Goal: Task Accomplishment & Management: Use online tool/utility

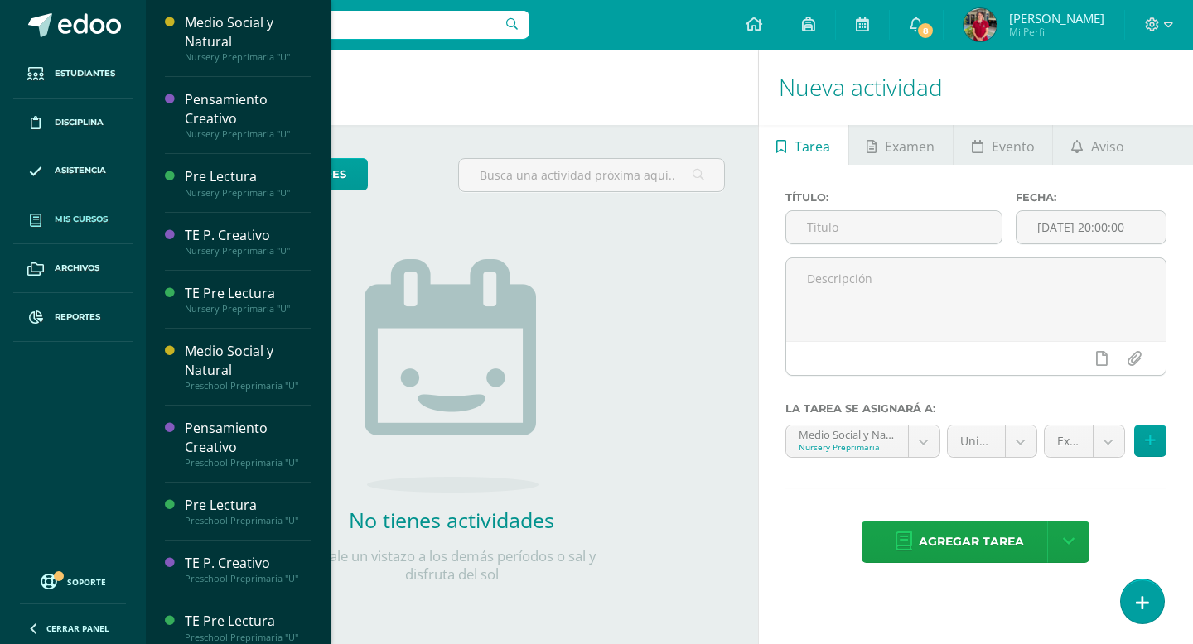
click at [66, 219] on span "Mis cursos" at bounding box center [81, 219] width 53 height 13
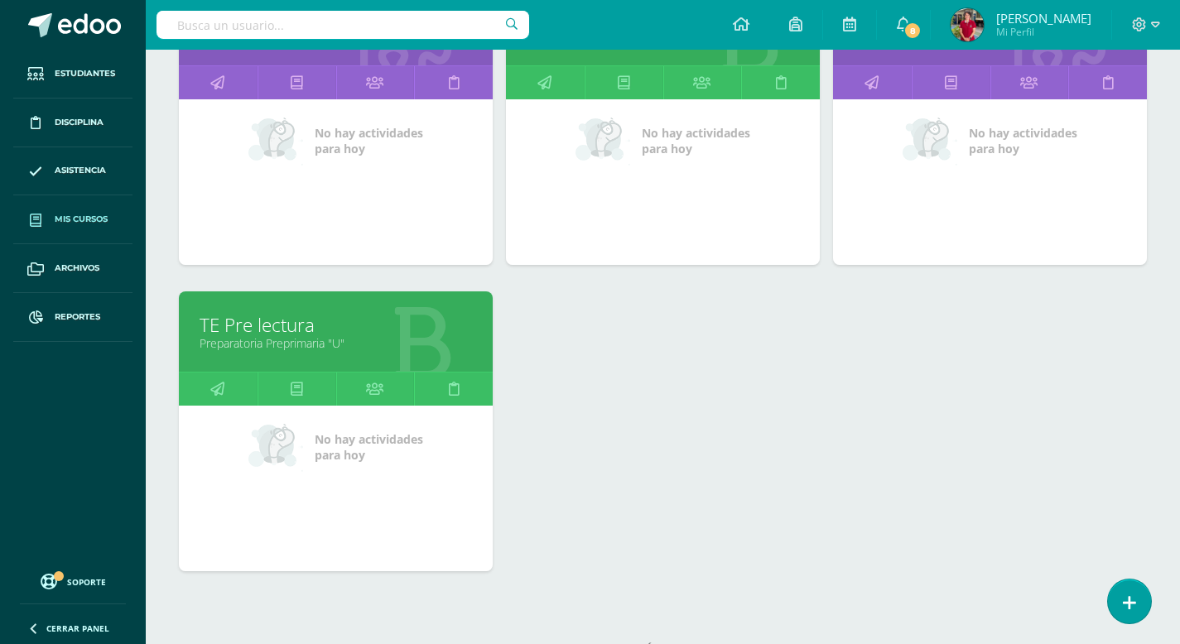
scroll to position [2470, 0]
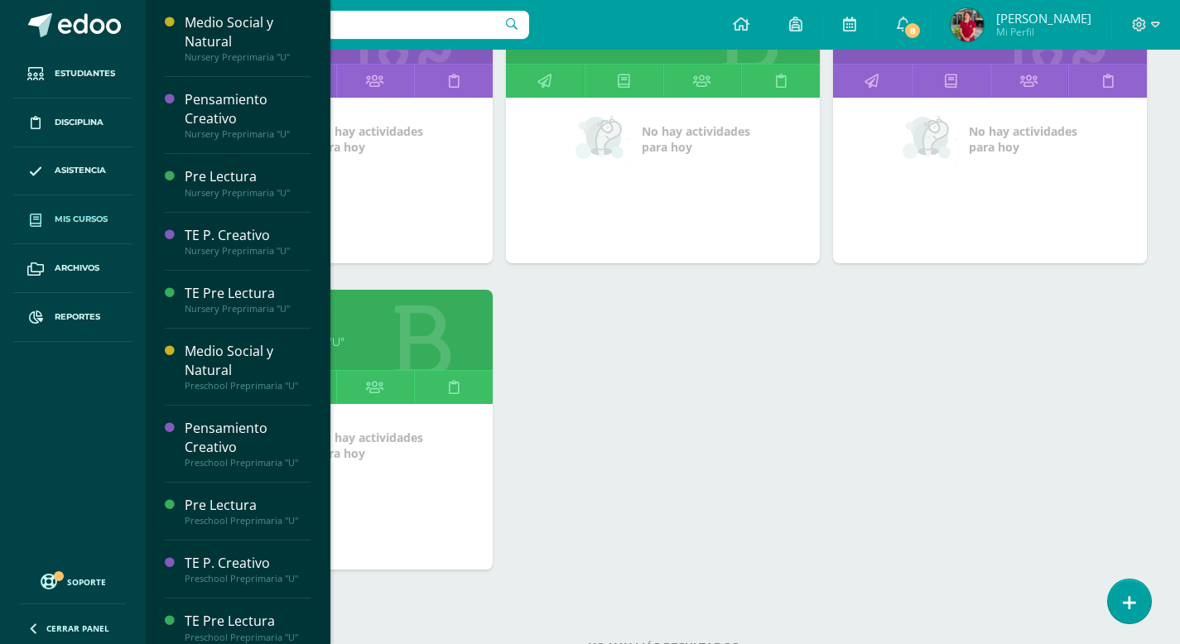
click at [368, 331] on link "TE Pre lectura" at bounding box center [336, 324] width 273 height 26
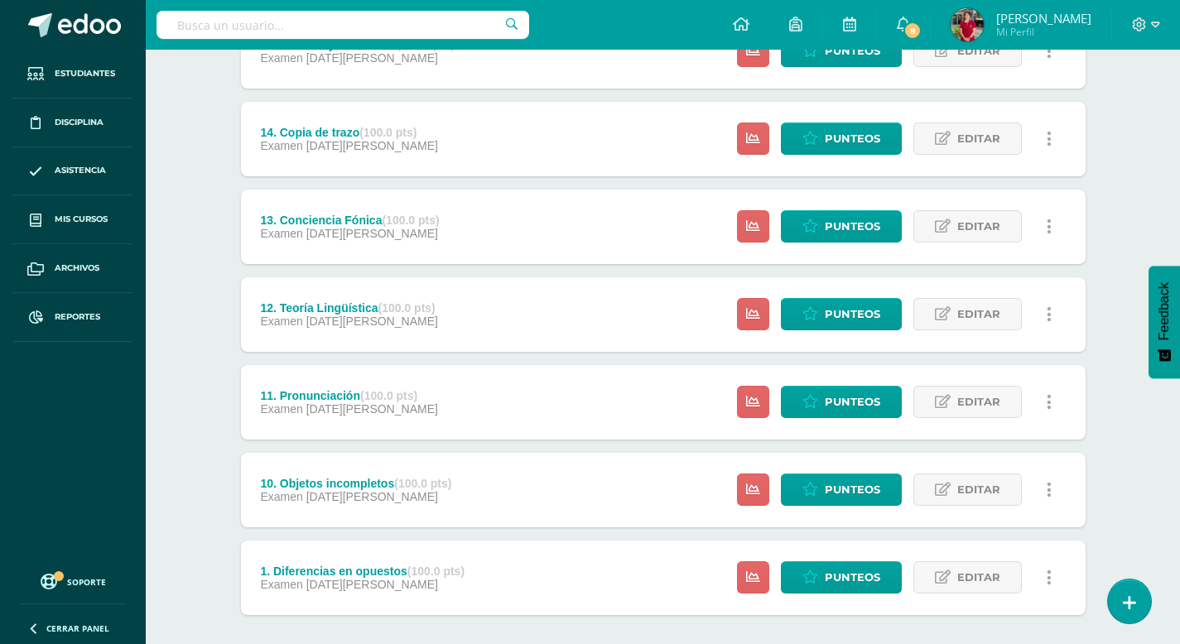
scroll to position [1748, 0]
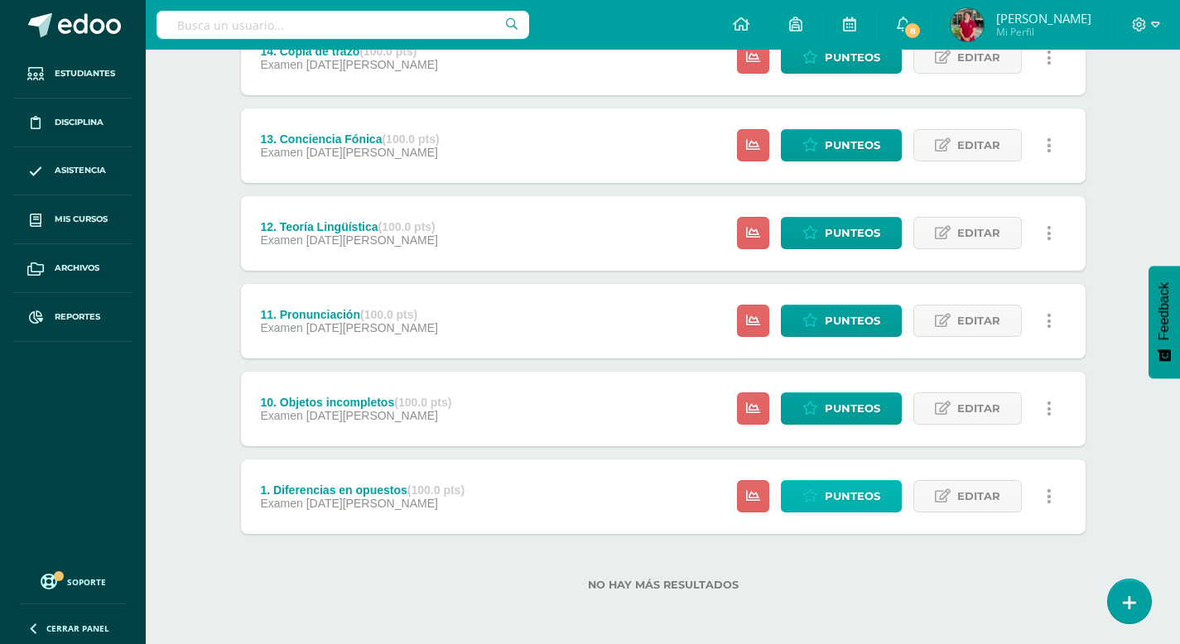
click at [885, 494] on link "Punteos" at bounding box center [841, 496] width 121 height 32
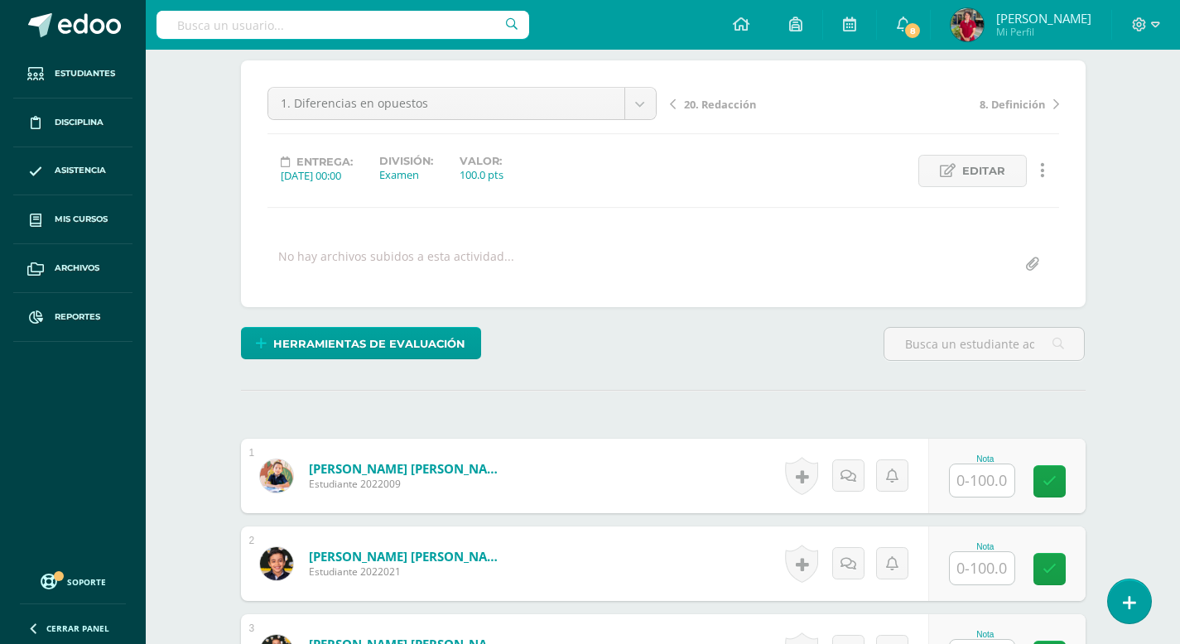
scroll to position [140, 0]
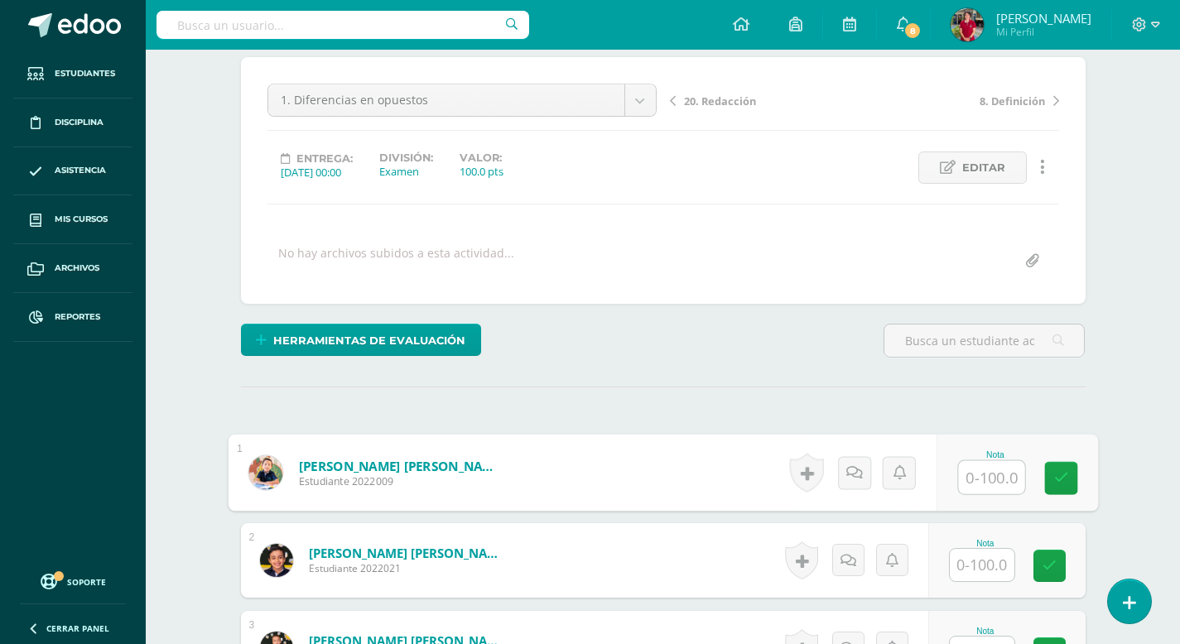
click at [975, 480] on input "text" at bounding box center [991, 477] width 66 height 33
type input "100"
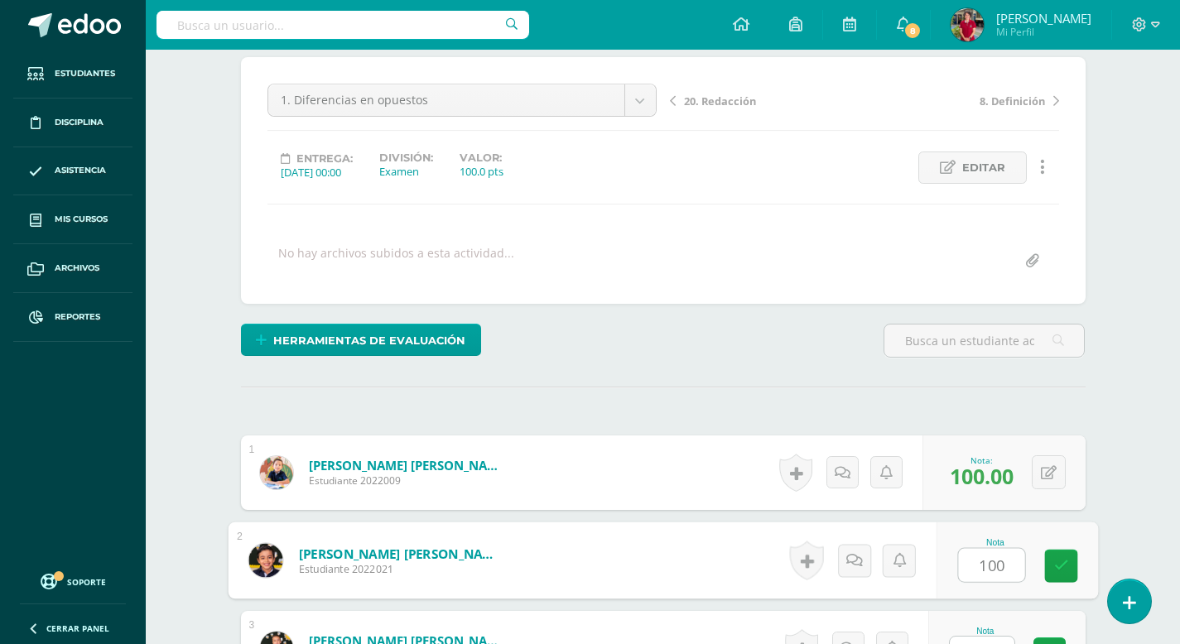
type input "100"
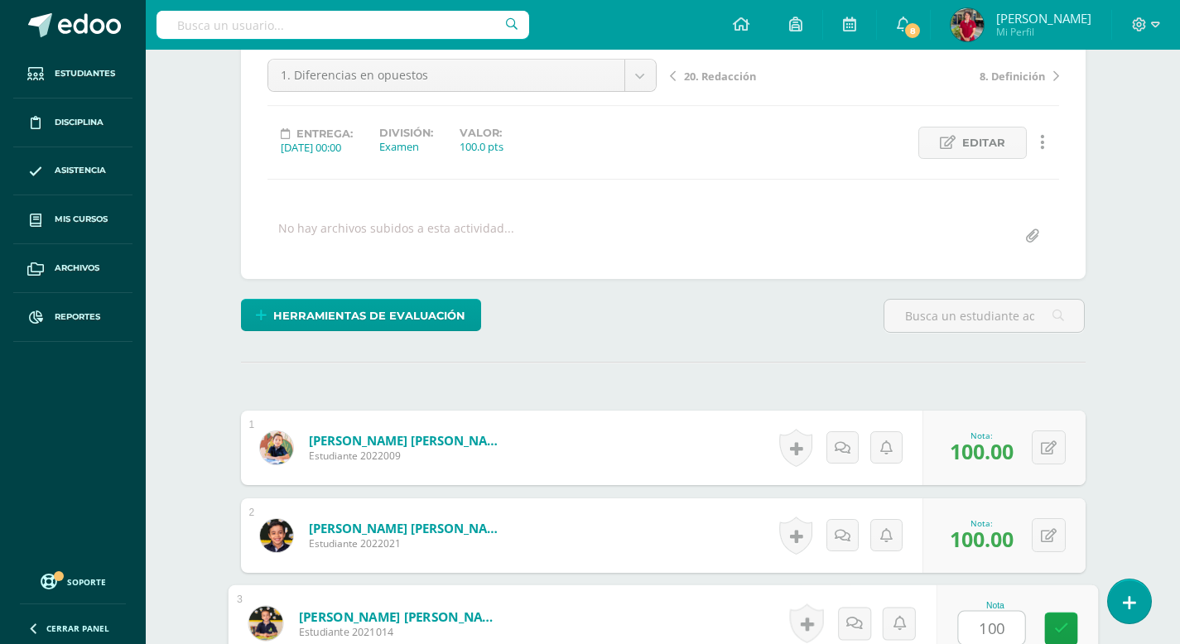
type input "100"
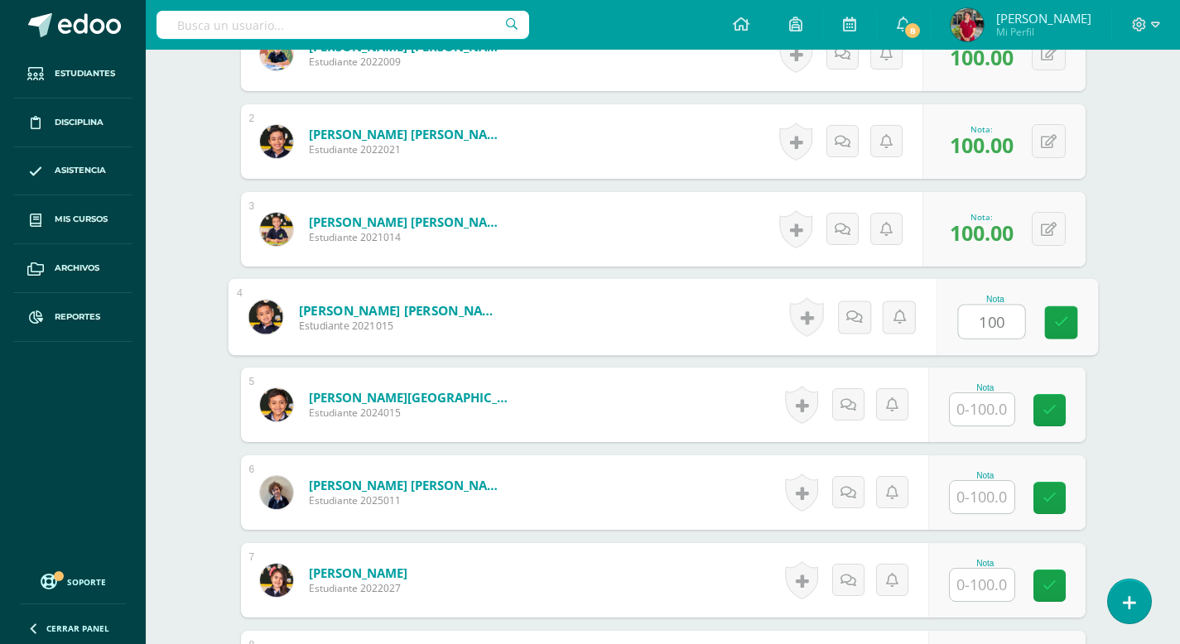
type input "100"
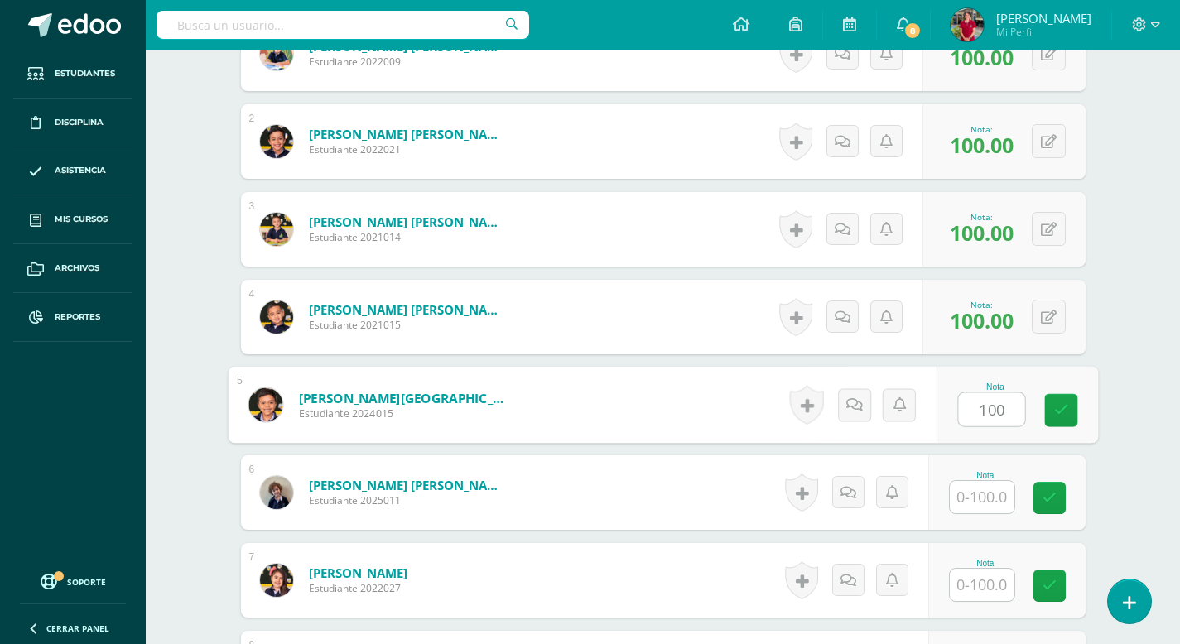
type input "100"
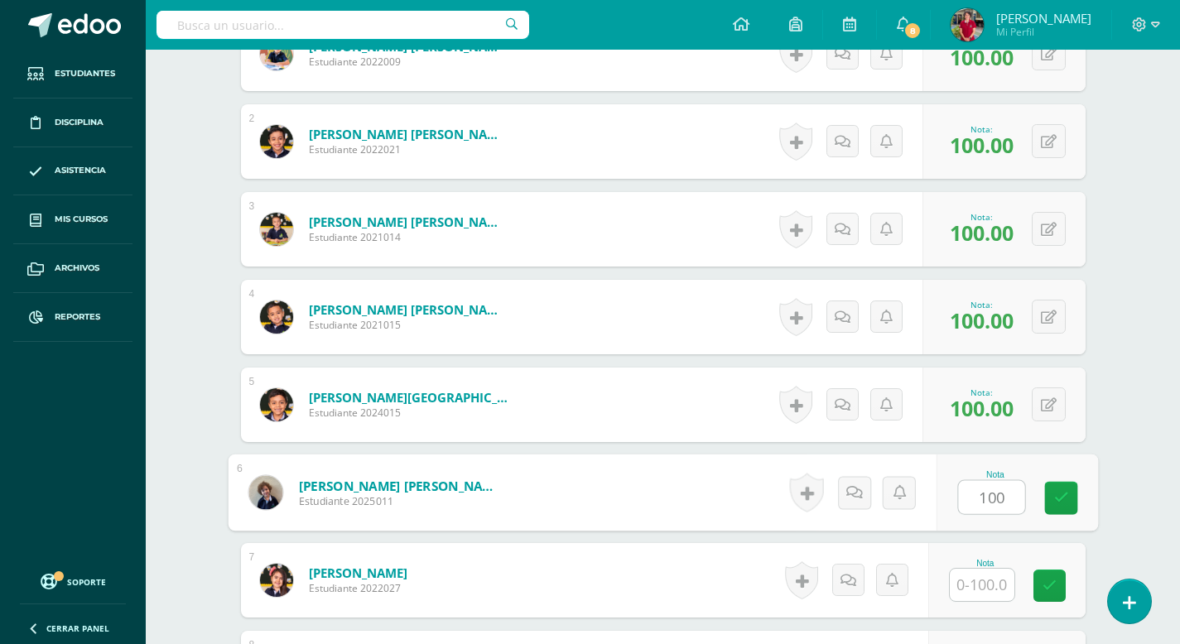
type input "100"
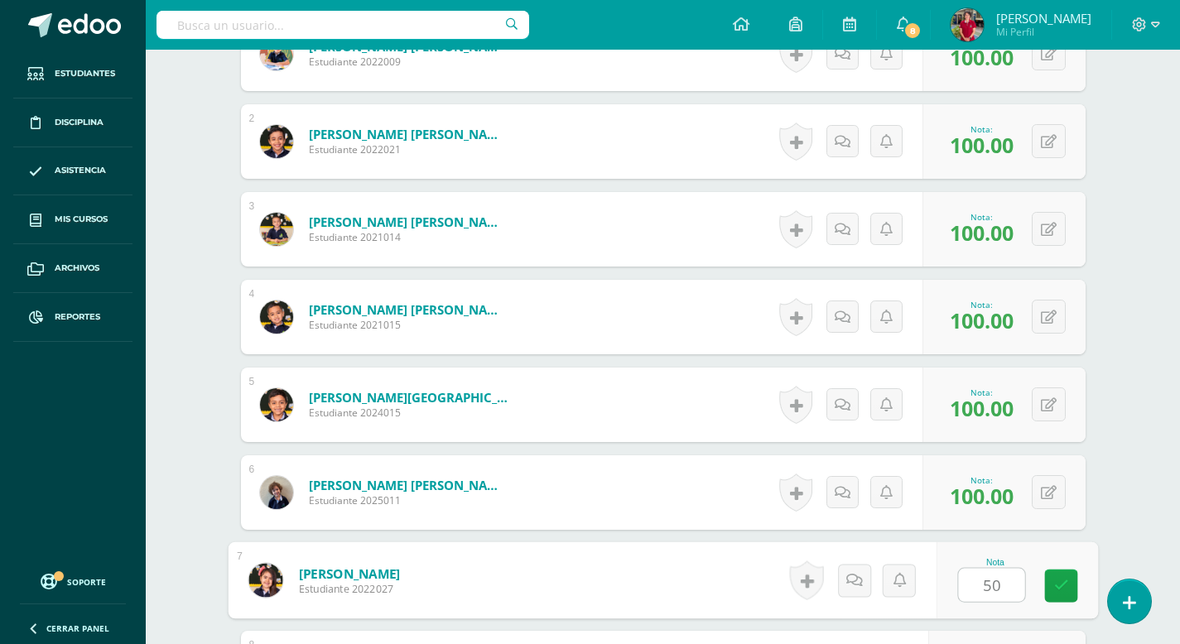
type input "50"
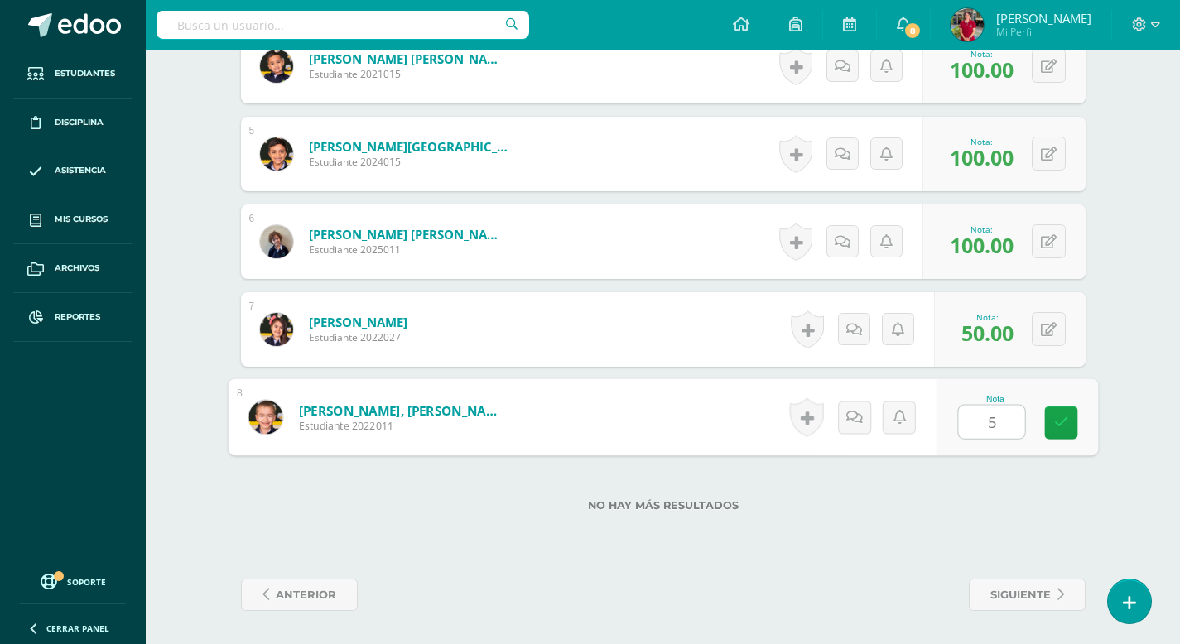
type input "50"
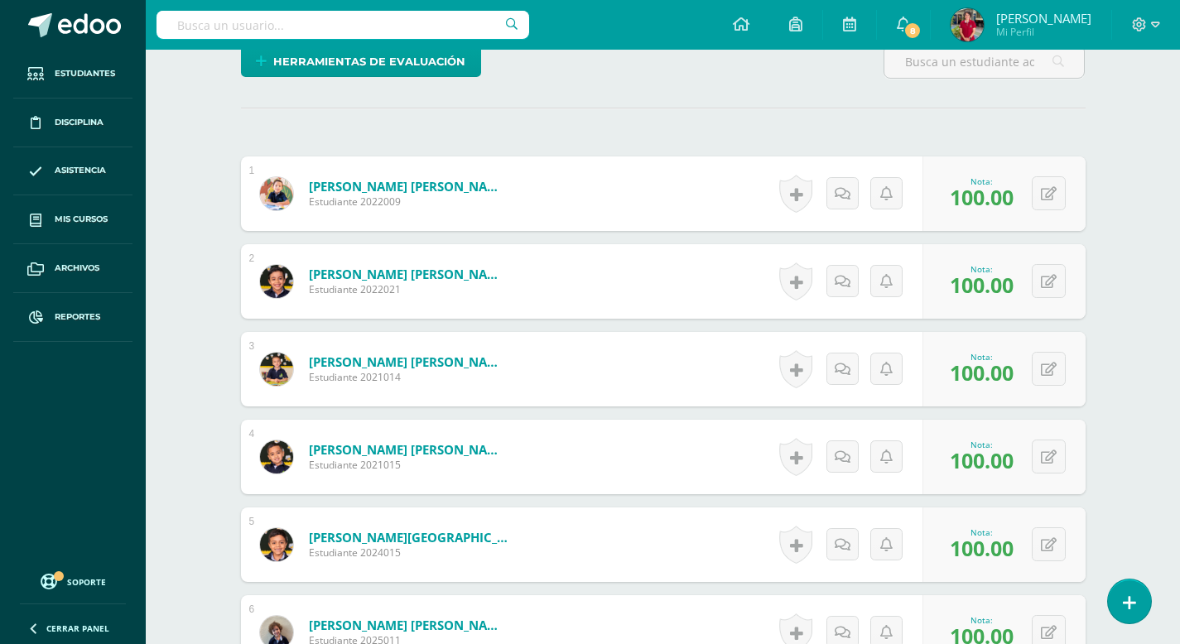
scroll to position [416, 0]
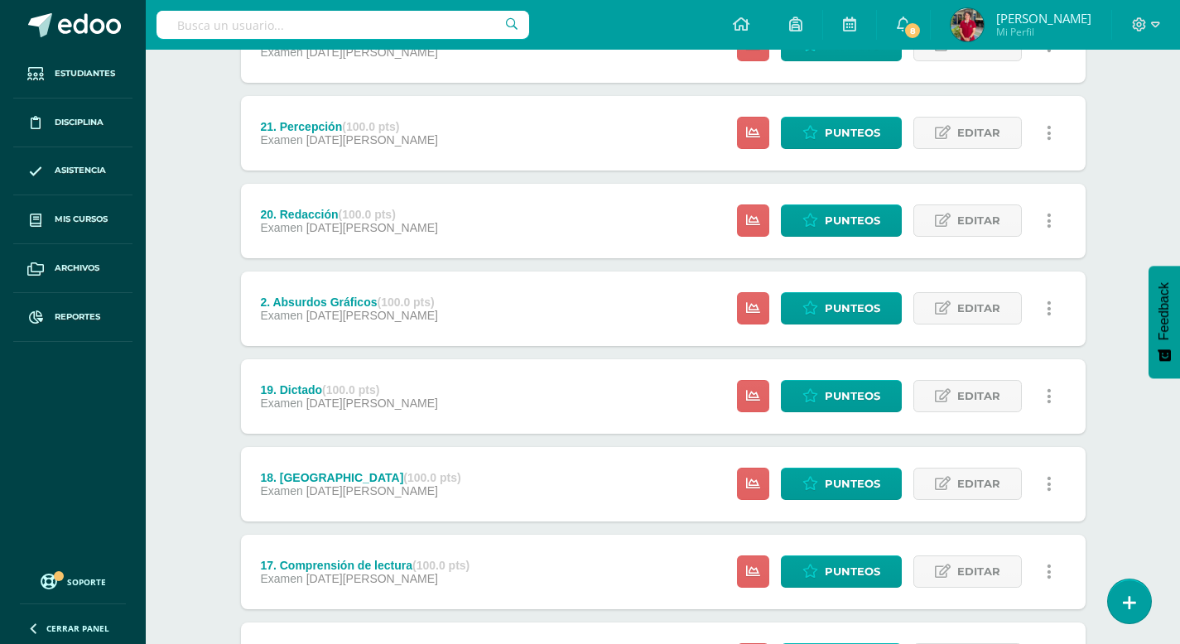
scroll to position [962, 0]
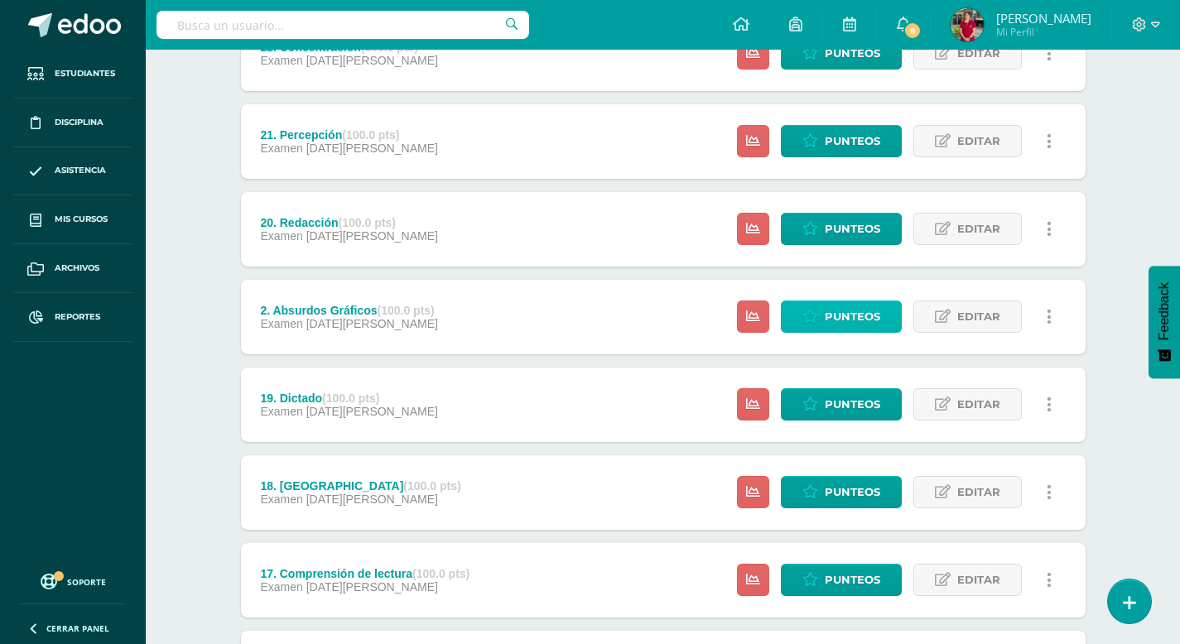
click at [847, 311] on span "Punteos" at bounding box center [852, 316] width 55 height 31
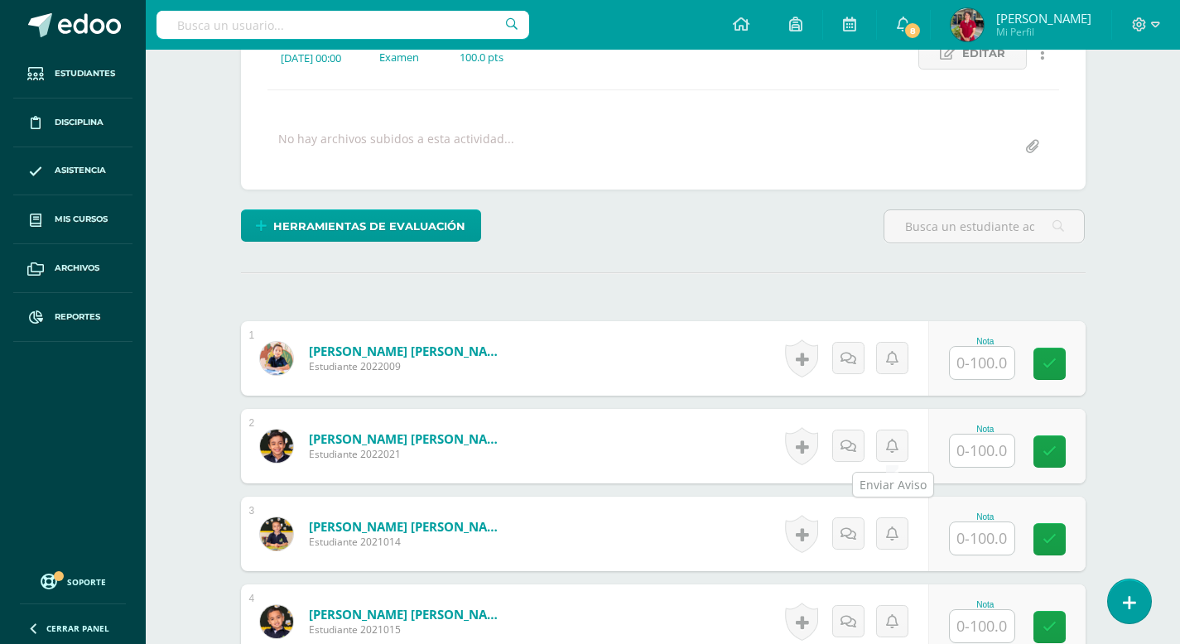
scroll to position [255, 0]
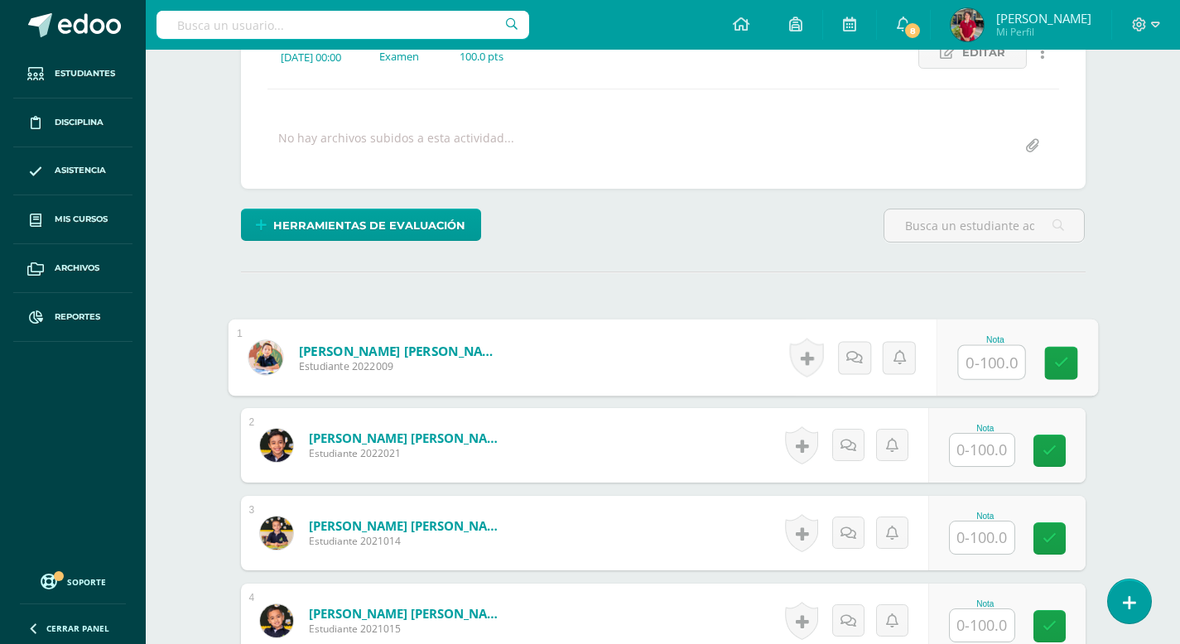
click at [971, 364] on input "text" at bounding box center [991, 362] width 66 height 33
type input "100"
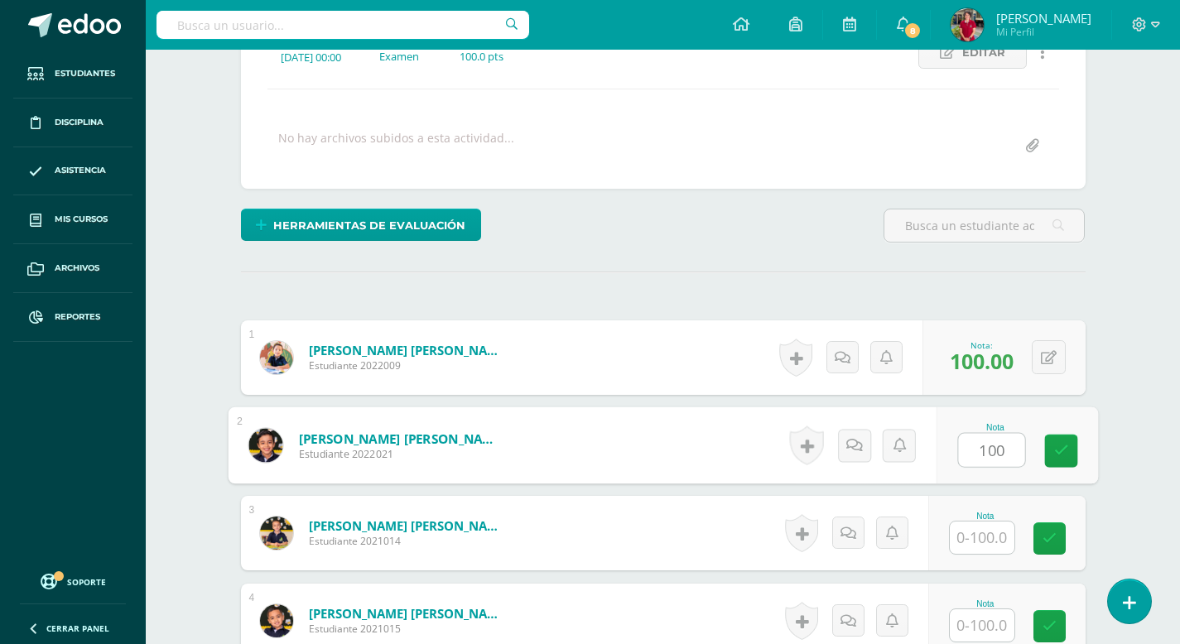
type input "100"
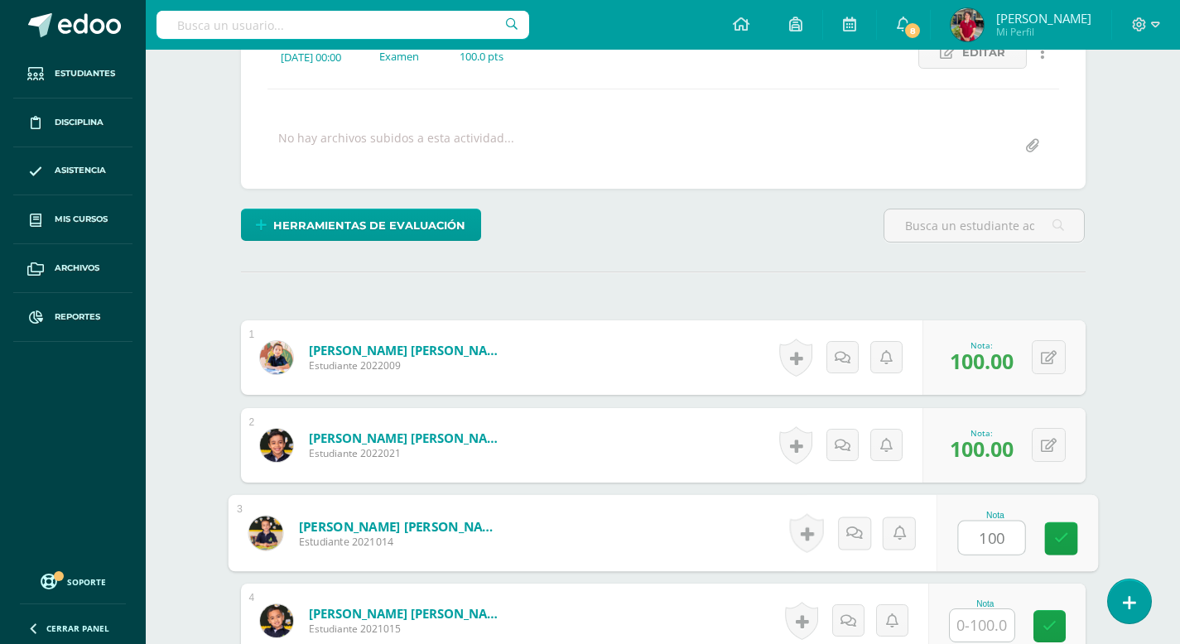
type input "100"
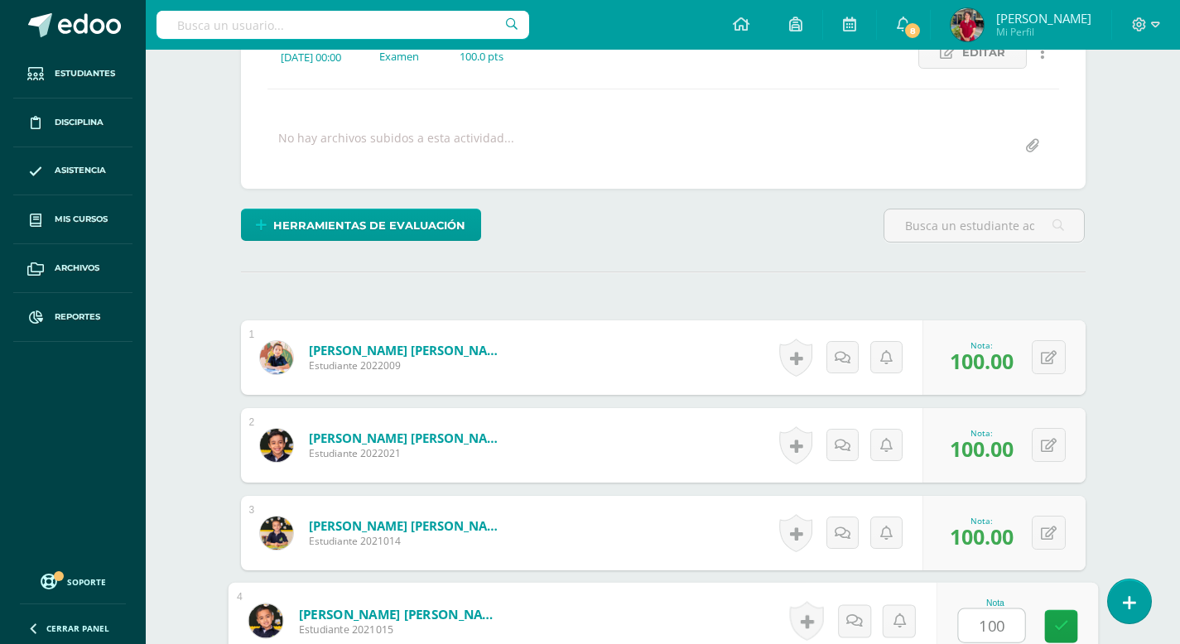
type input "100"
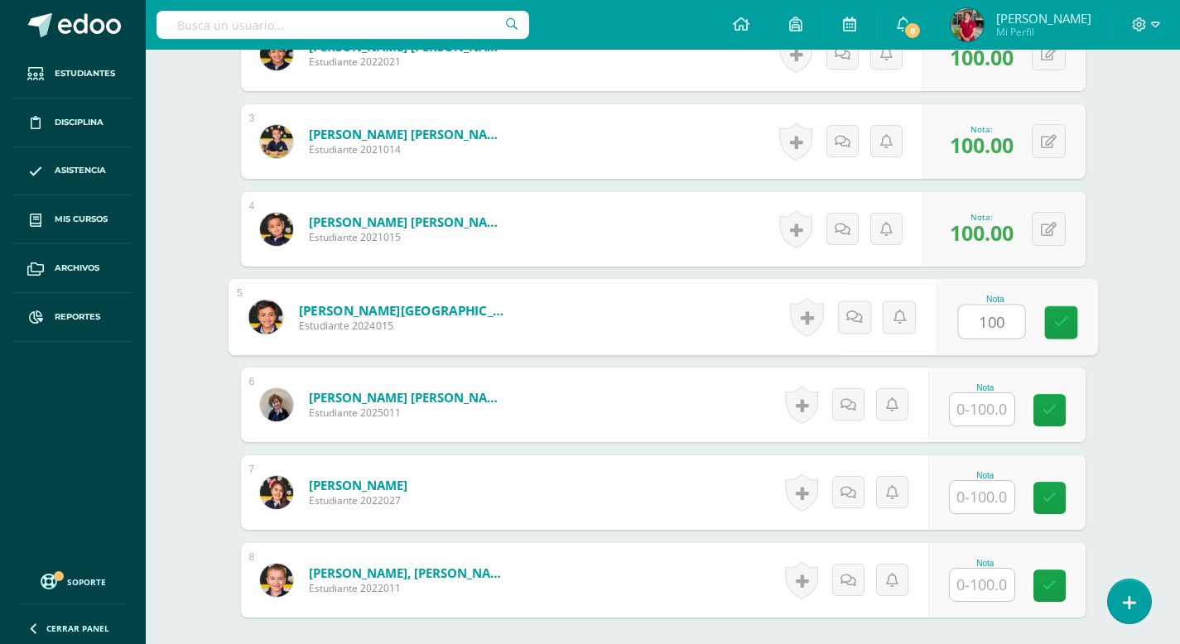
type input "100"
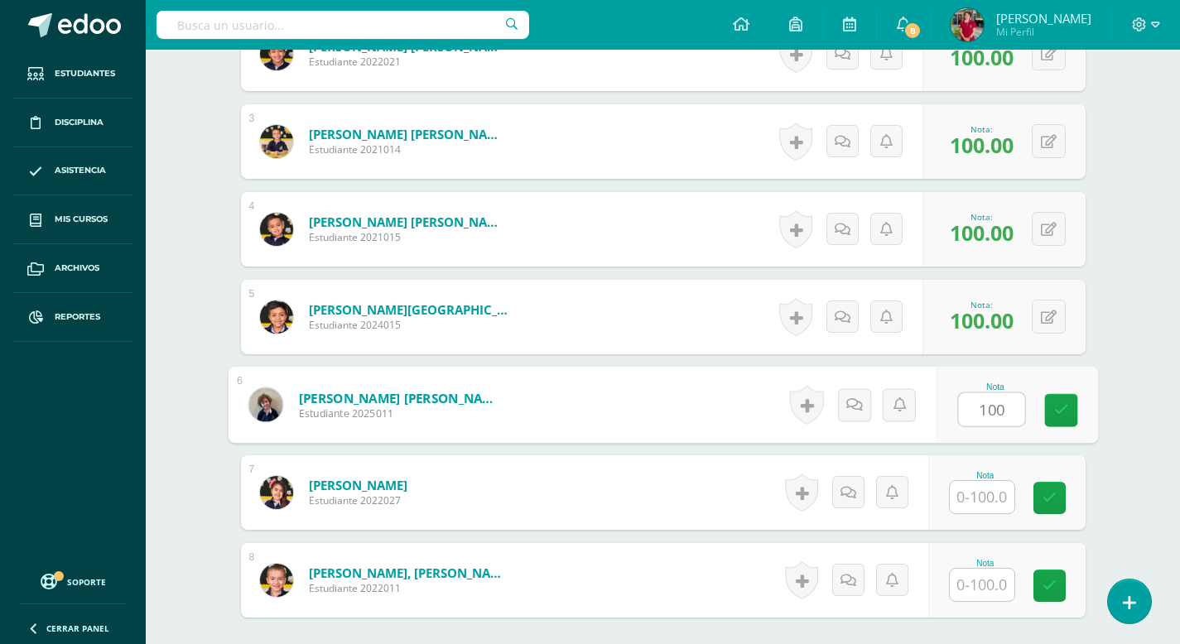
type input "100"
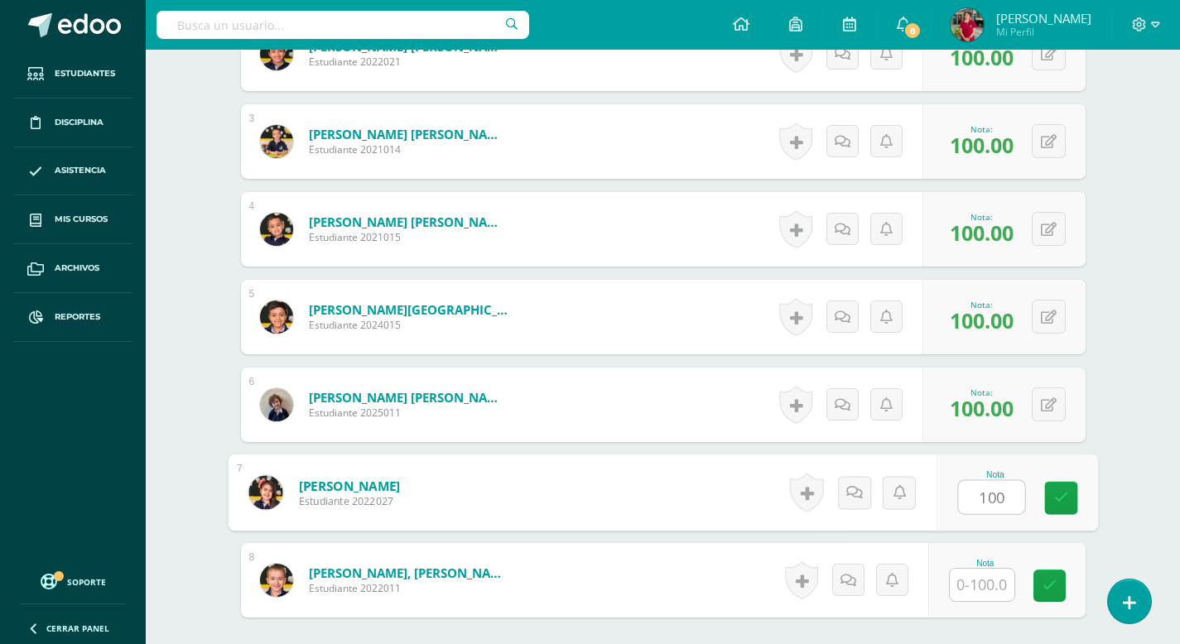
type input "100"
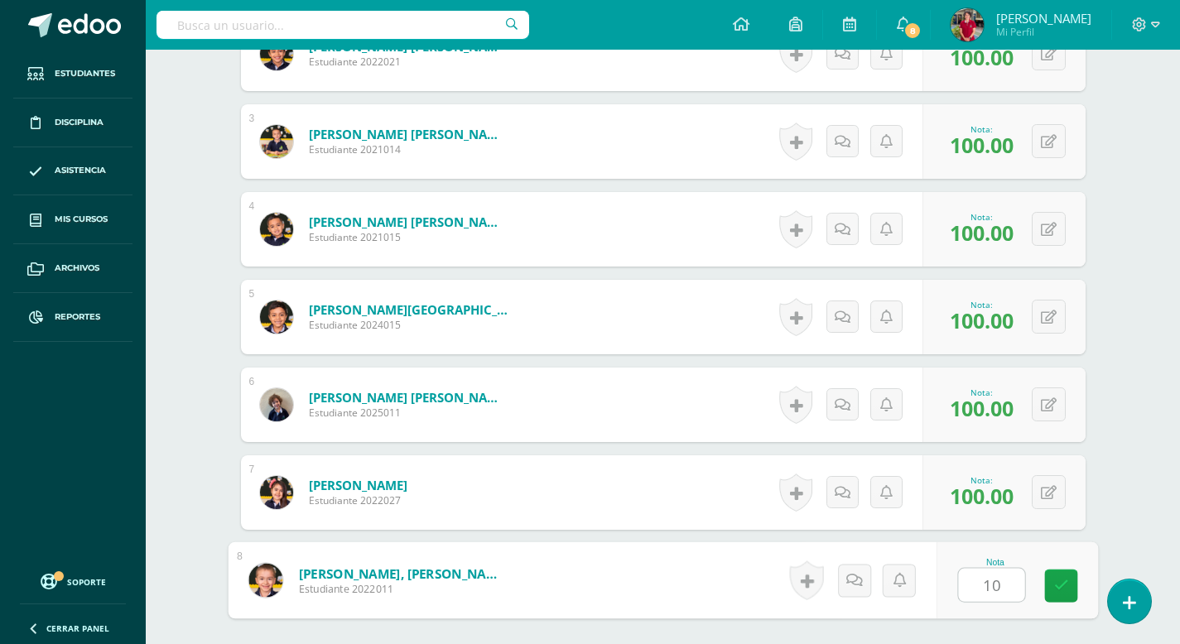
type input "100"
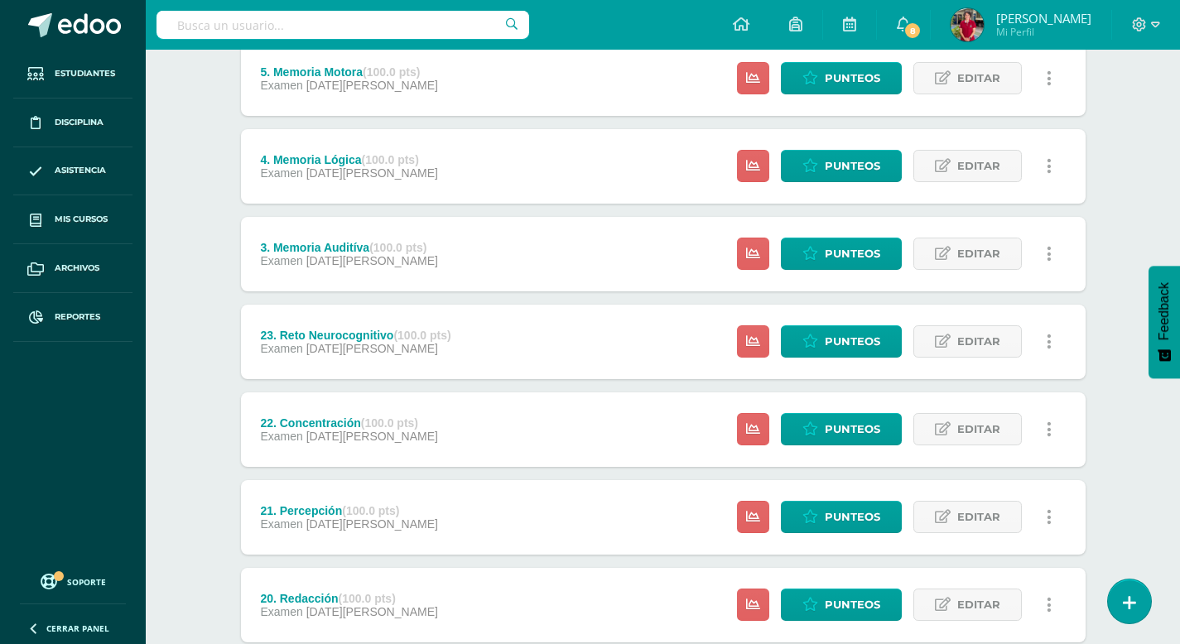
scroll to position [584, 0]
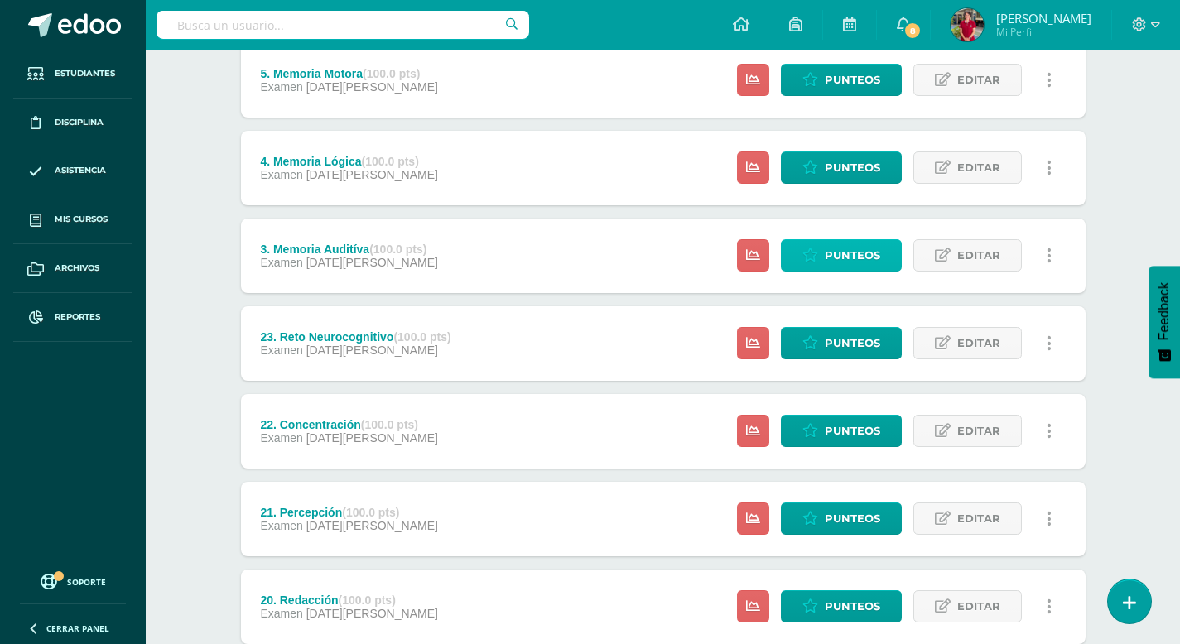
click at [837, 258] on span "Punteos" at bounding box center [852, 255] width 55 height 31
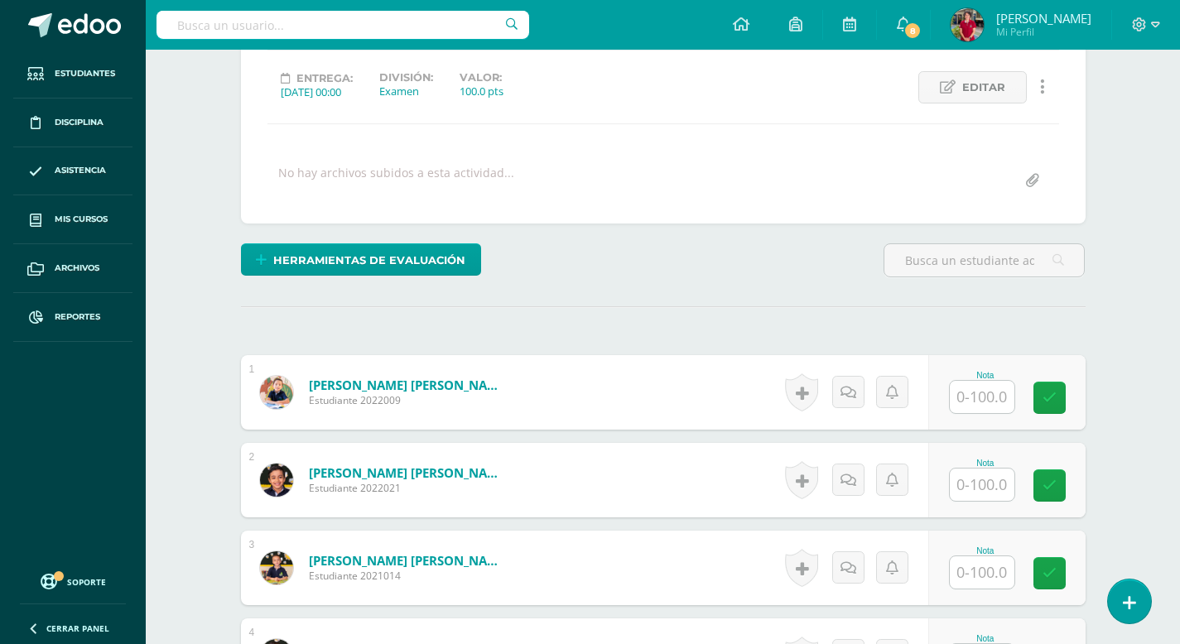
scroll to position [221, 0]
click at [973, 397] on input "text" at bounding box center [982, 396] width 65 height 32
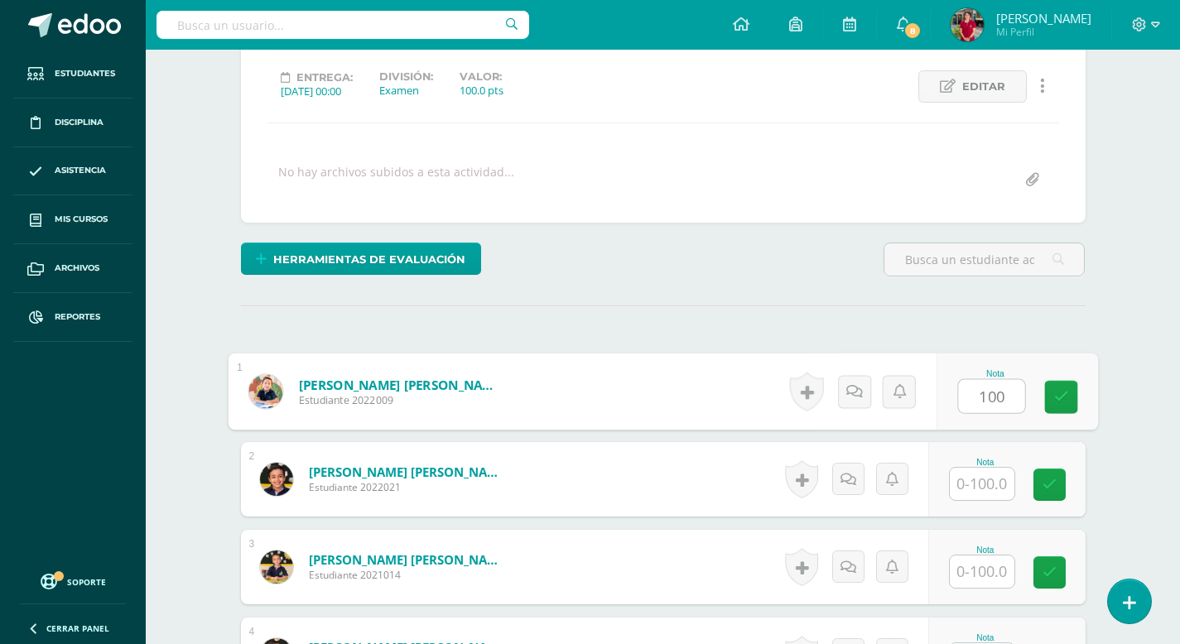
type input "100"
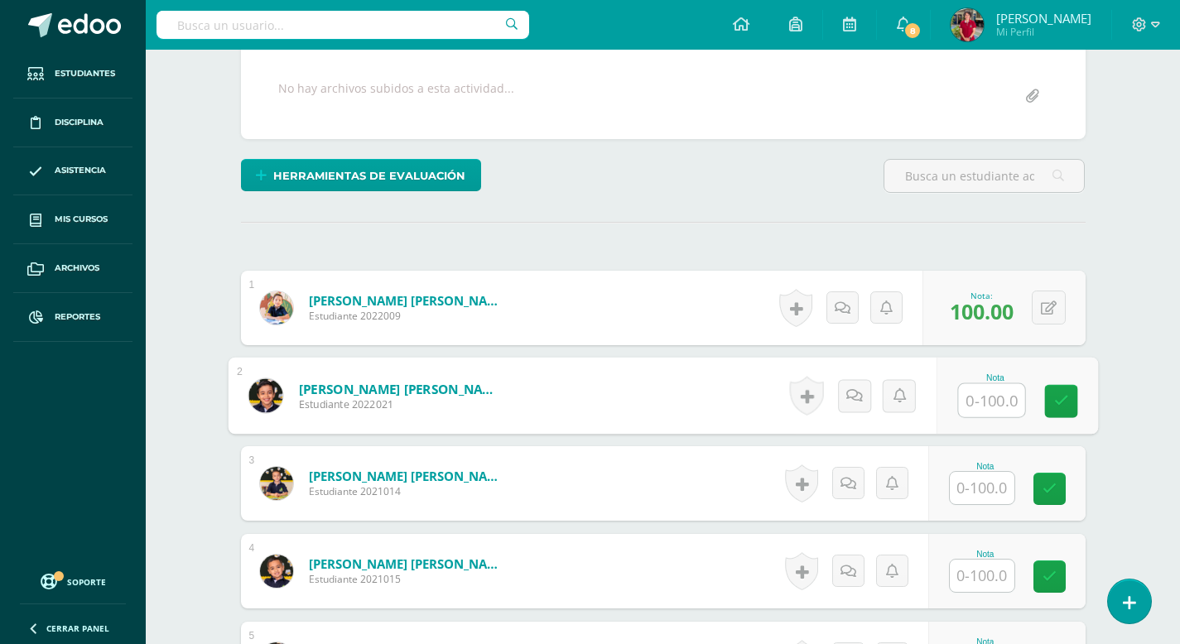
scroll to position [334, 0]
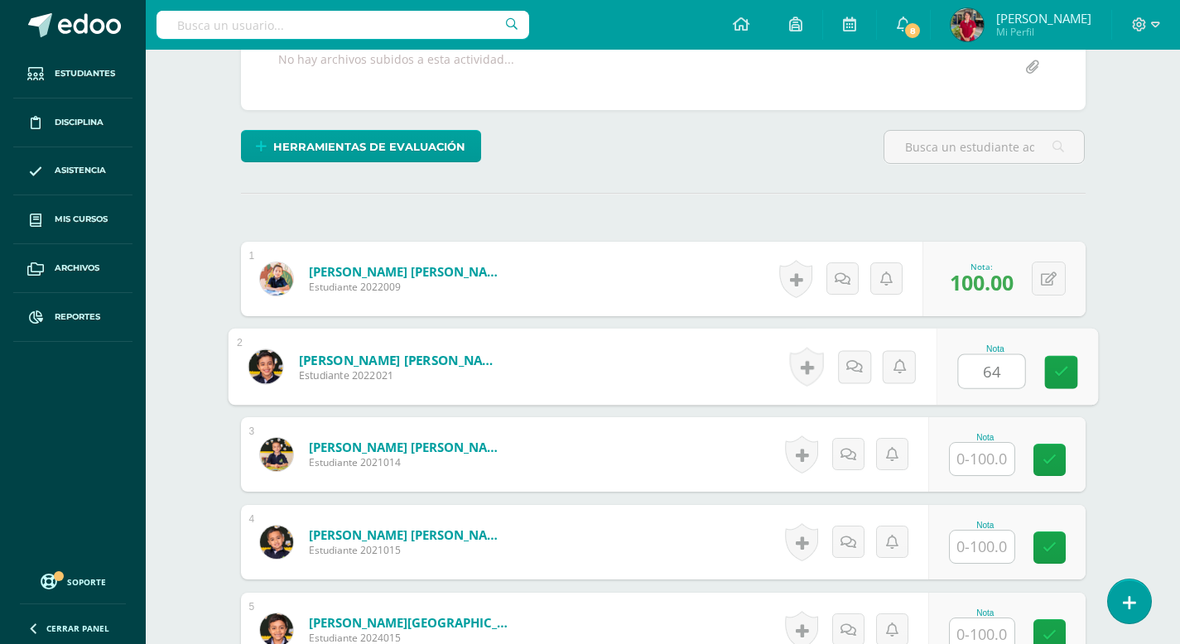
type input "64"
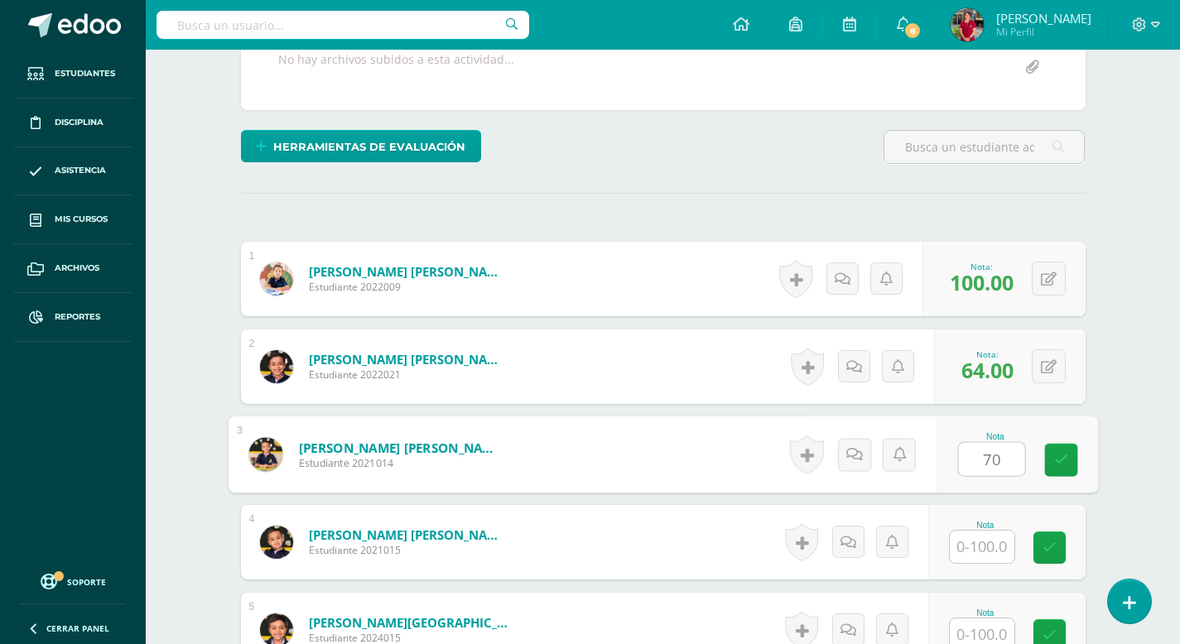
type input "70"
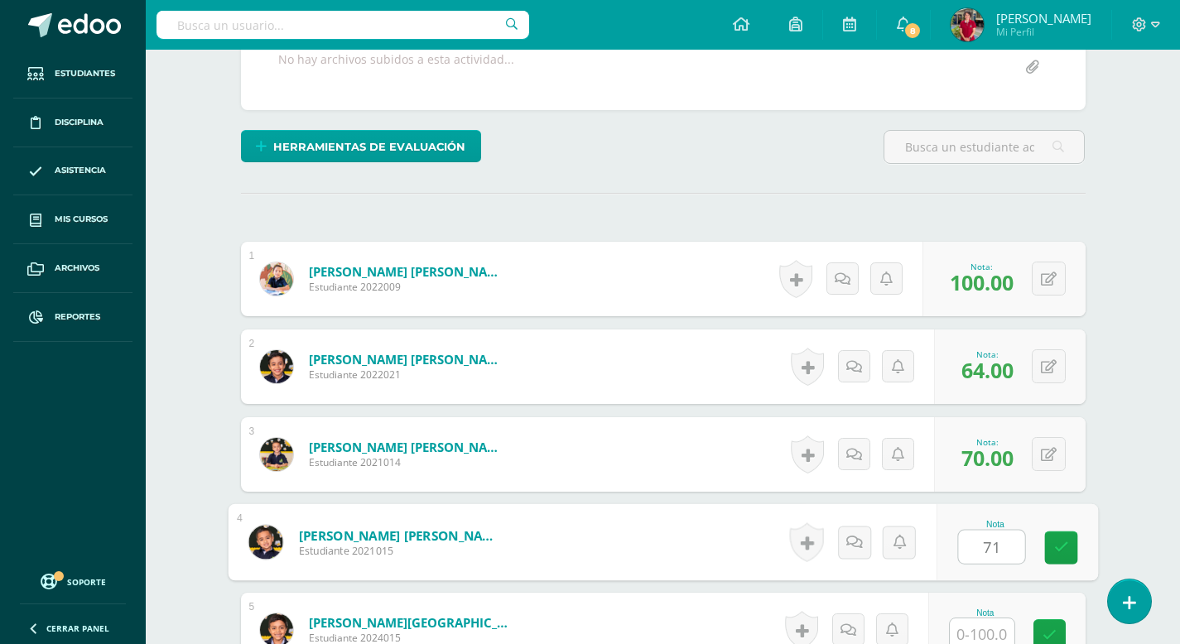
type input "71"
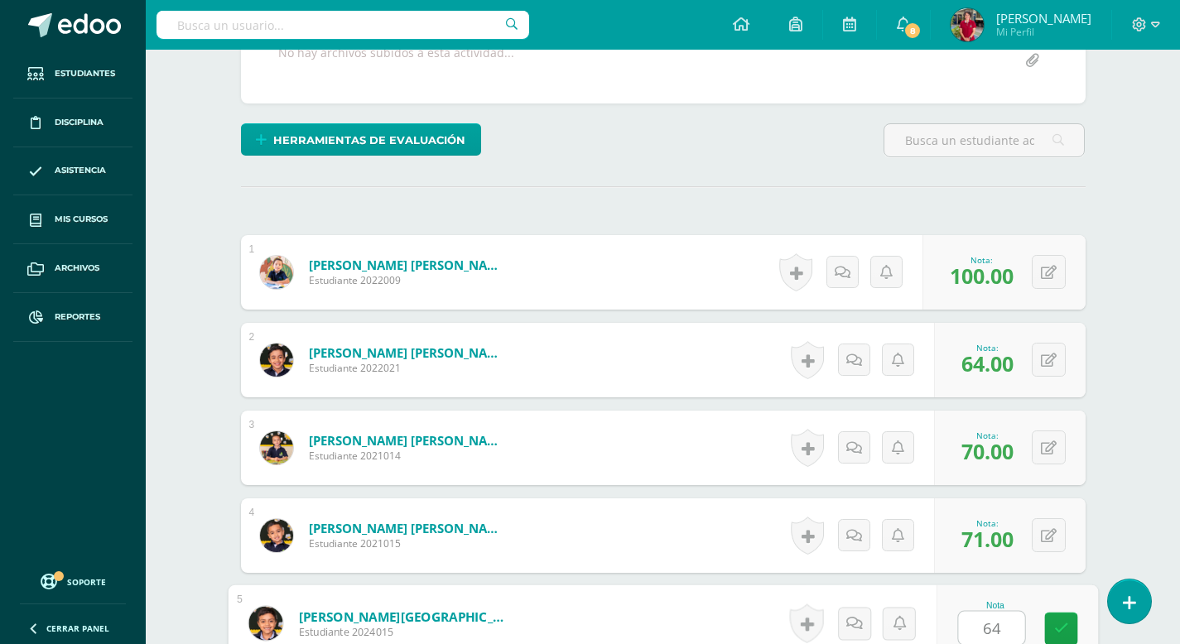
type input "64"
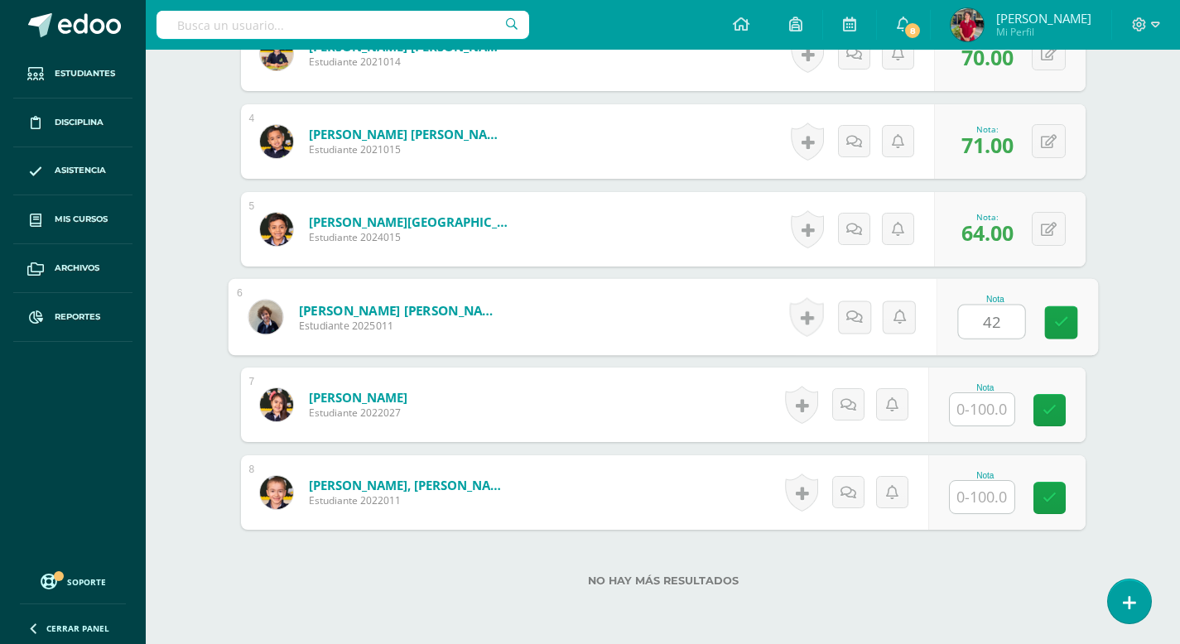
type input "42"
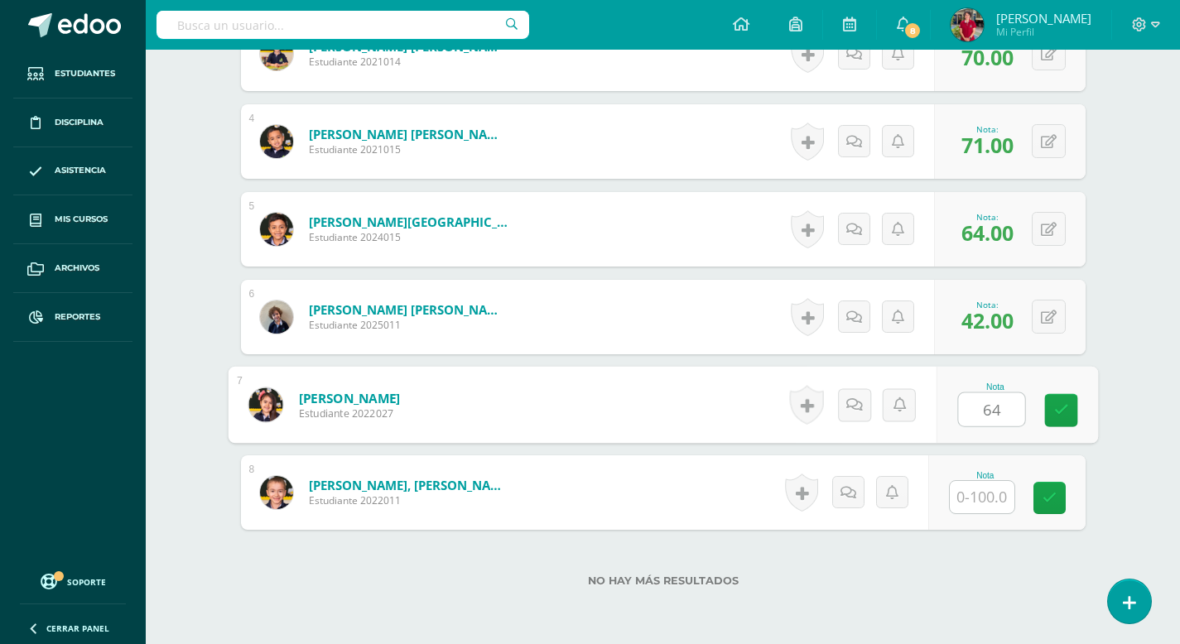
type input "64"
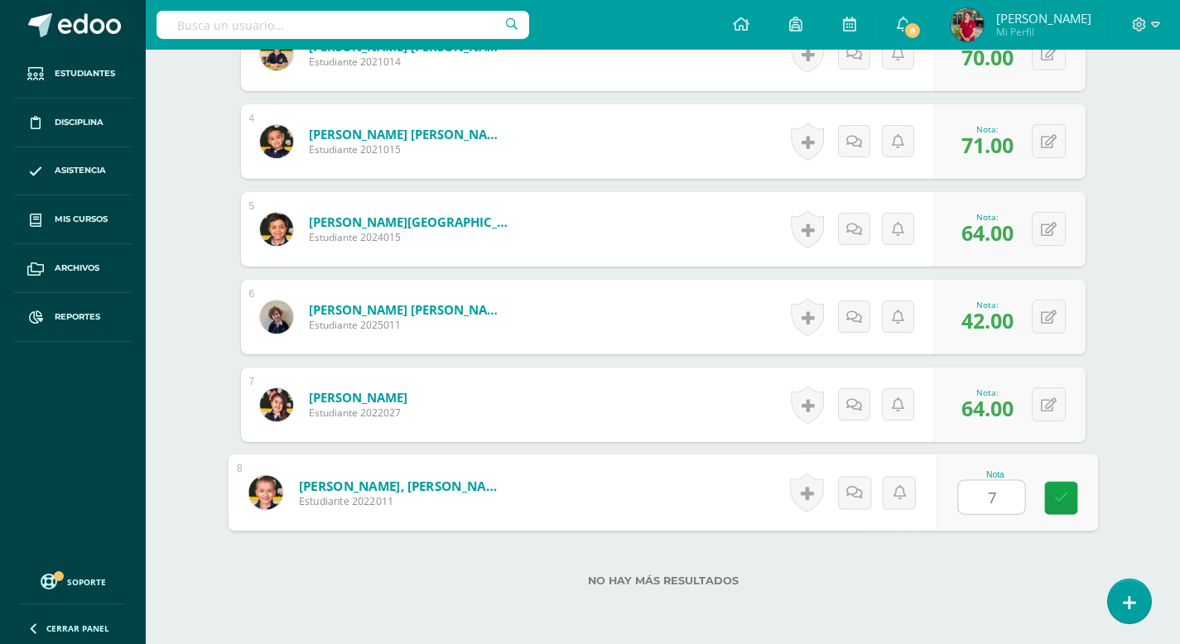
type input "76"
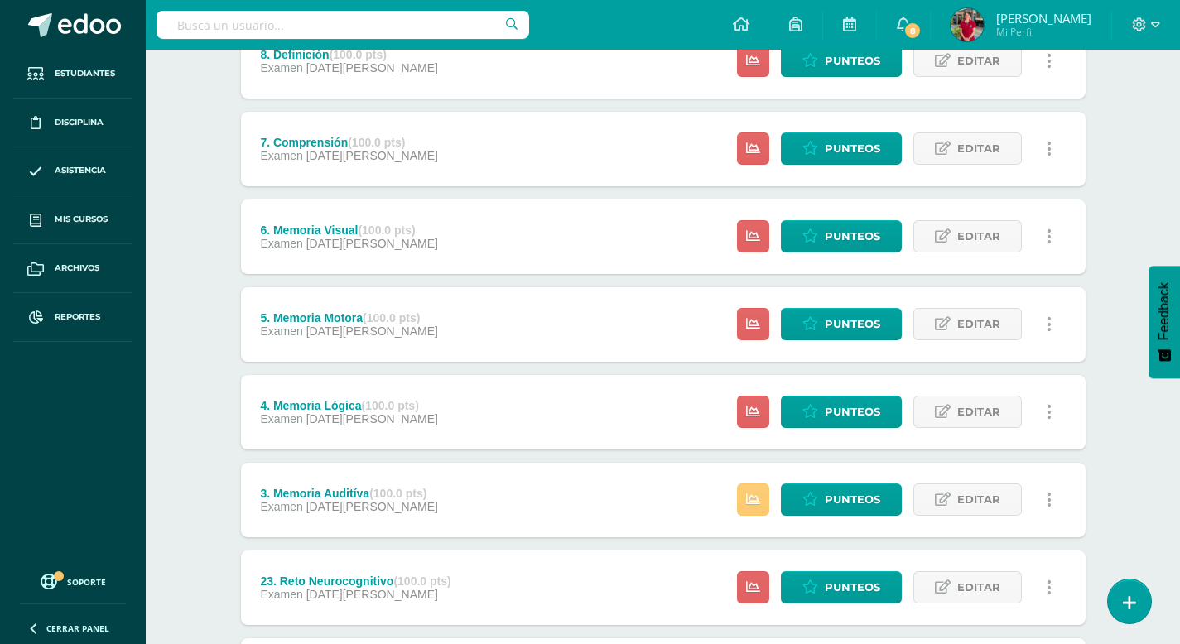
scroll to position [345, 0]
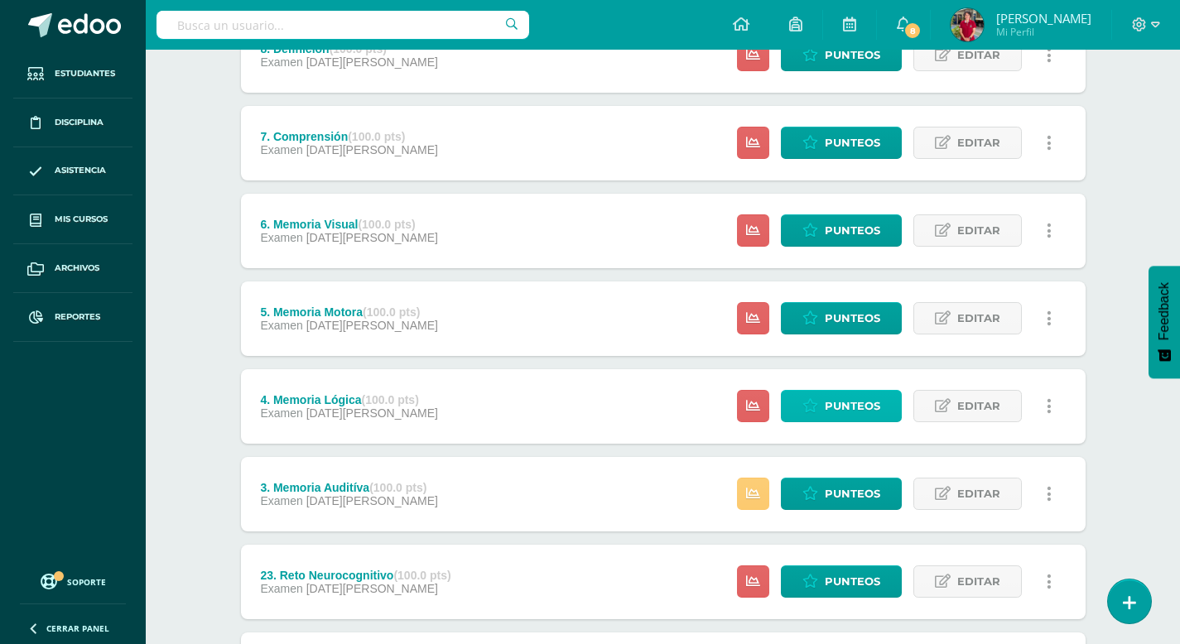
click at [835, 404] on span "Punteos" at bounding box center [852, 406] width 55 height 31
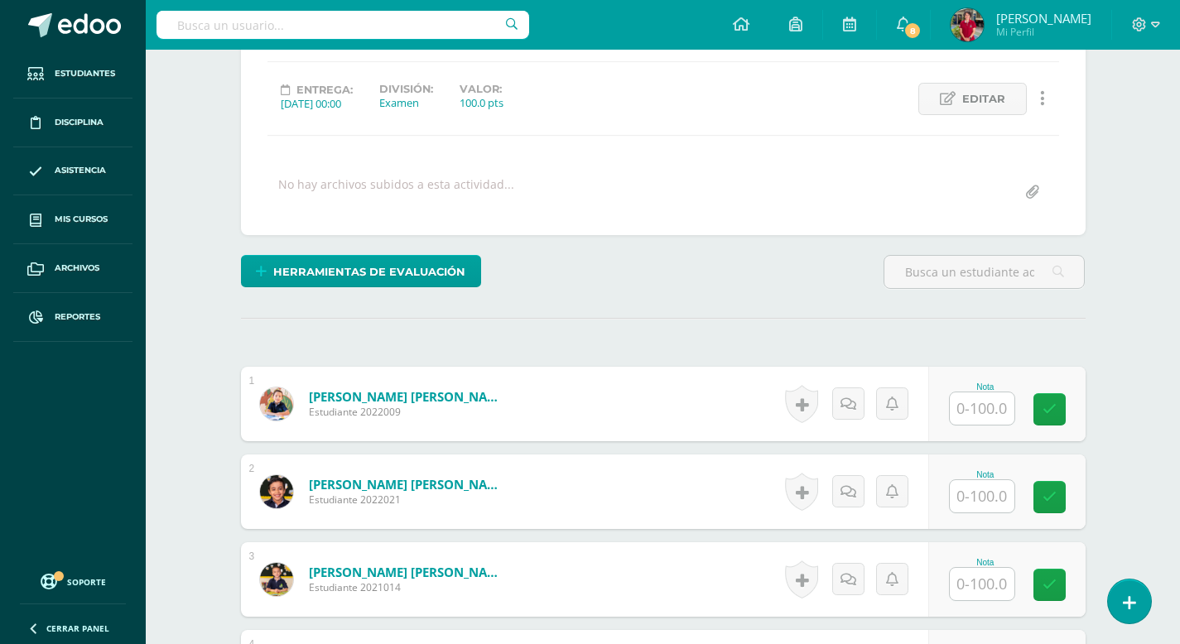
scroll to position [210, 0]
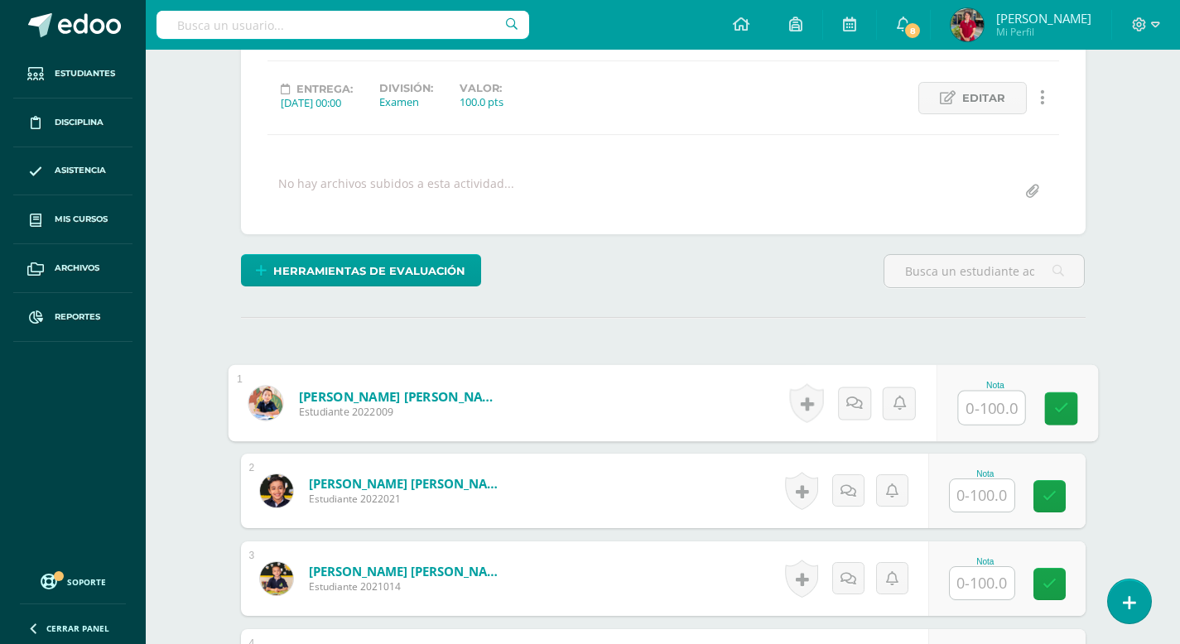
click at [975, 412] on input "text" at bounding box center [991, 408] width 66 height 33
type input "100"
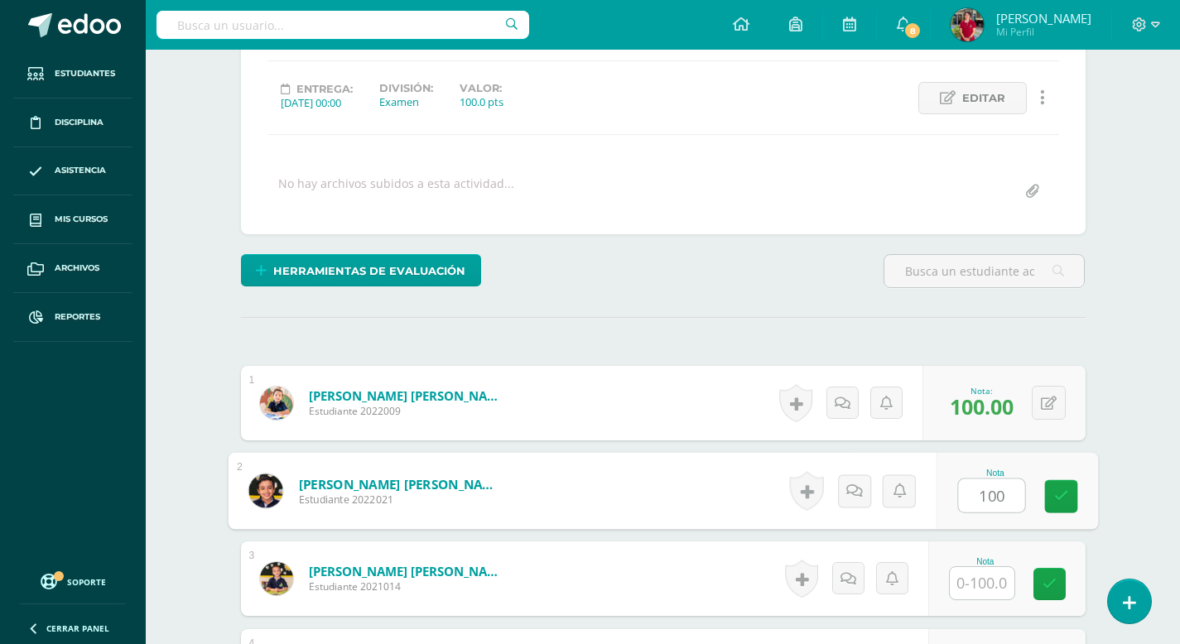
type input "100"
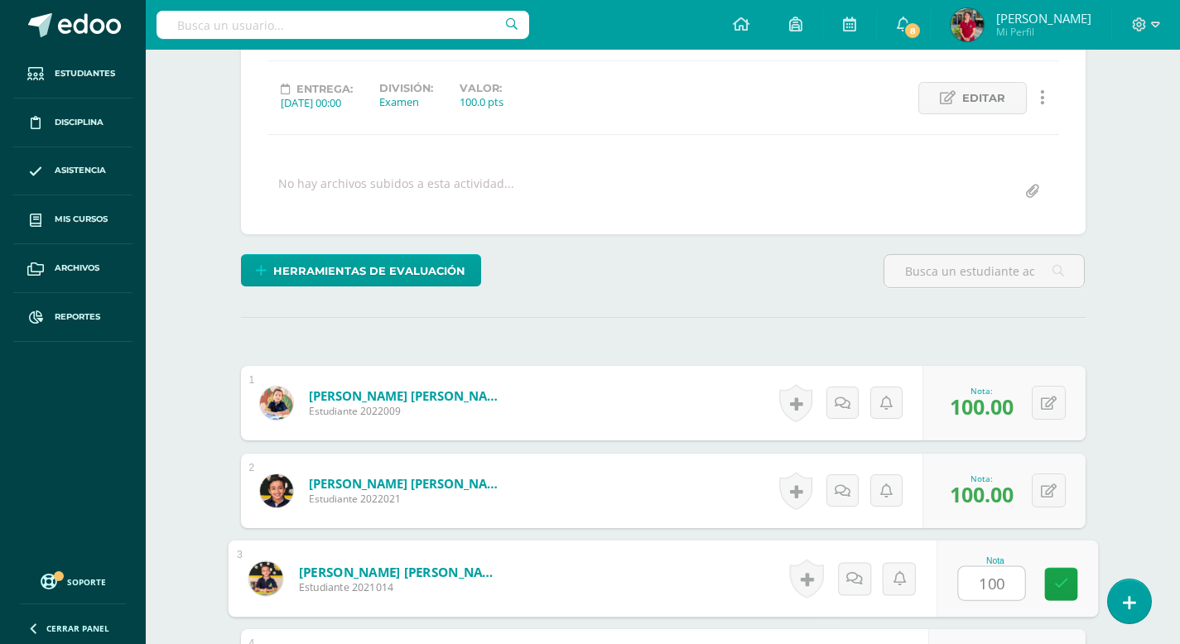
type input "100"
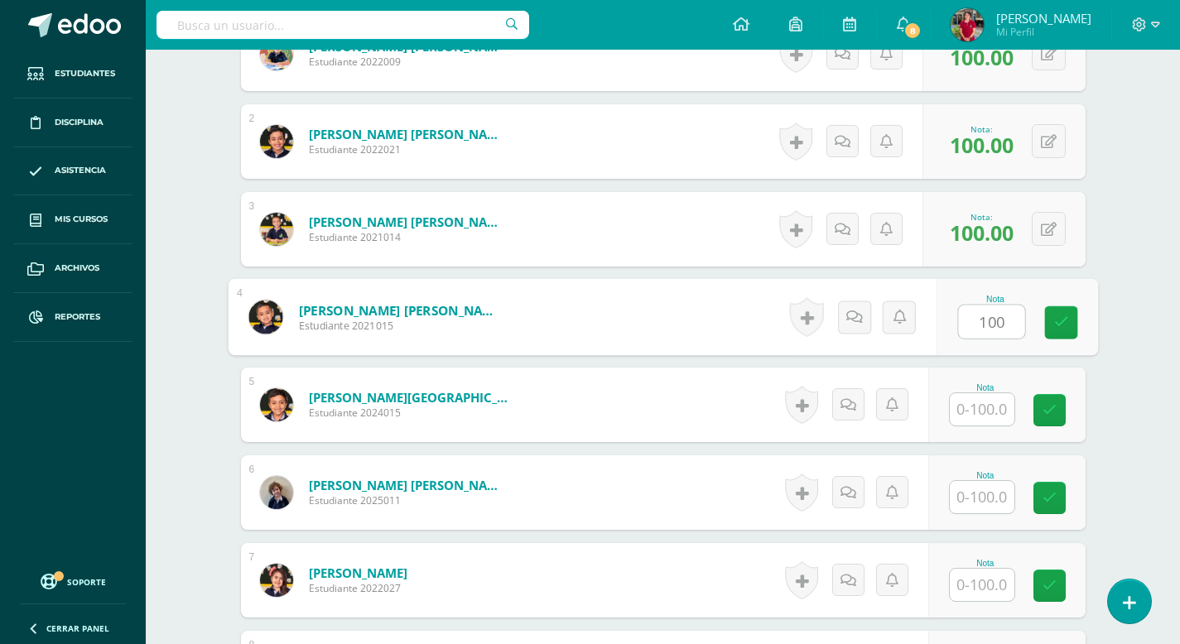
type input "100"
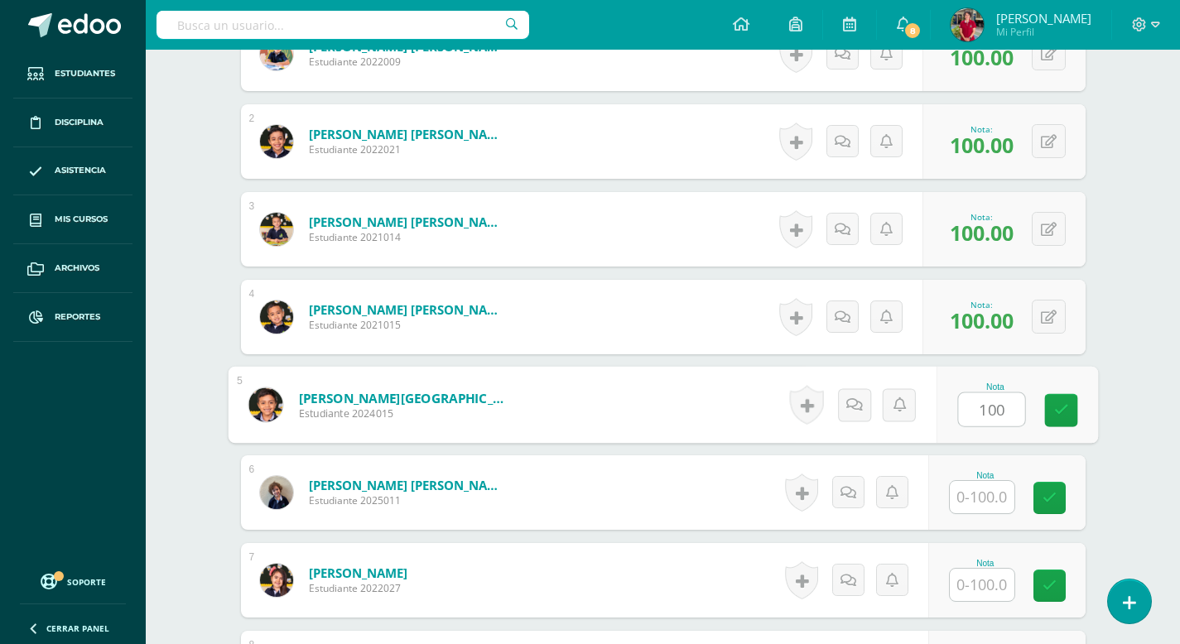
type input "100"
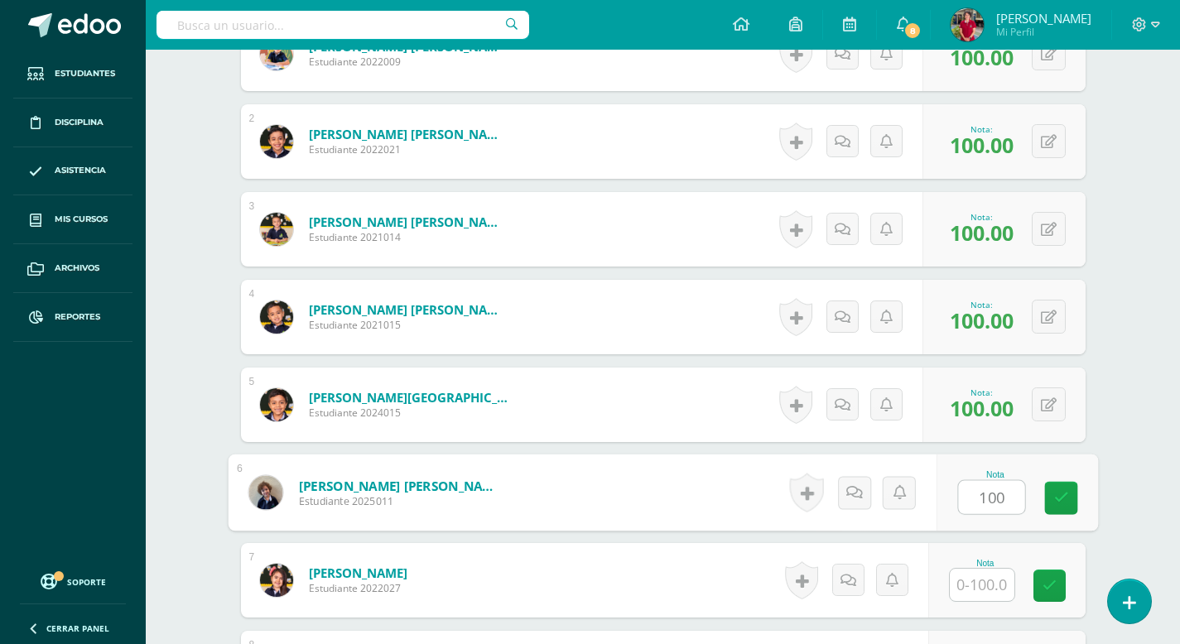
type input "100"
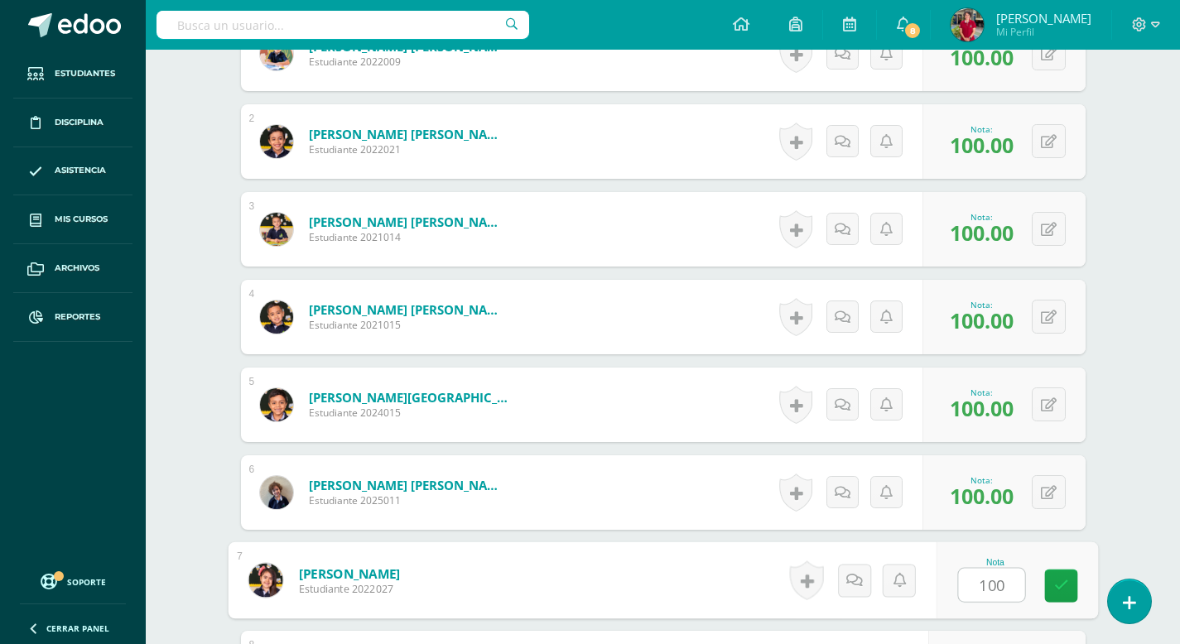
type input "100"
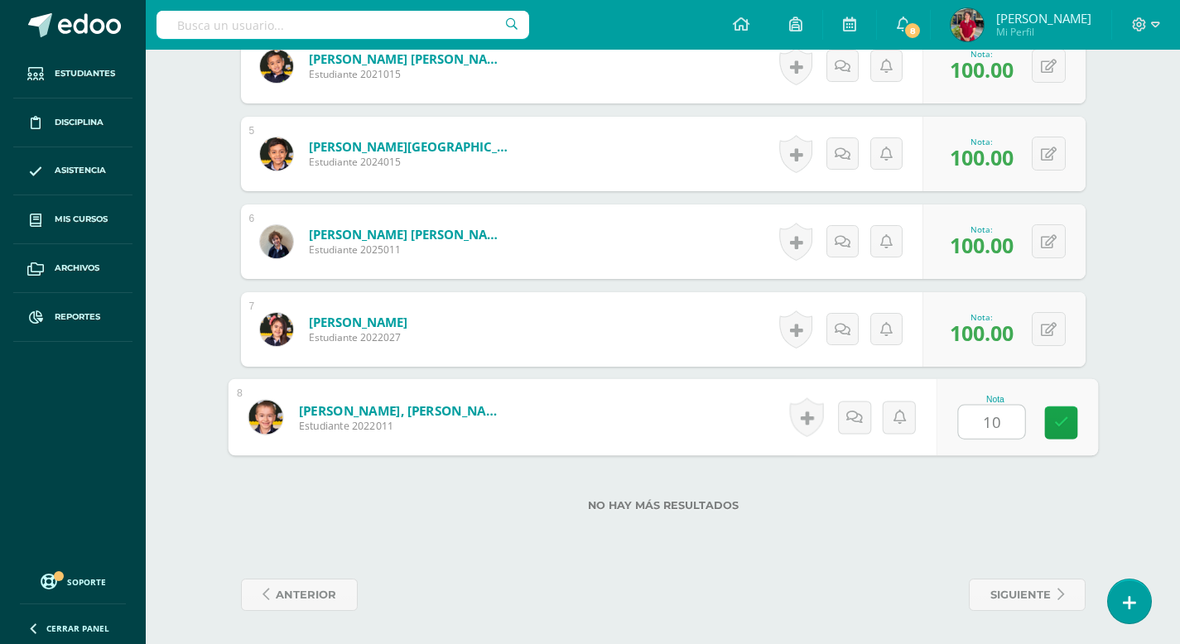
type input "100"
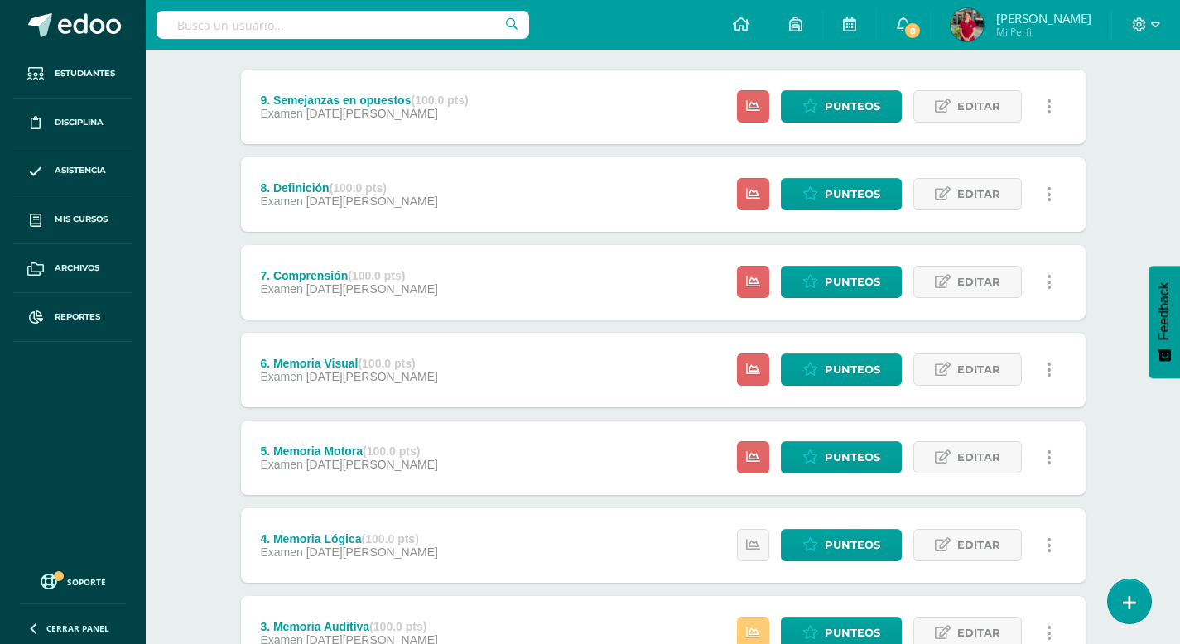
scroll to position [210, 0]
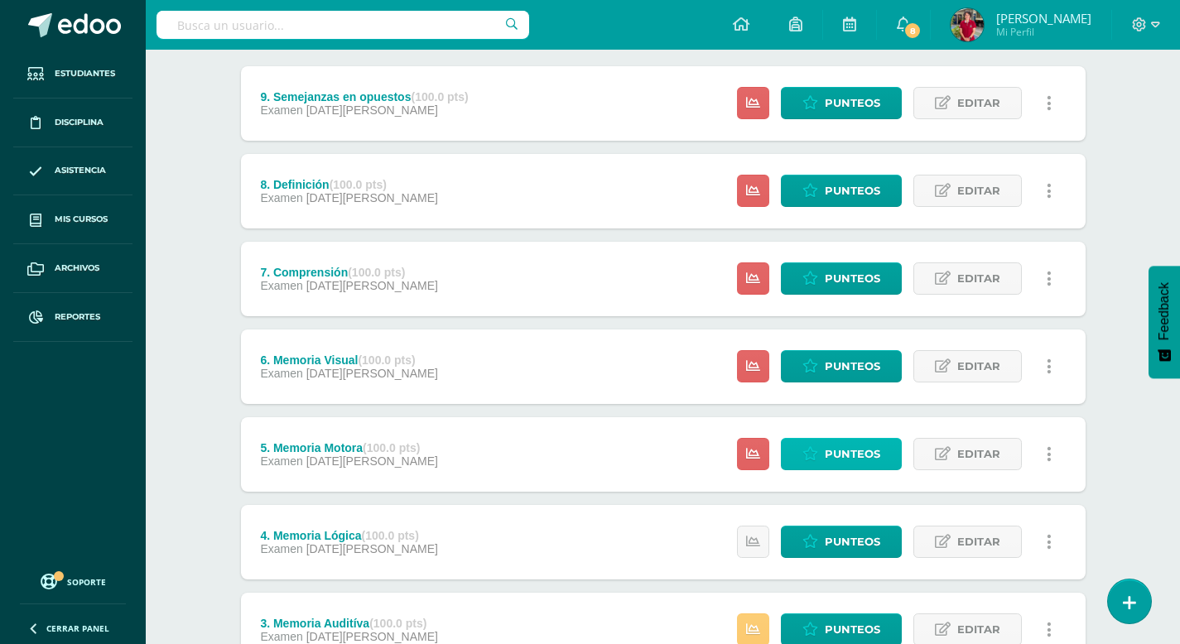
click at [837, 450] on span "Punteos" at bounding box center [852, 454] width 55 height 31
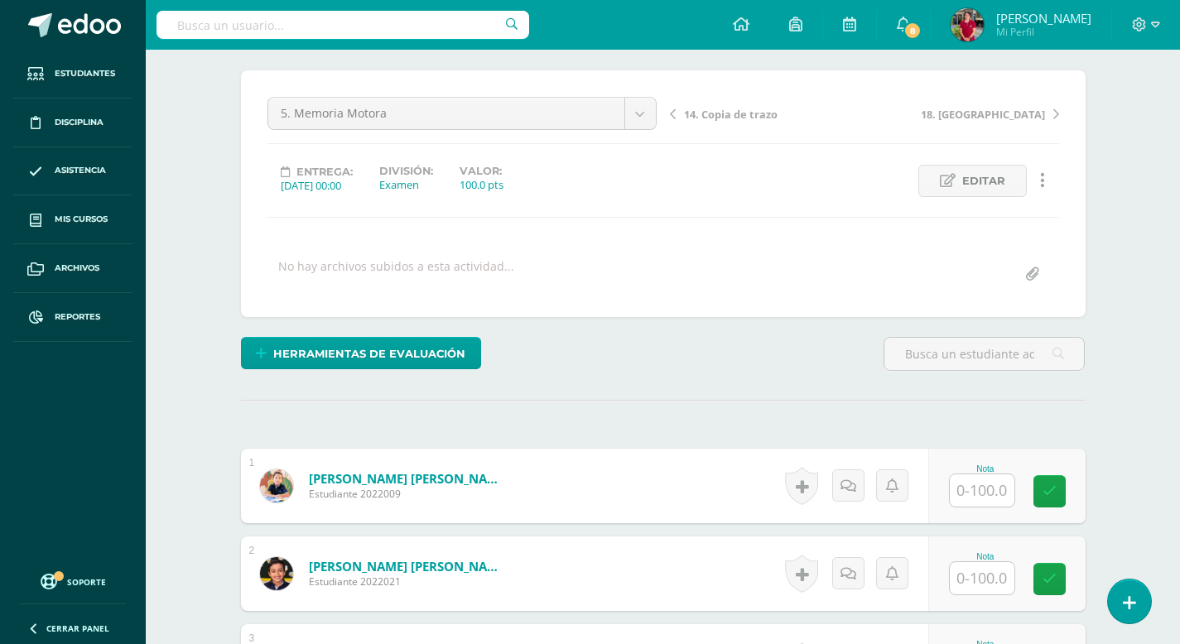
scroll to position [146, 0]
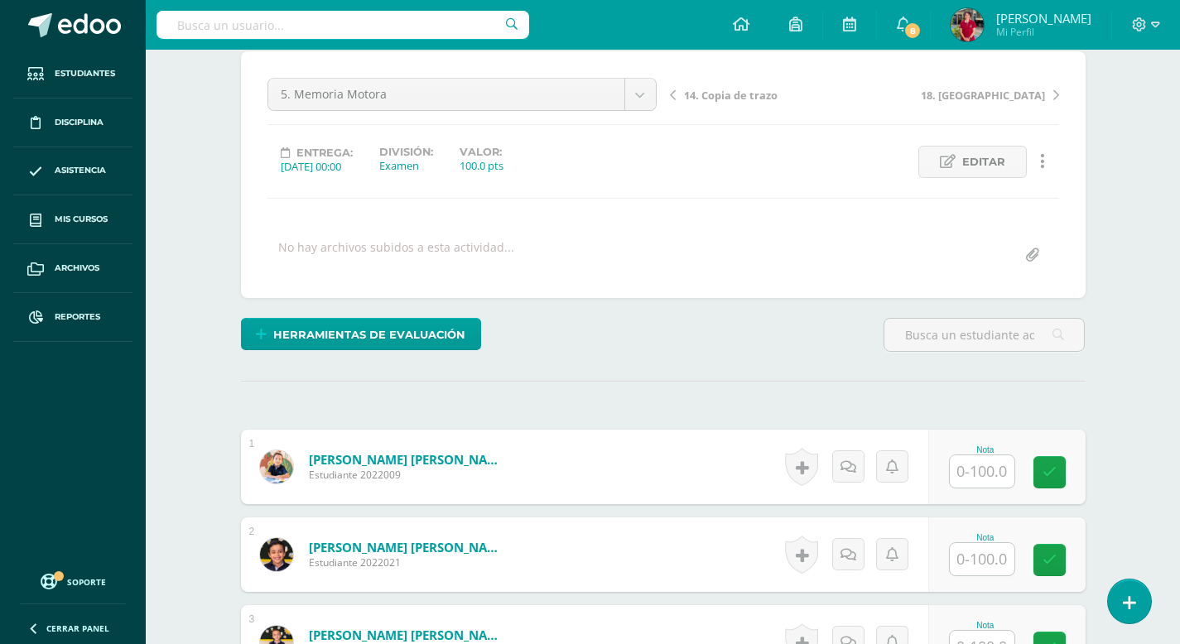
click at [977, 475] on input "text" at bounding box center [982, 472] width 65 height 32
type input "100"
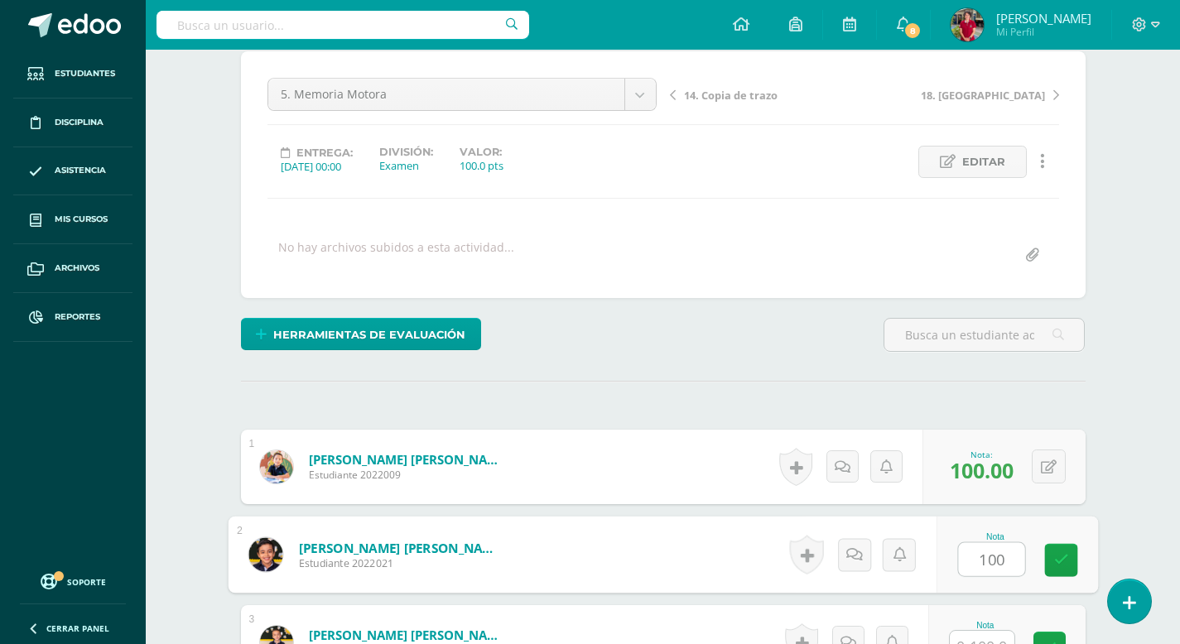
type input "100"
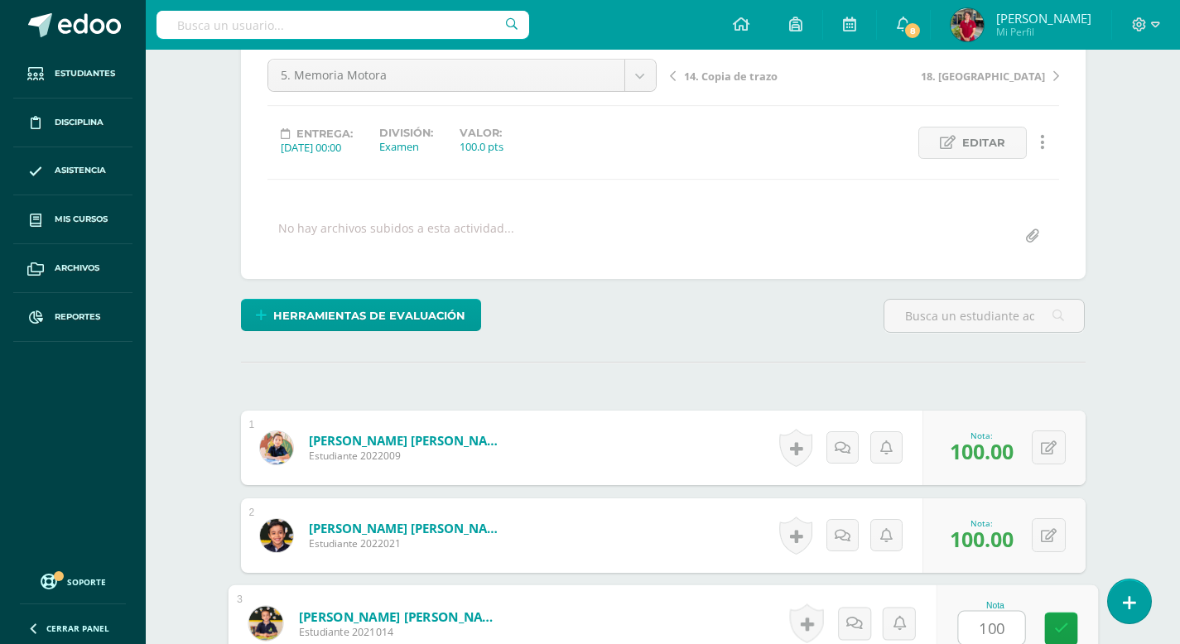
type input "100"
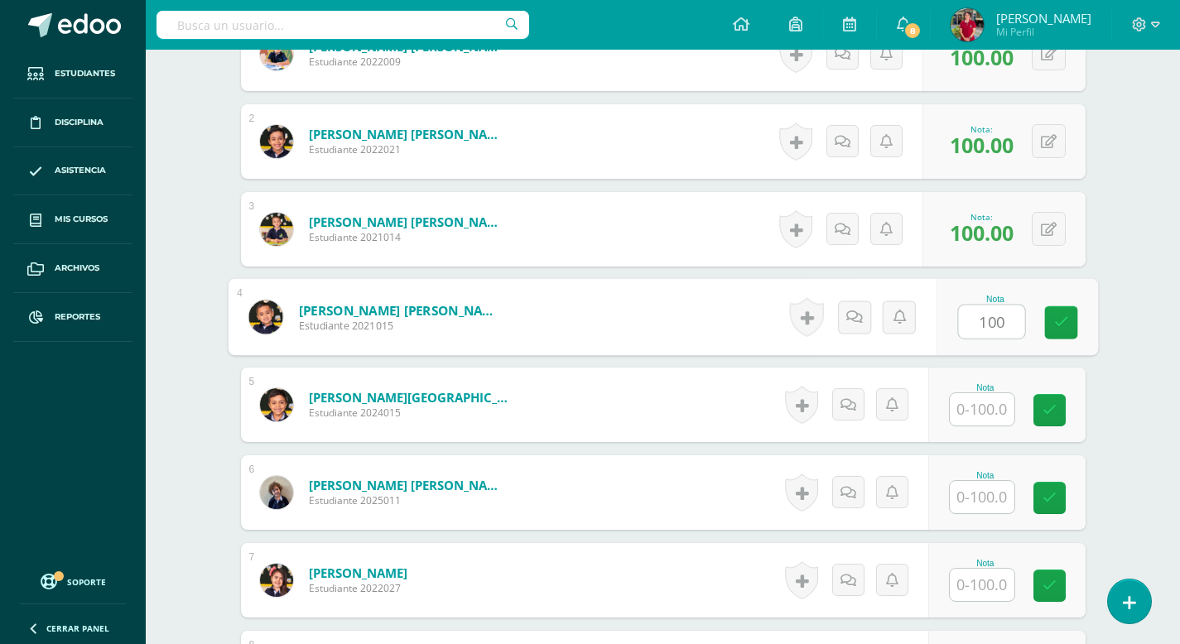
type input "100"
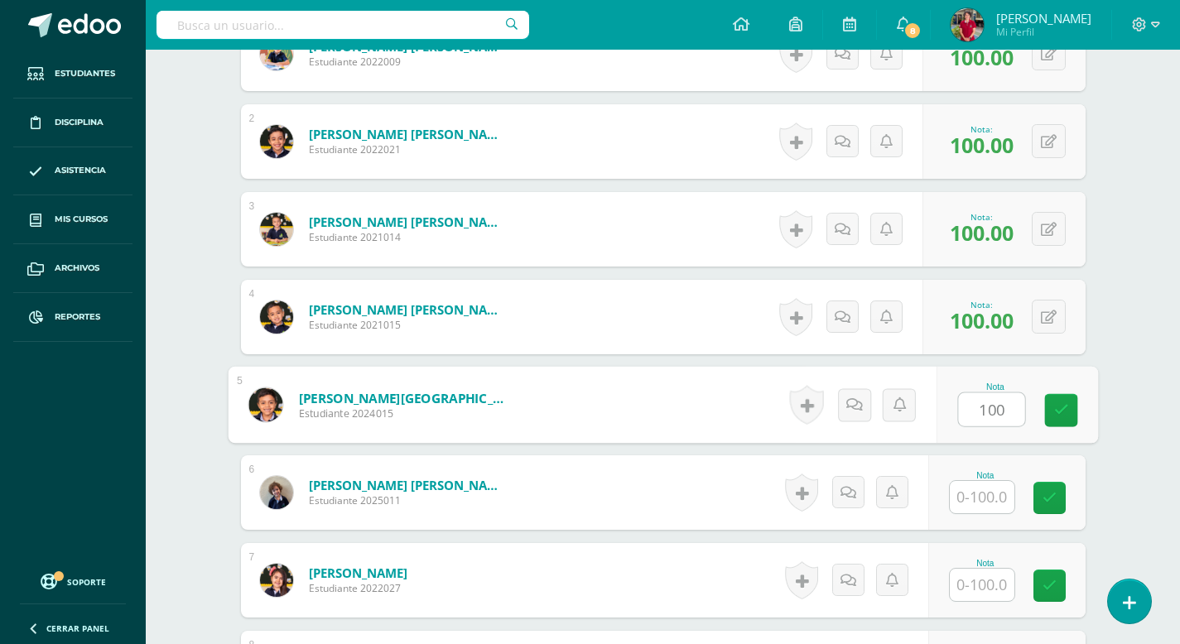
type input "100"
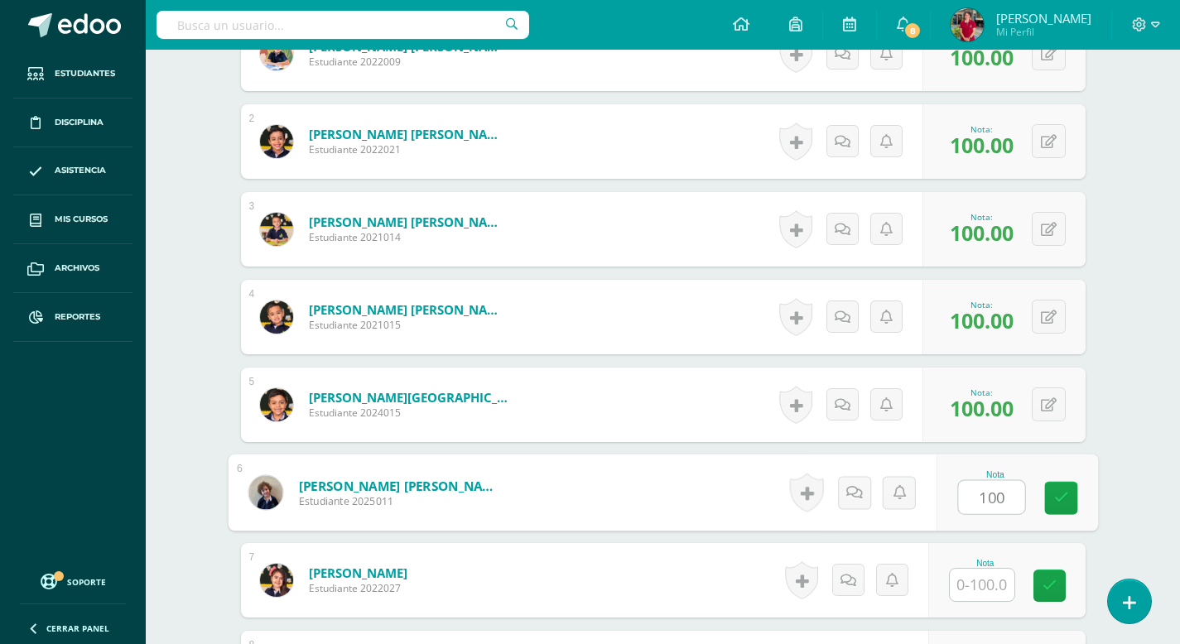
type input "100"
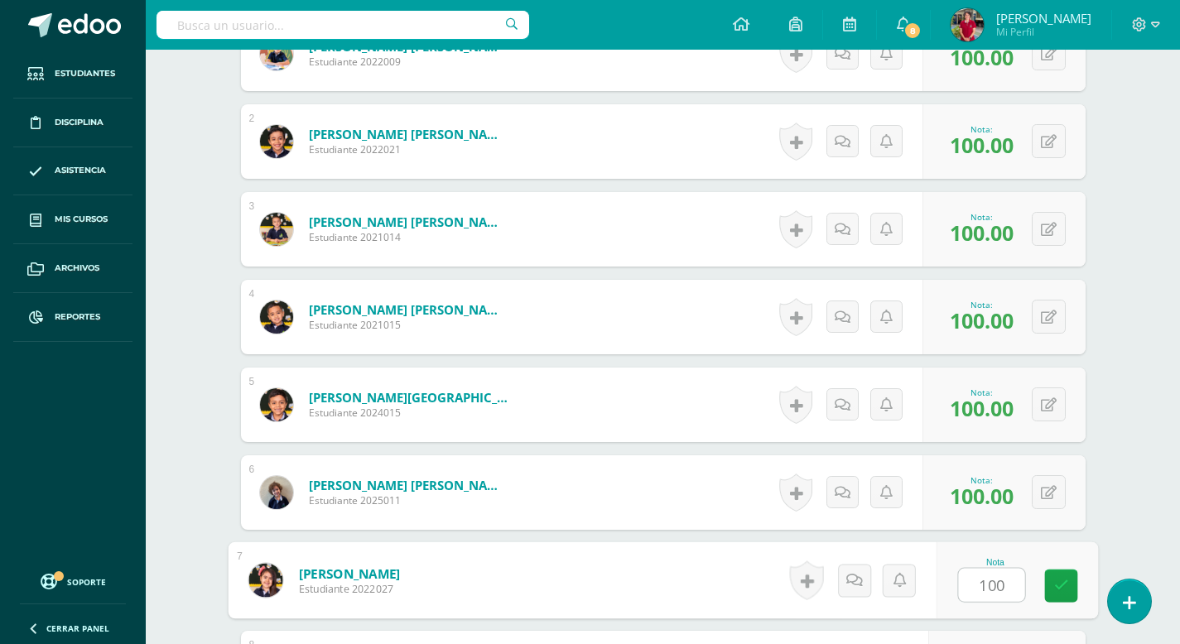
type input "100"
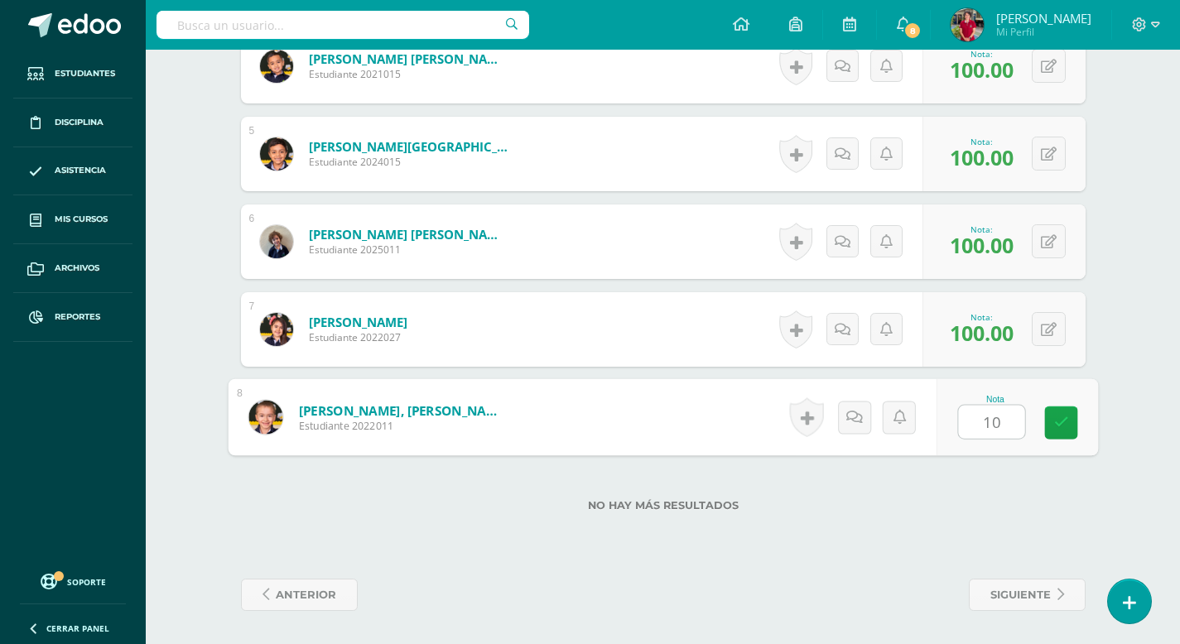
type input "100"
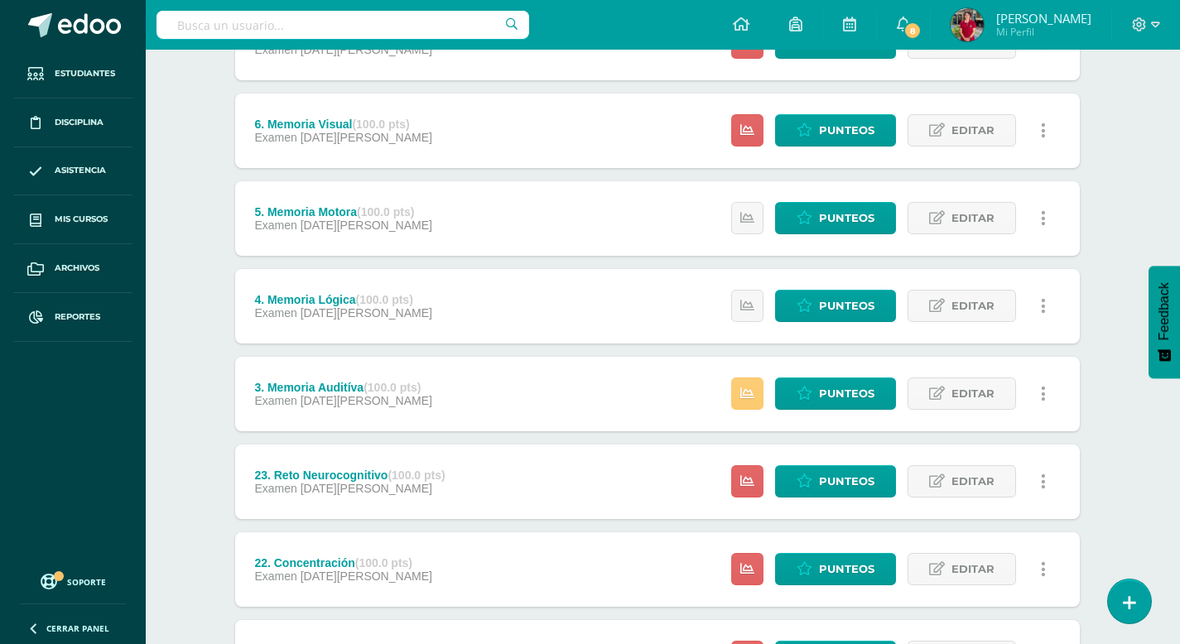
scroll to position [449, 6]
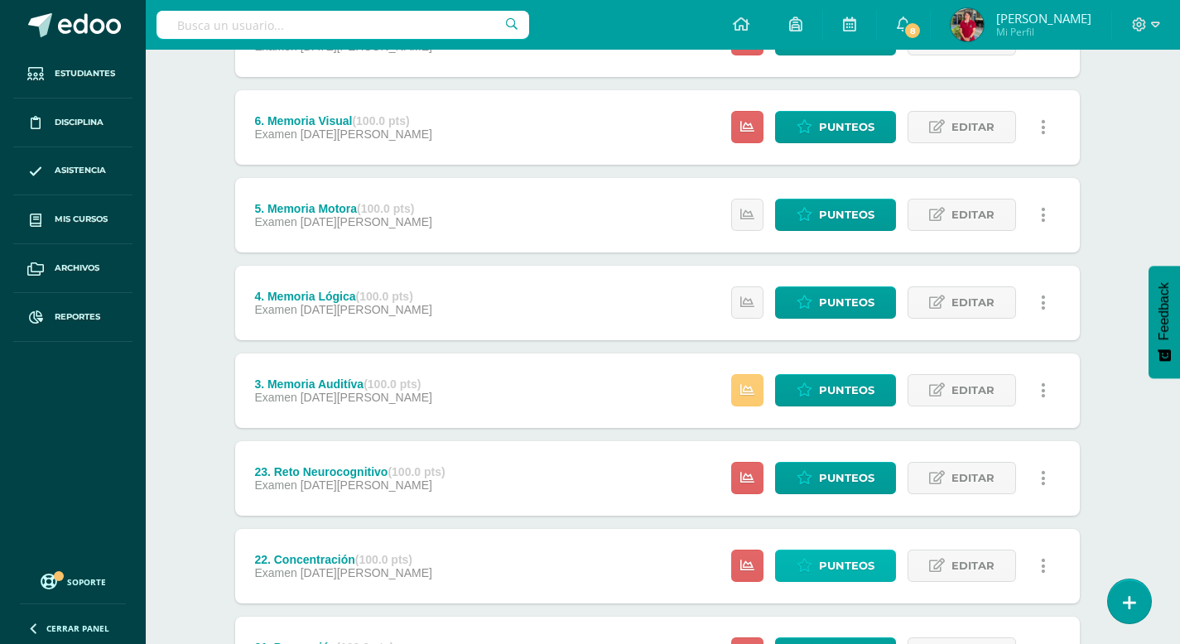
click at [854, 562] on span "Punteos" at bounding box center [846, 566] width 55 height 31
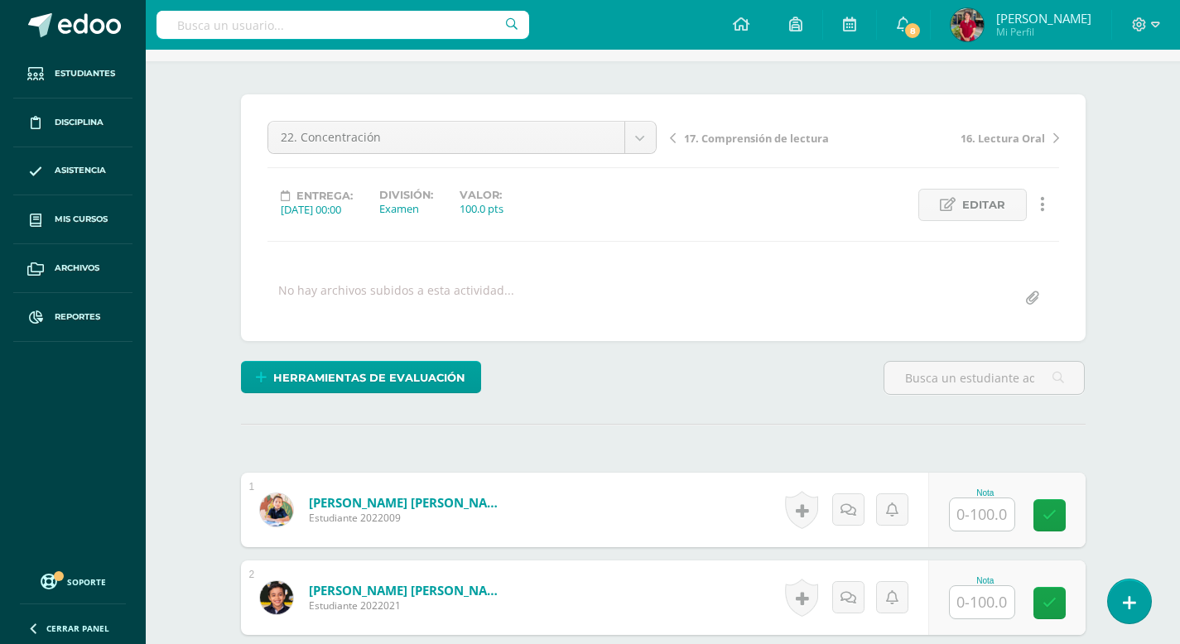
scroll to position [135, 0]
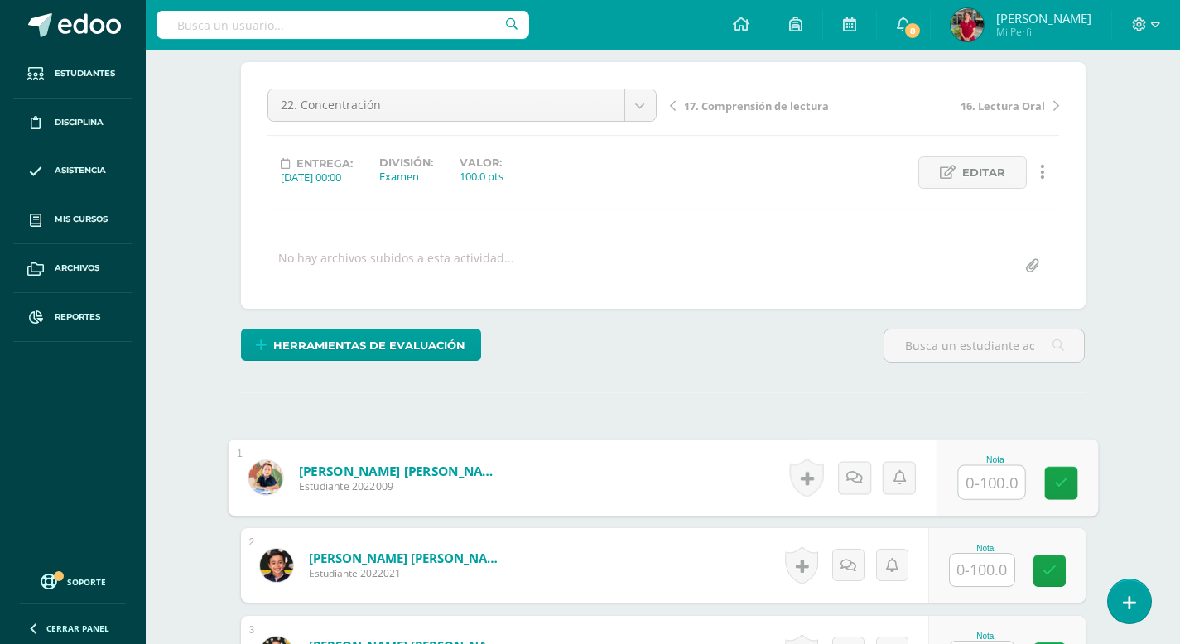
click at [974, 483] on input "text" at bounding box center [991, 482] width 66 height 33
type input "100"
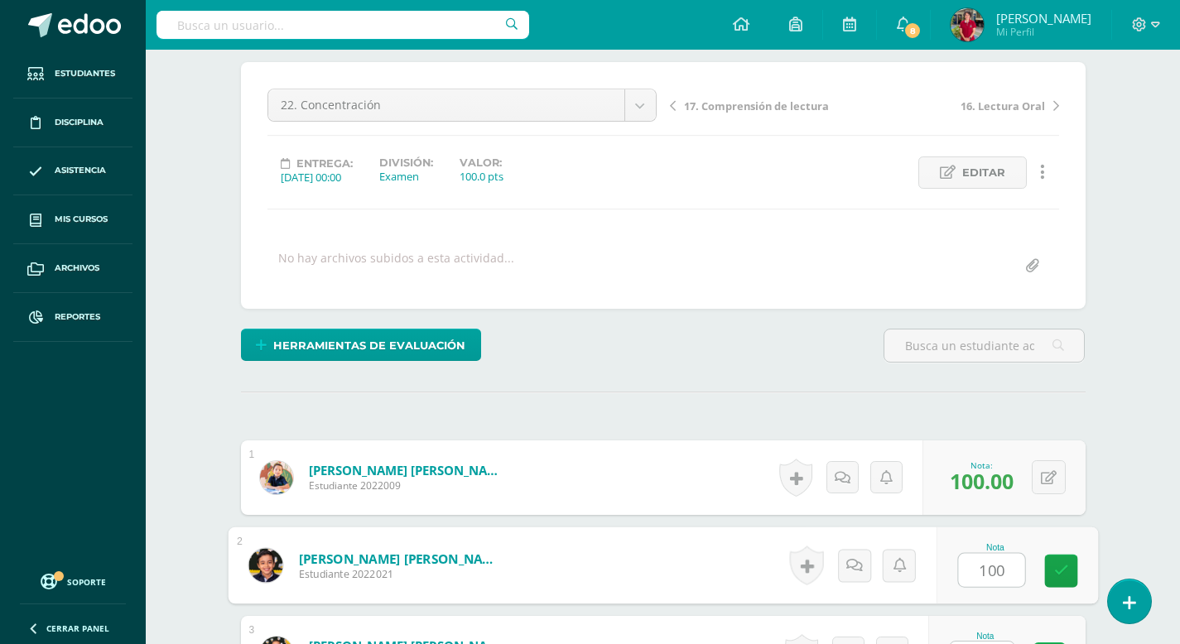
type input "100"
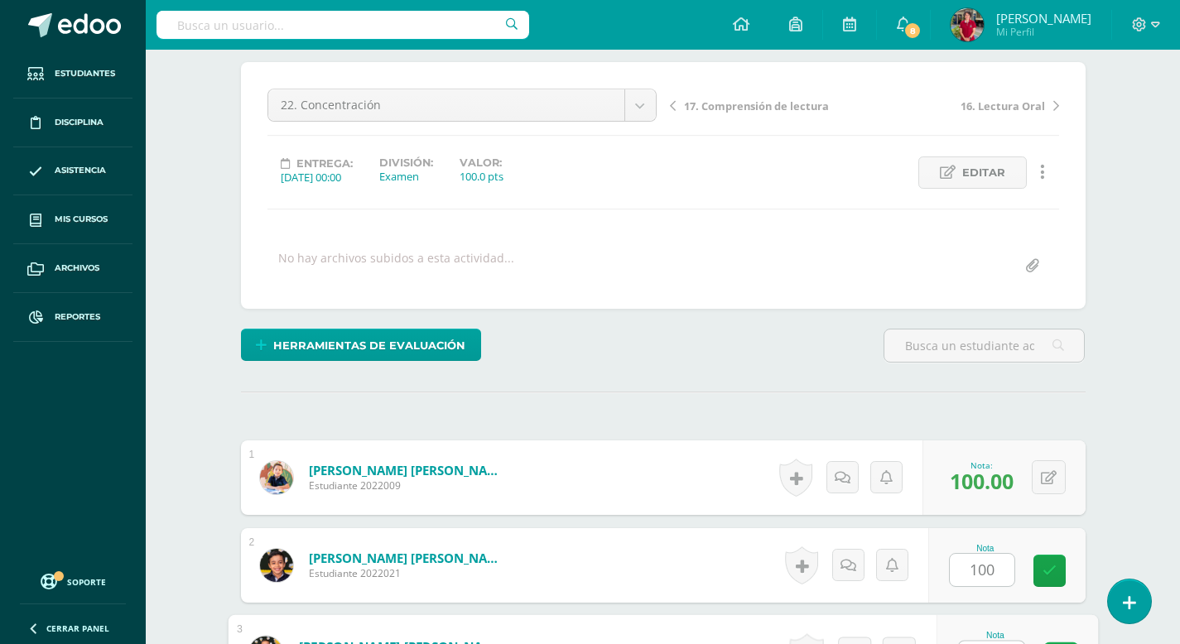
scroll to position [165, 0]
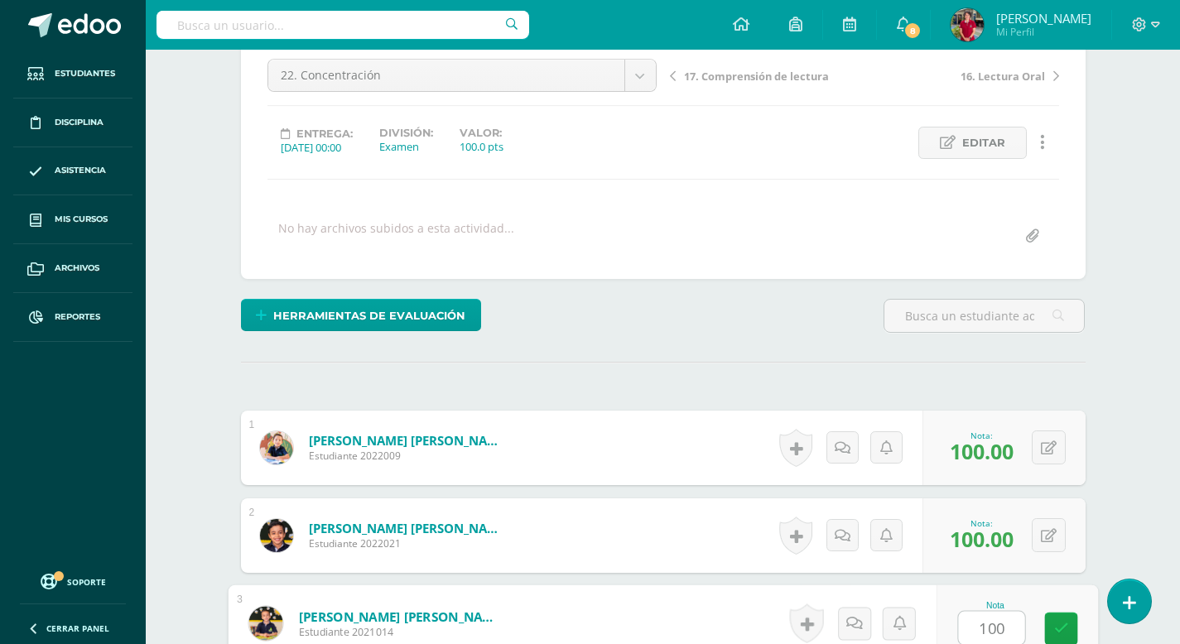
type input "100"
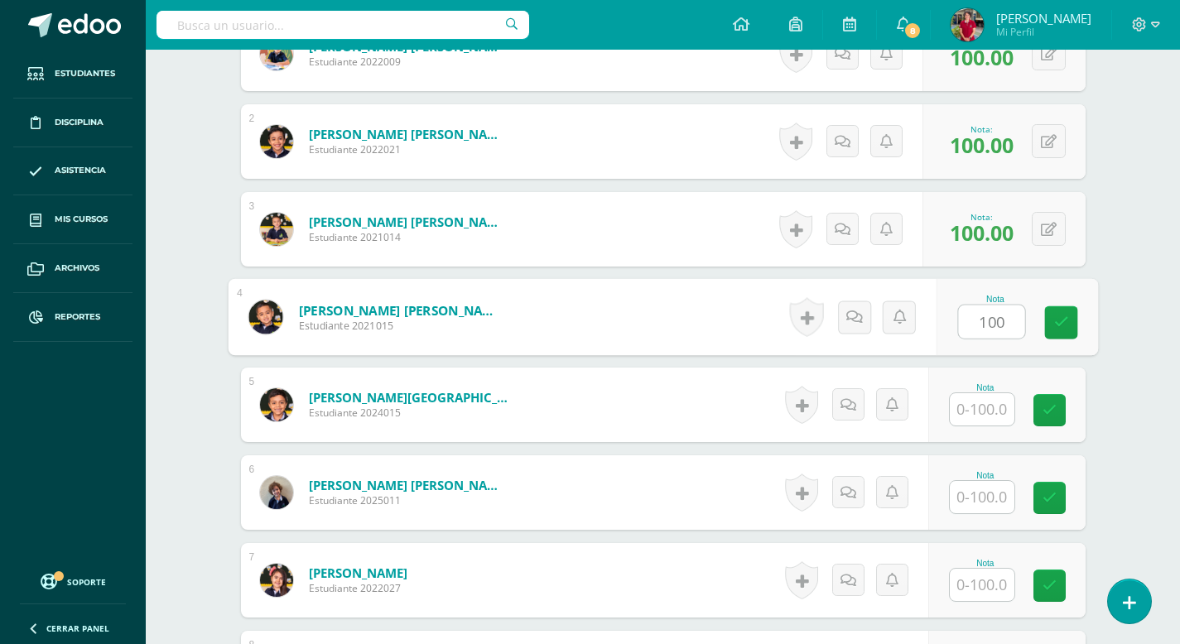
type input "100"
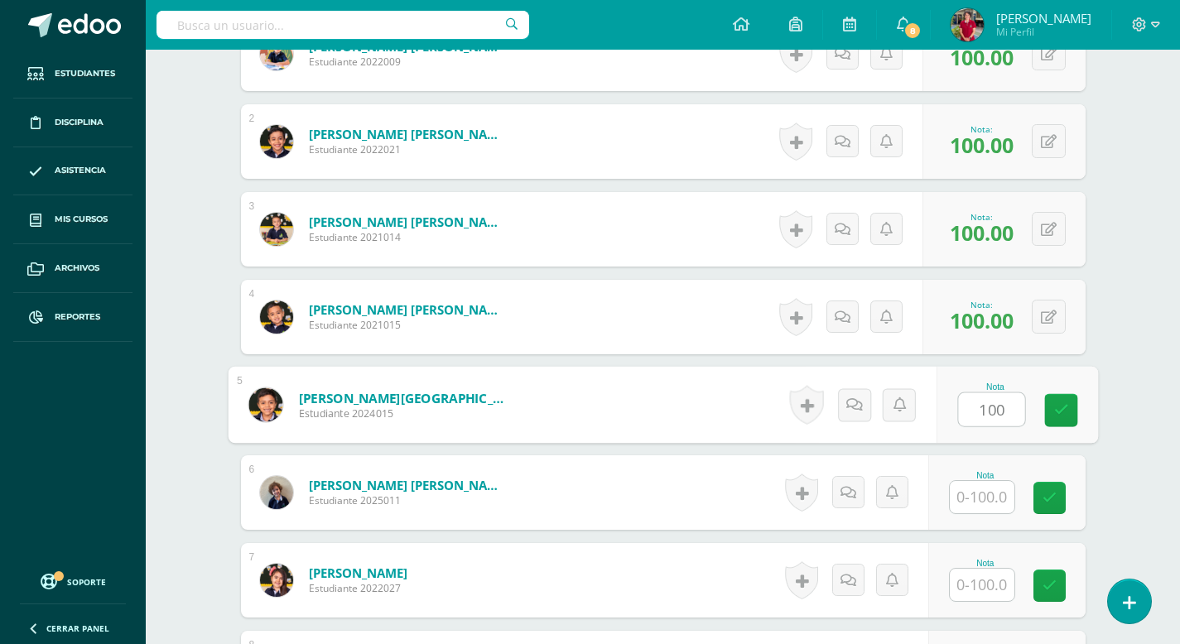
type input "100"
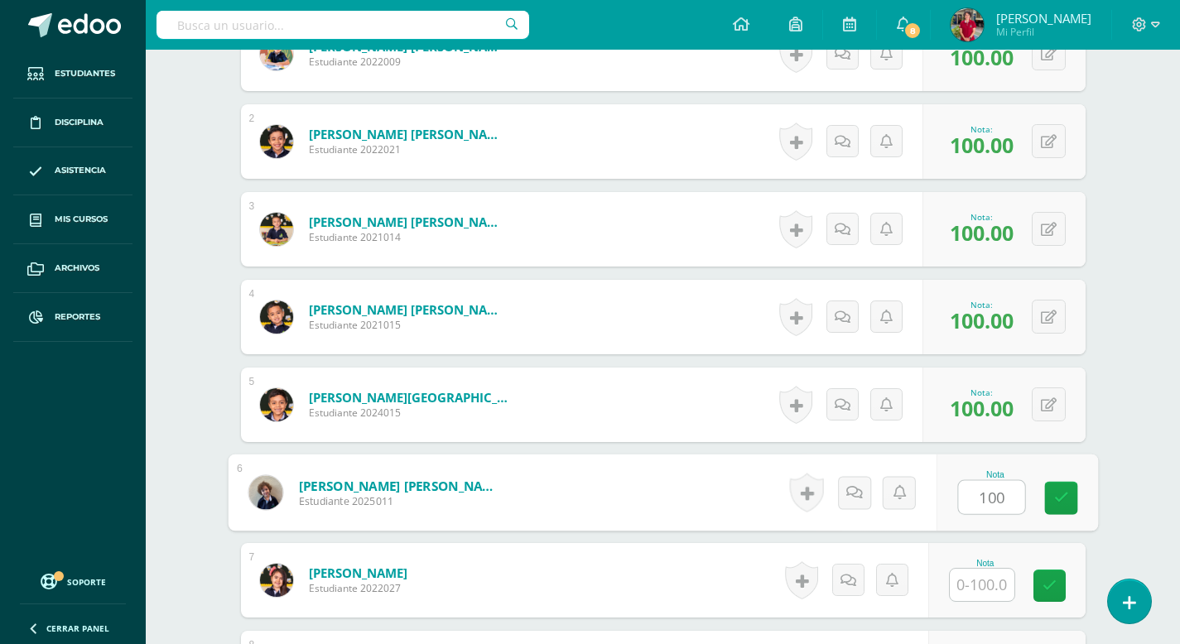
type input "100"
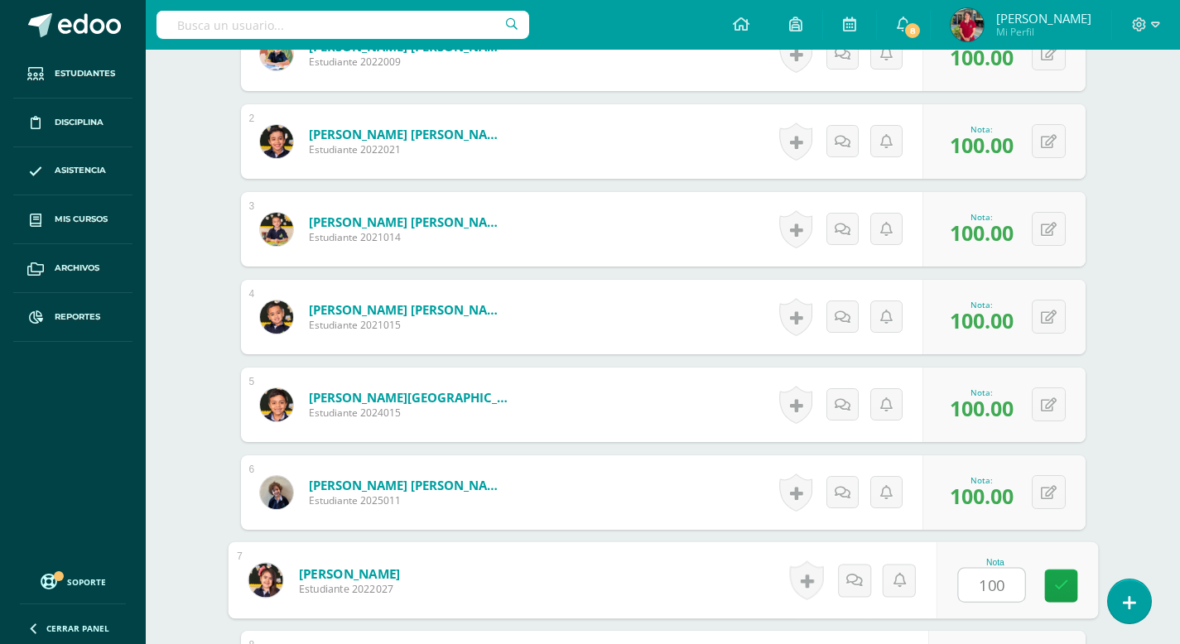
type input "100"
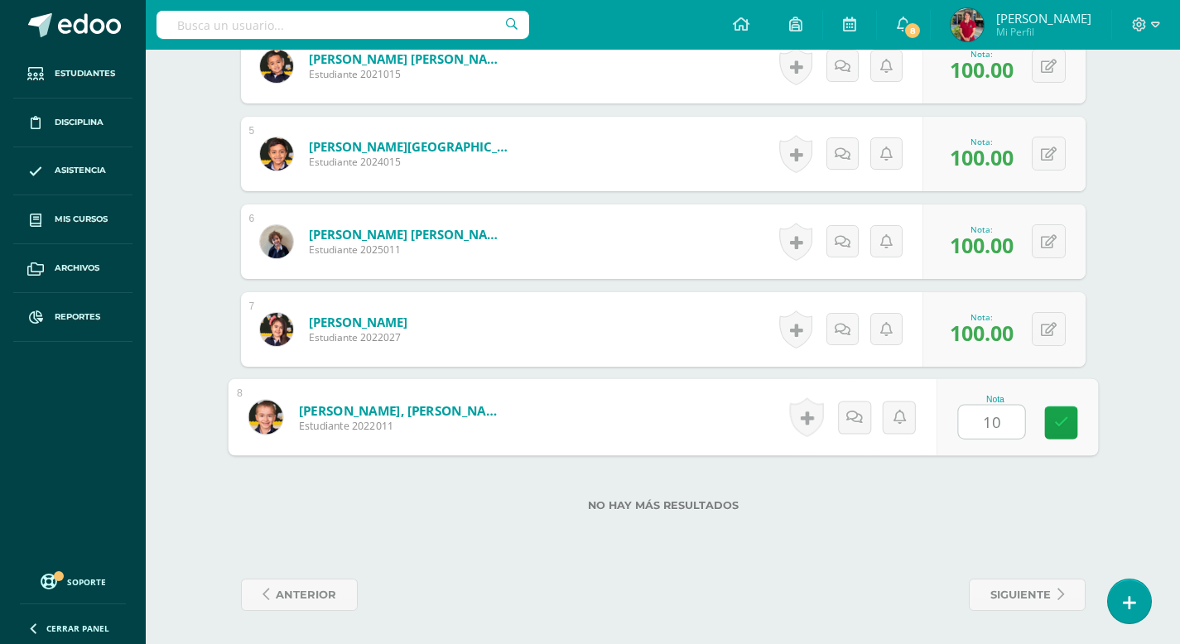
type input "100"
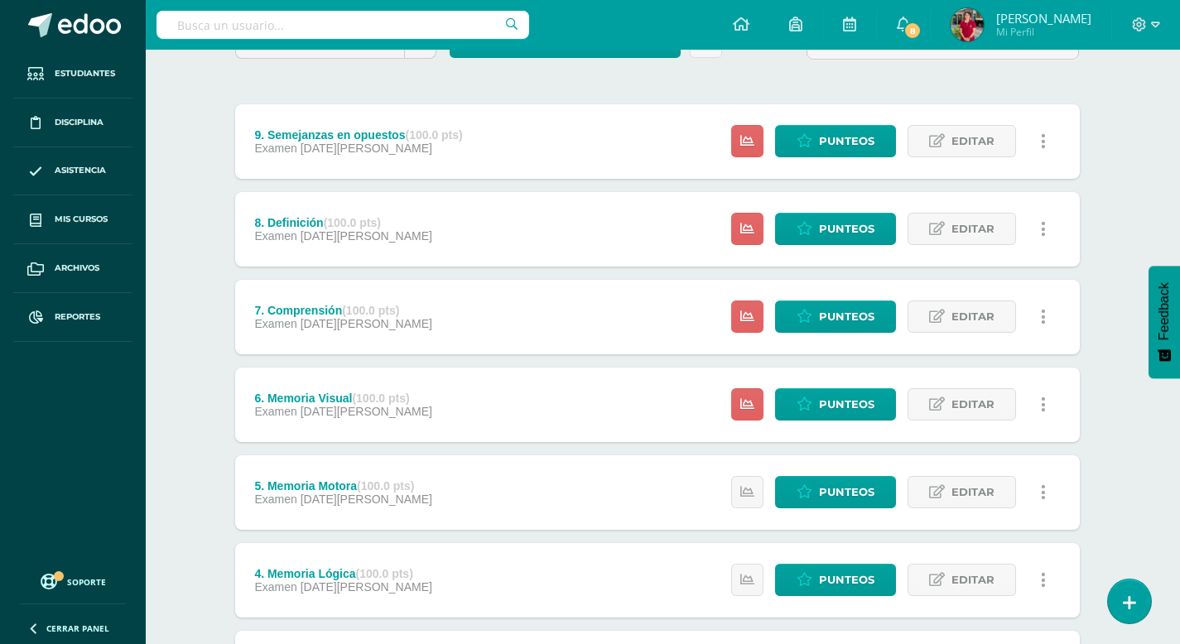
scroll to position [191, 6]
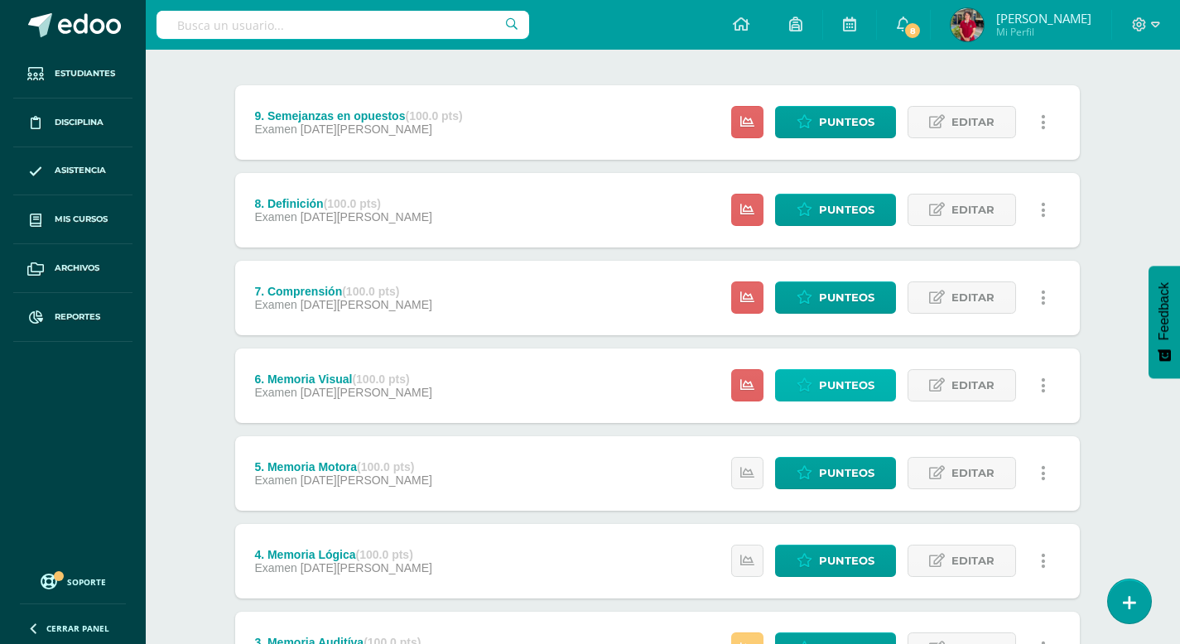
click at [837, 387] on span "Punteos" at bounding box center [846, 385] width 55 height 31
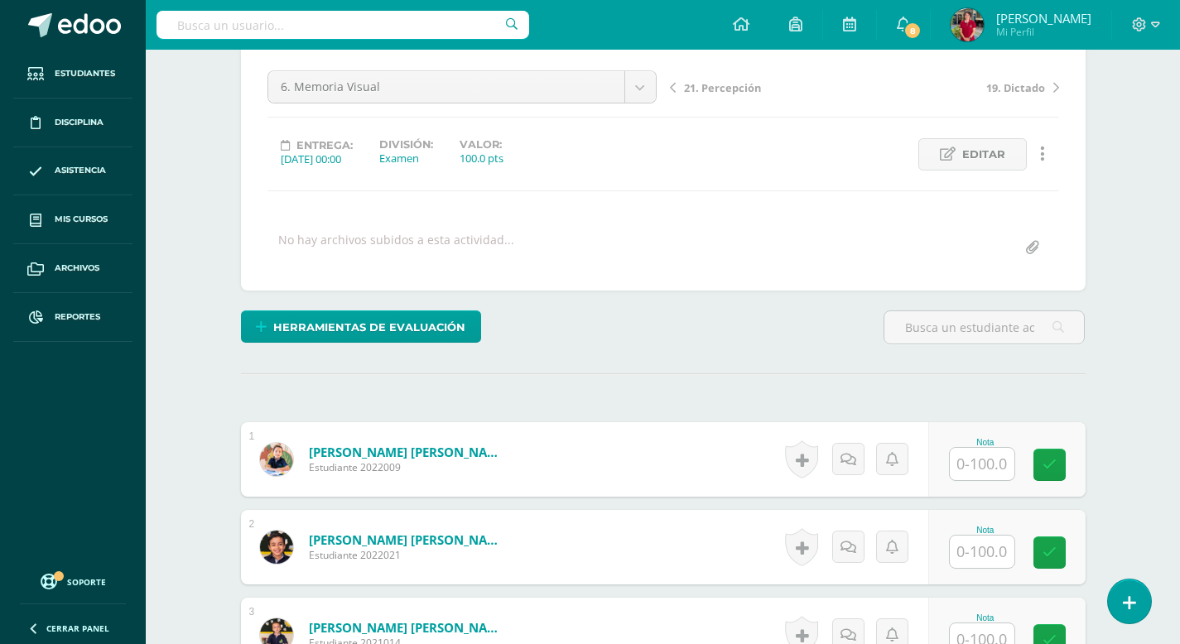
scroll to position [155, 0]
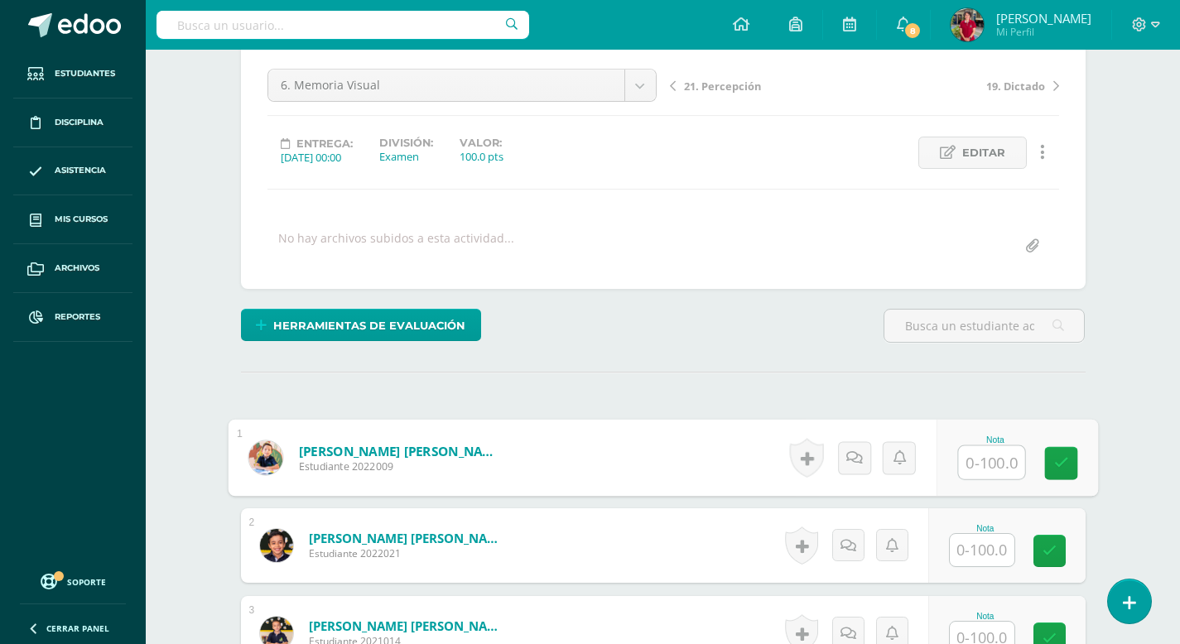
click at [975, 465] on input "text" at bounding box center [991, 462] width 66 height 33
type input "100"
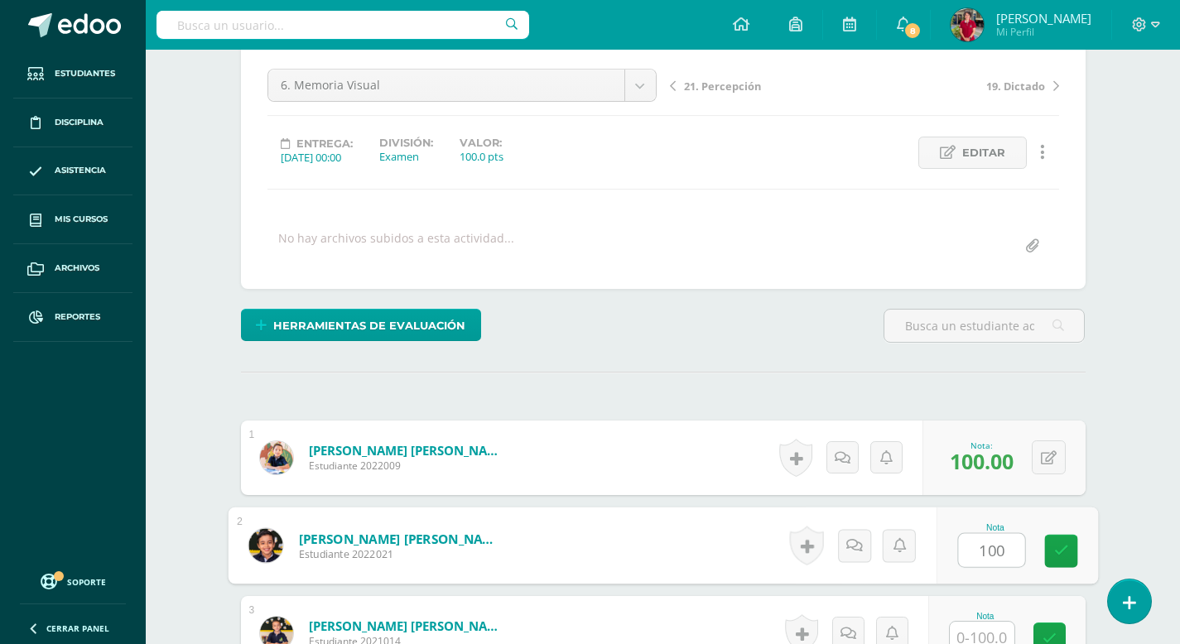
type input "100"
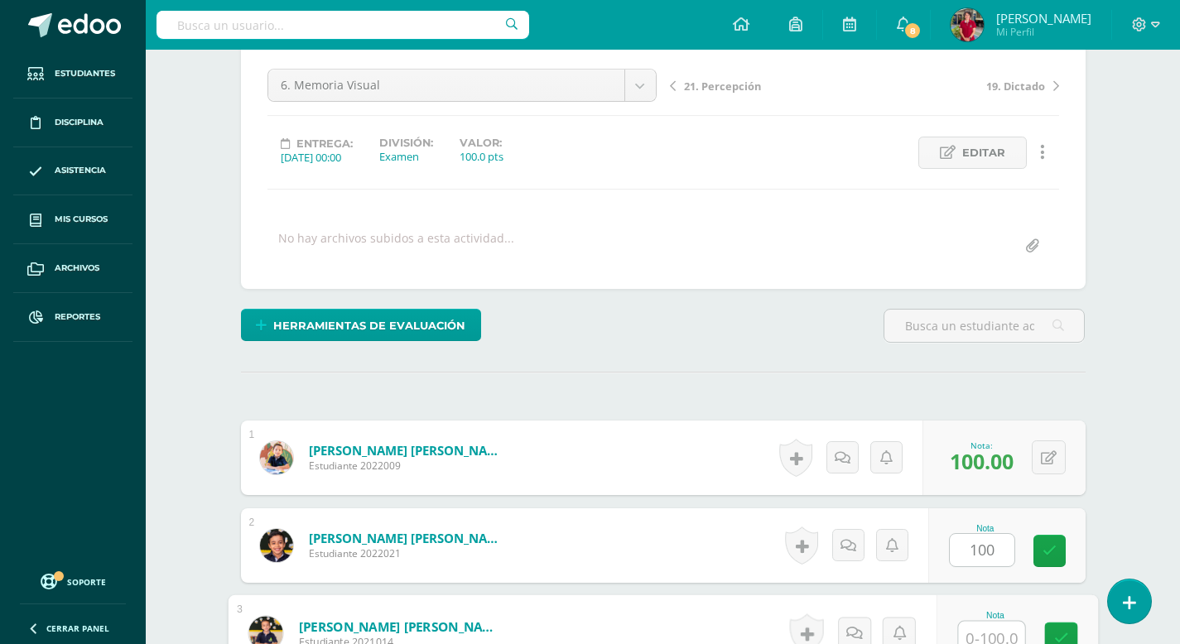
scroll to position [165, 0]
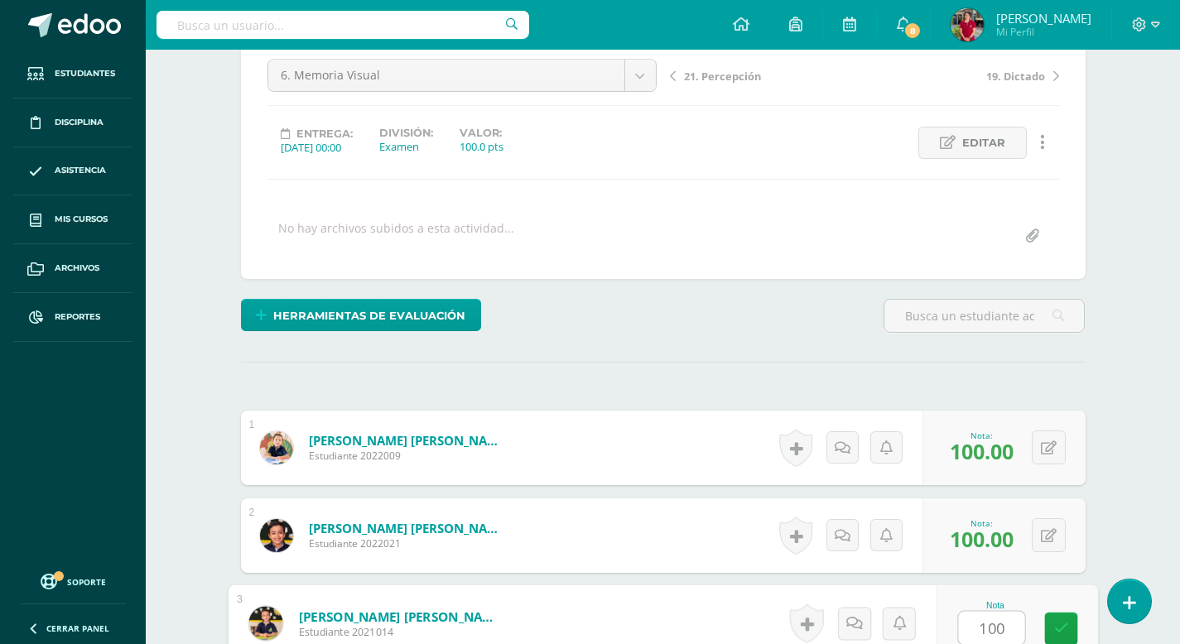
type input "100"
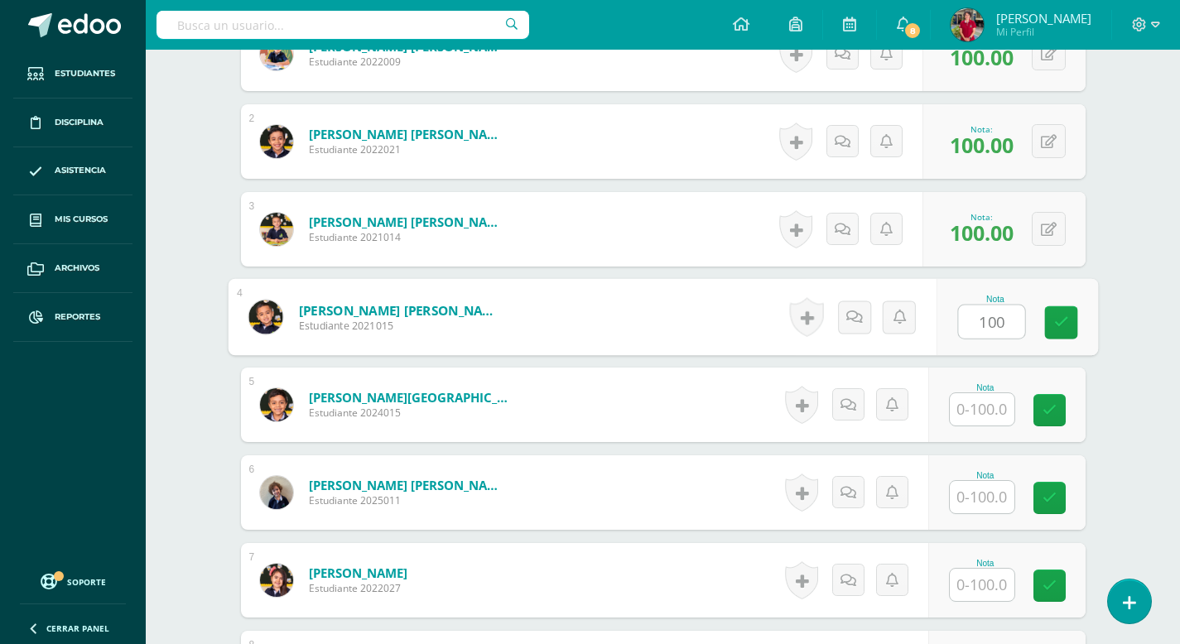
type input "100"
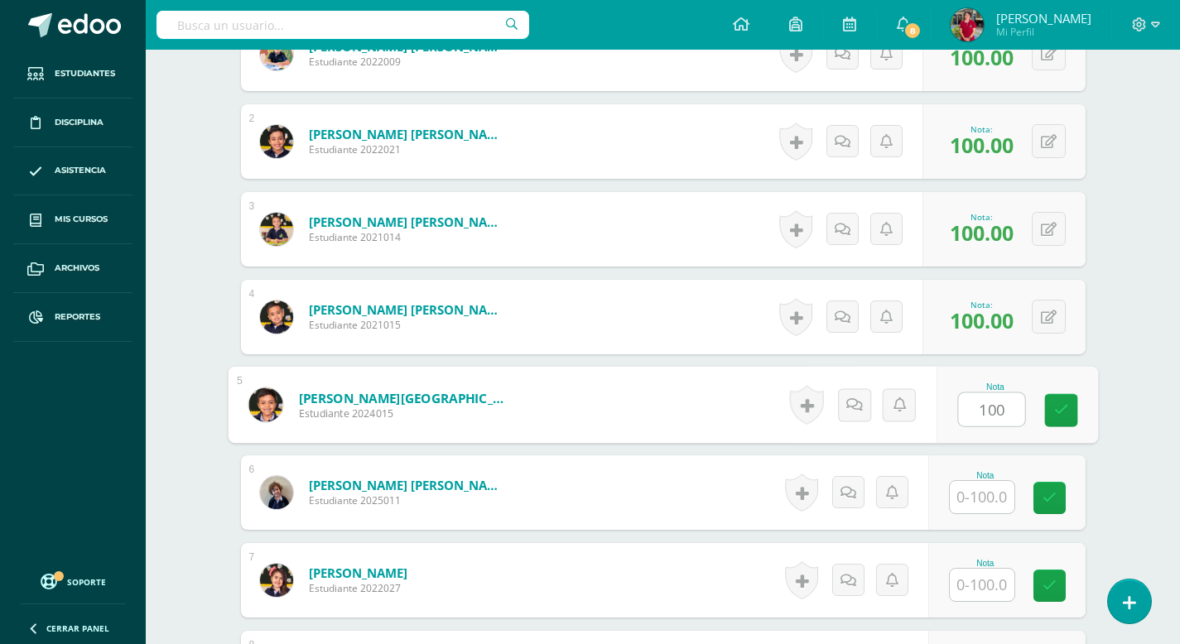
type input "100"
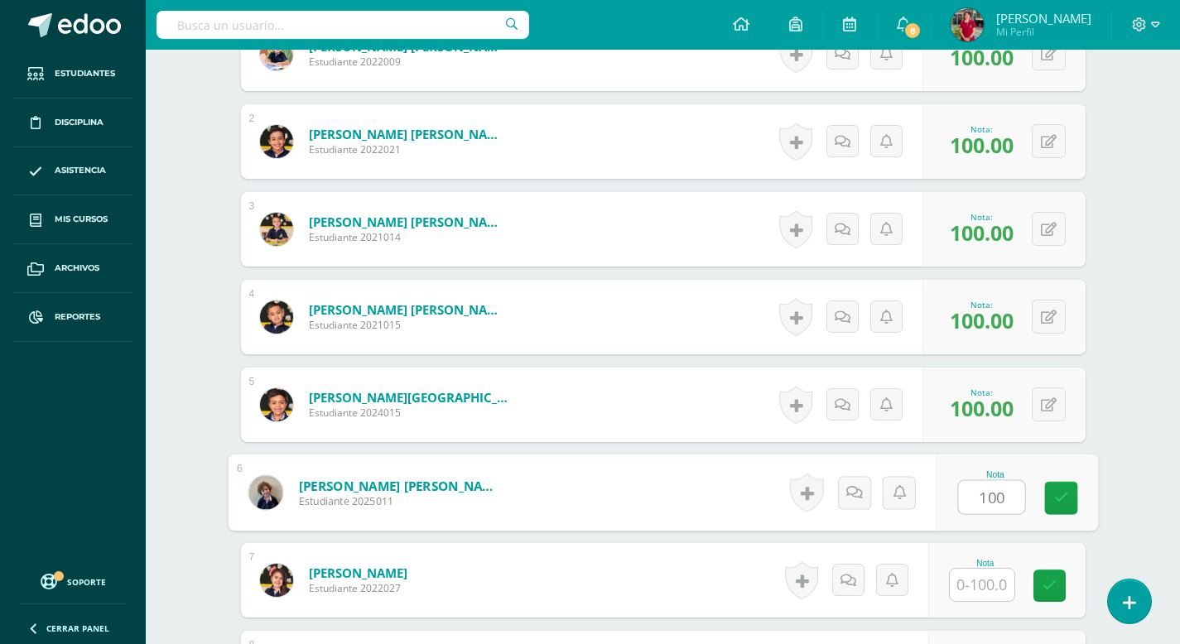
type input "100"
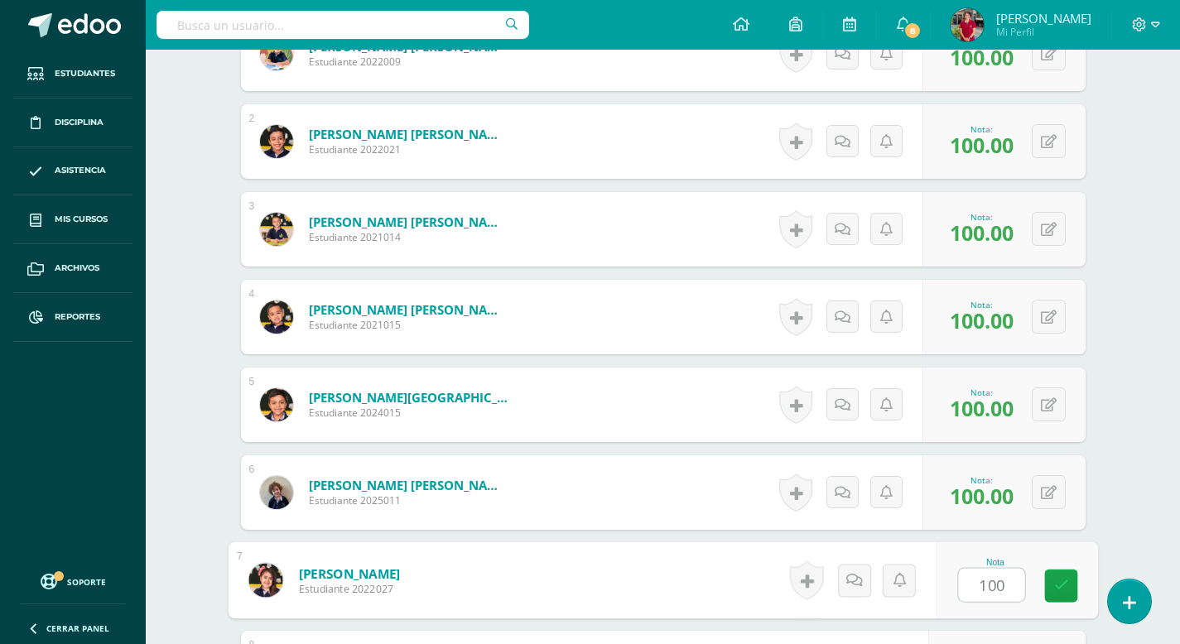
type input "100"
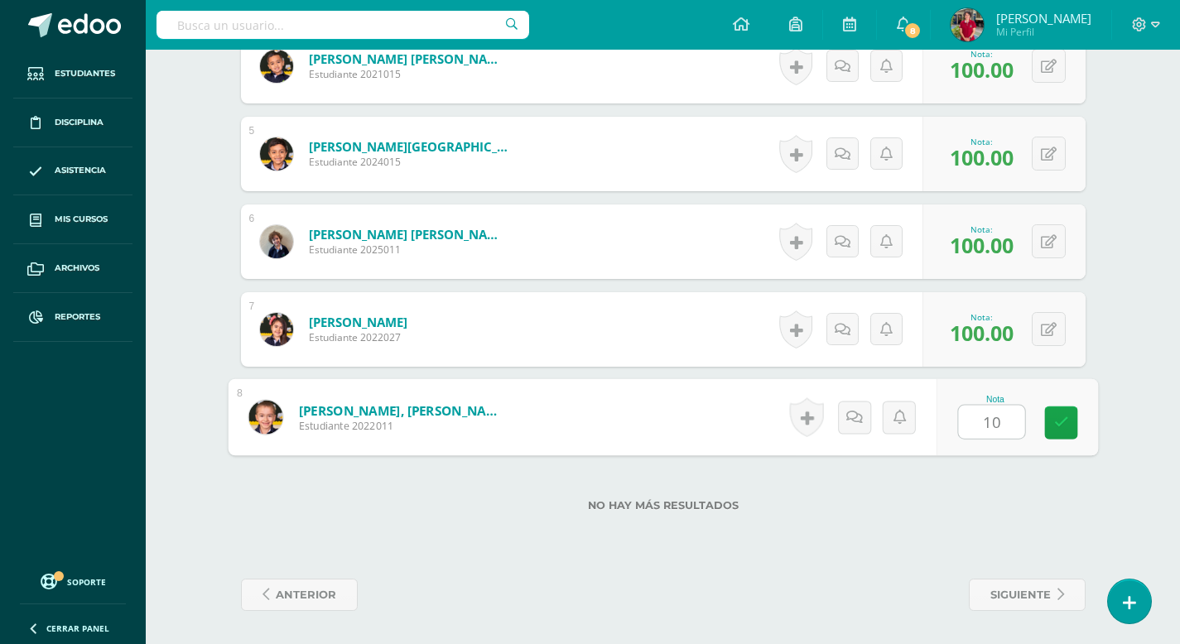
type input "100"
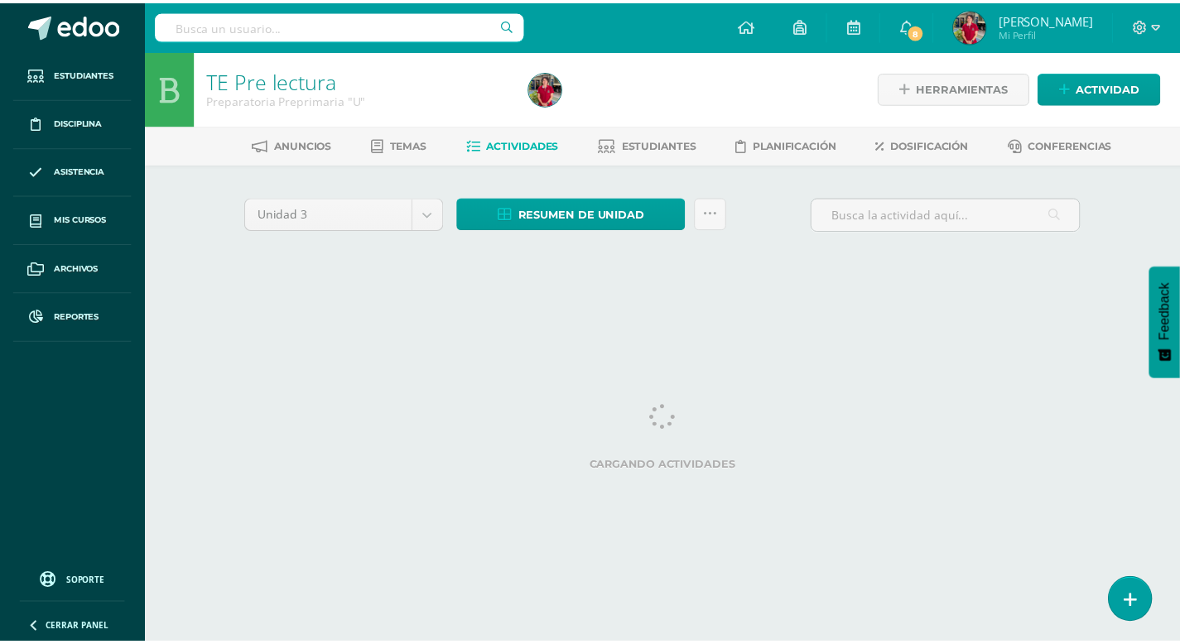
scroll to position [0, 12]
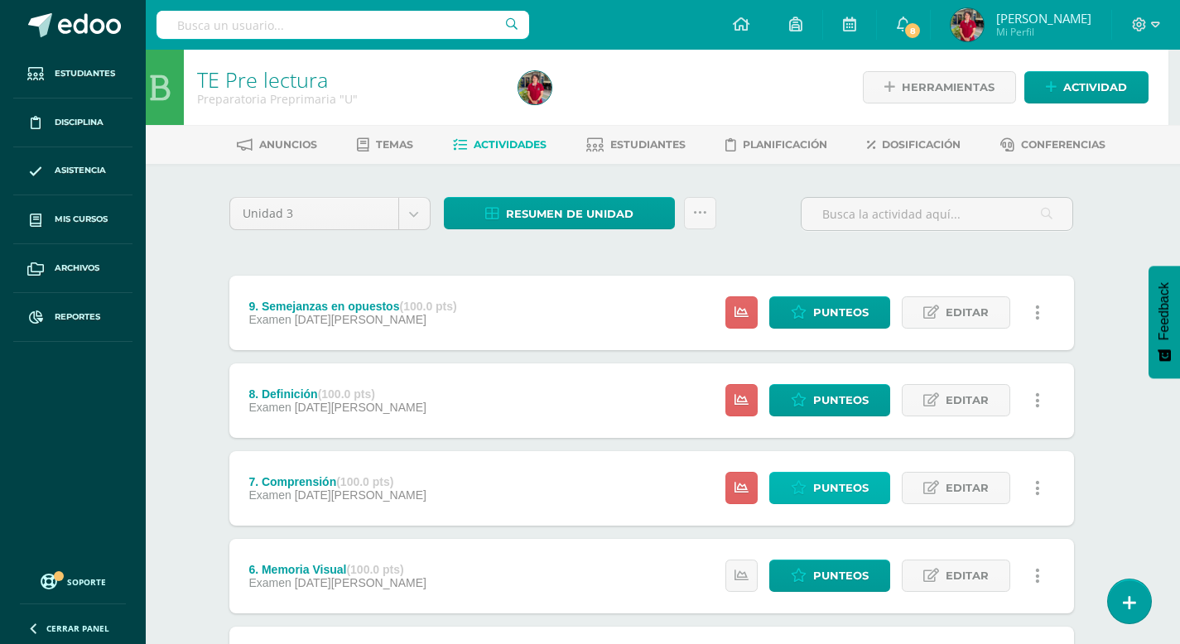
click at [829, 485] on span "Punteos" at bounding box center [840, 488] width 55 height 31
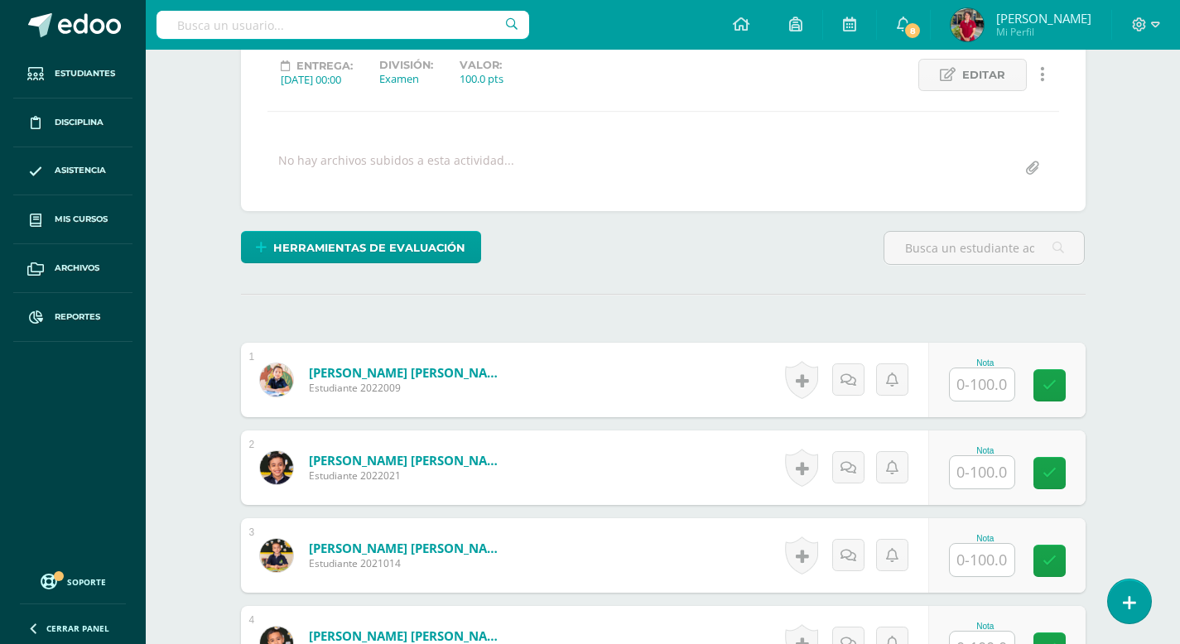
scroll to position [234, 0]
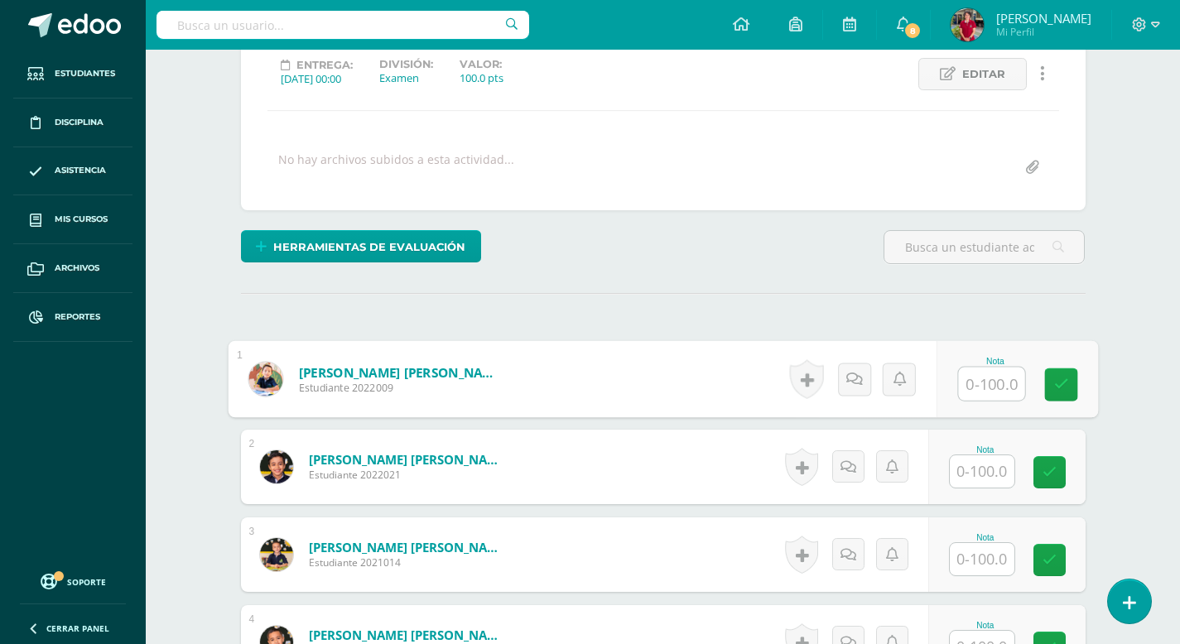
drag, startPoint x: 975, startPoint y: 386, endPoint x: 975, endPoint y: 400, distance: 14.1
click at [975, 386] on input "text" at bounding box center [991, 384] width 66 height 33
type input "100"
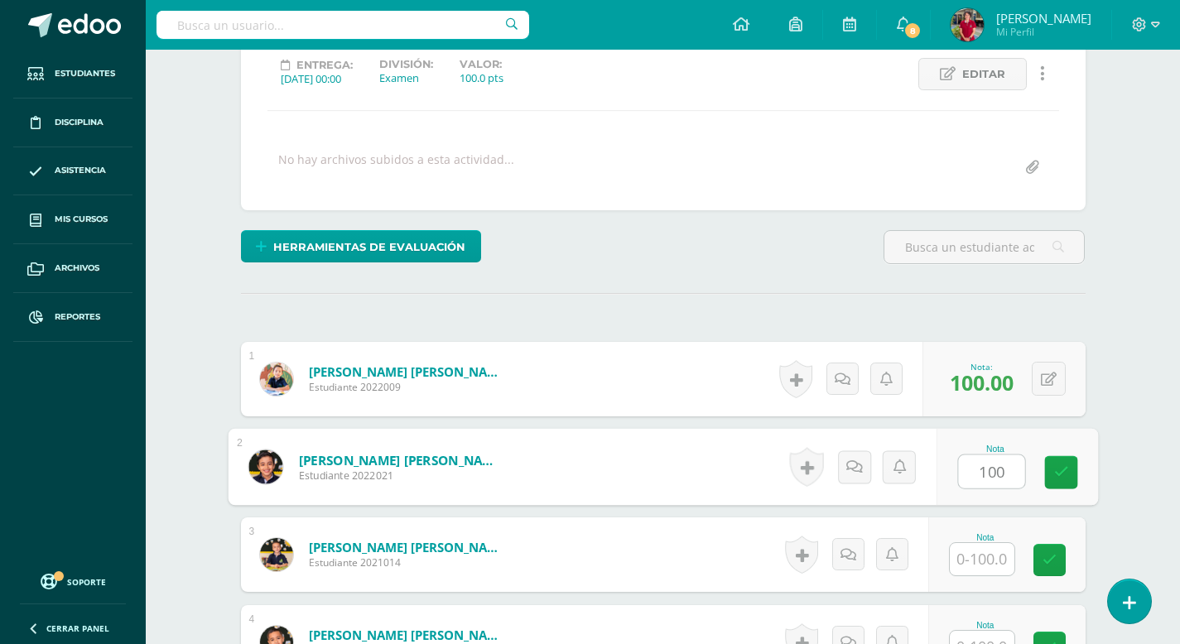
type input "100"
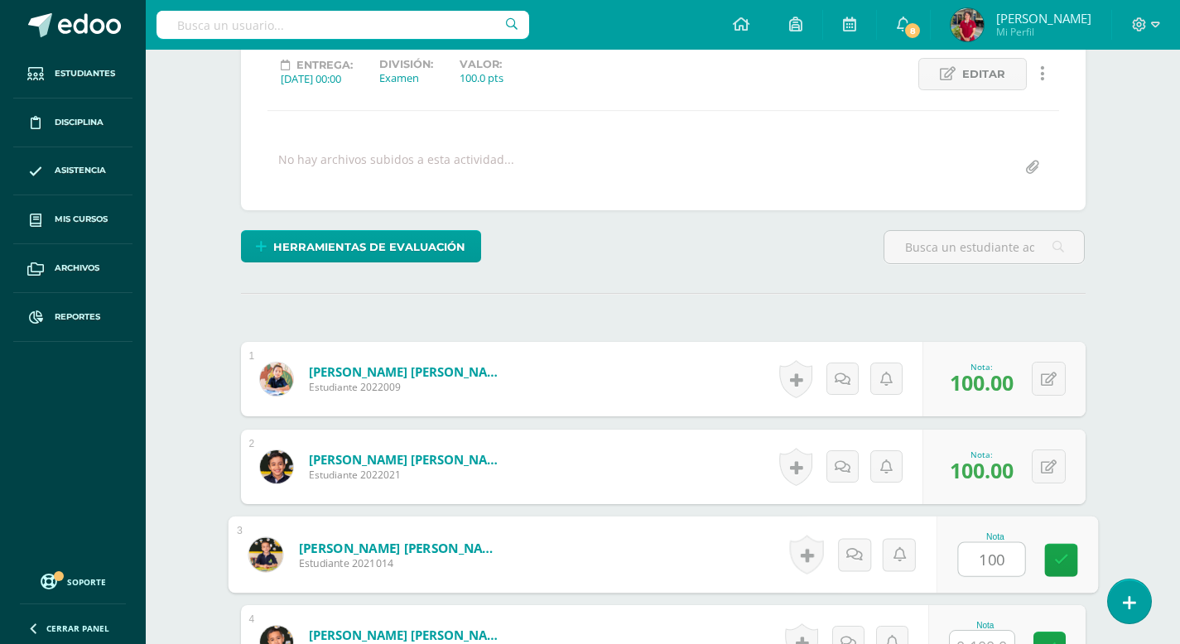
type input "100"
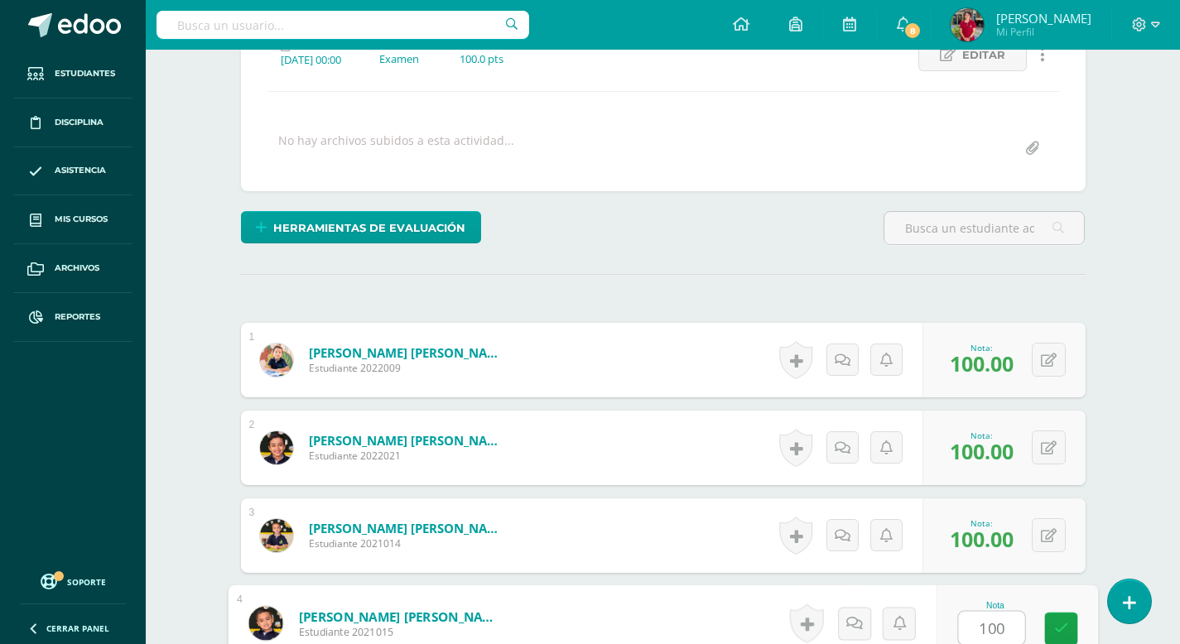
type input "100"
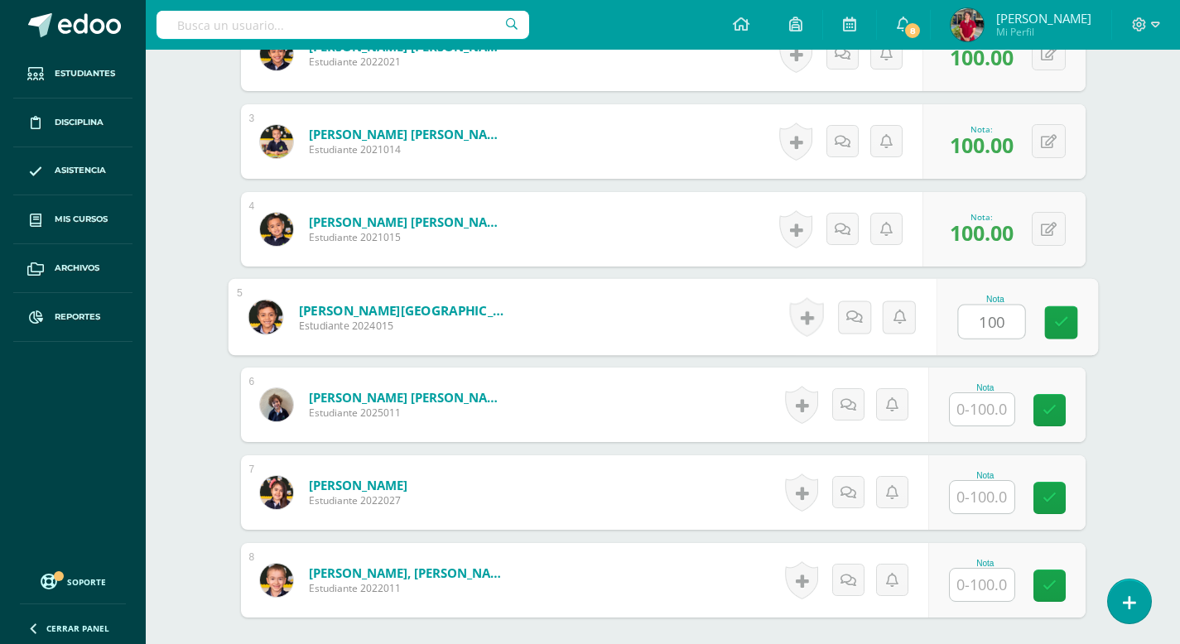
type input "100"
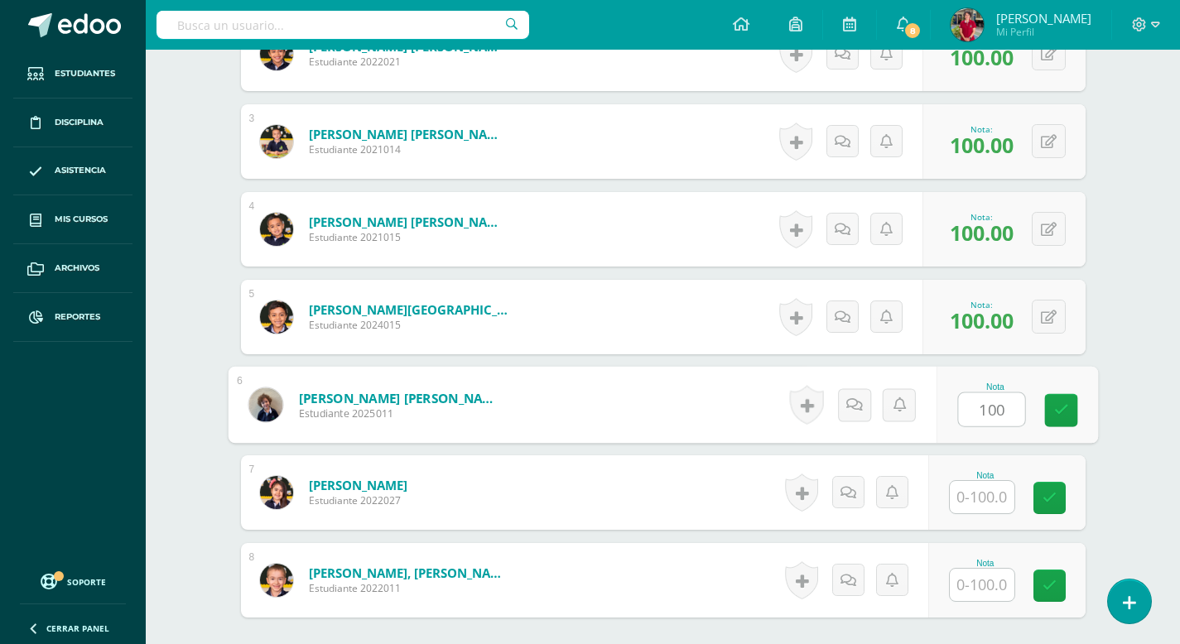
type input "100"
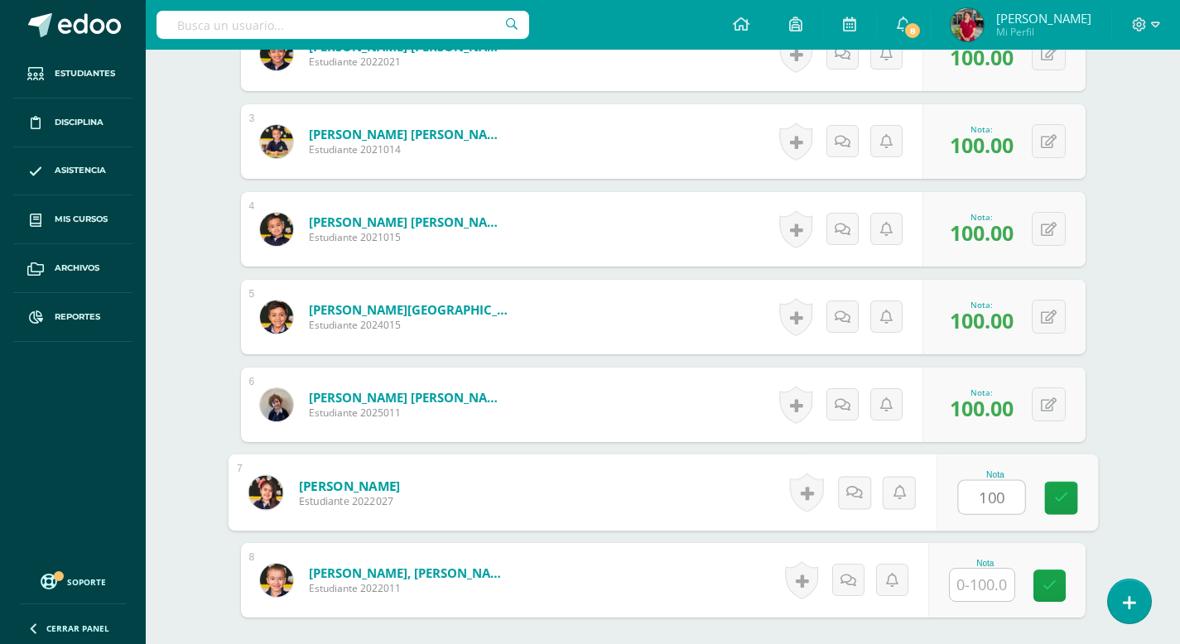
type input "100"
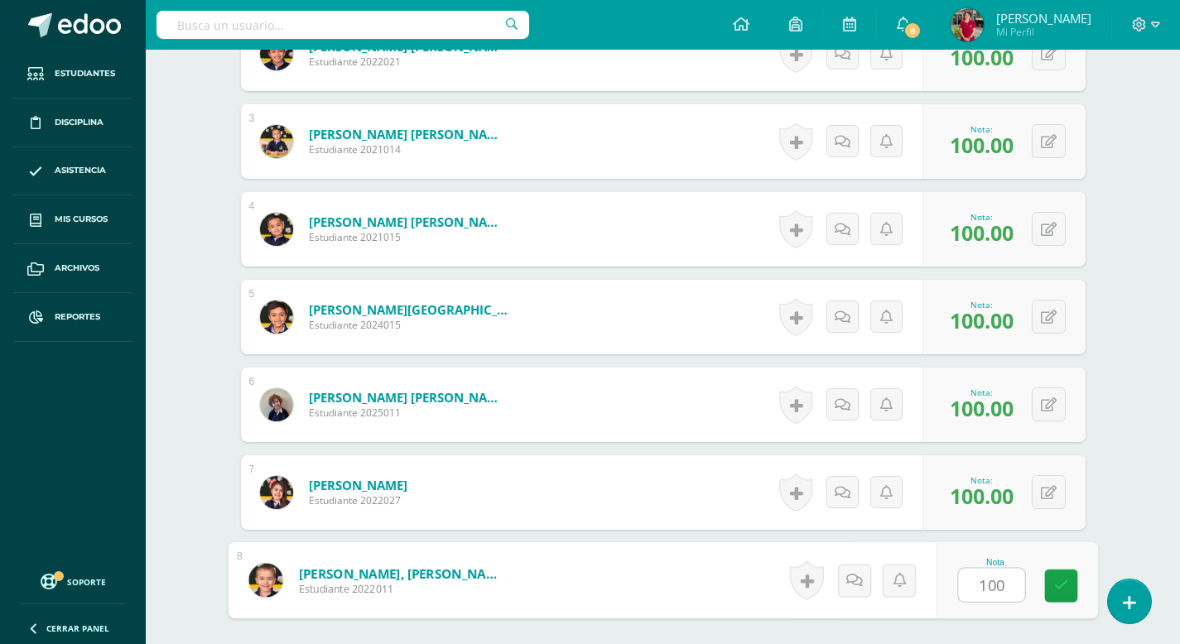
type input "1001"
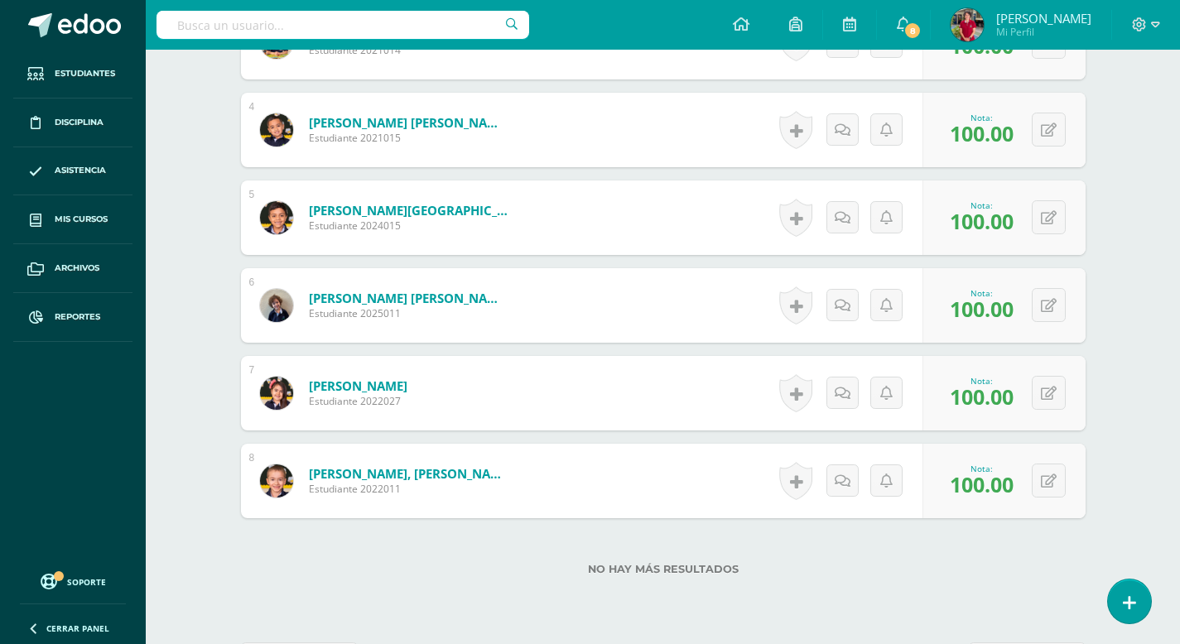
scroll to position [745, 0]
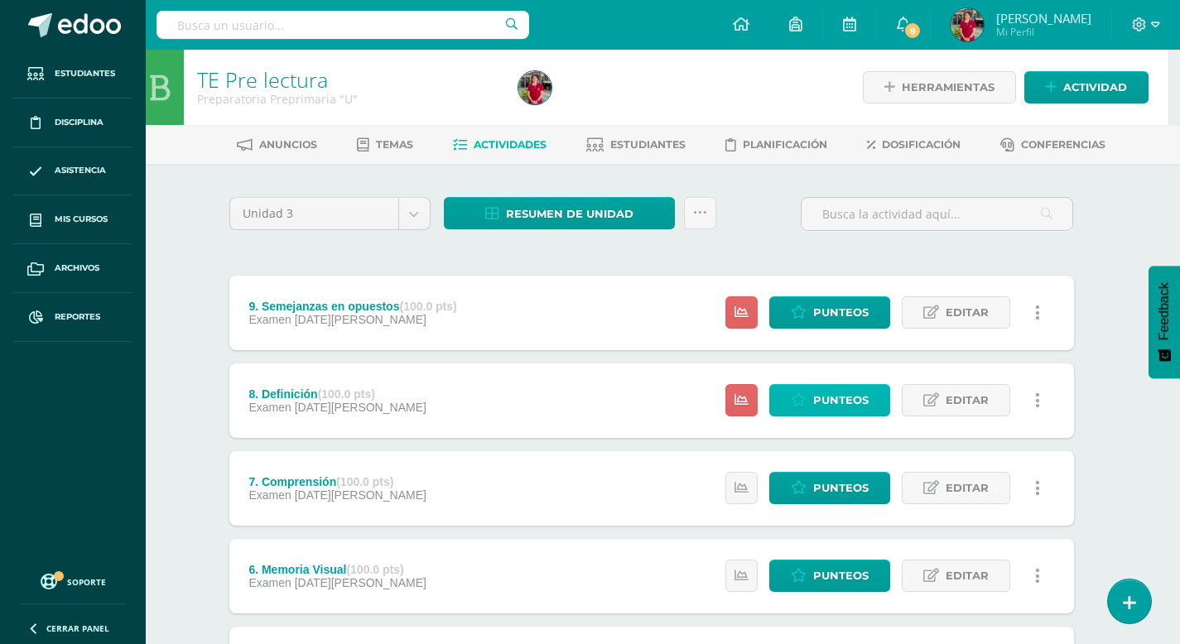
click at [847, 404] on span "Punteos" at bounding box center [840, 400] width 55 height 31
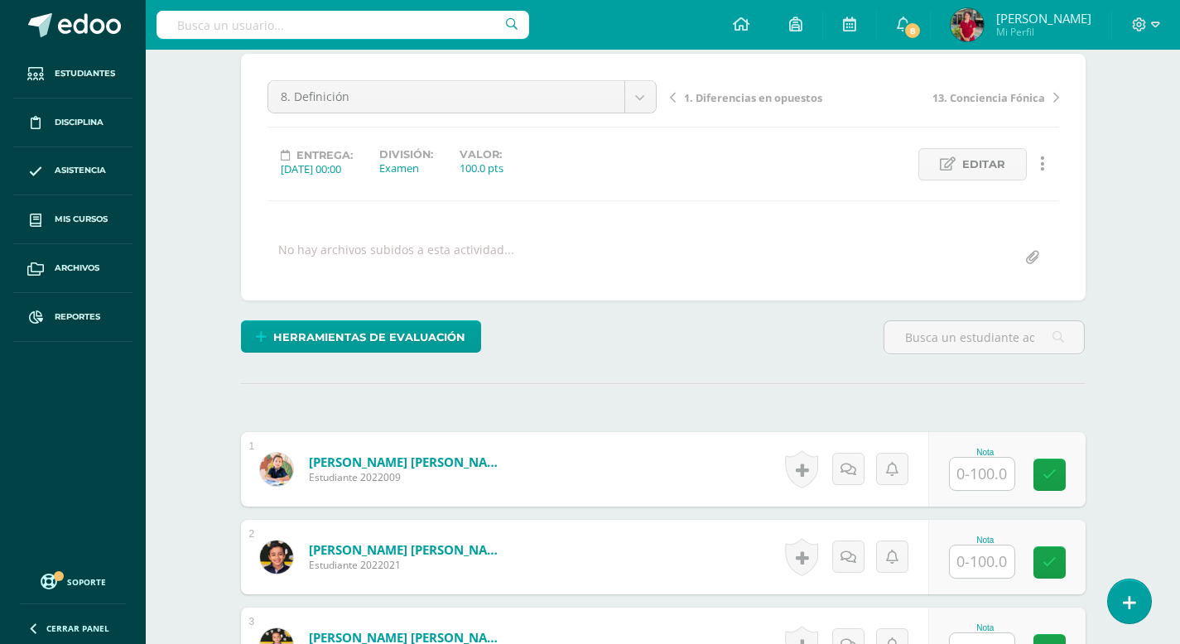
scroll to position [144, 0]
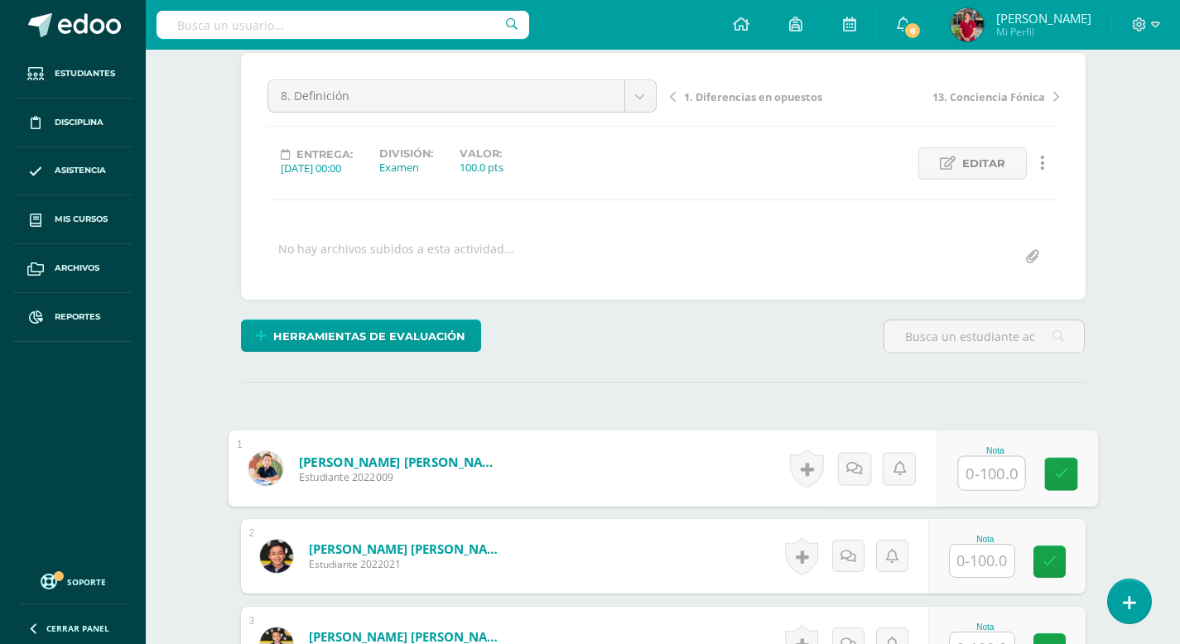
click at [972, 481] on input "text" at bounding box center [991, 473] width 66 height 33
type input "100"
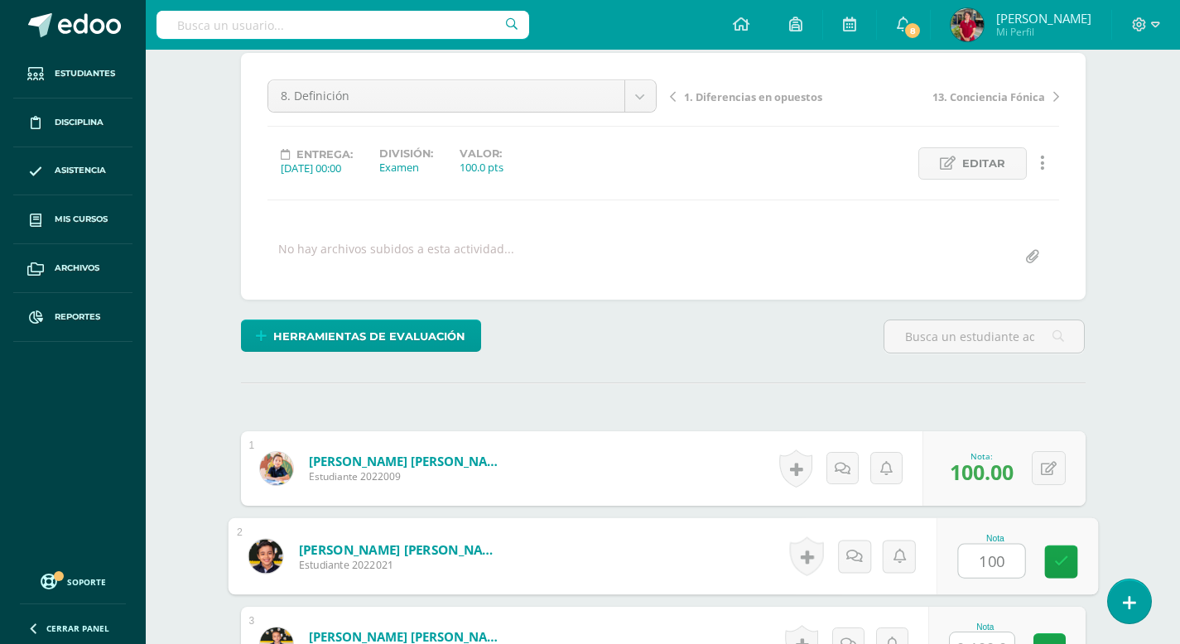
type input "100"
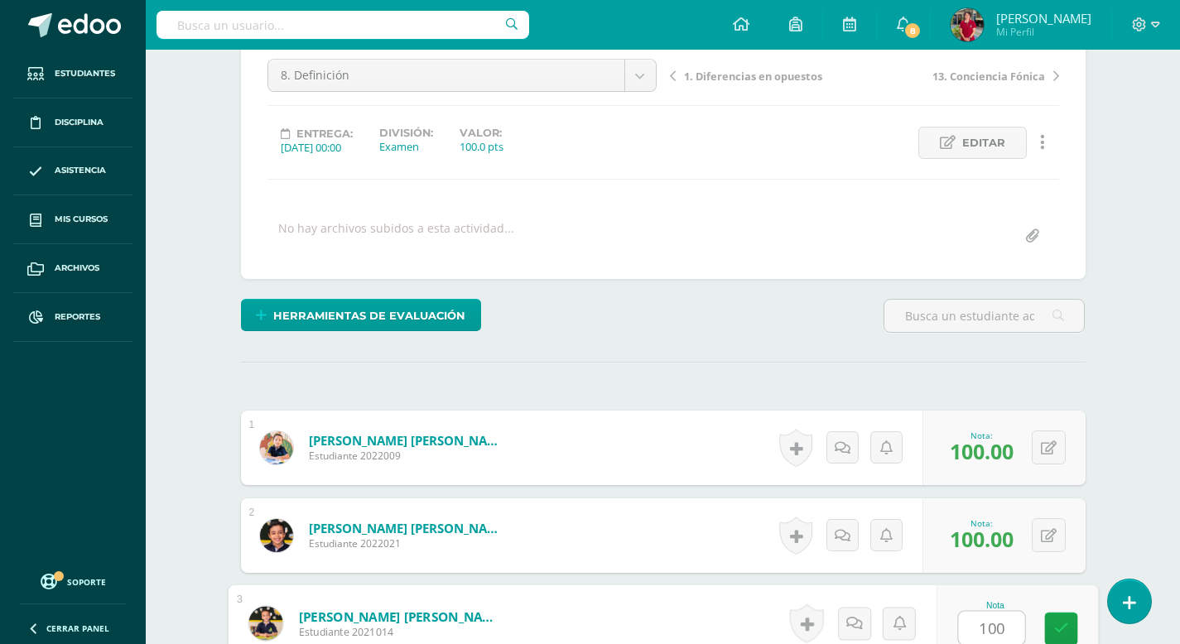
type input "100"
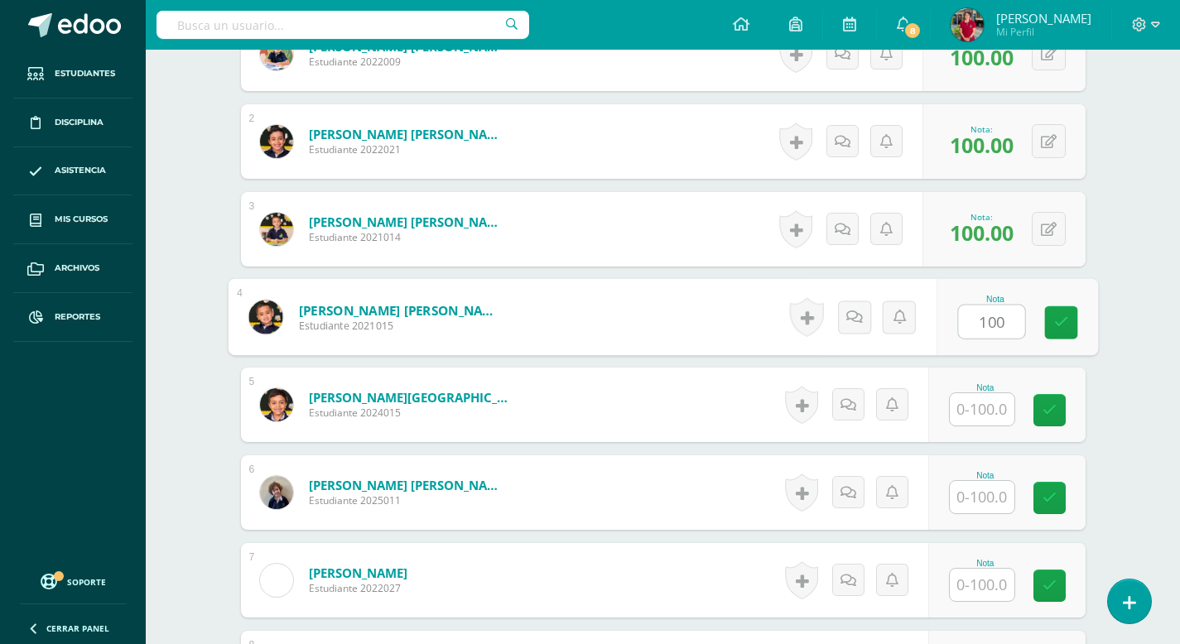
type input "100"
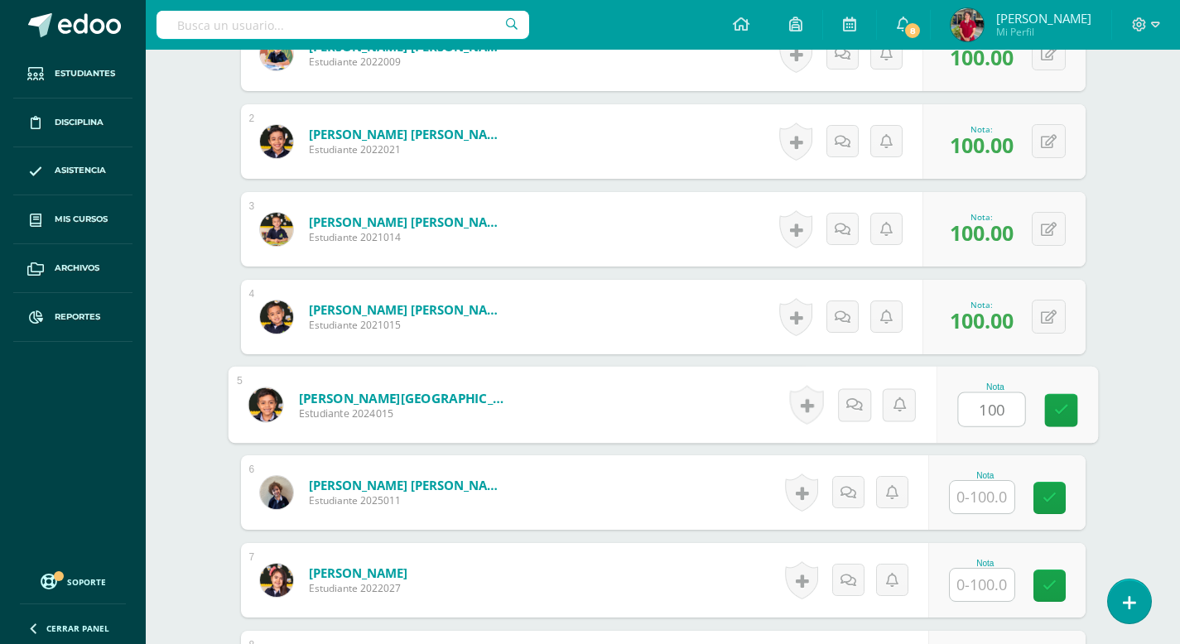
type input "100"
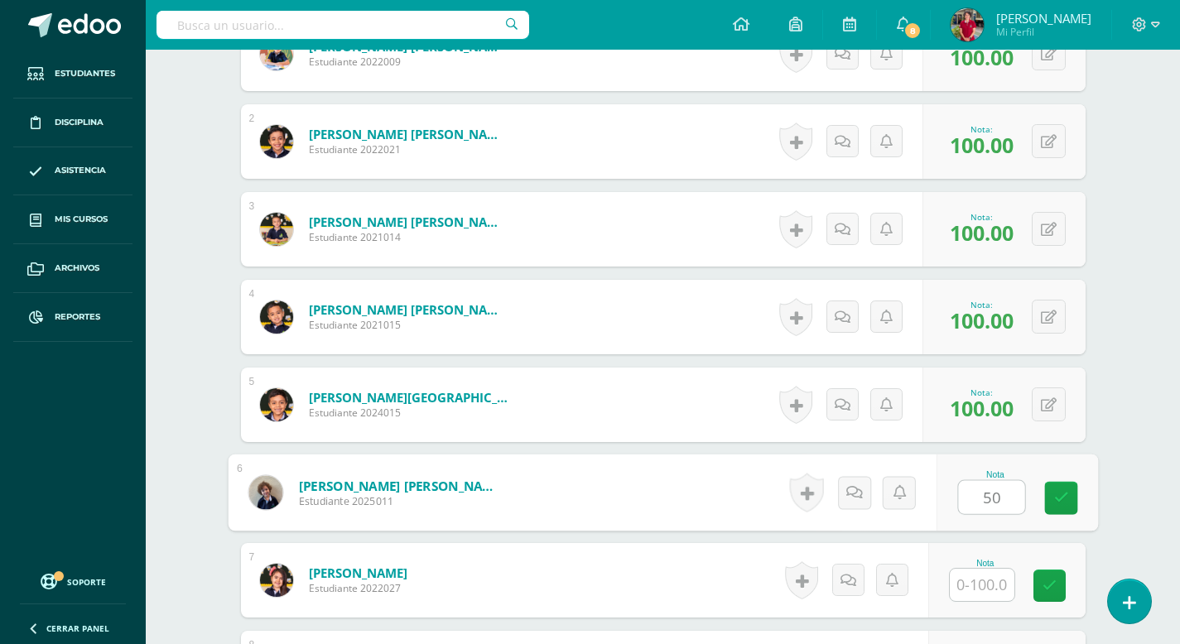
type input "50"
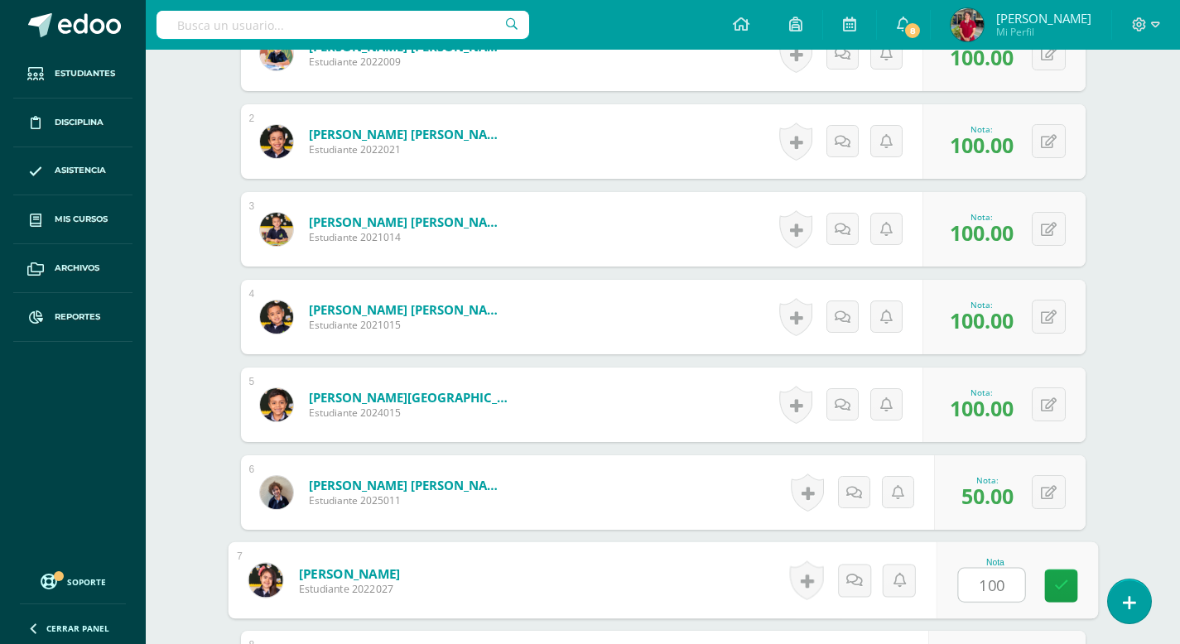
type input "100"
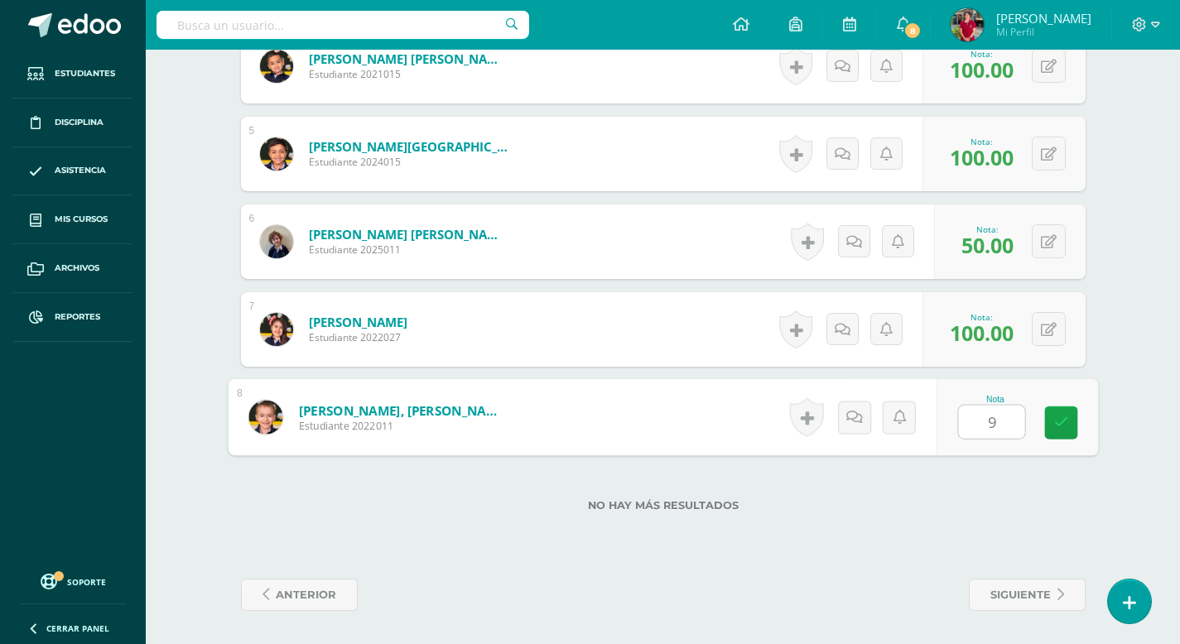
type input "90"
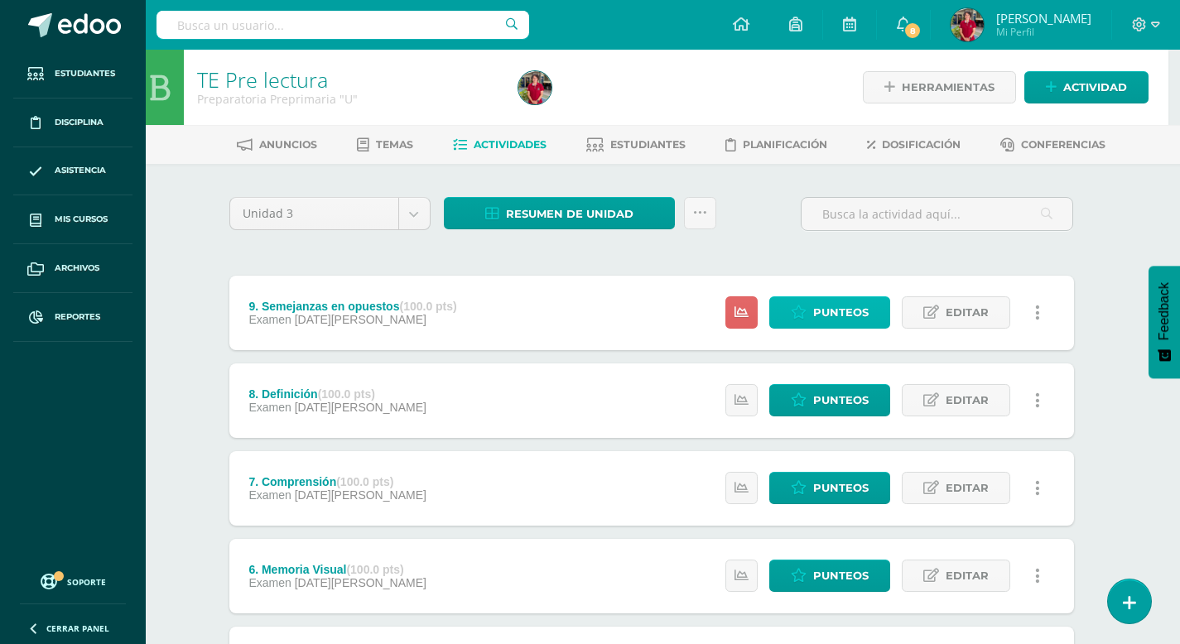
click at [829, 310] on span "Punteos" at bounding box center [840, 312] width 55 height 31
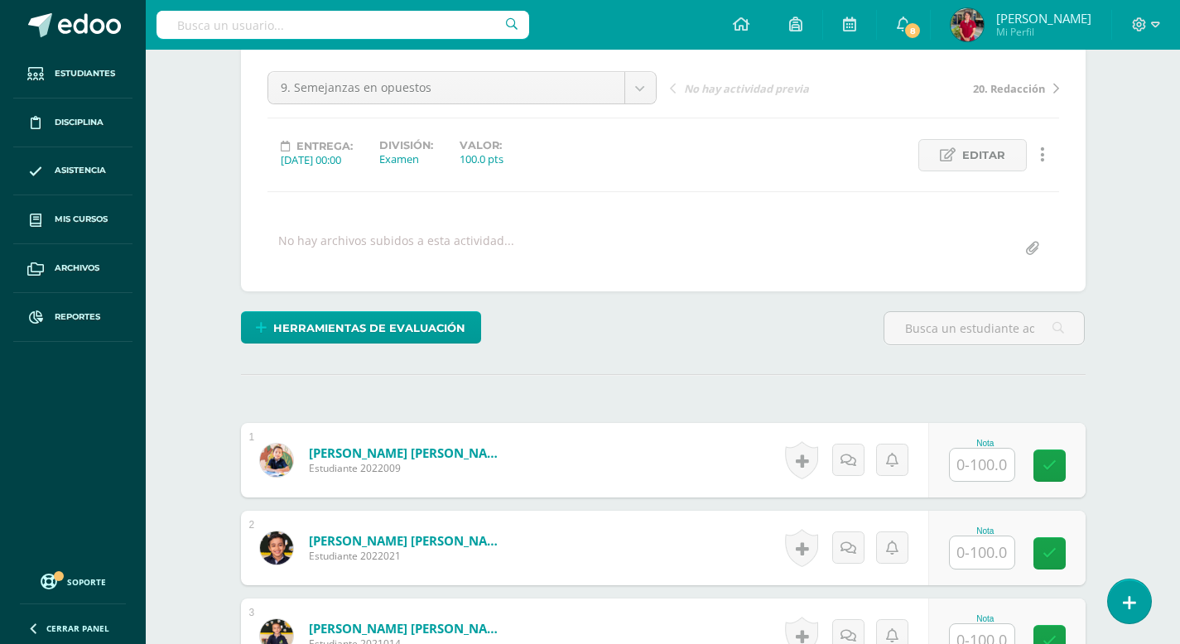
scroll to position [153, 0]
click at [976, 466] on input "text" at bounding box center [991, 464] width 66 height 33
type input "100"
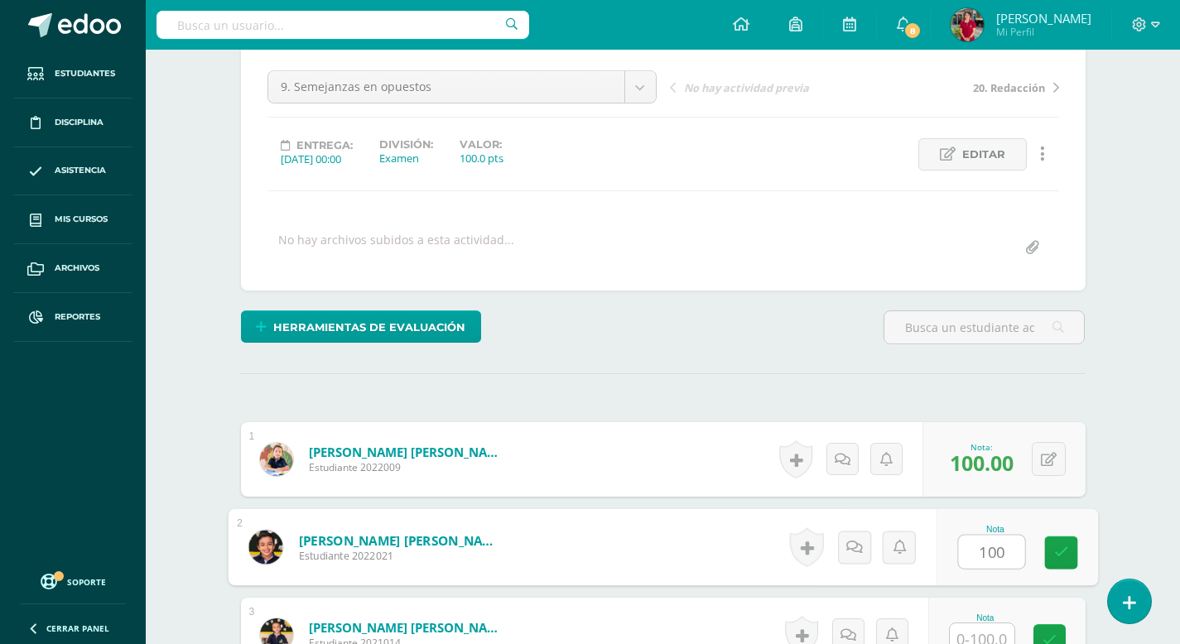
type input "100"
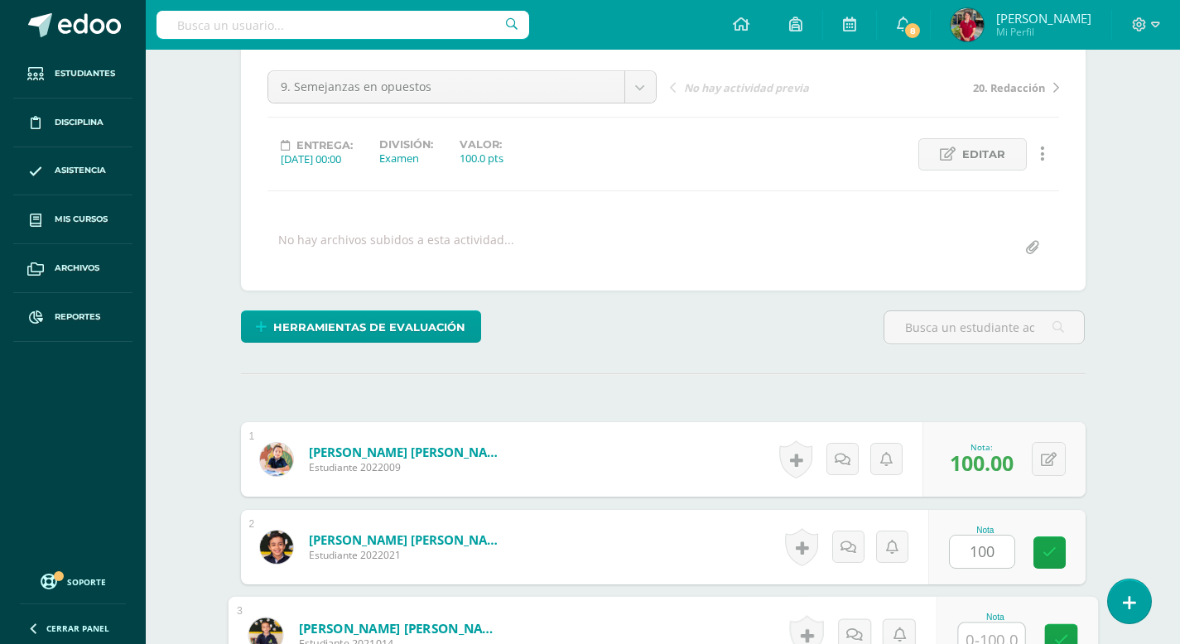
scroll to position [165, 0]
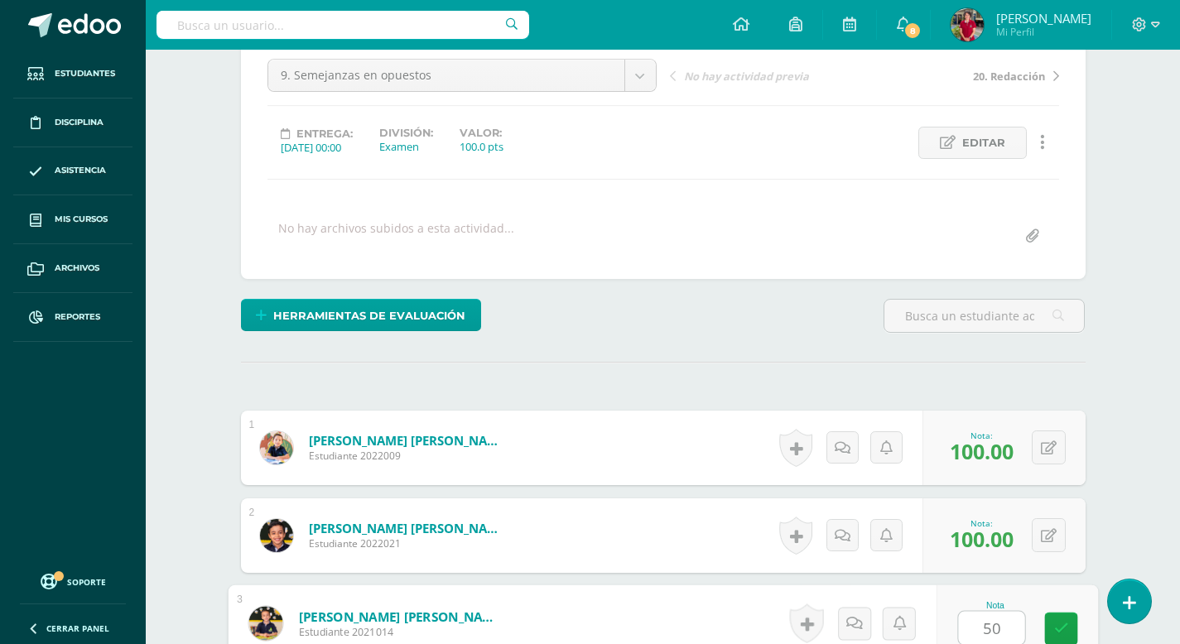
type input "50"
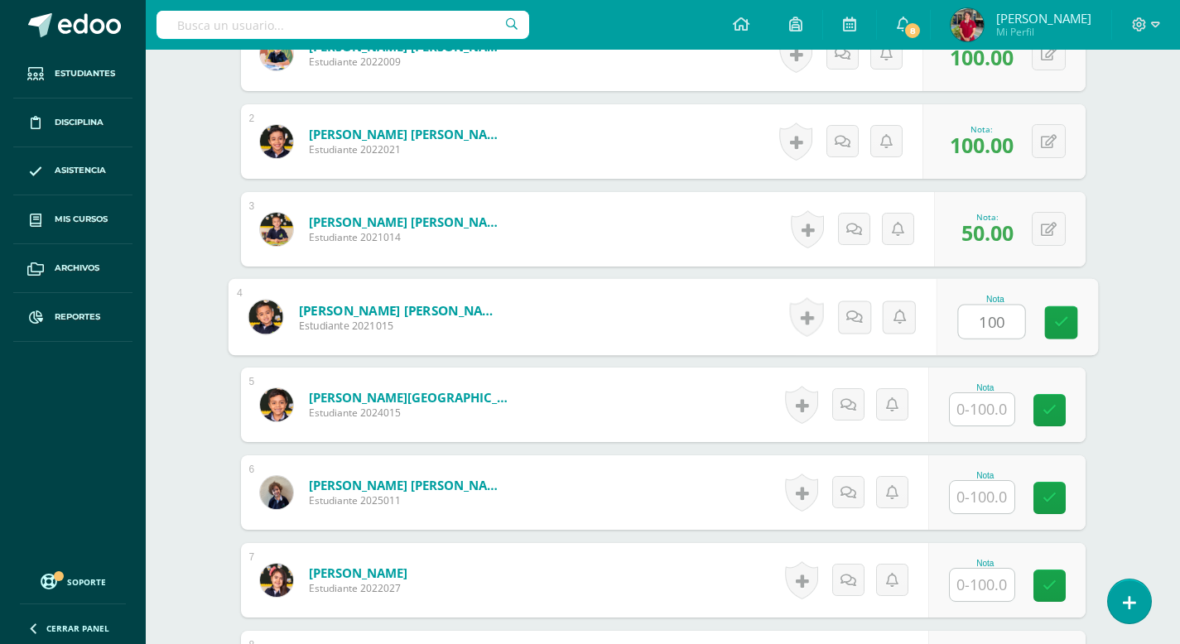
type input "100"
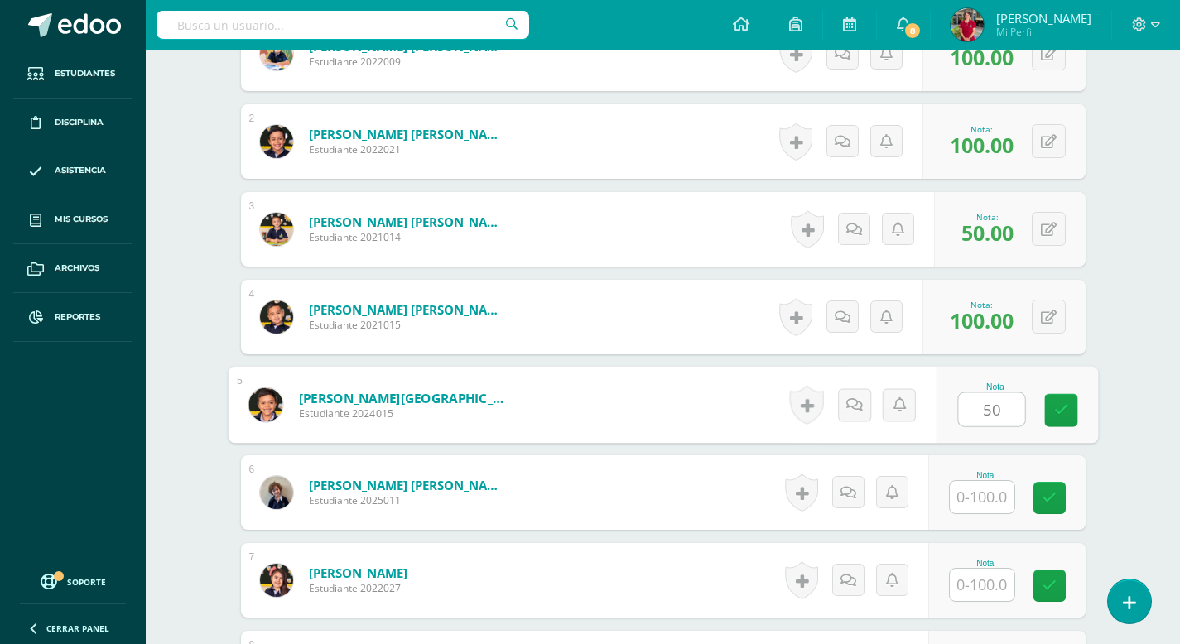
type input "50"
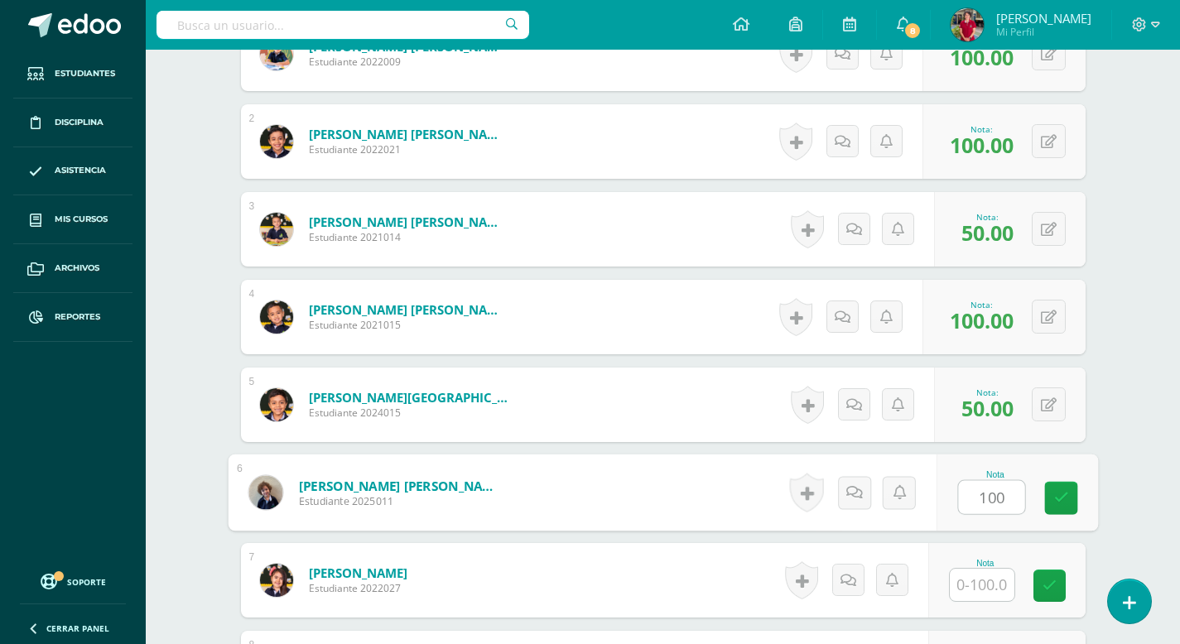
type input "100"
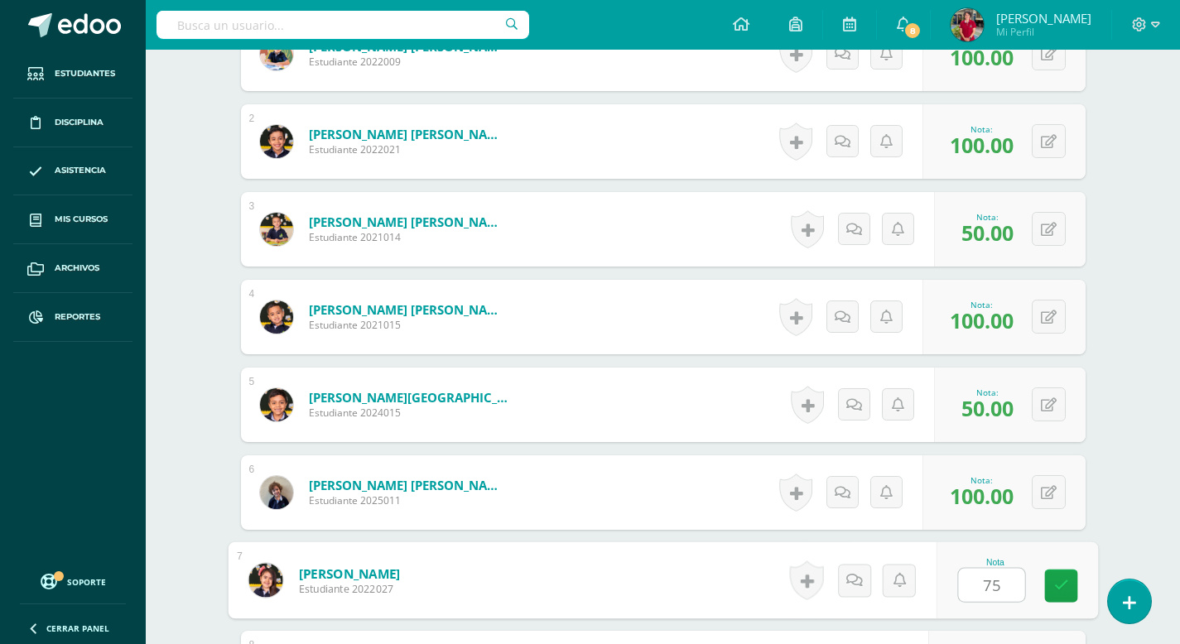
type input "75"
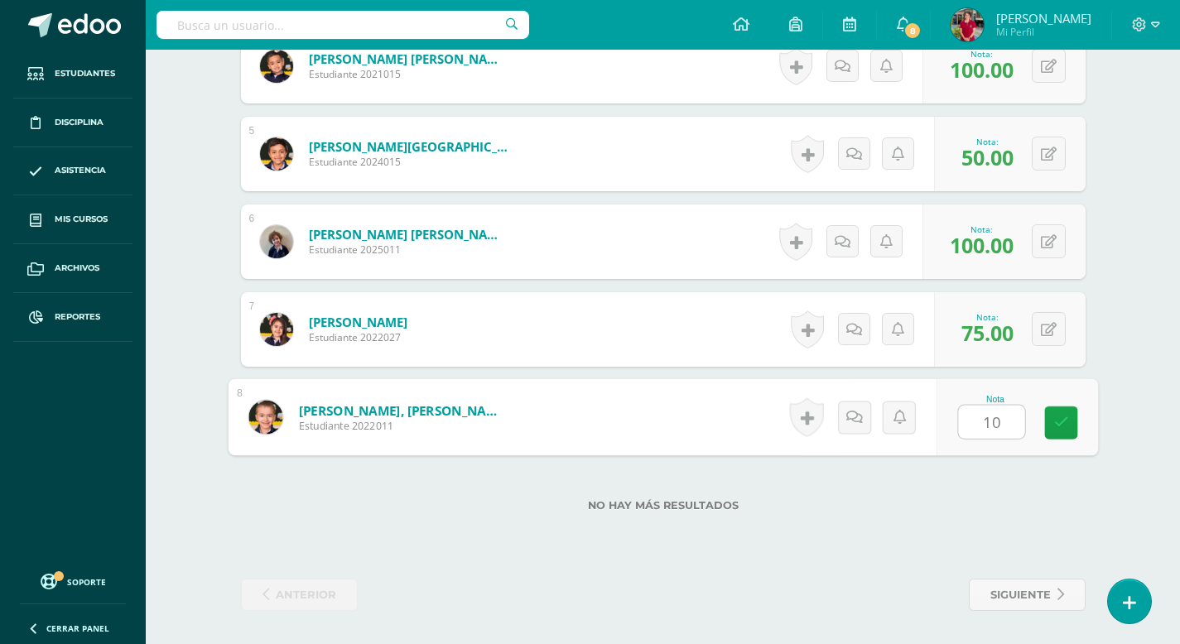
type input "100"
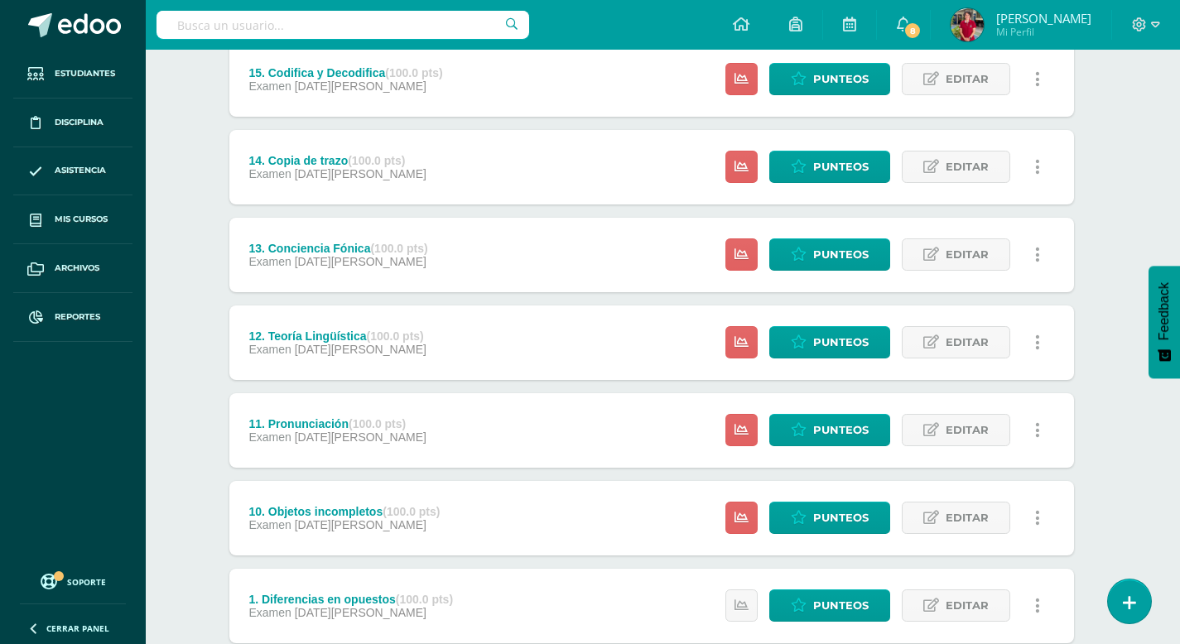
scroll to position [1748, 12]
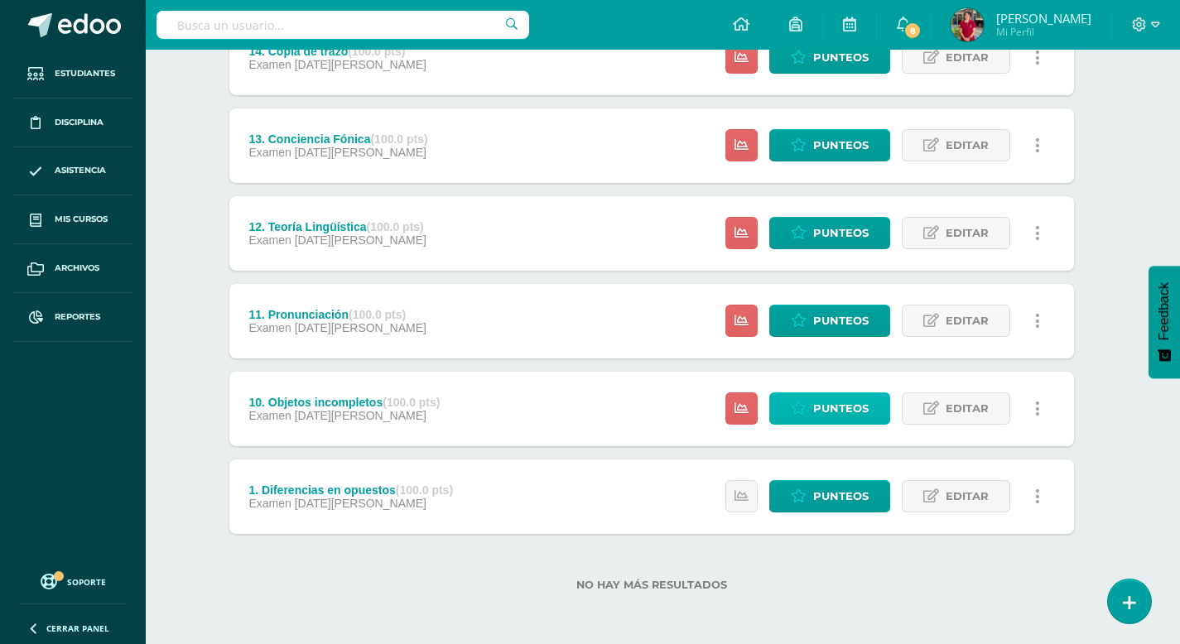
click at [842, 413] on span "Punteos" at bounding box center [840, 408] width 55 height 31
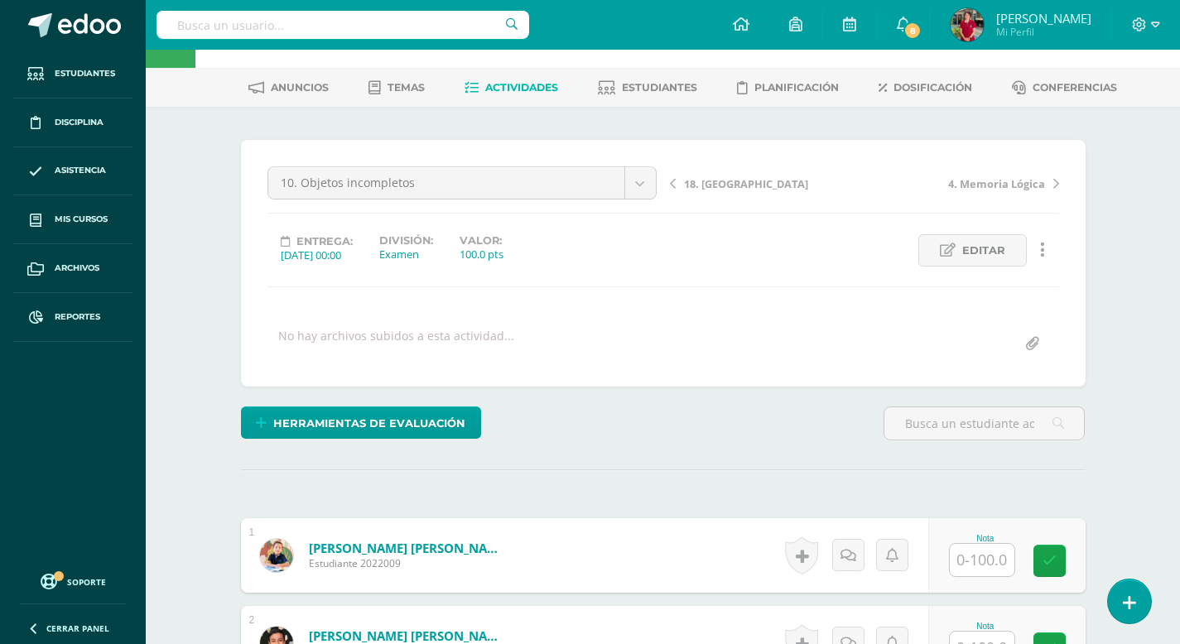
scroll to position [118, 0]
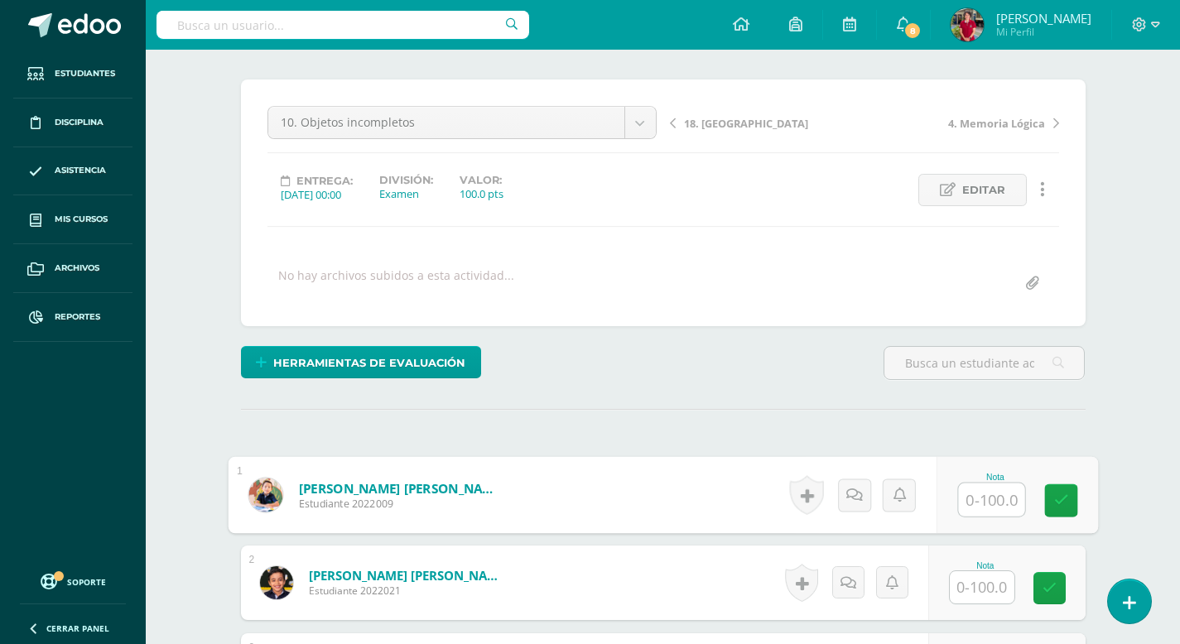
click at [982, 499] on input "text" at bounding box center [991, 500] width 66 height 33
type input "100"
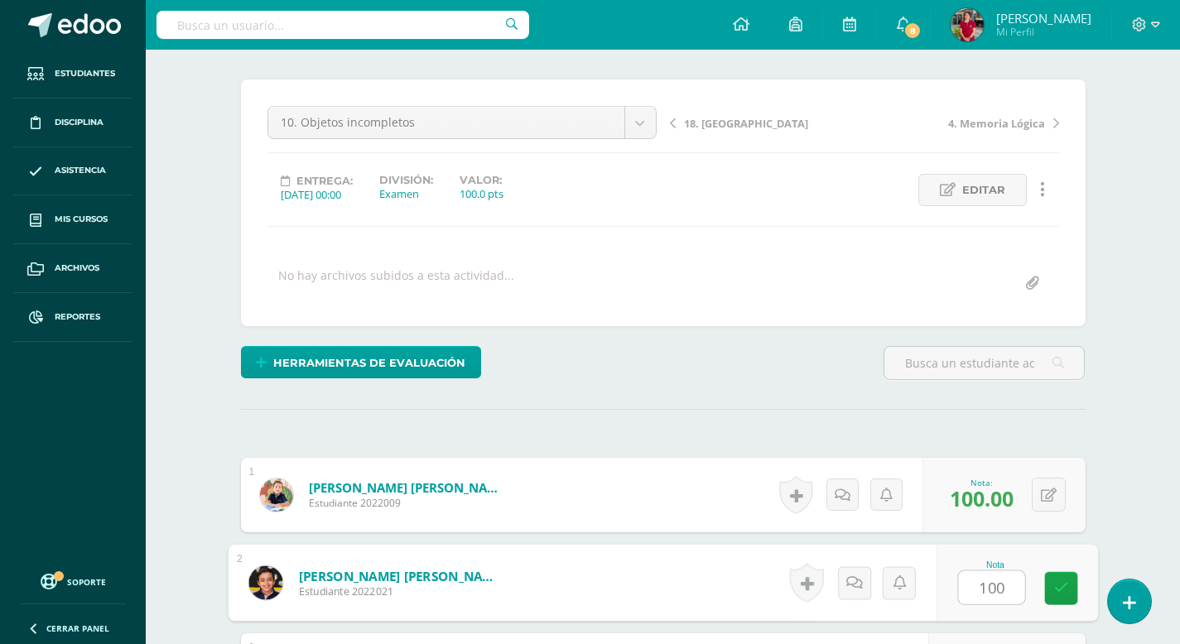
type input "100"
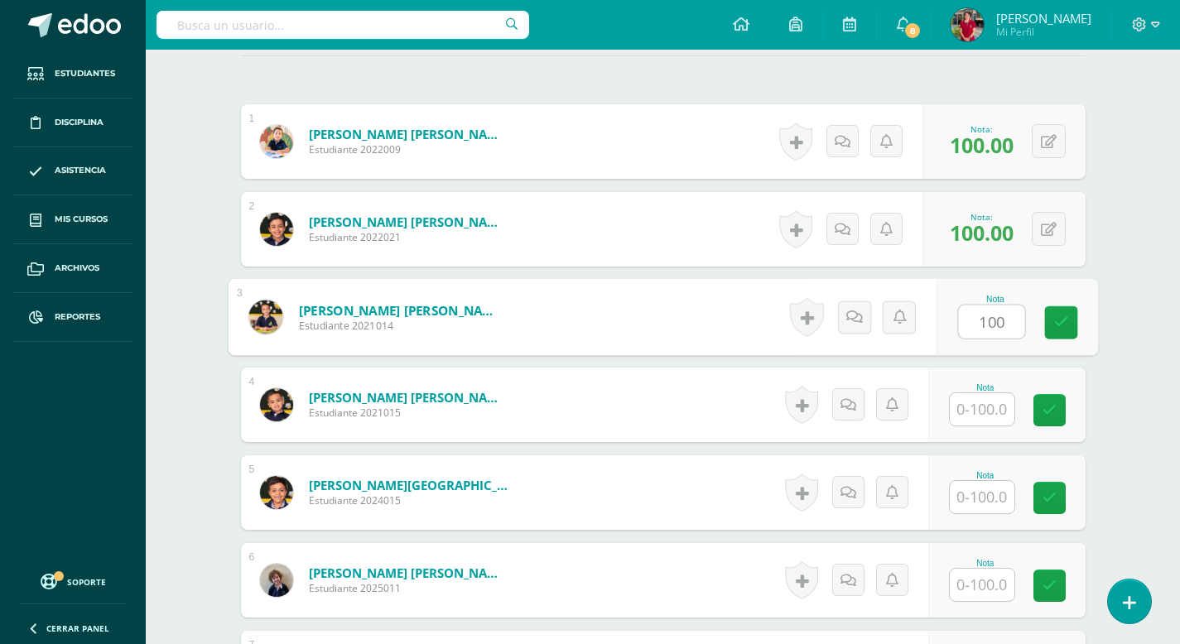
type input "100"
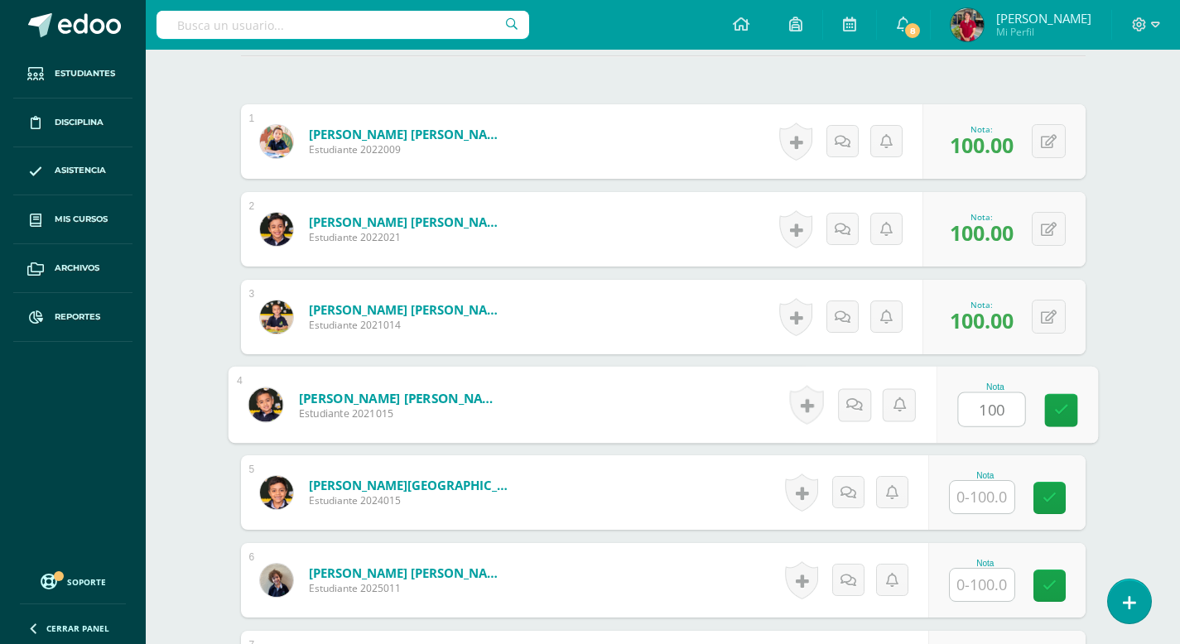
type input "100"
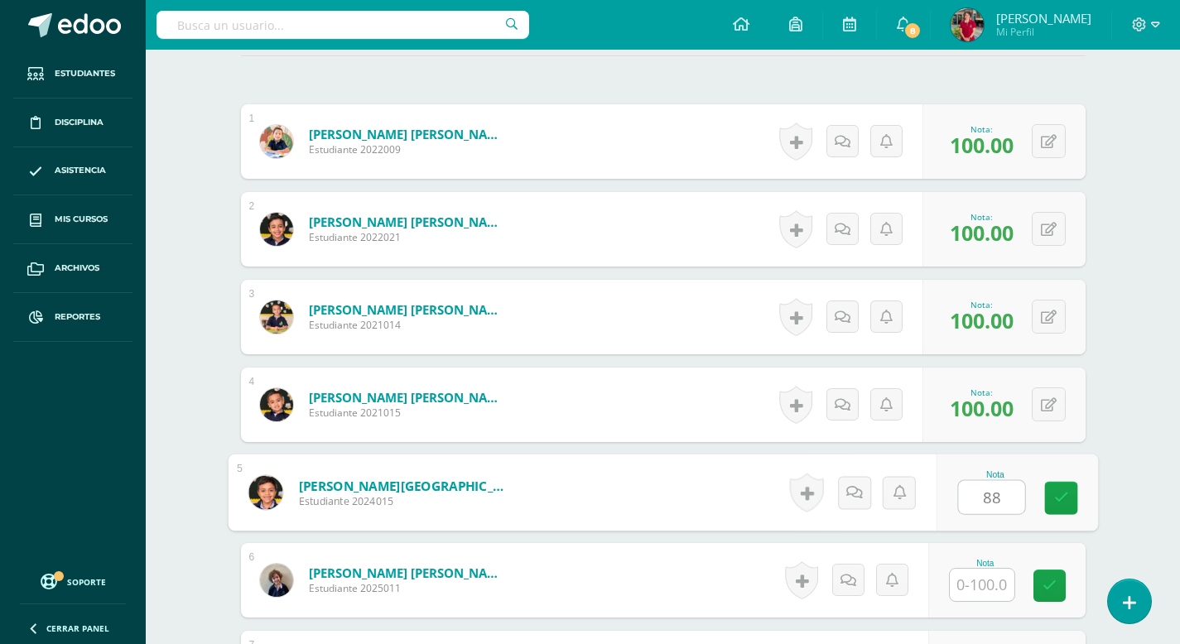
type input "88"
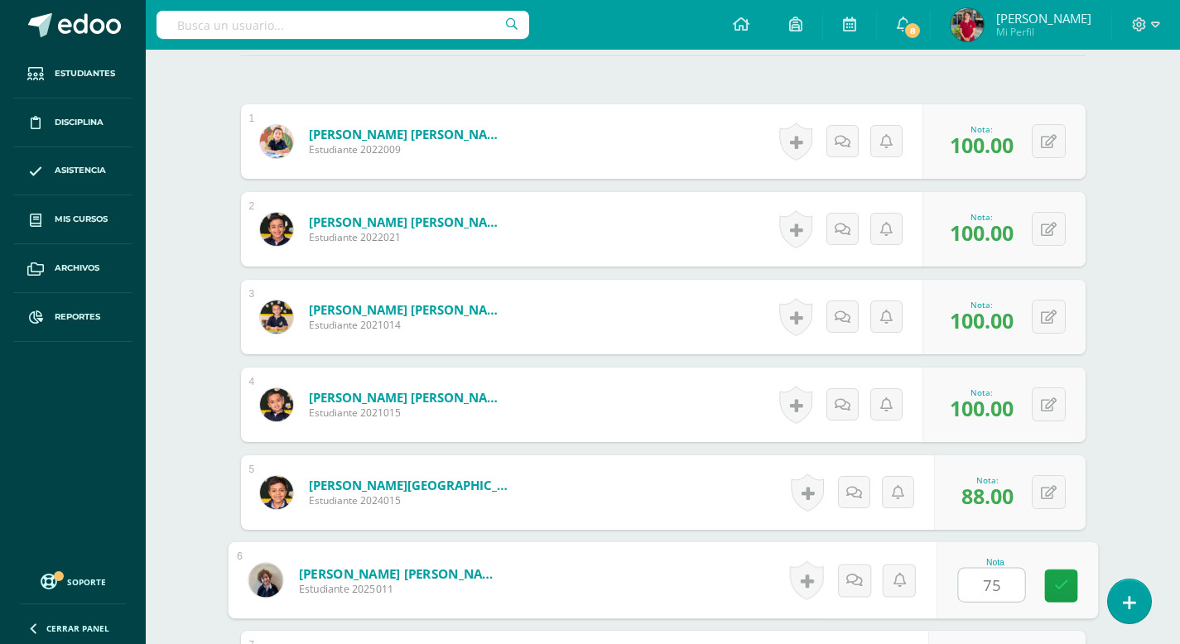
type input "75"
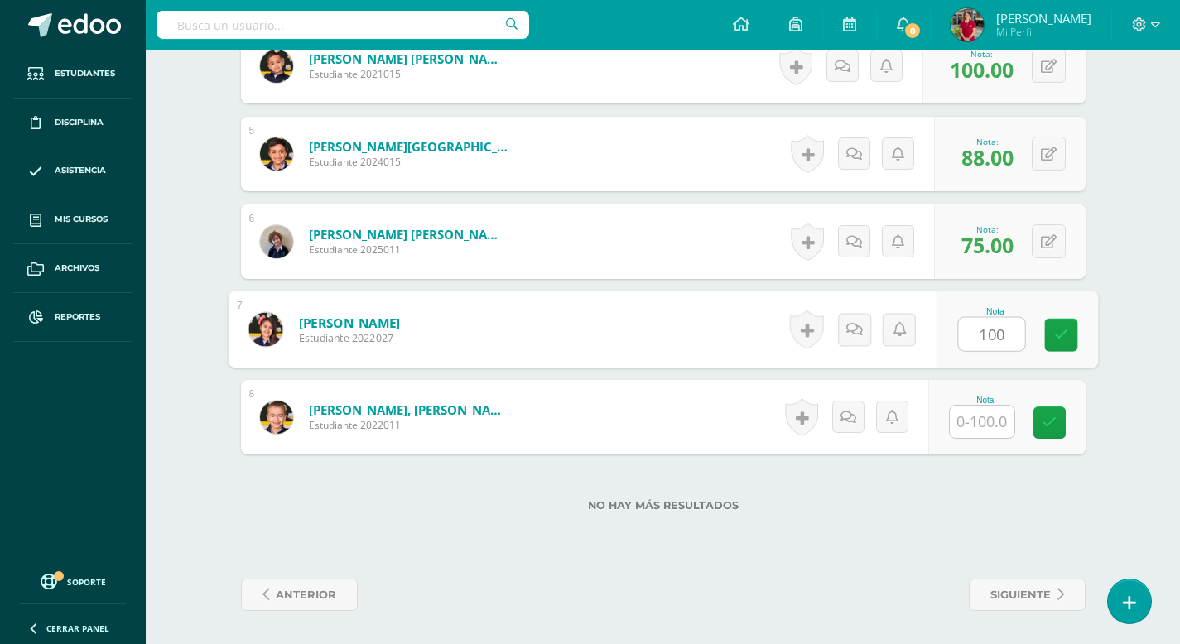
type input "100"
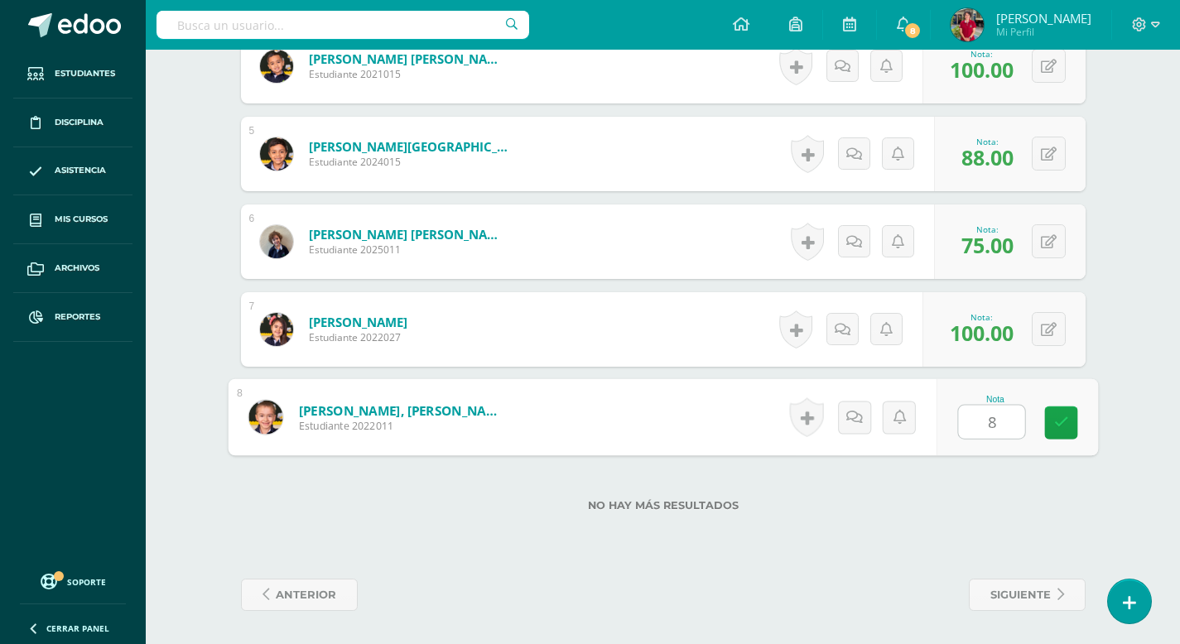
type input "88"
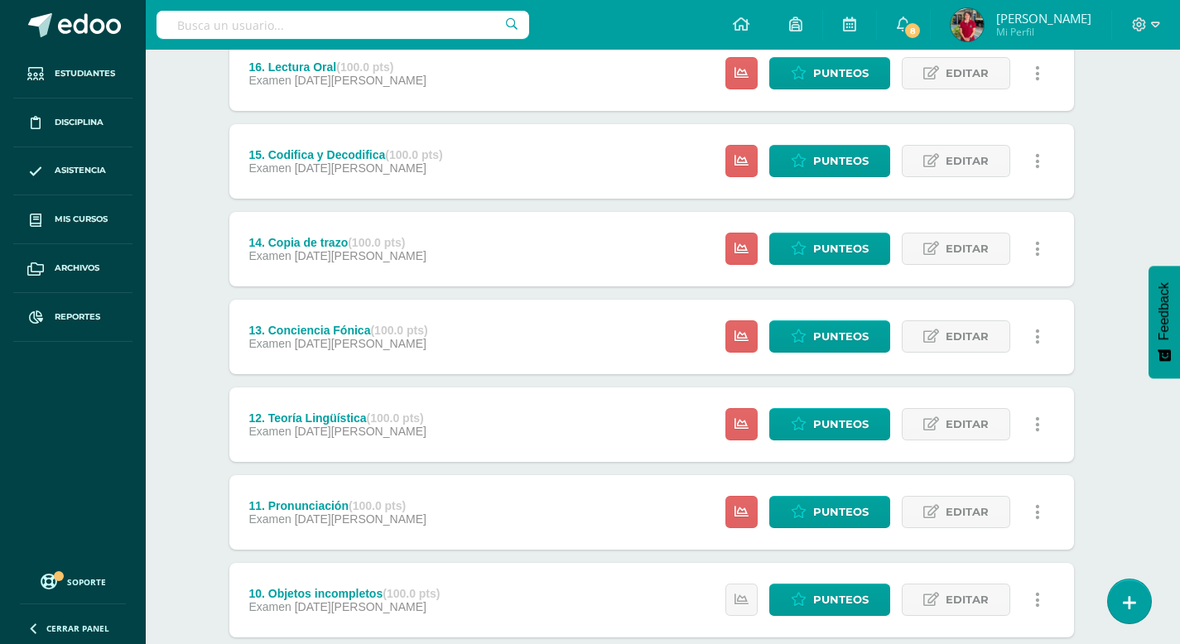
scroll to position [1572, 12]
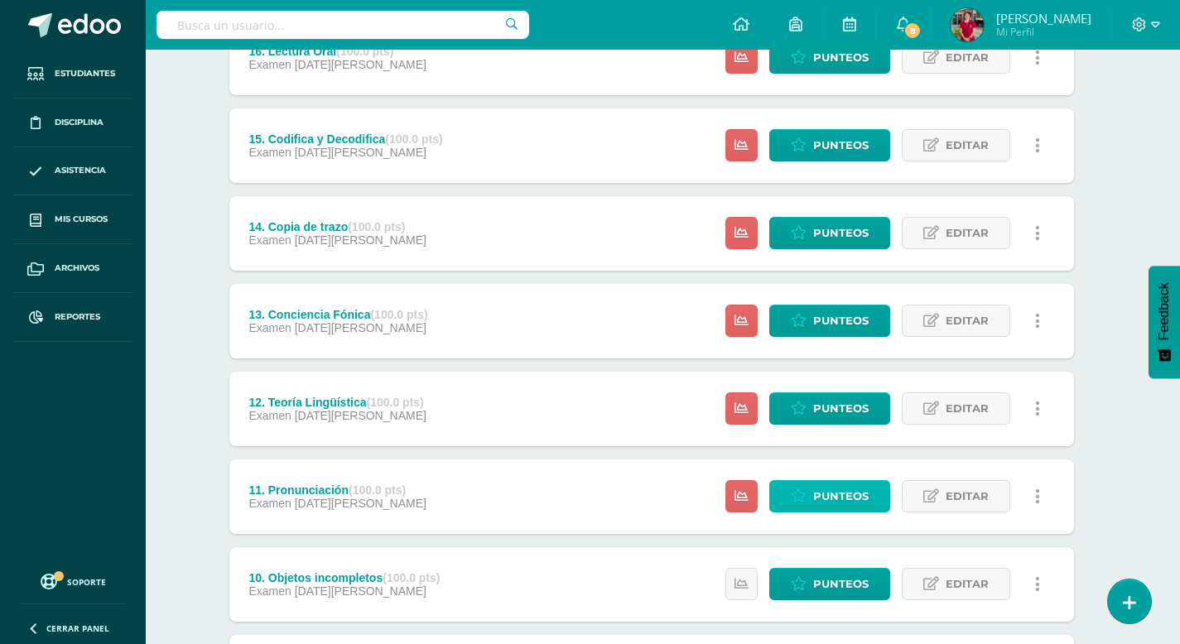
click at [835, 493] on span "Punteos" at bounding box center [840, 496] width 55 height 31
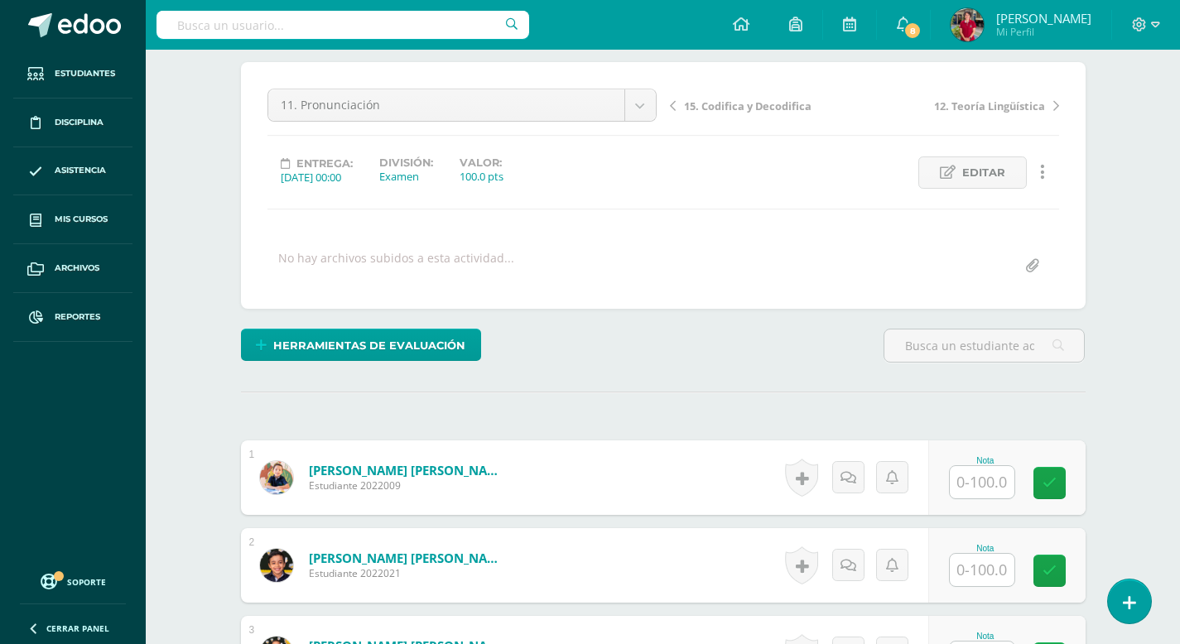
scroll to position [136, 0]
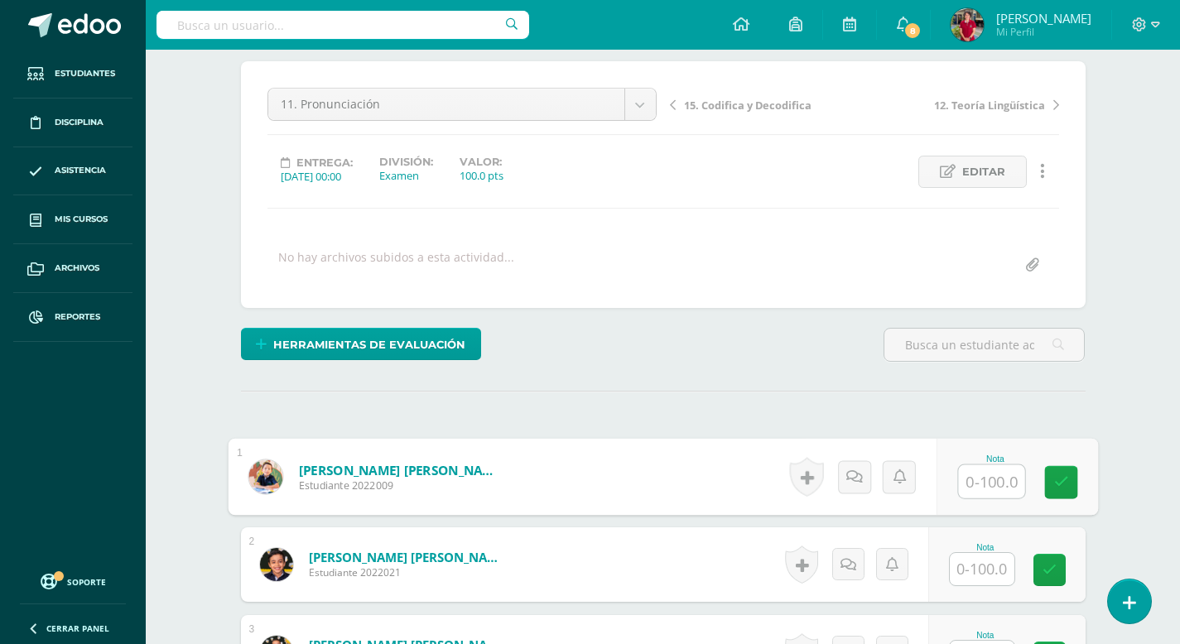
click at [979, 482] on input "text" at bounding box center [991, 481] width 66 height 33
type input "100"
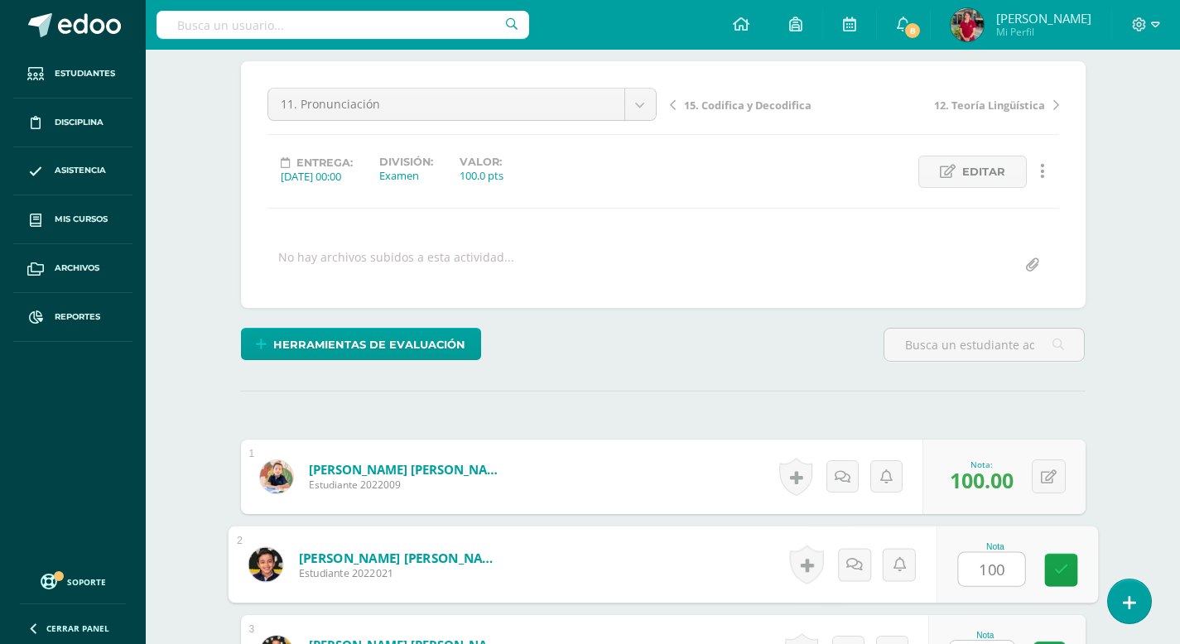
type input "100"
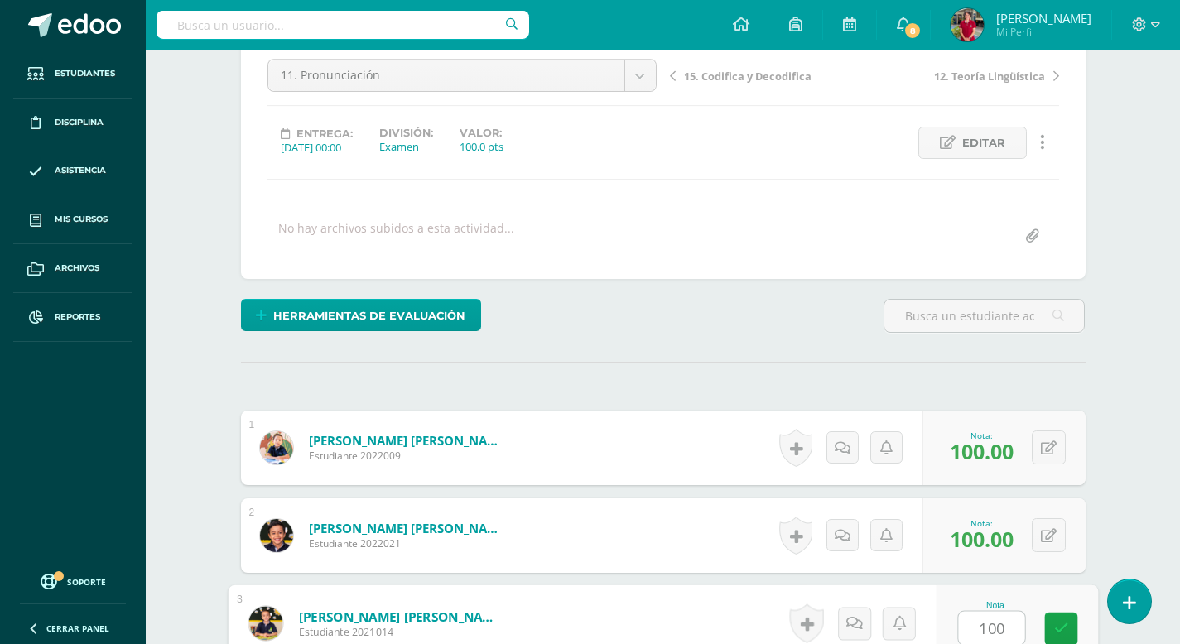
type input "100"
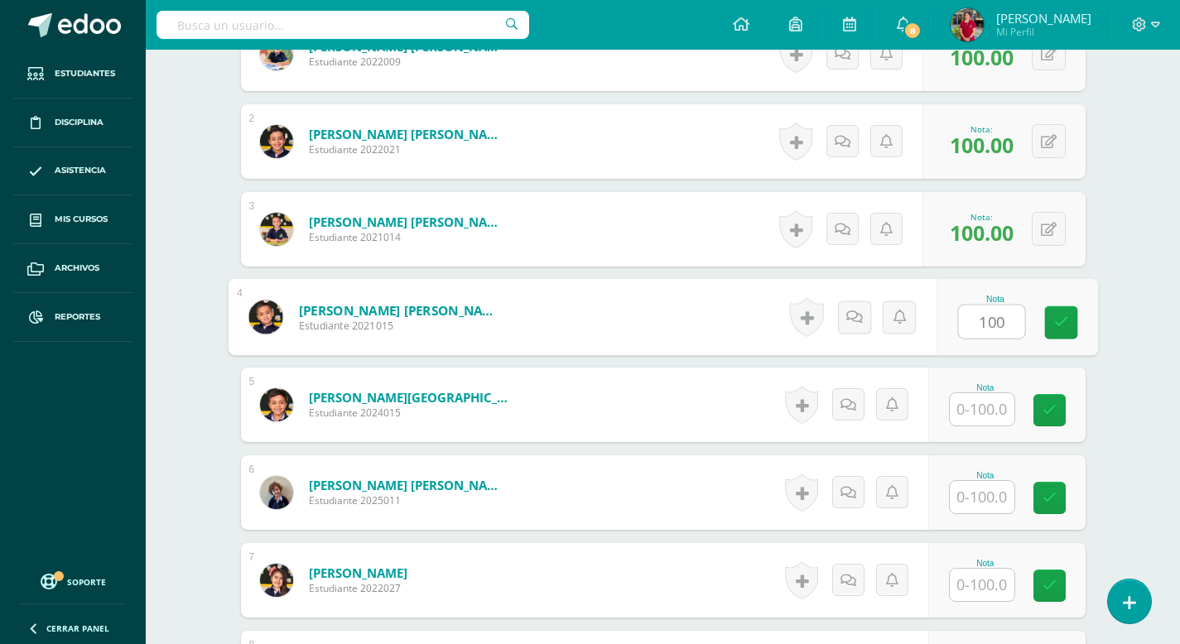
type input "100"
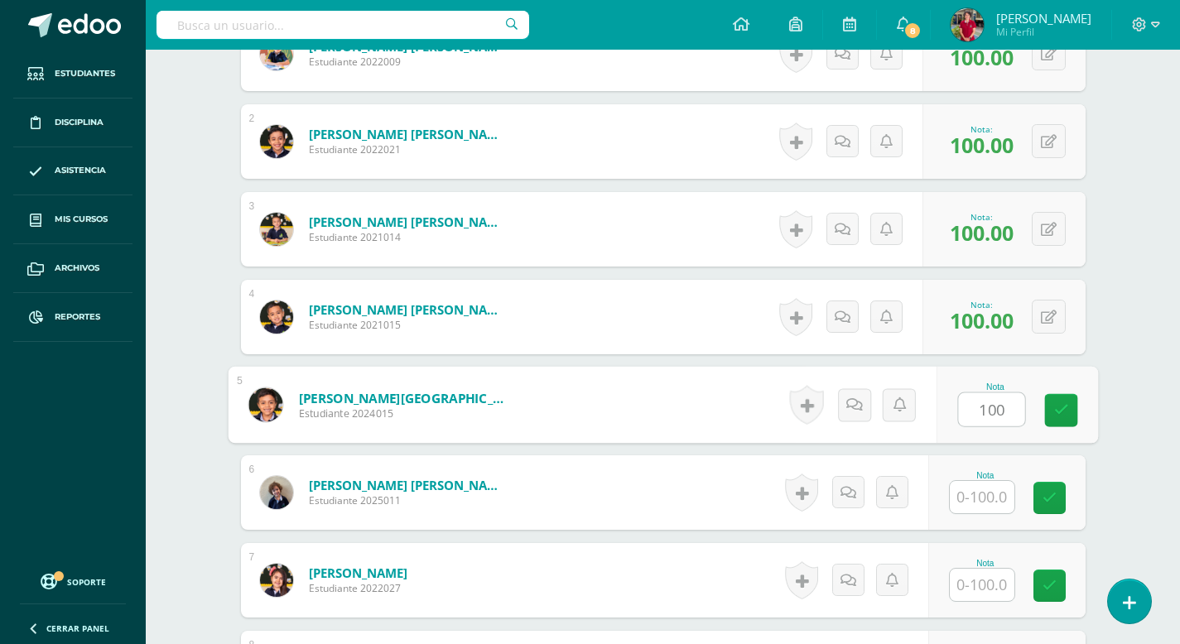
type input "100"
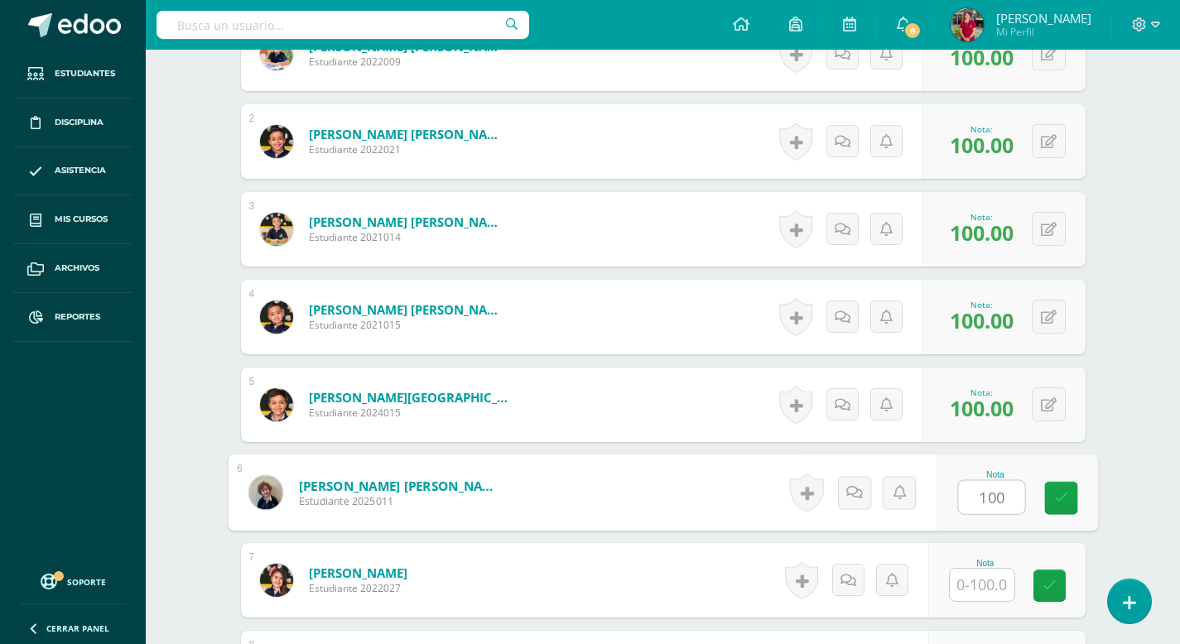
type input "100"
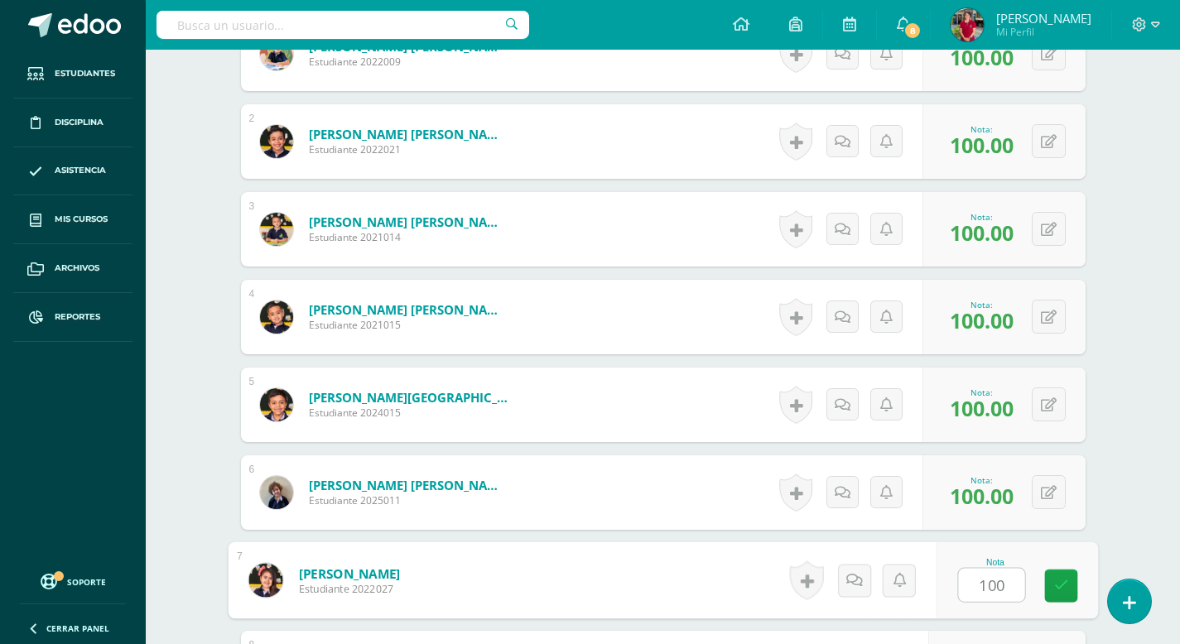
type input "100"
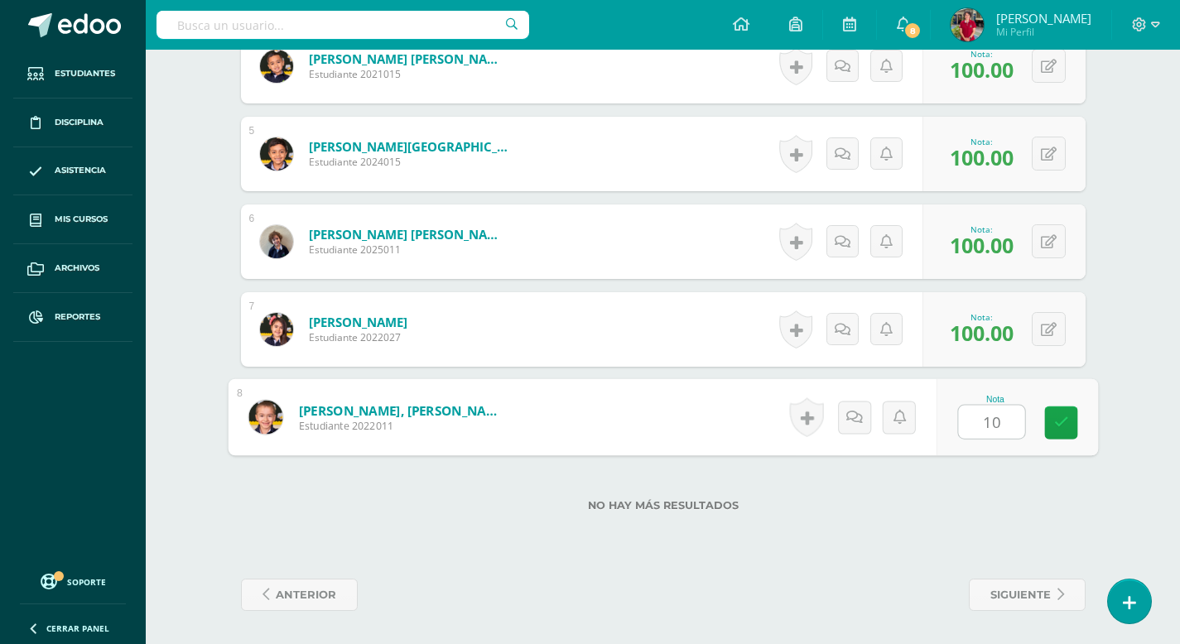
type input "100"
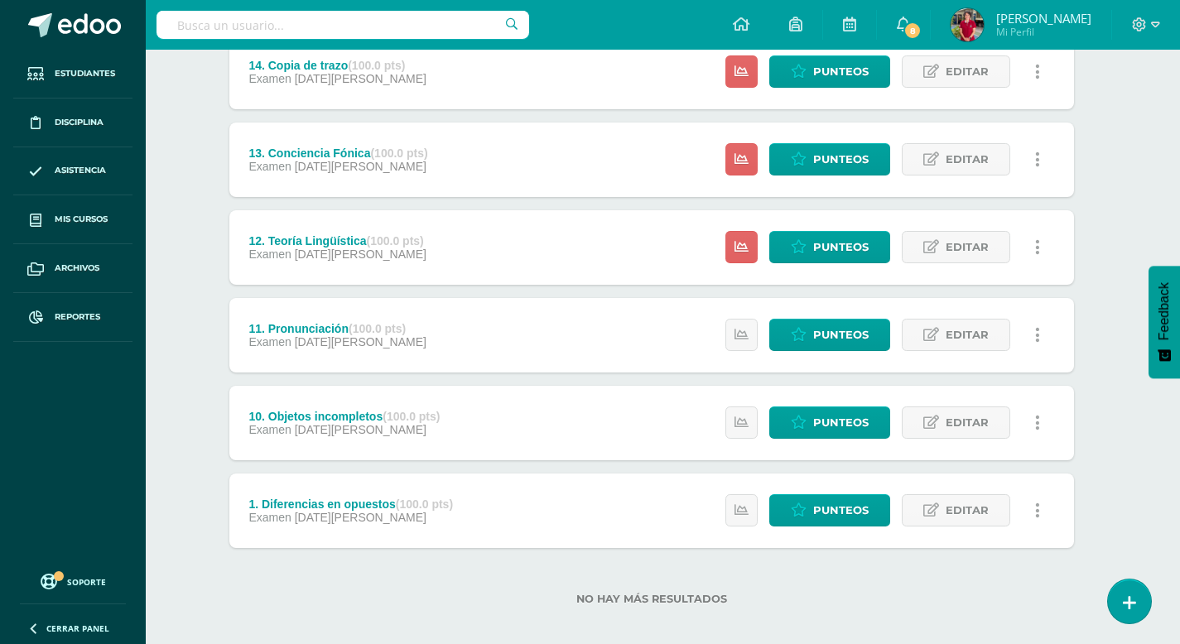
scroll to position [1734, 12]
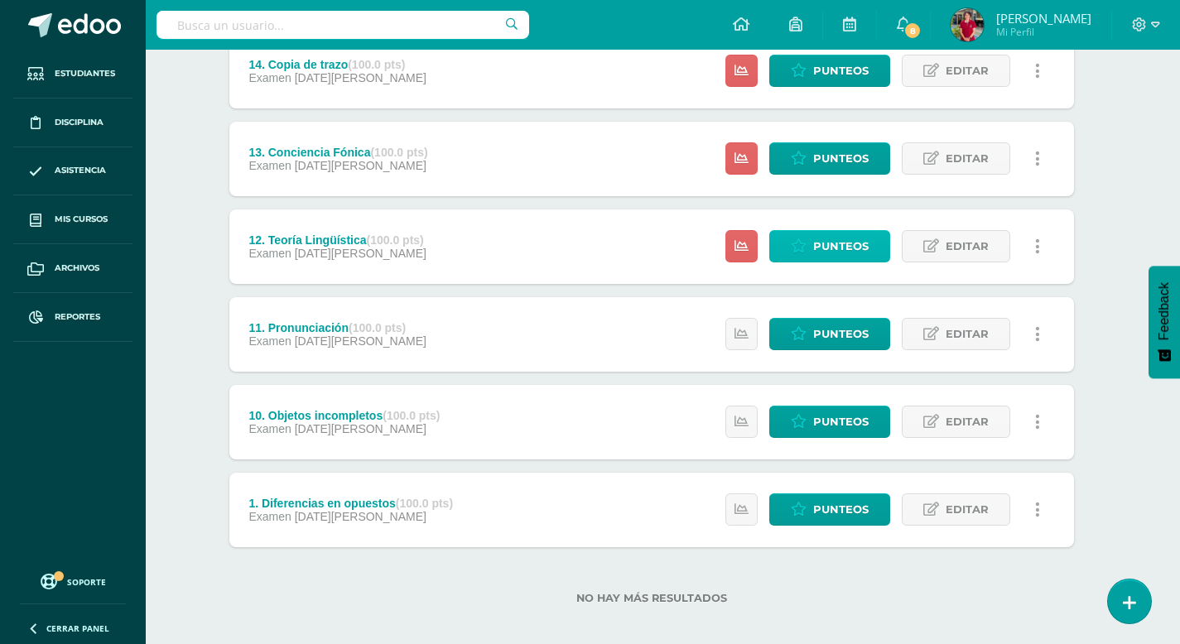
click at [834, 254] on span "Punteos" at bounding box center [840, 246] width 55 height 31
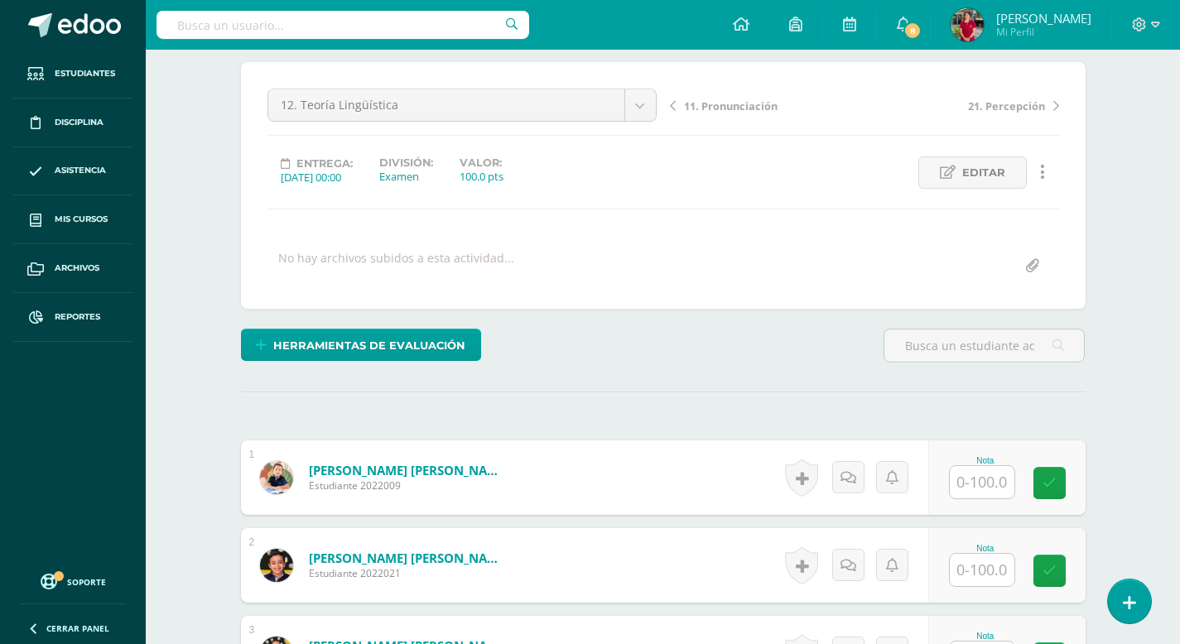
scroll to position [136, 0]
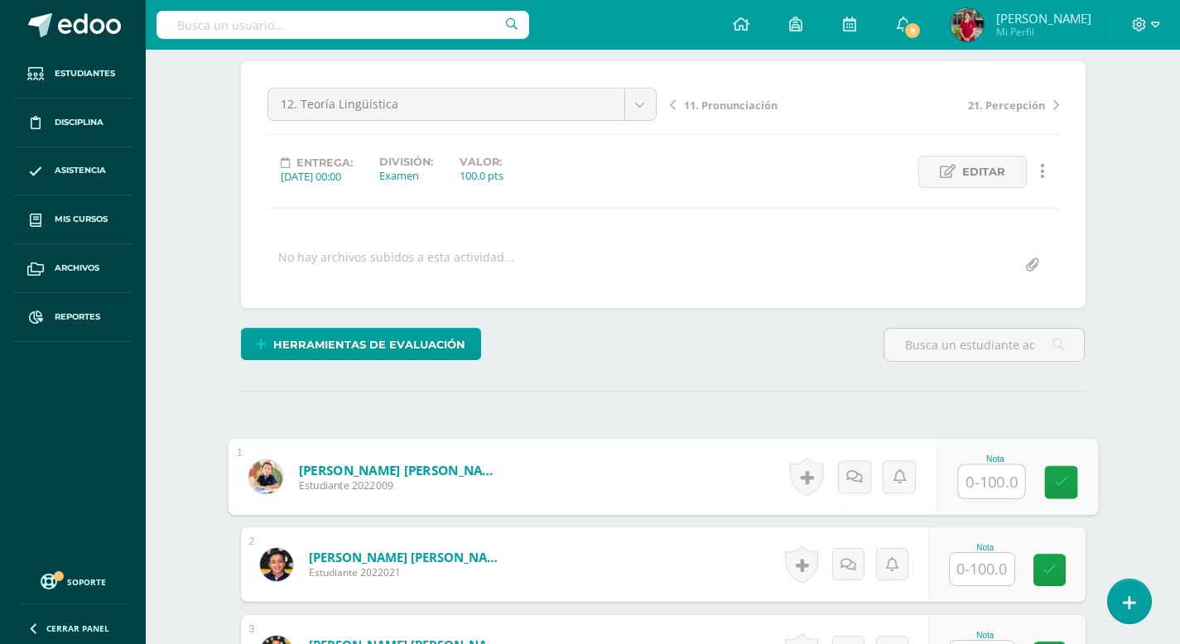
click at [983, 484] on input "text" at bounding box center [991, 481] width 66 height 33
type input "100"
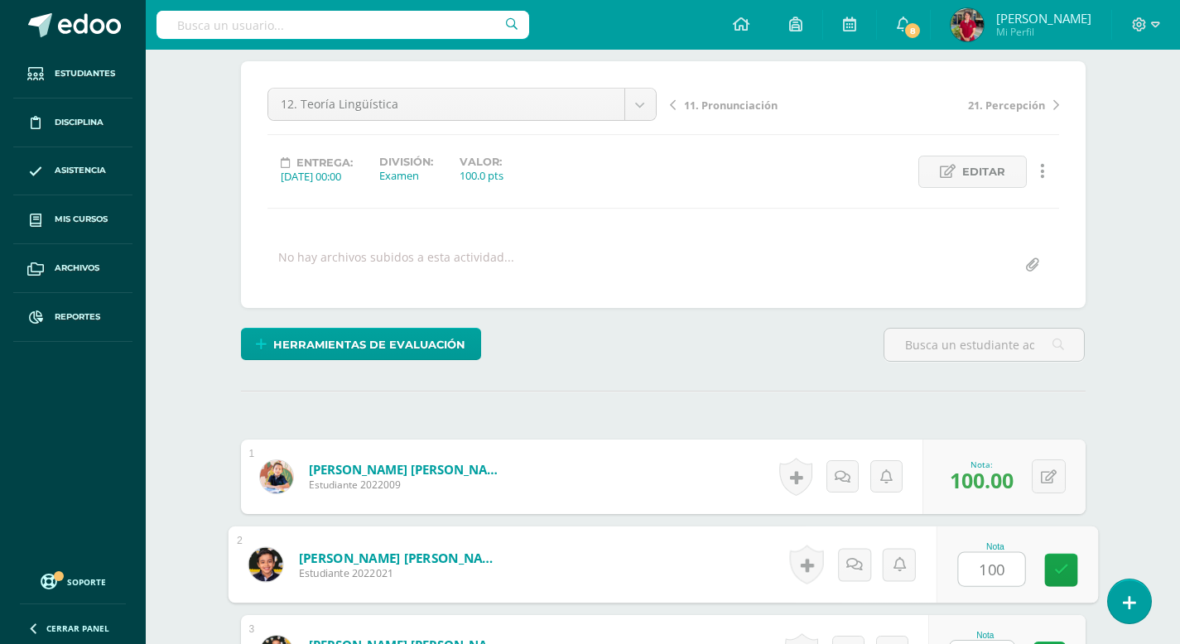
type input "100"
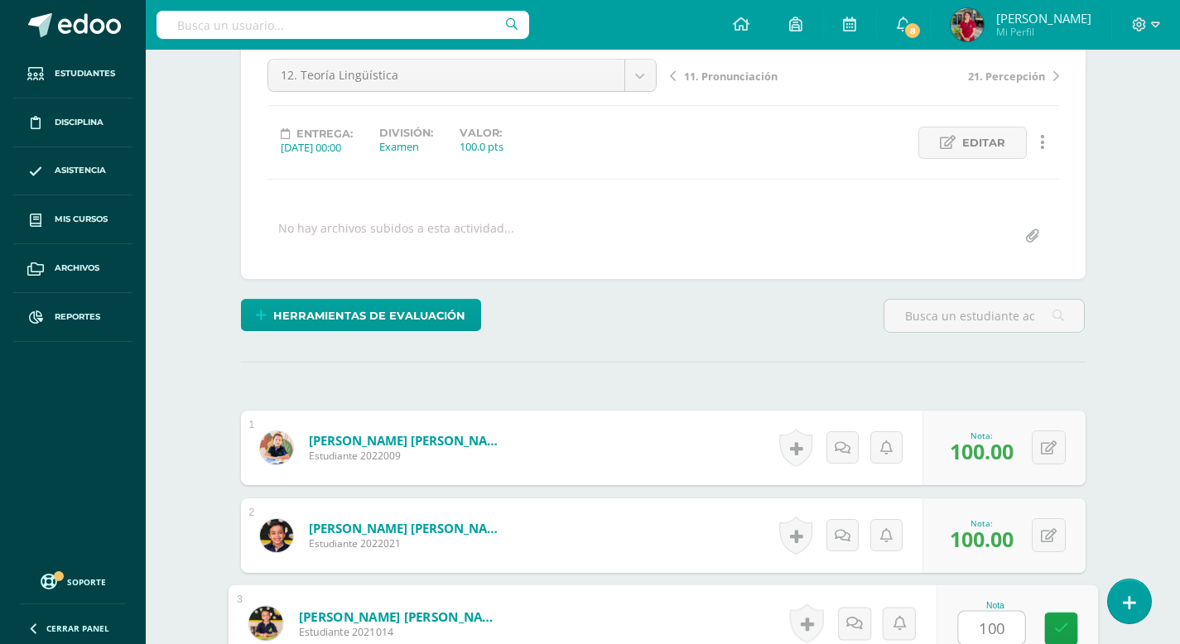
type input "100"
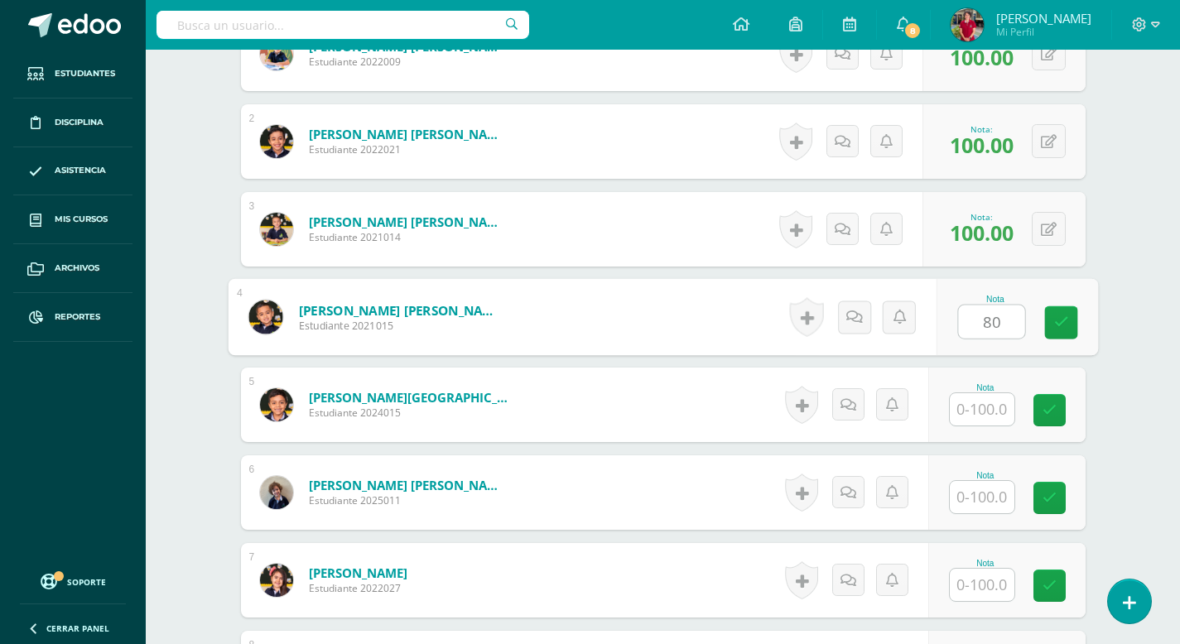
type input "80"
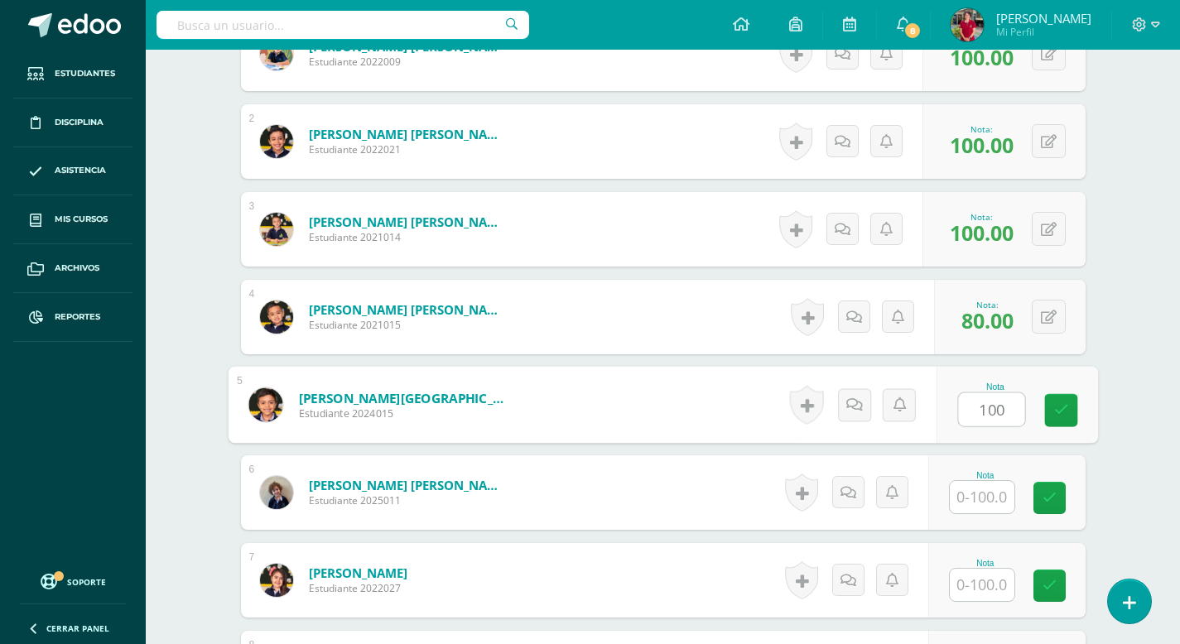
type input "100"
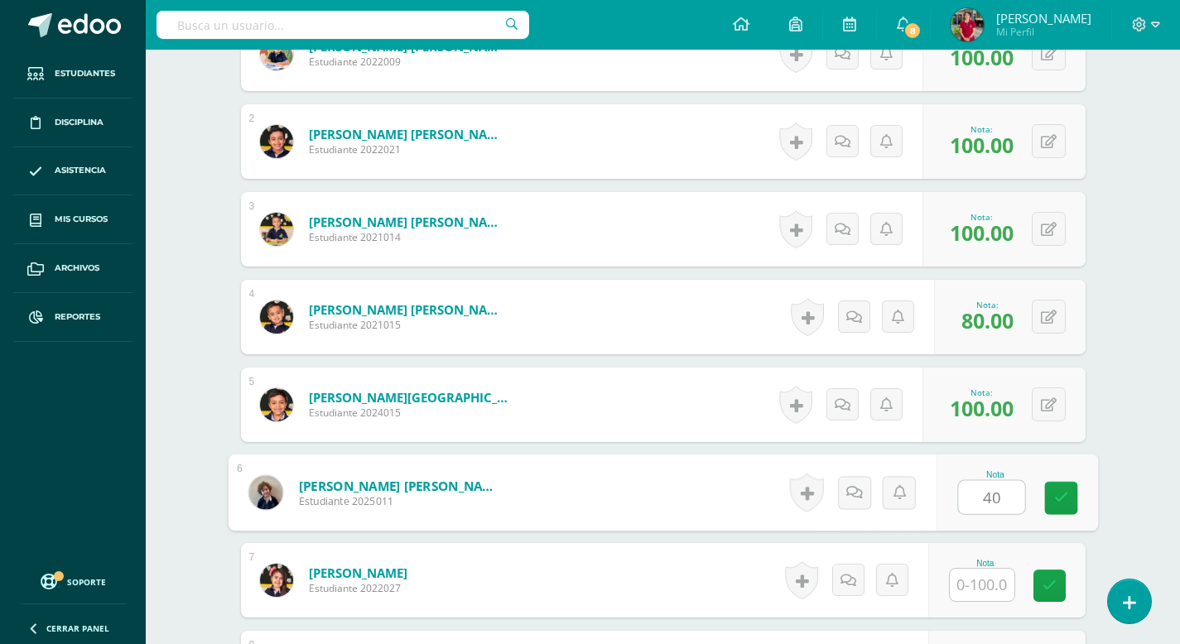
type input "40"
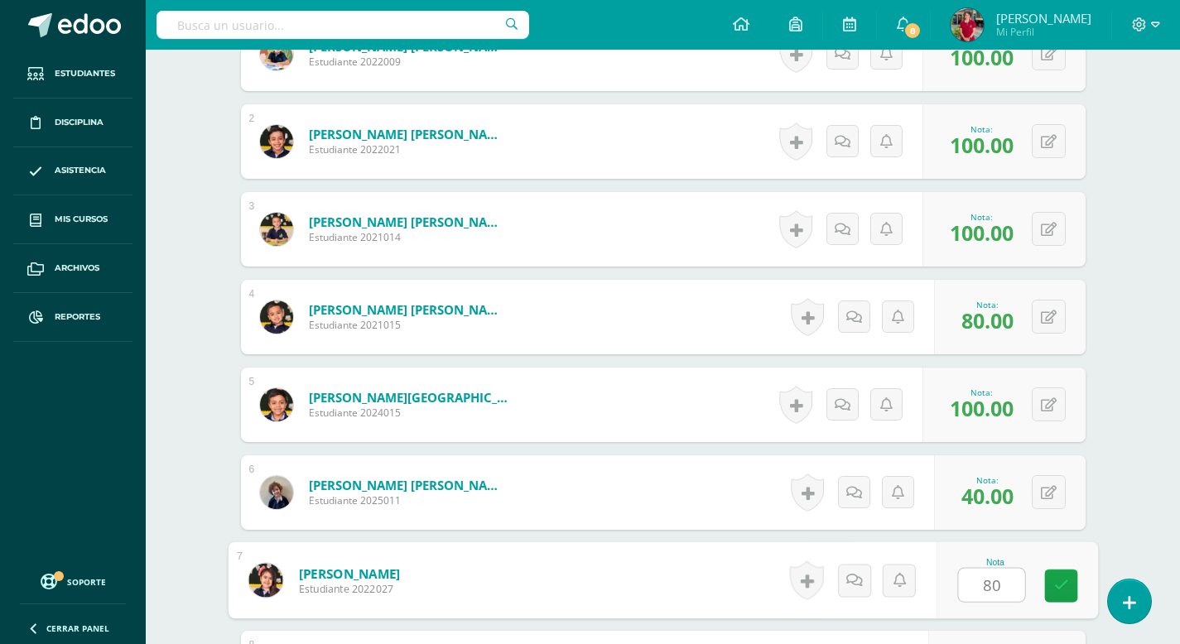
type input "80"
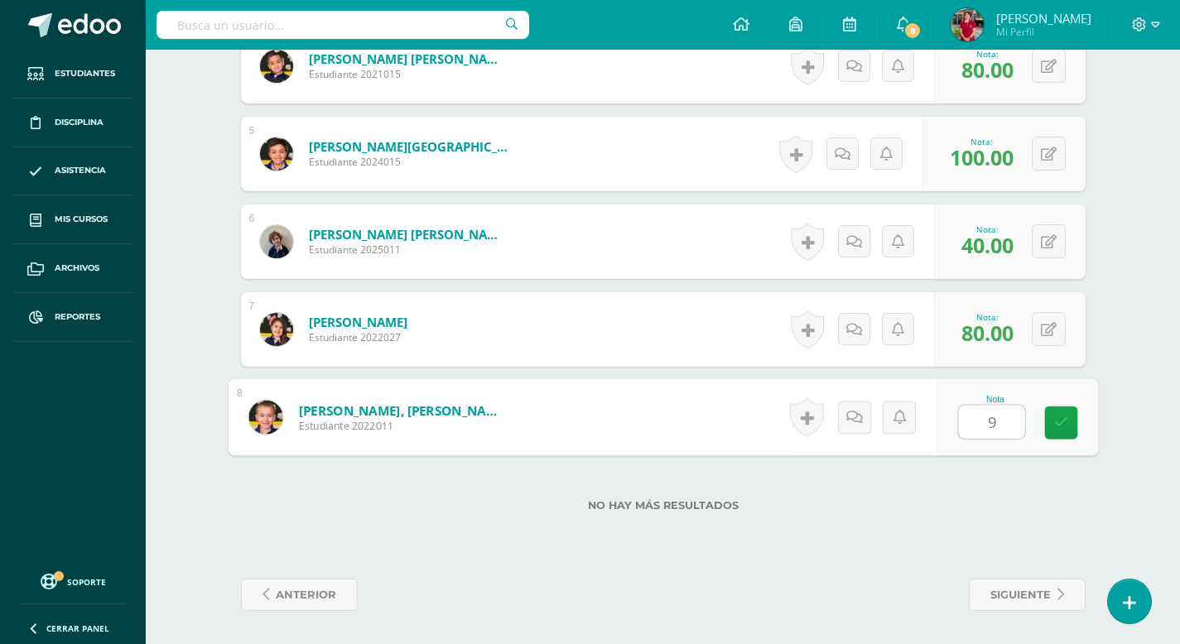
type input "90"
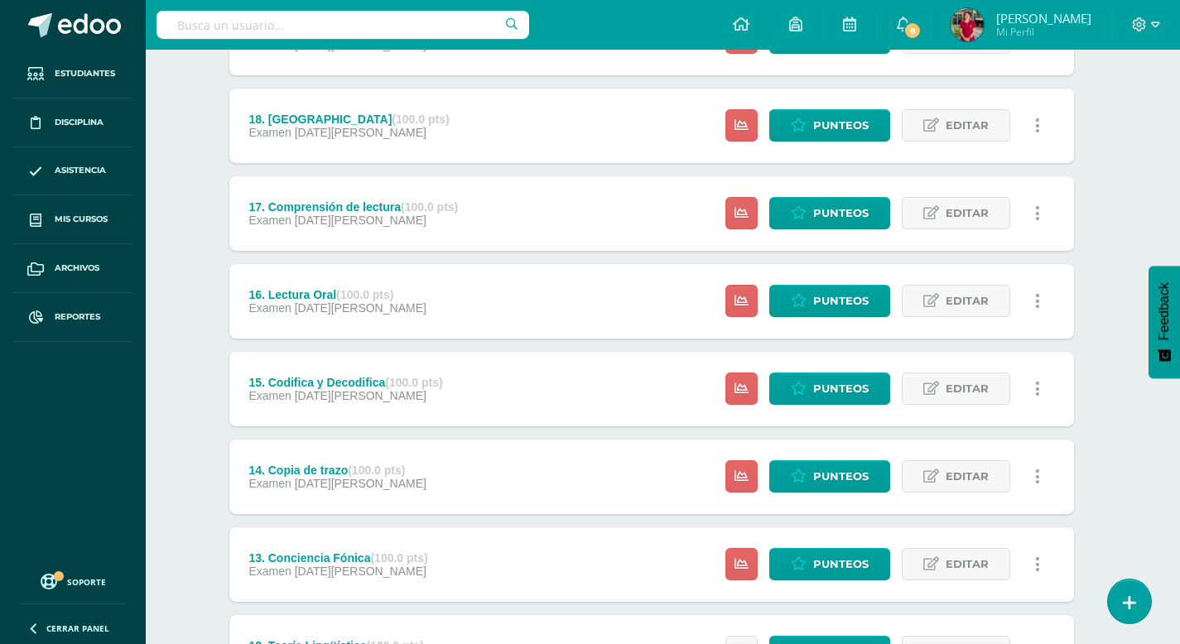
scroll to position [1330, 12]
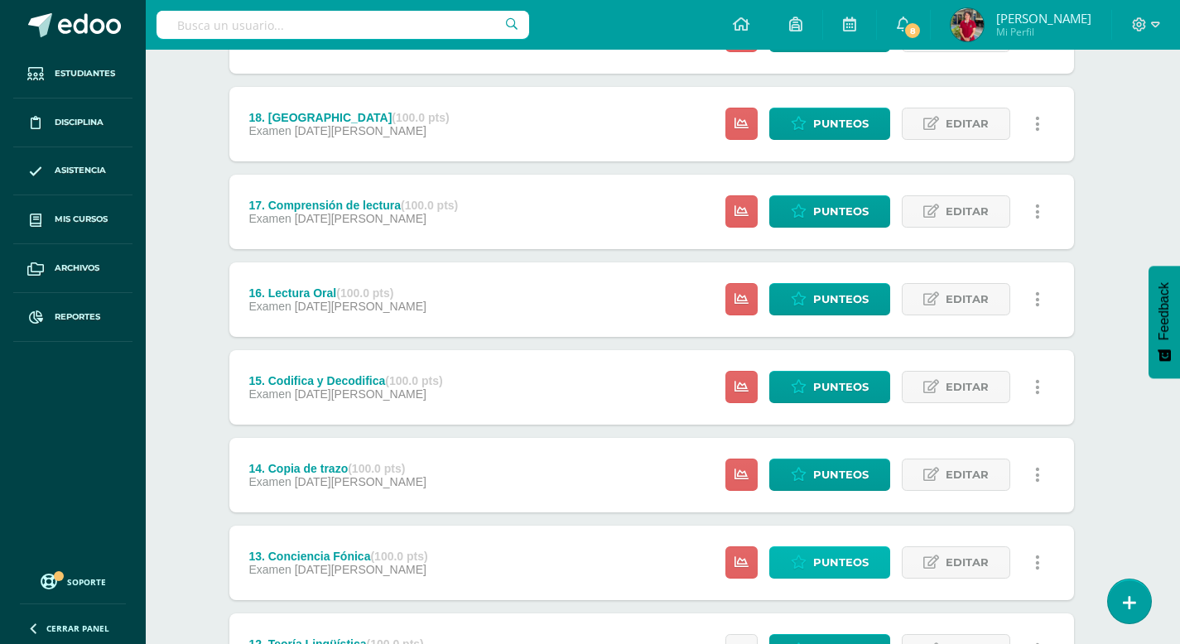
click at [847, 561] on span "Punteos" at bounding box center [840, 562] width 55 height 31
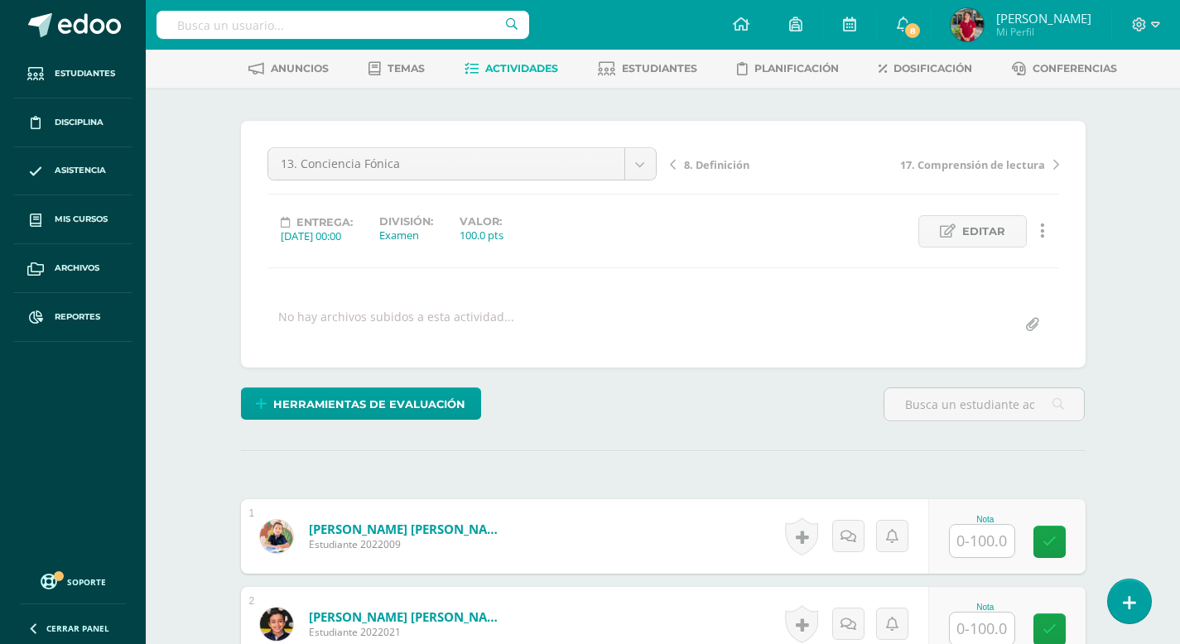
scroll to position [80, 0]
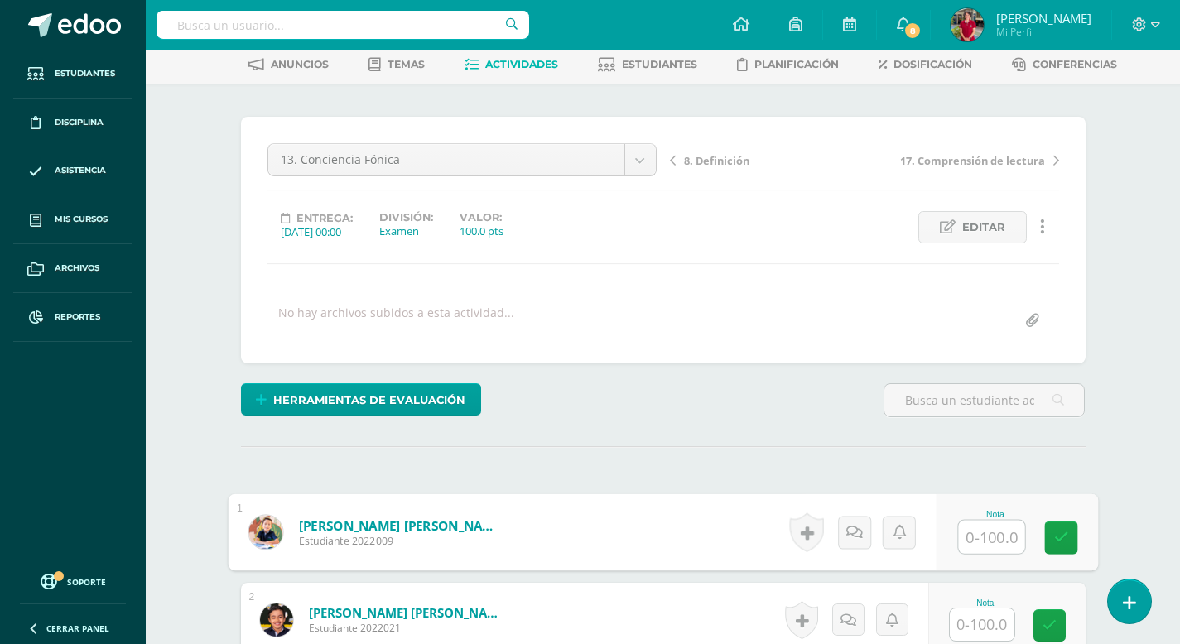
click at [978, 532] on input "text" at bounding box center [991, 537] width 66 height 33
type input "100"
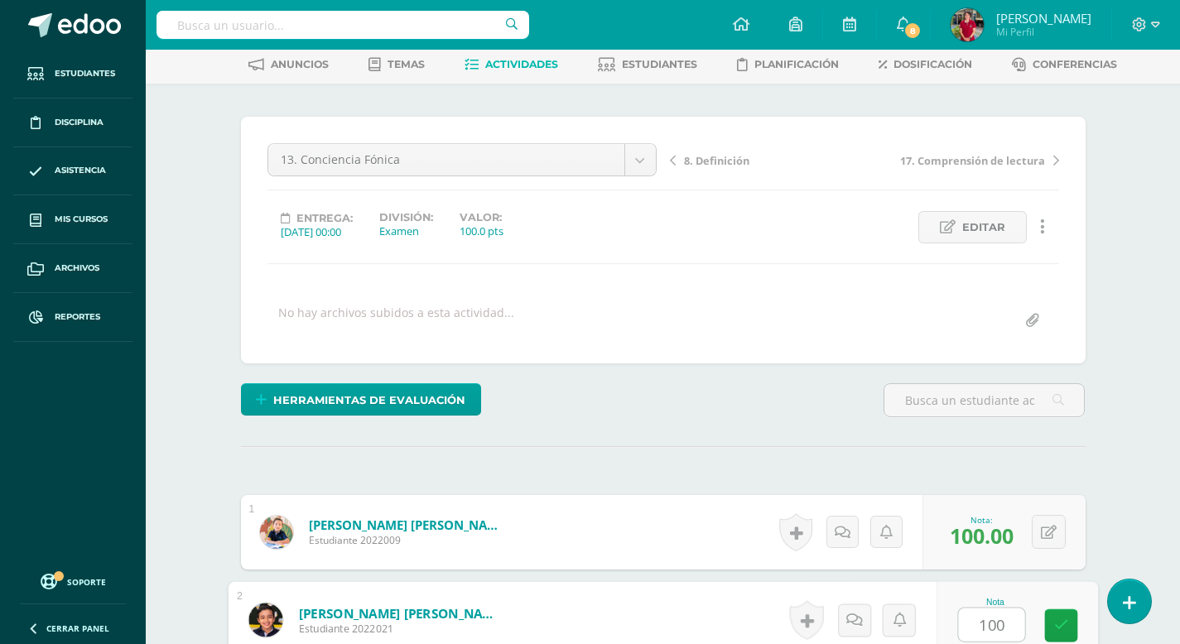
type input "100"
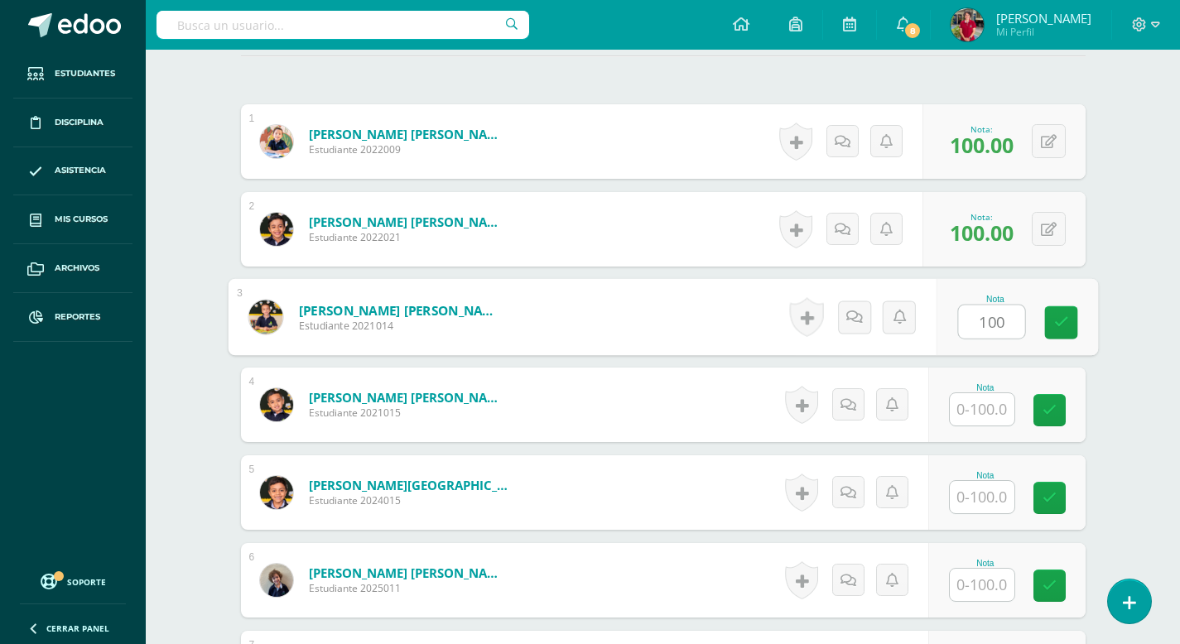
type input "100"
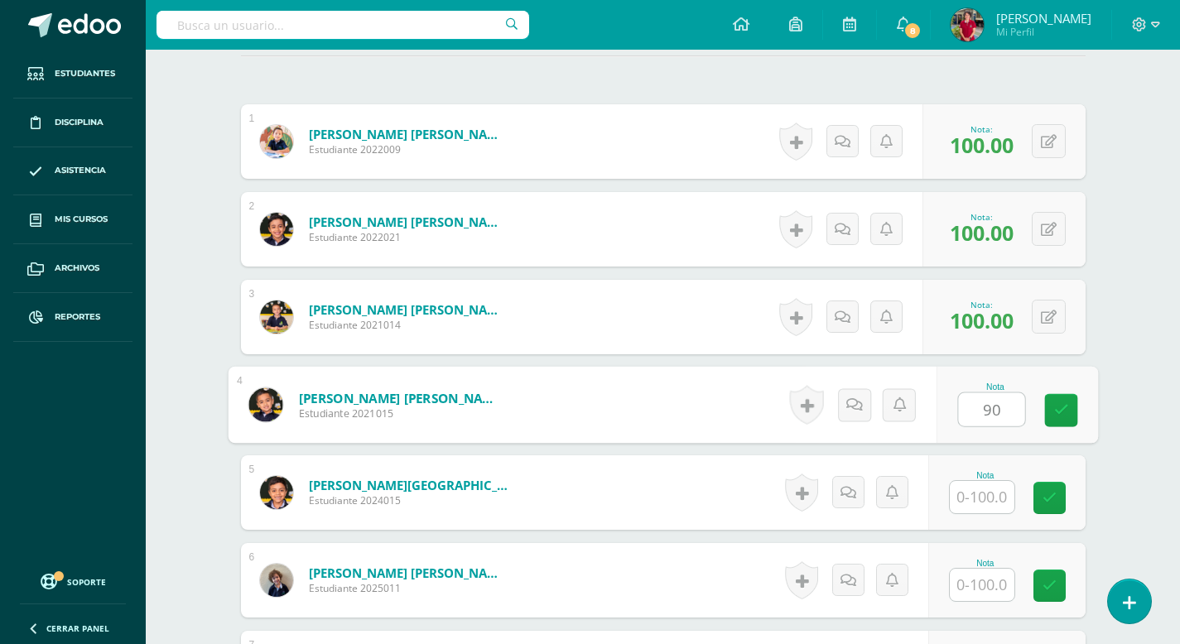
type input "90"
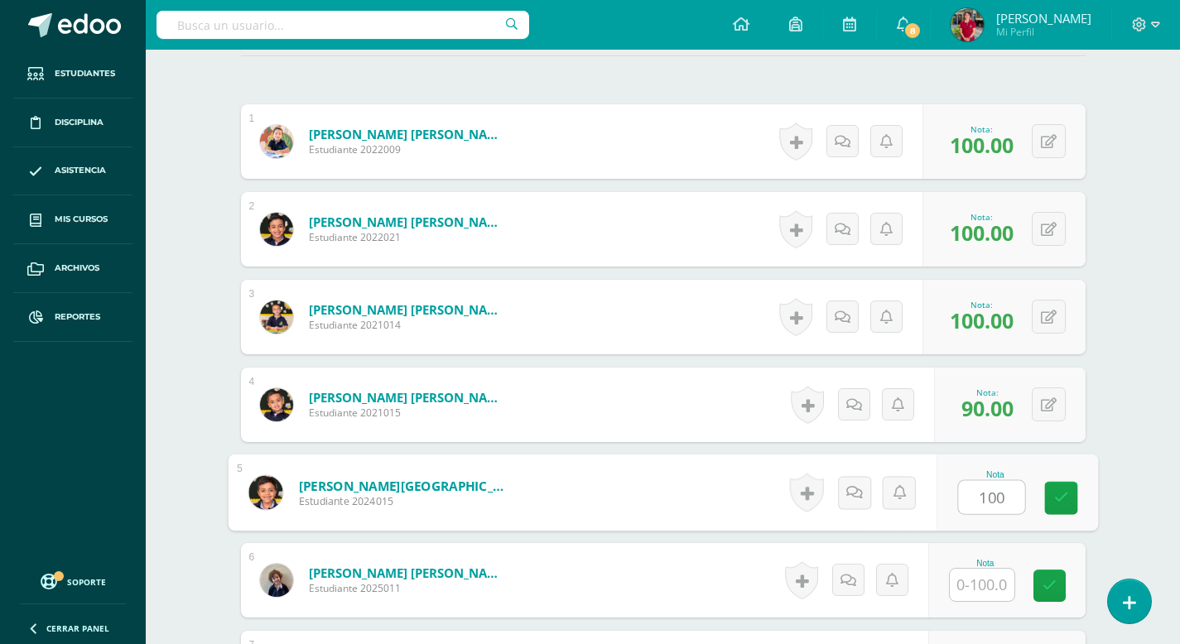
type input "100"
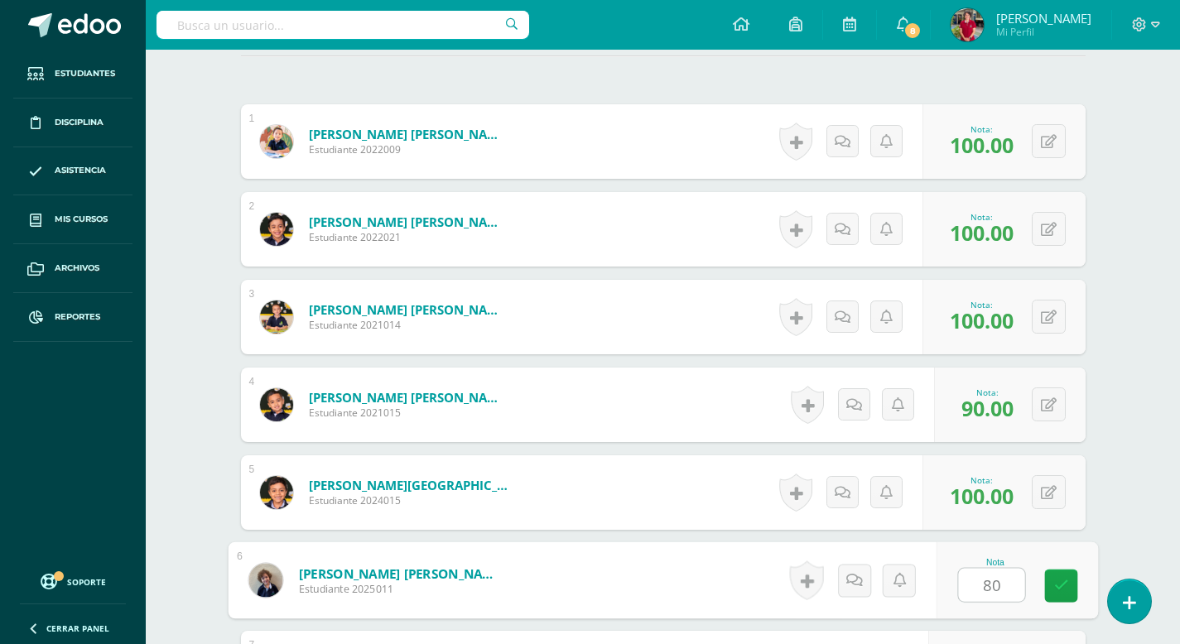
type input "80"
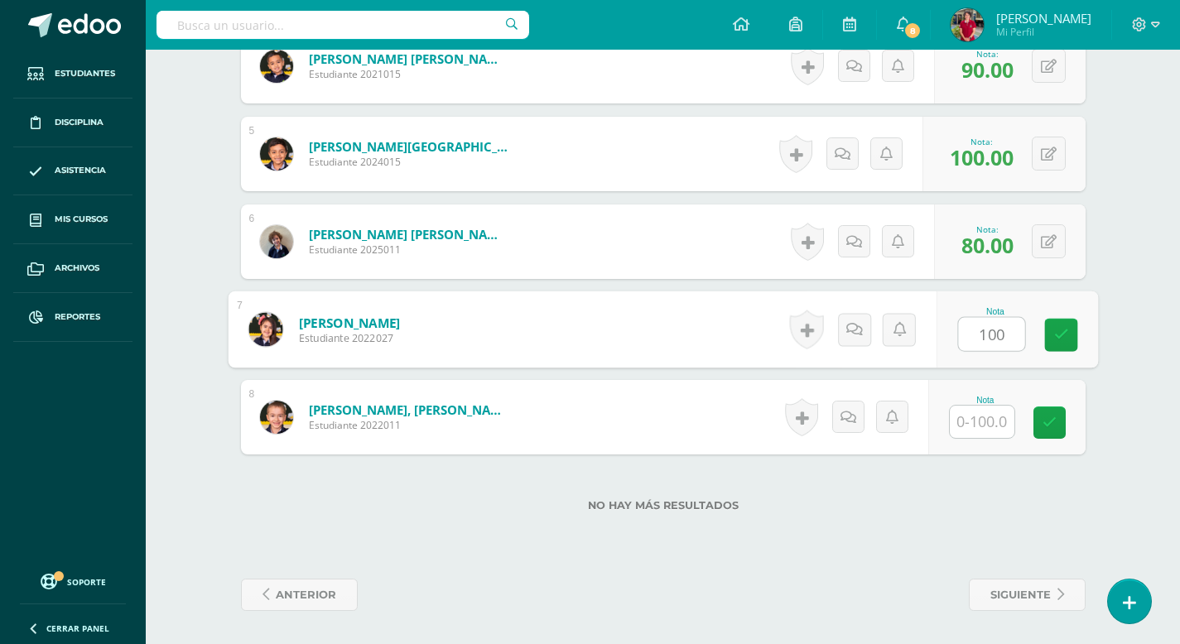
type input "100"
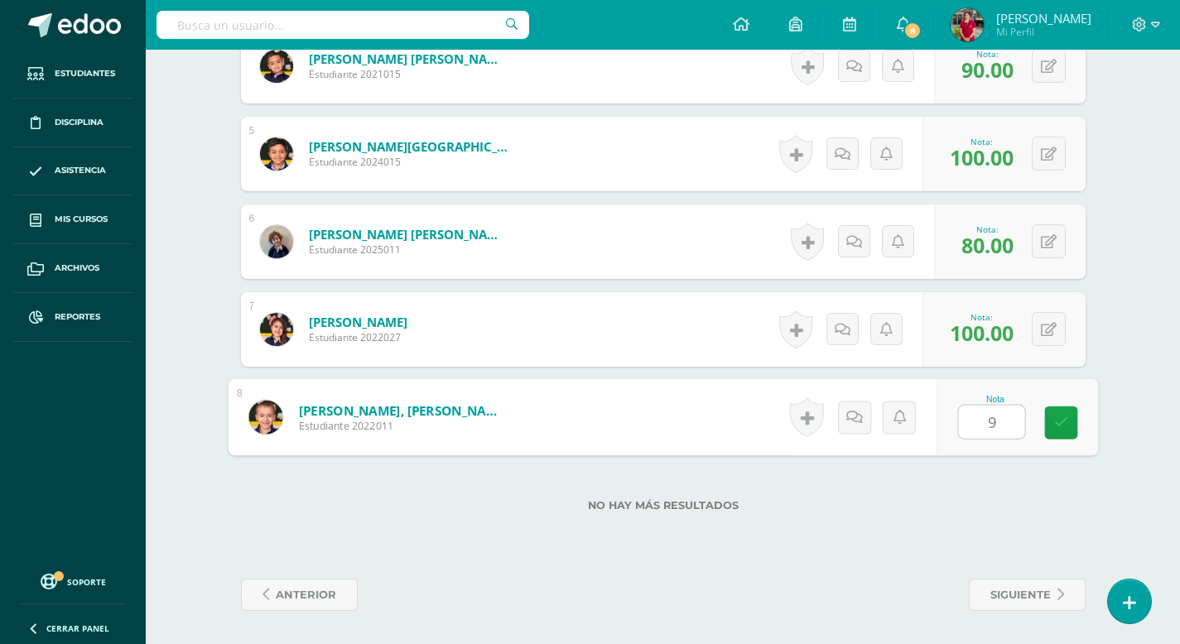
type input "90"
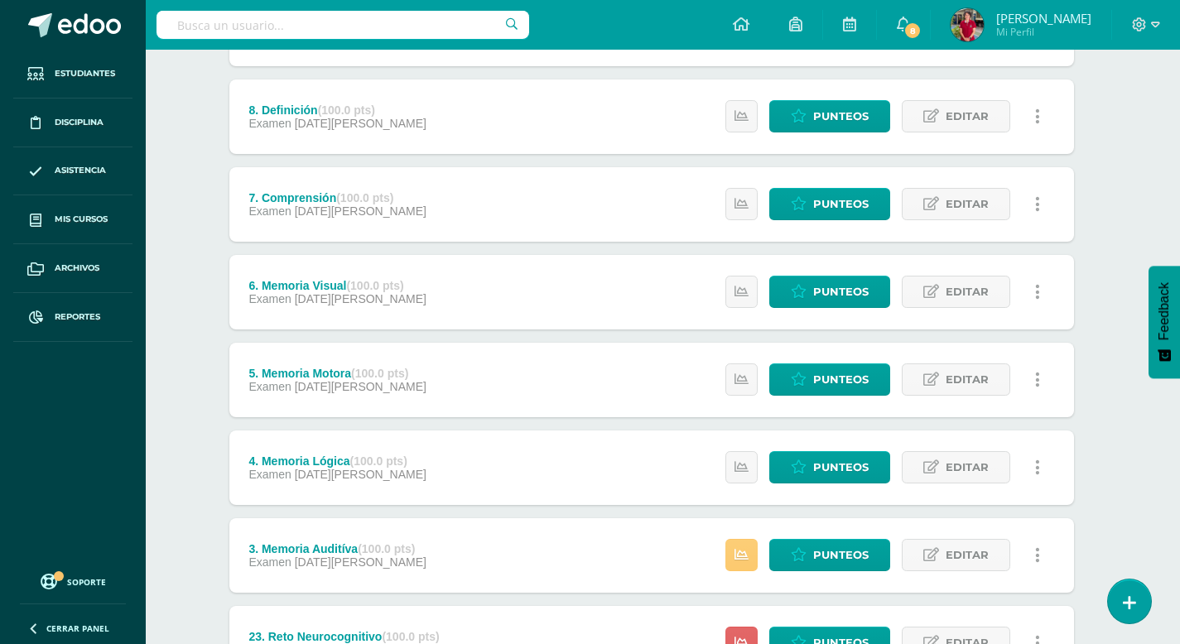
scroll to position [601, 12]
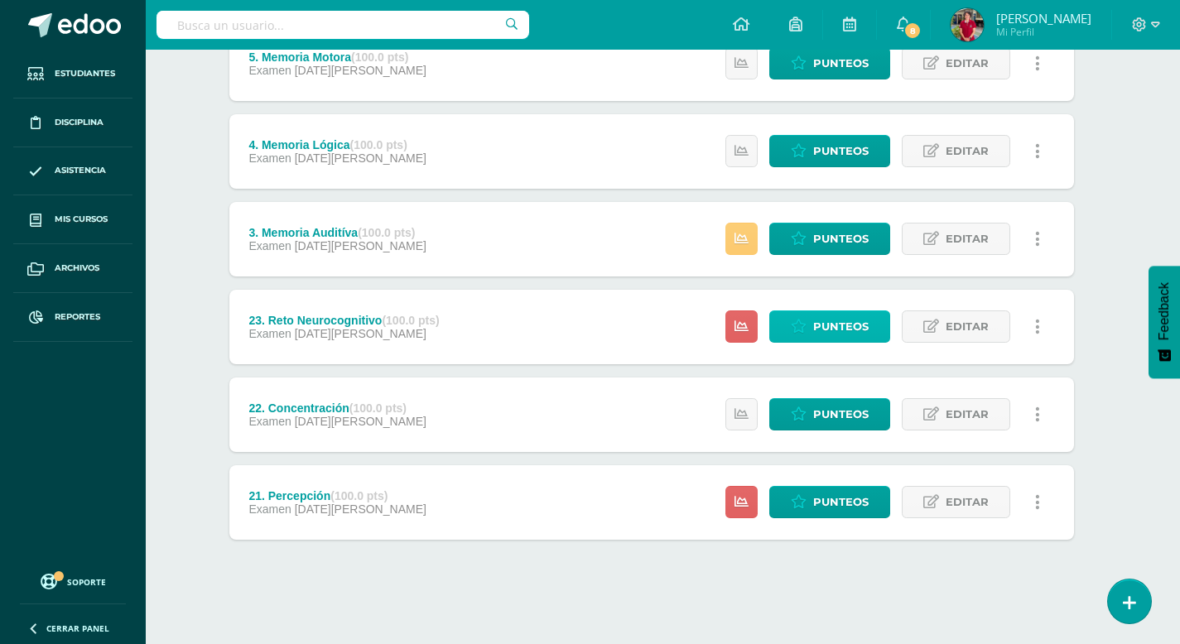
click at [835, 326] on span "Punteos" at bounding box center [840, 326] width 55 height 31
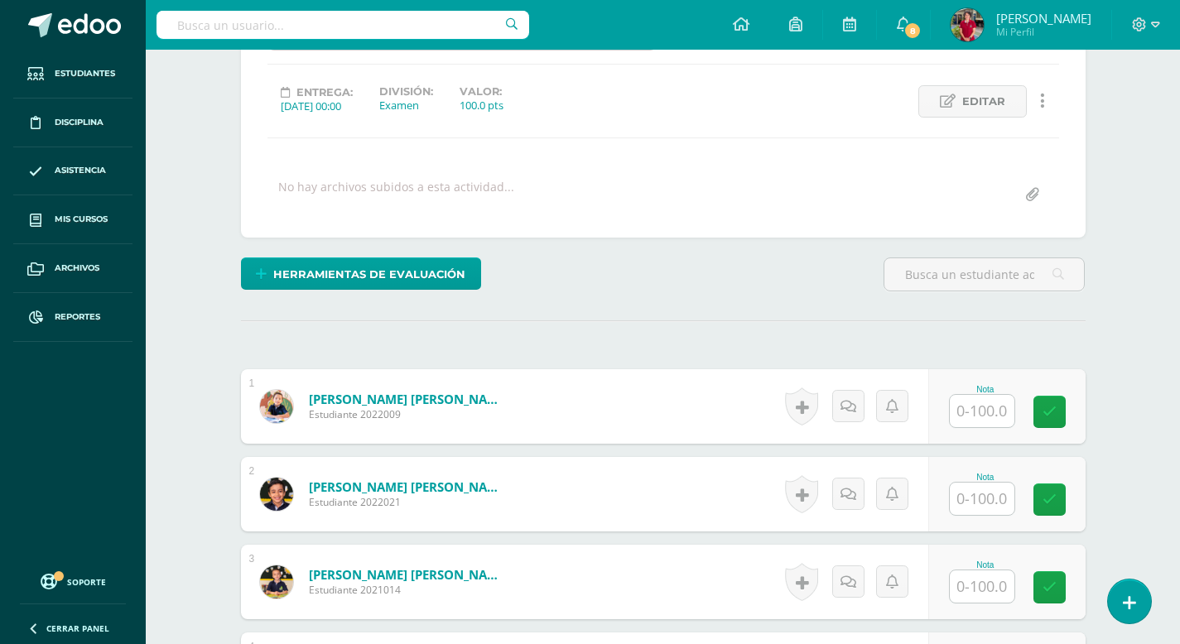
scroll to position [212, 0]
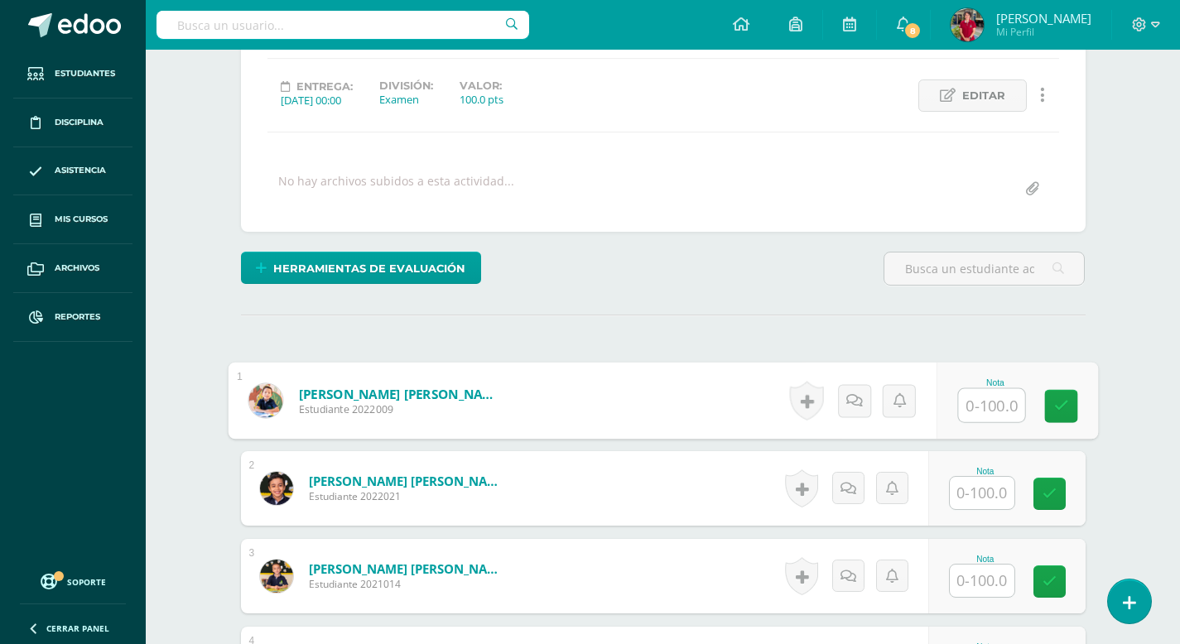
click at [982, 408] on input "text" at bounding box center [991, 405] width 66 height 33
type input "100"
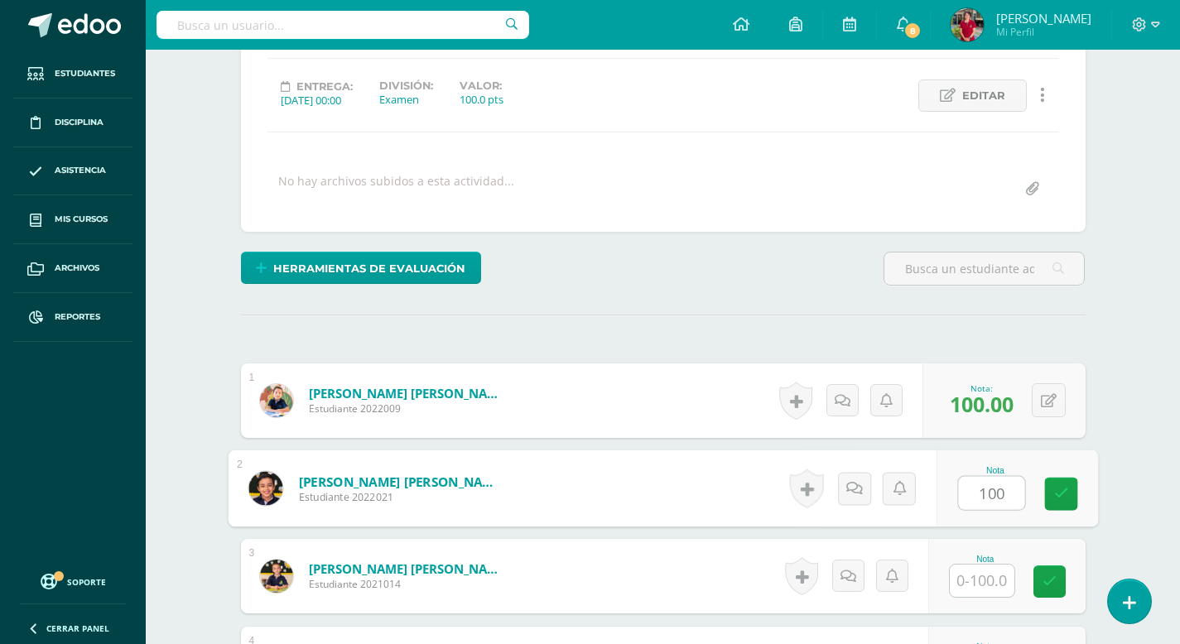
type input "100"
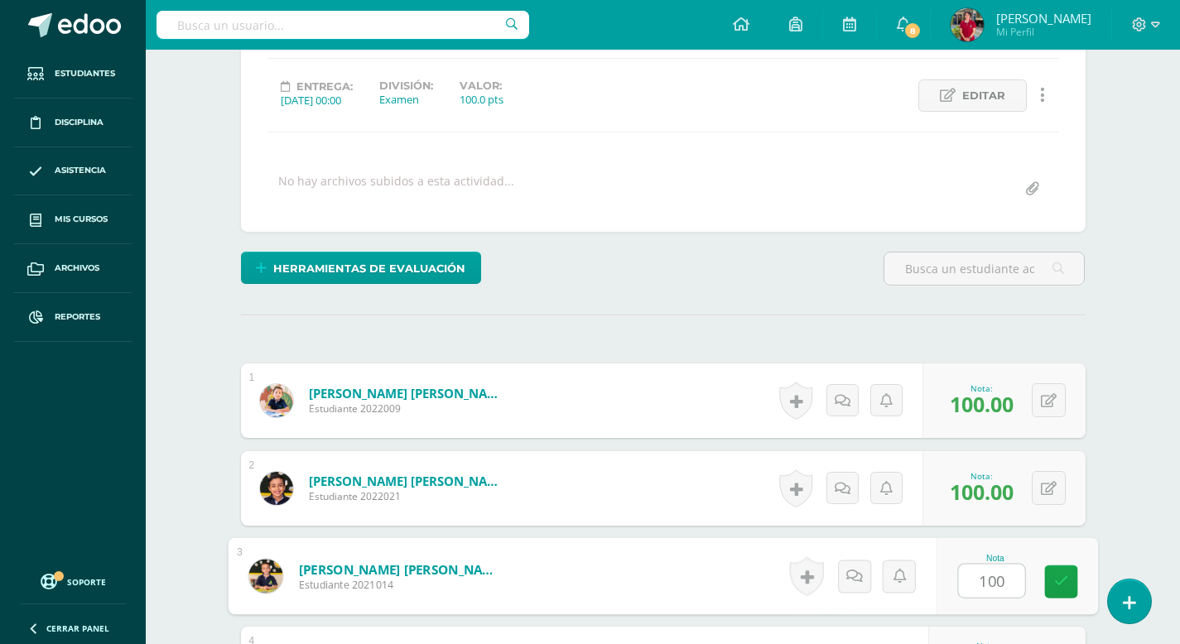
type input "100"
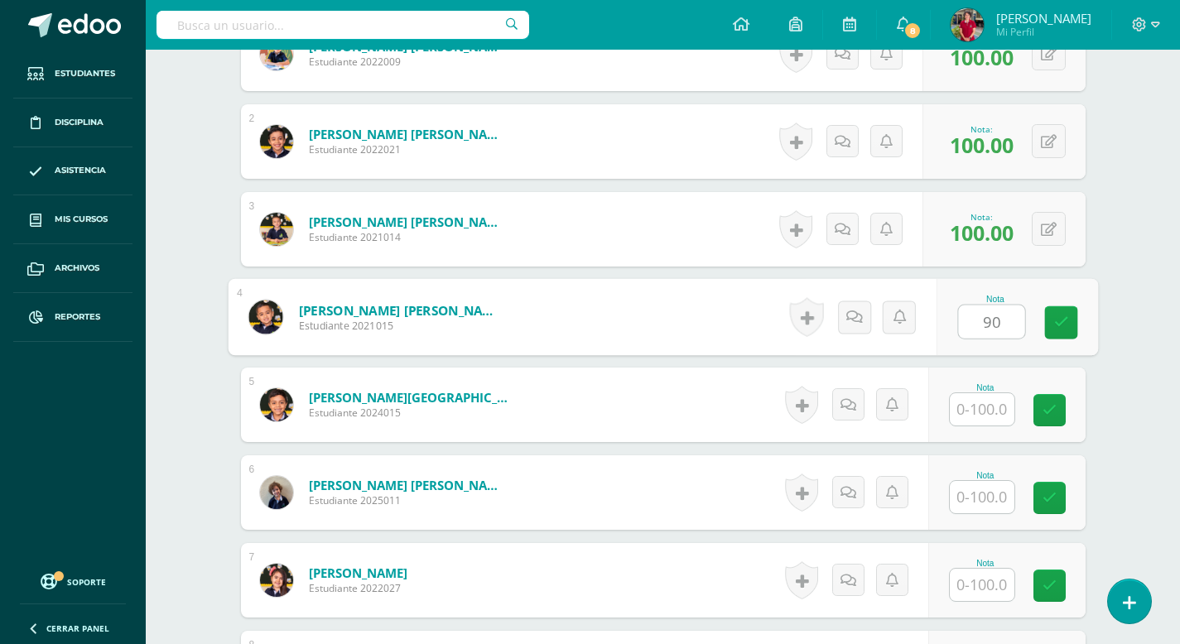
type input "90"
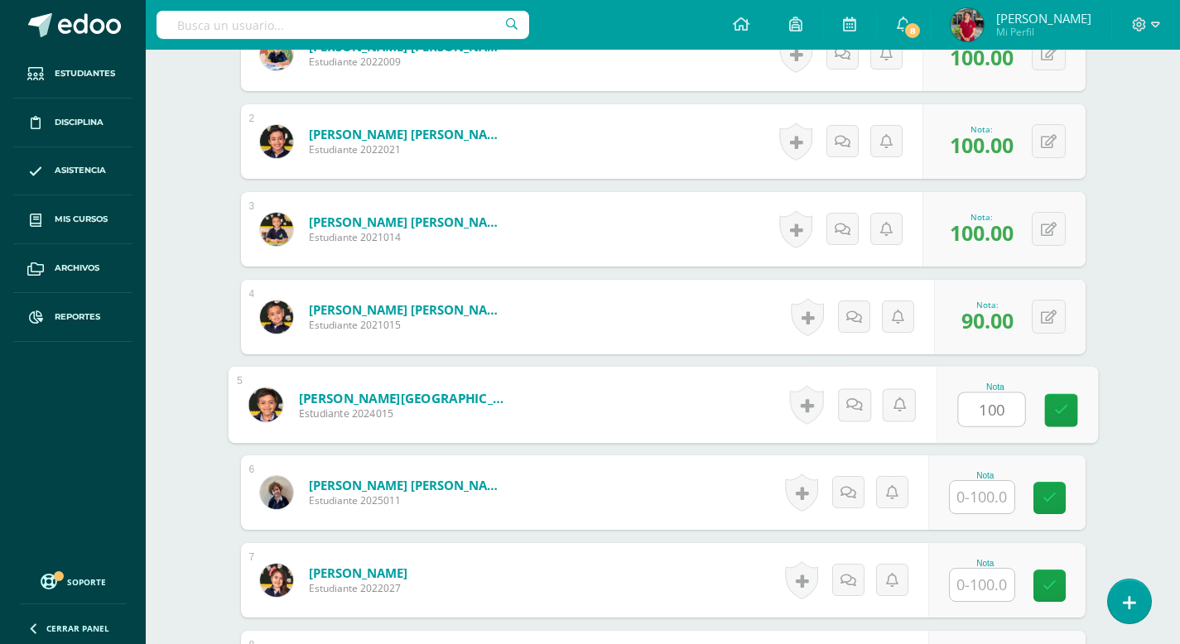
type input "100"
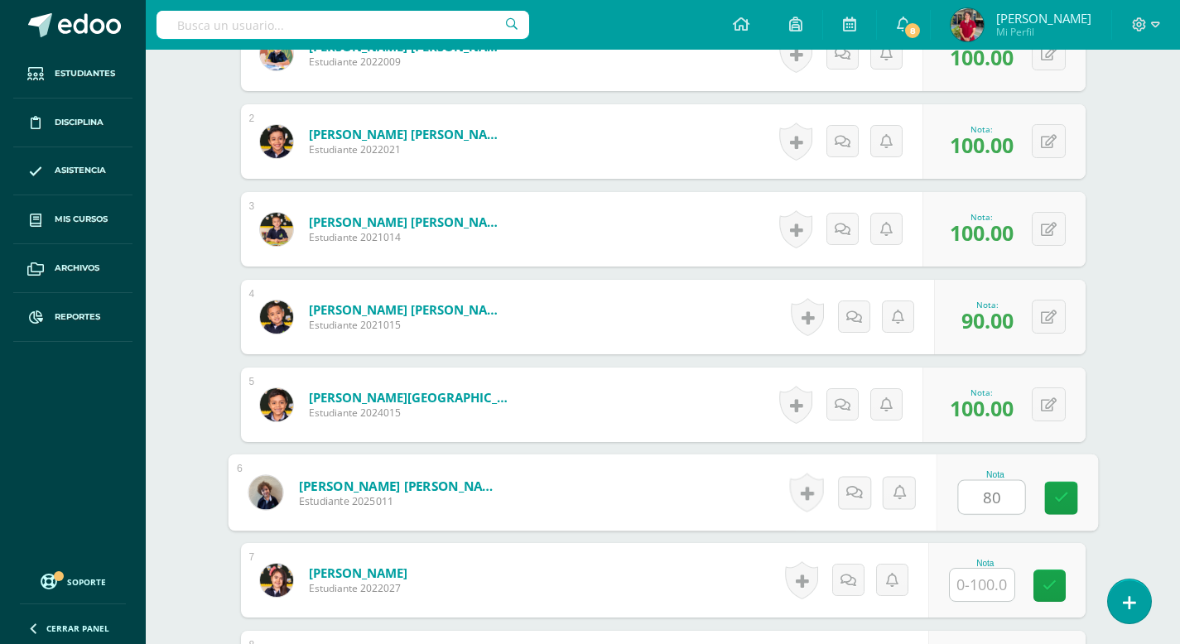
type input "80"
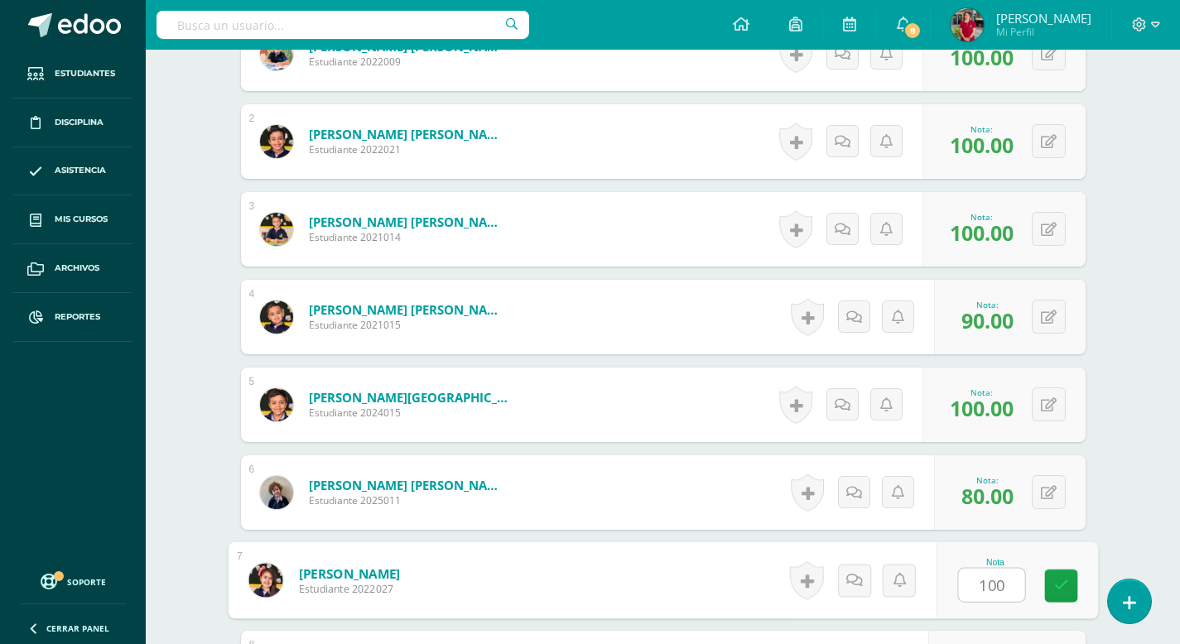
type input "100"
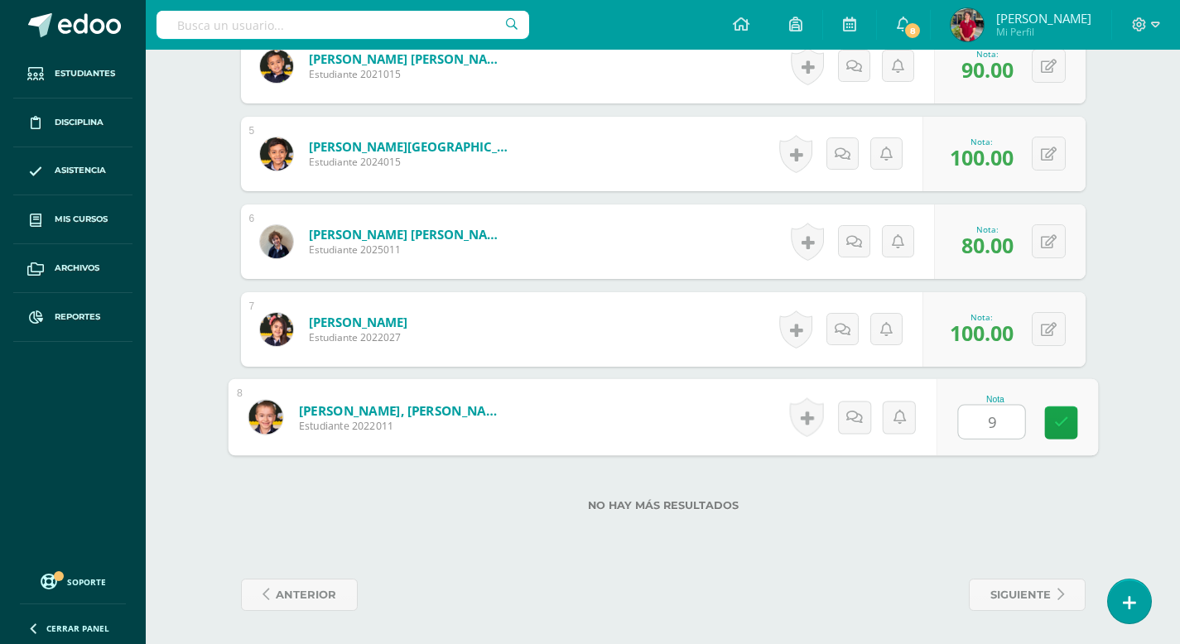
type input "90"
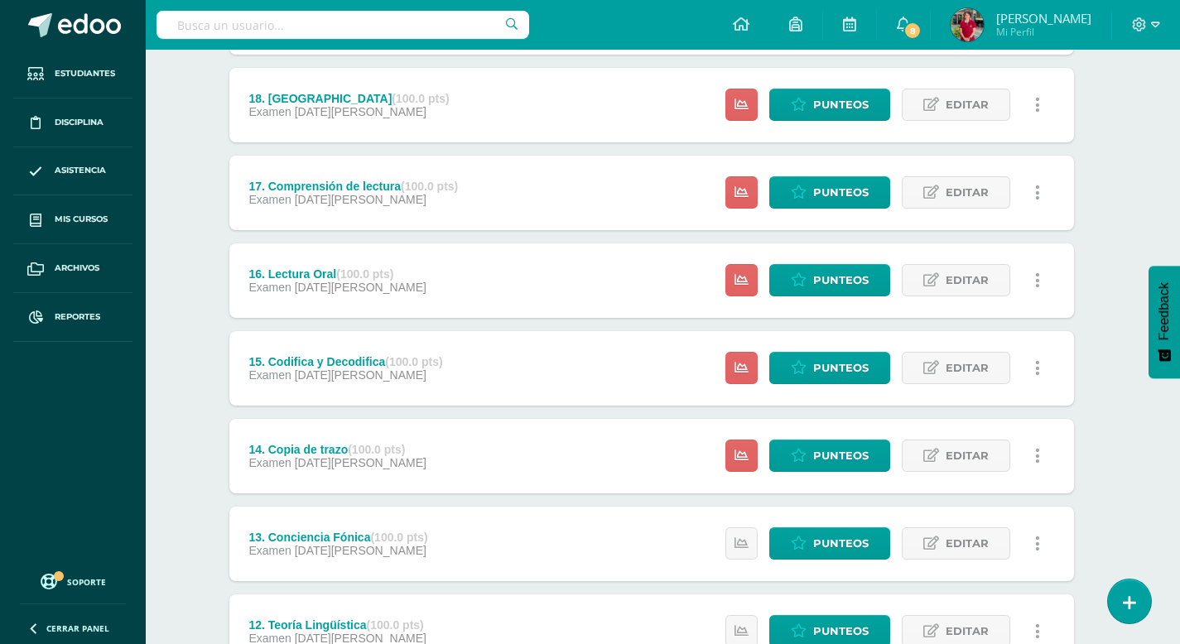
scroll to position [1350, 12]
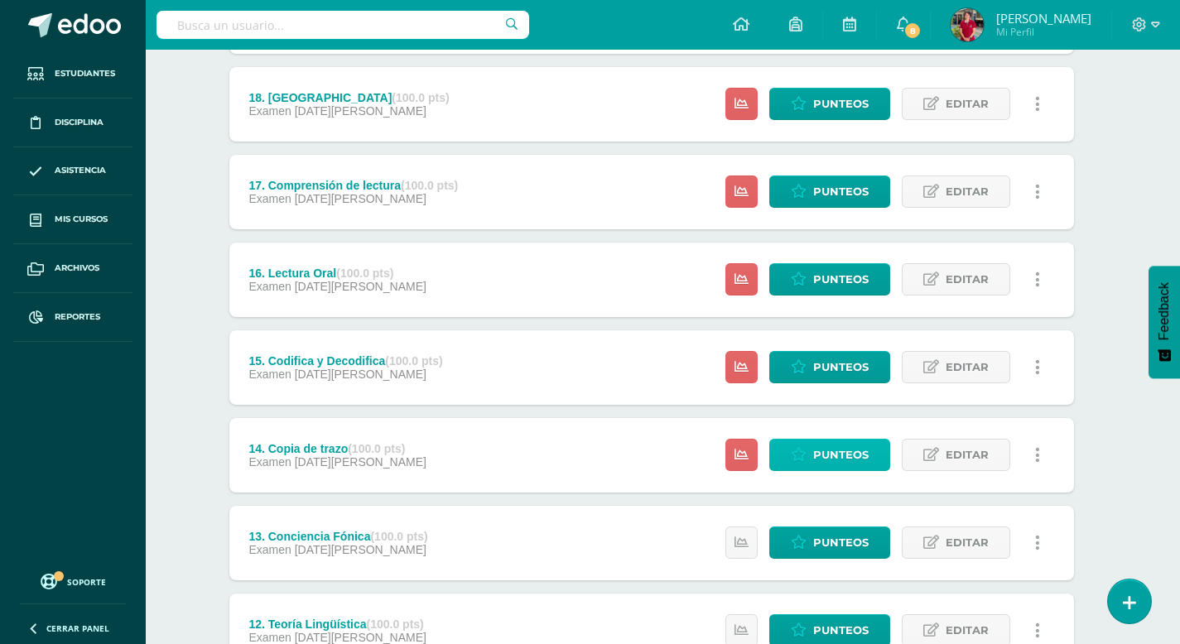
click at [833, 455] on span "Punteos" at bounding box center [840, 455] width 55 height 31
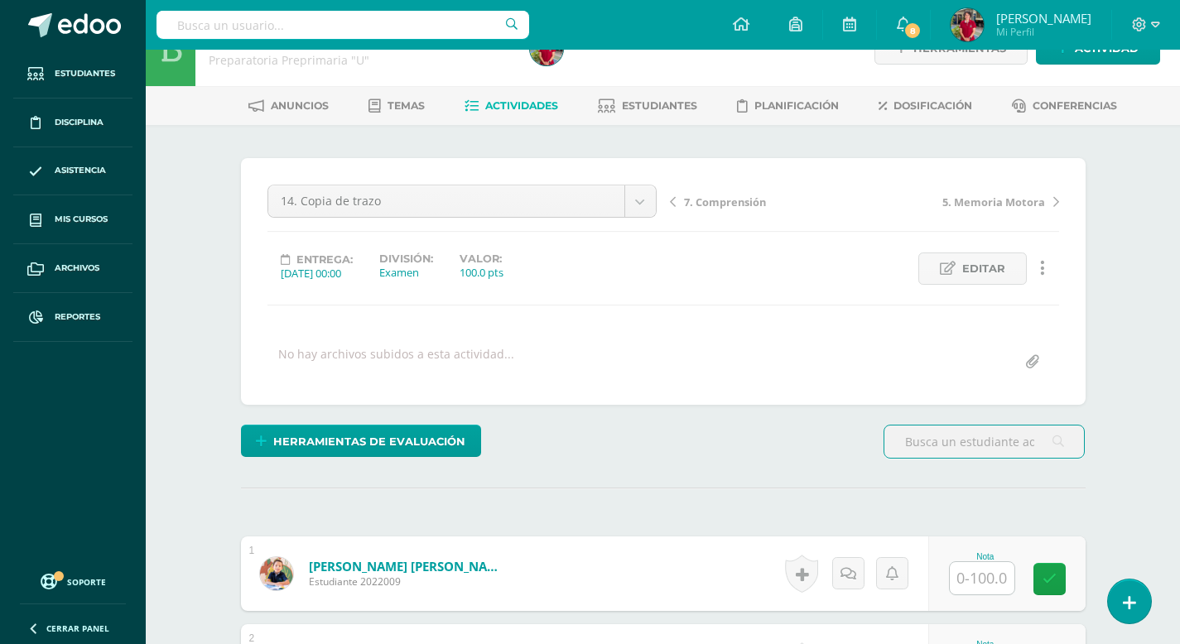
scroll to position [54, 0]
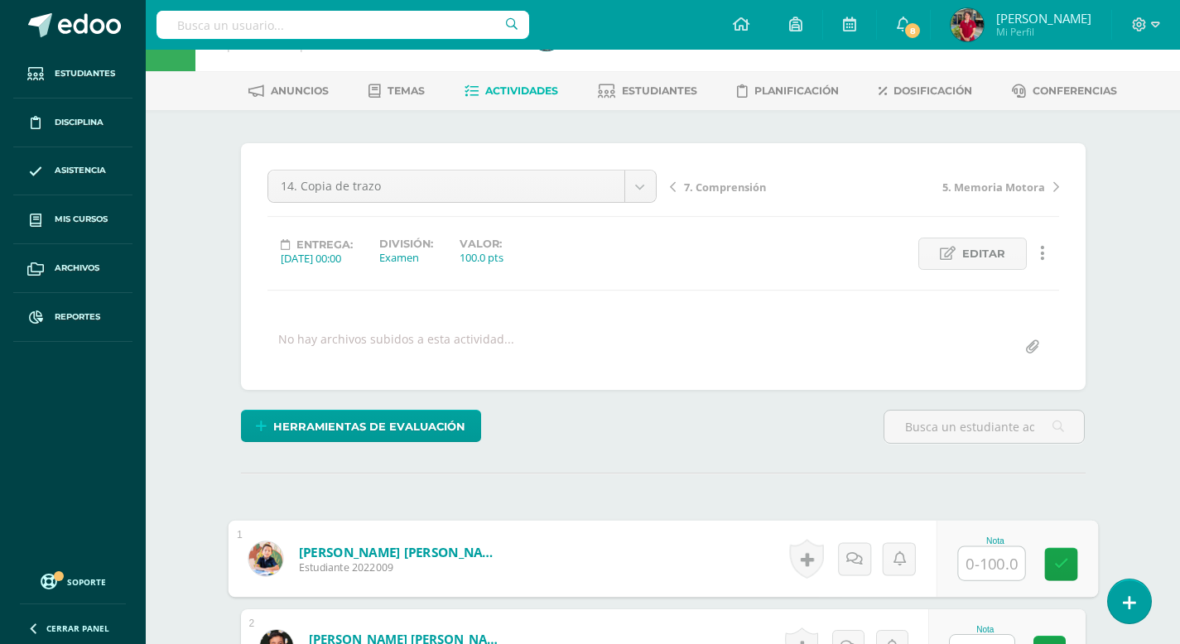
click at [972, 570] on input "text" at bounding box center [991, 563] width 66 height 33
type input "100"
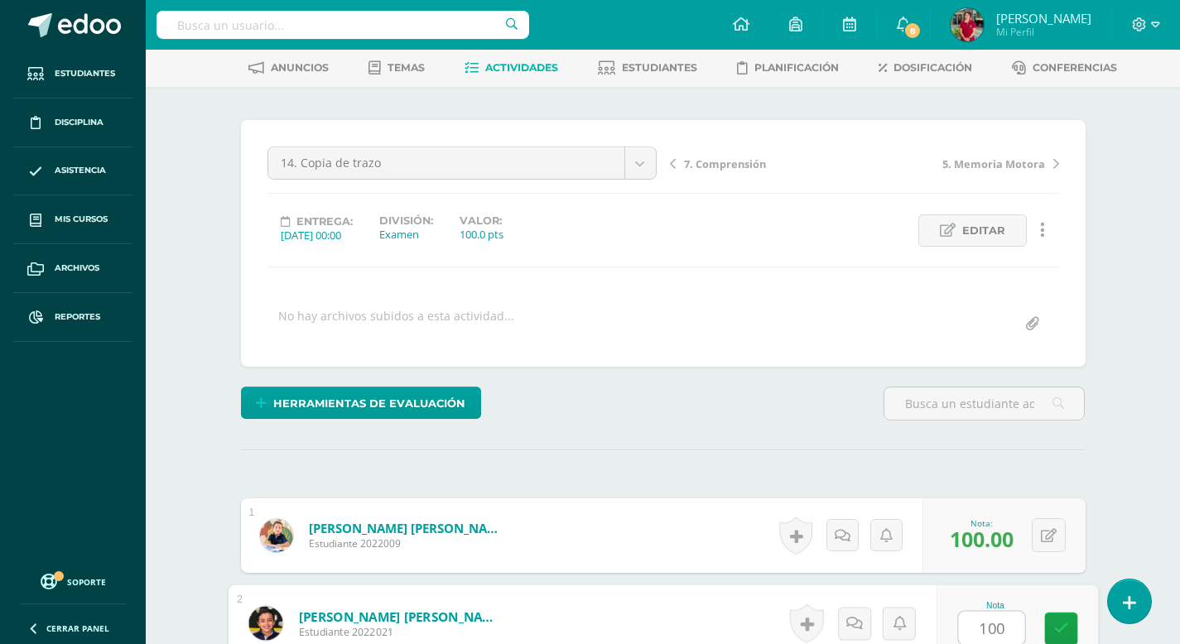
type input "100"
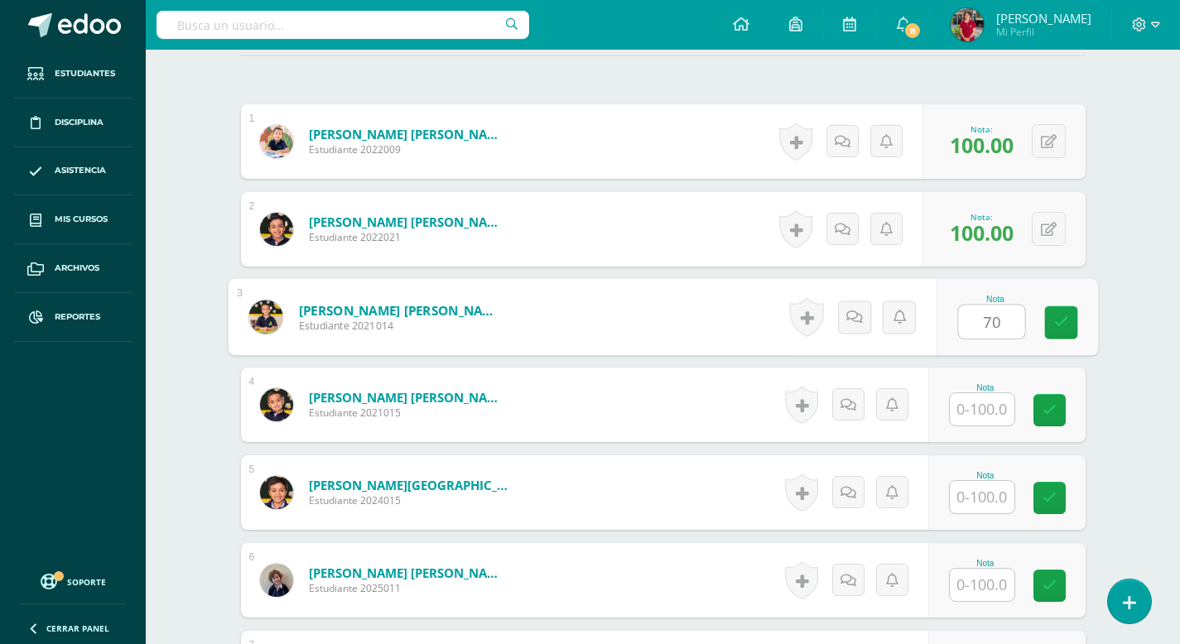
type input "70"
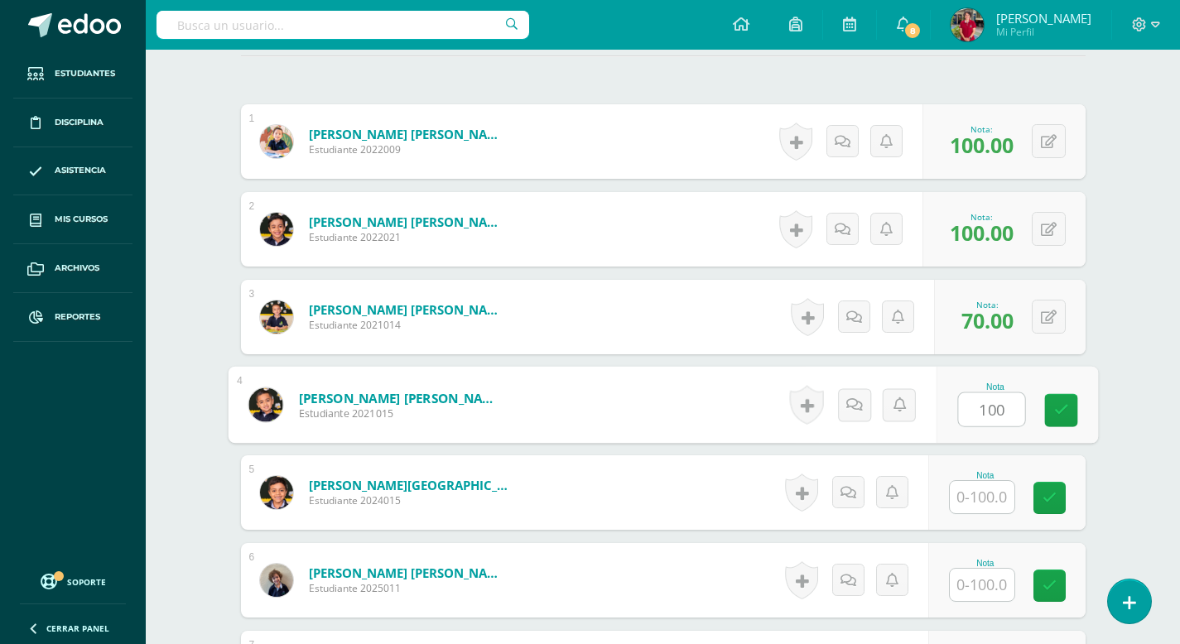
type input "100"
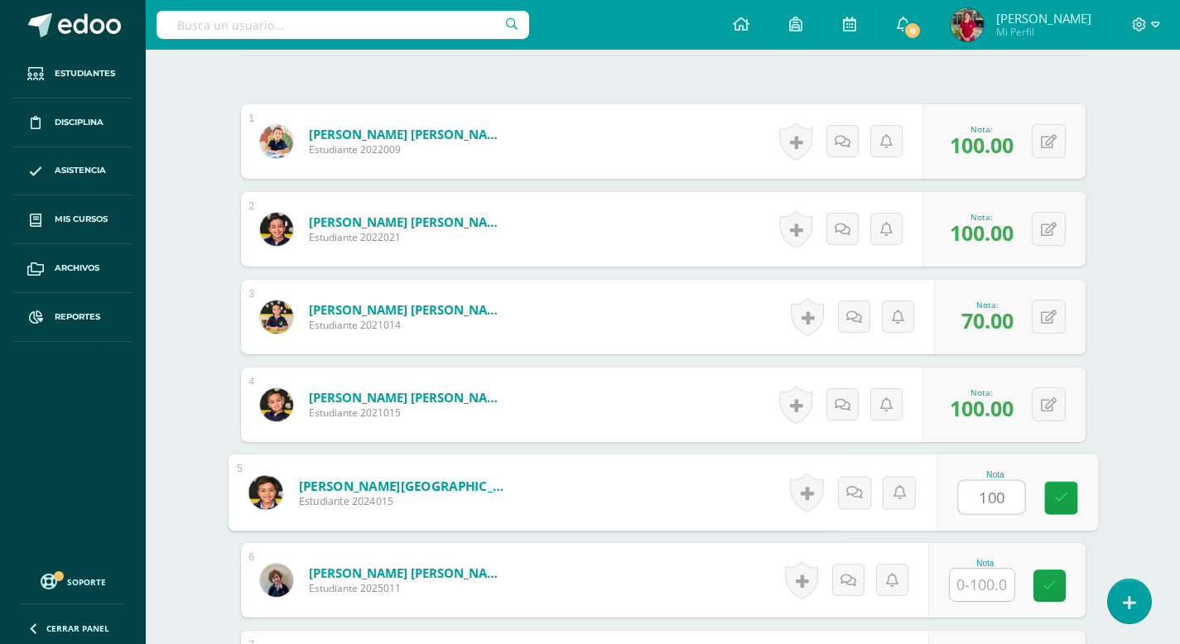
type input "100"
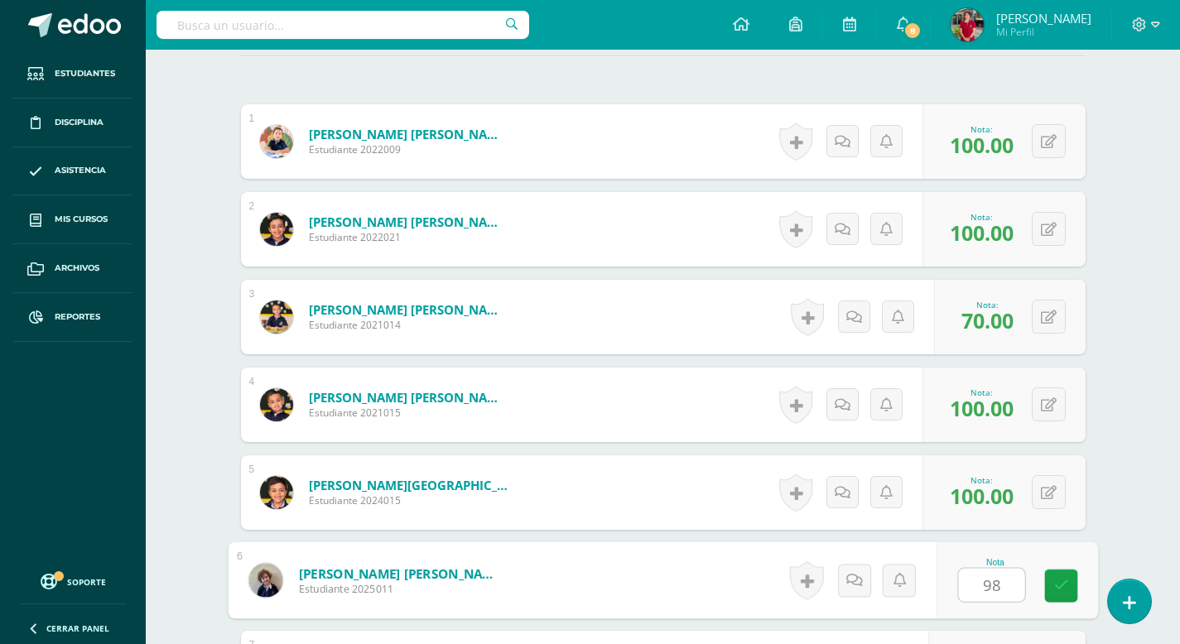
type input "98"
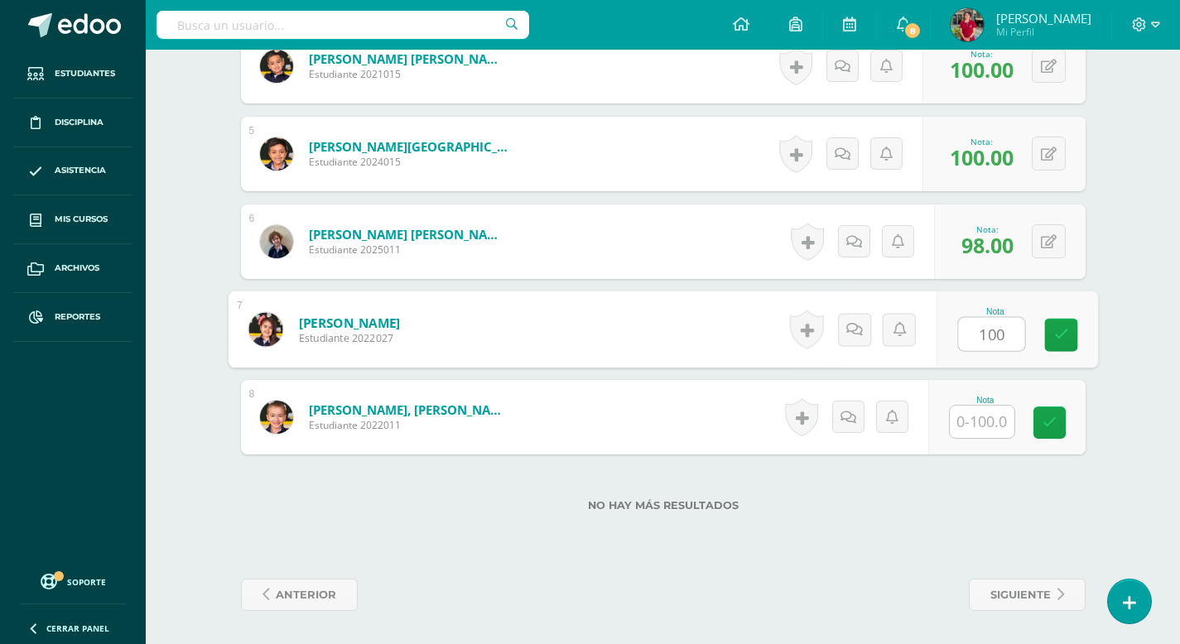
type input "100"
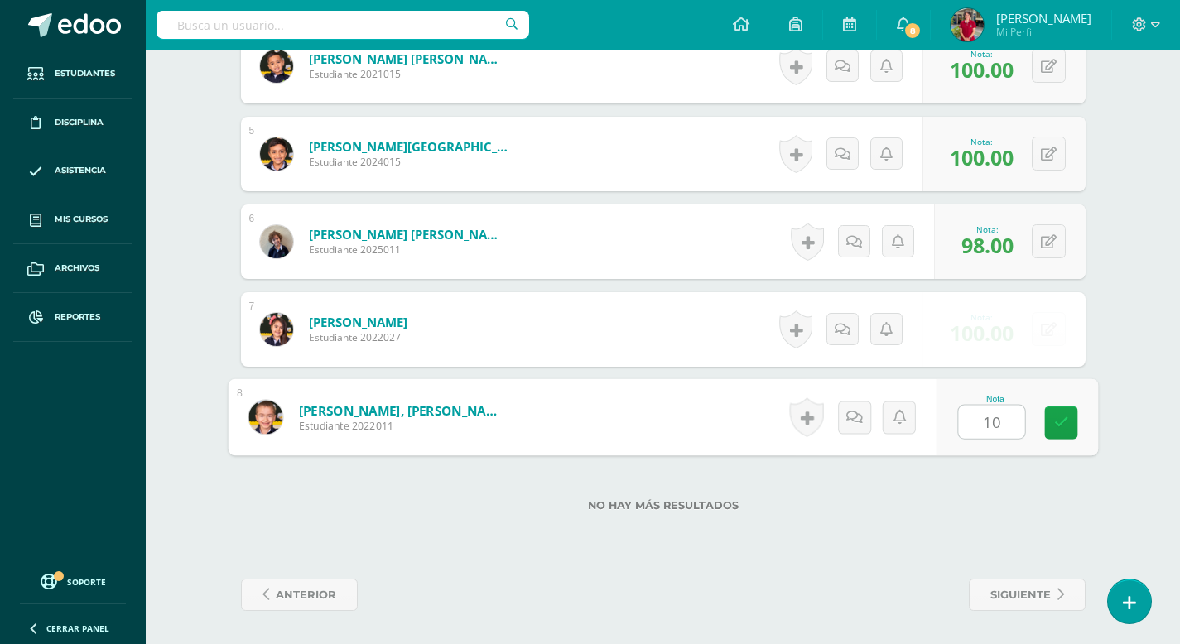
type input "100"
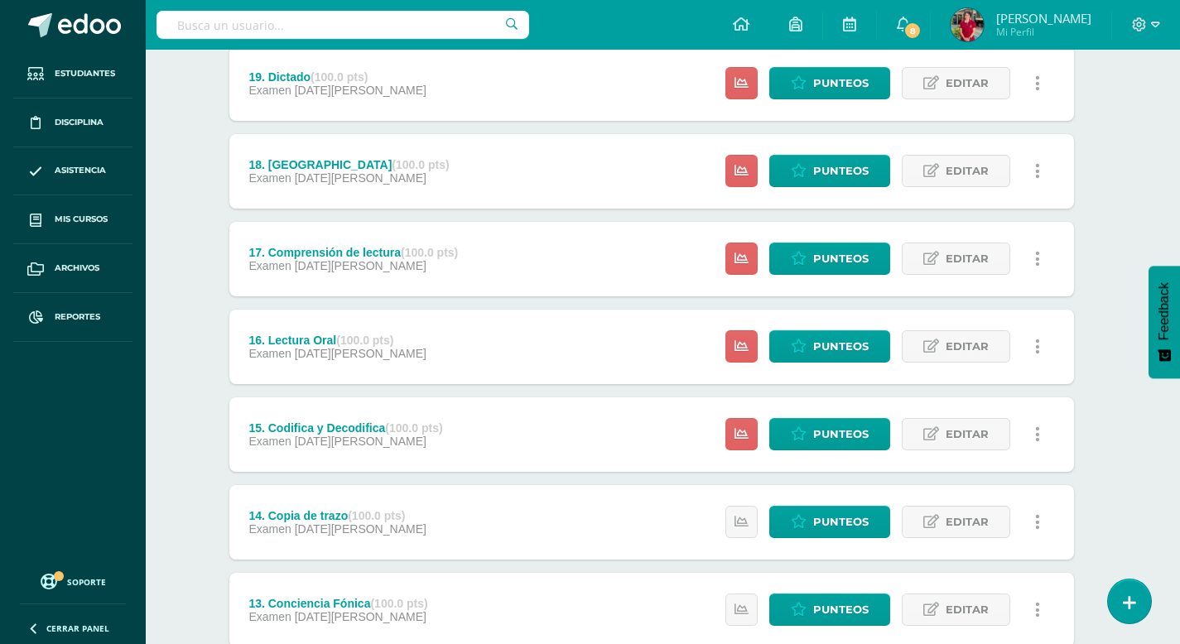
scroll to position [1551, 12]
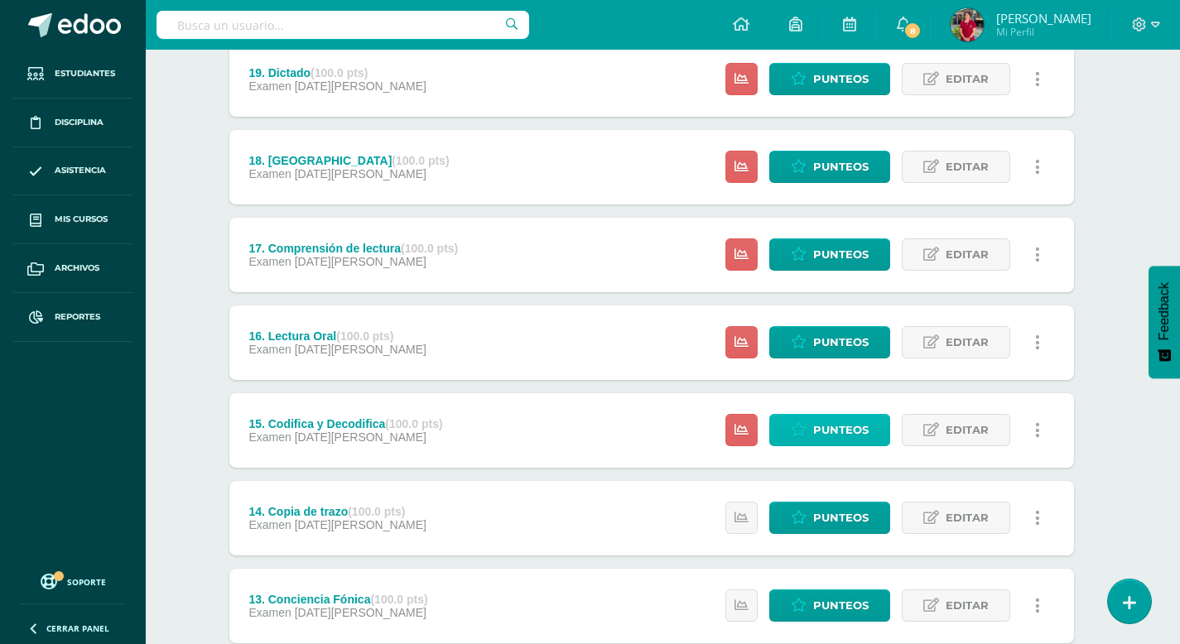
click at [851, 427] on span "Punteos" at bounding box center [840, 430] width 55 height 31
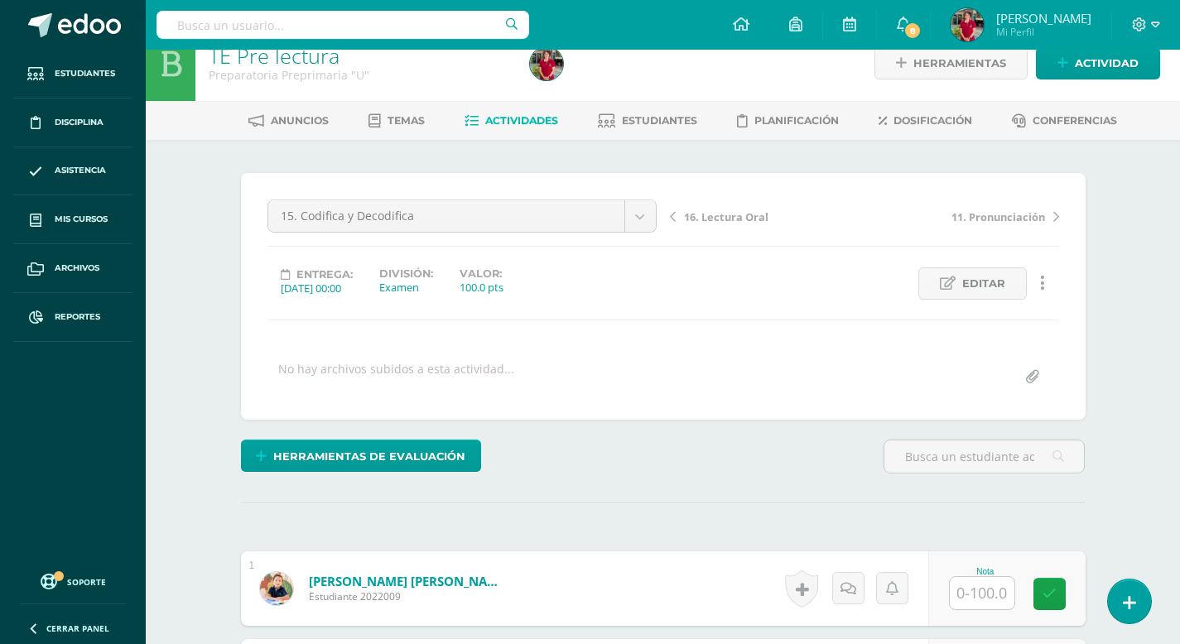
scroll to position [58, 0]
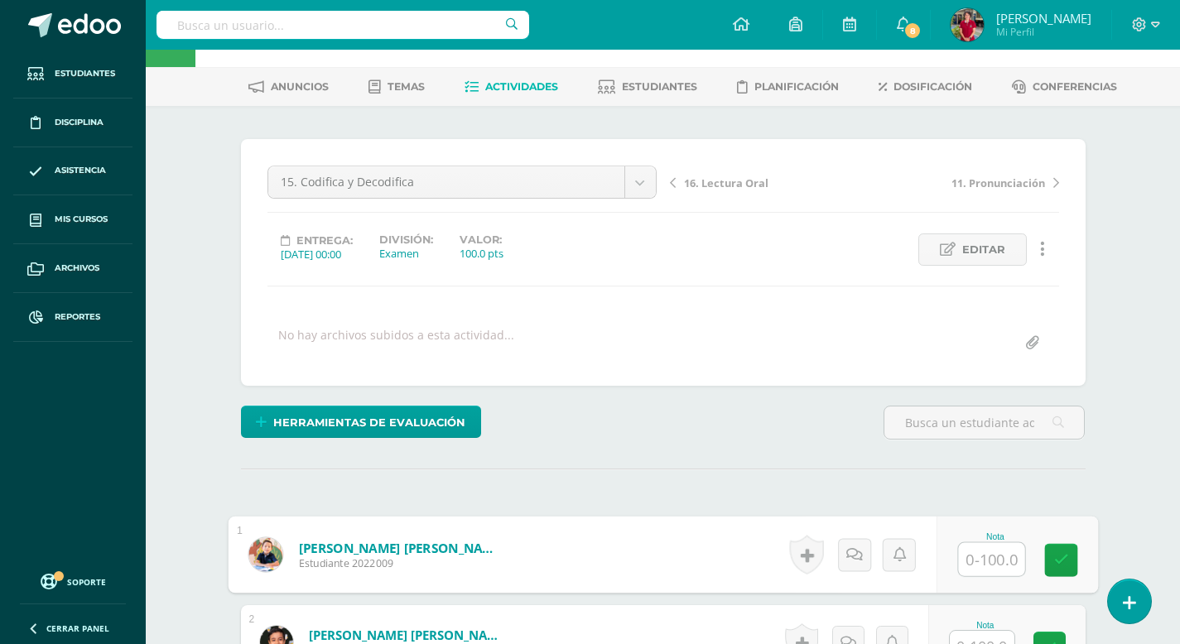
click at [979, 559] on input "text" at bounding box center [991, 559] width 66 height 33
type input "100"
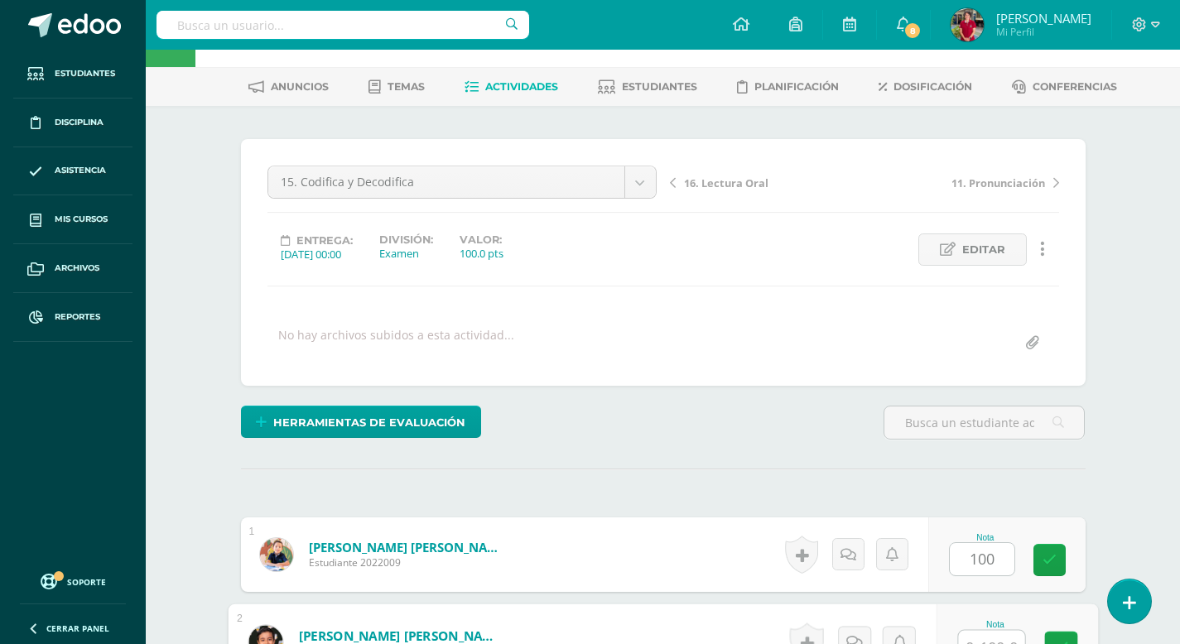
scroll to position [77, 0]
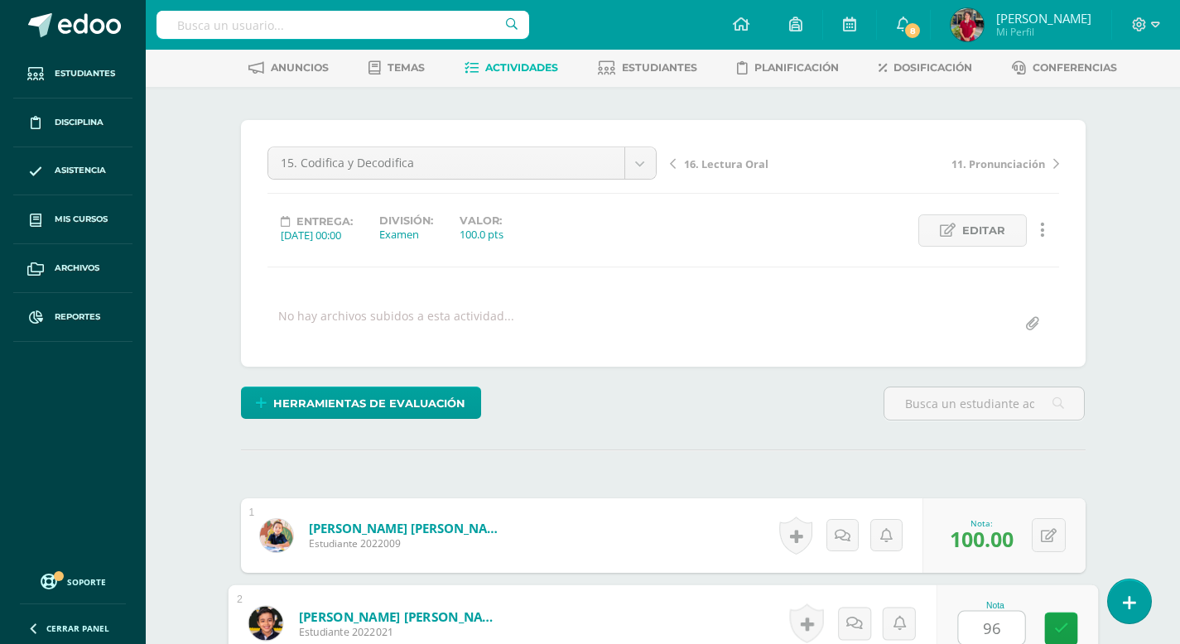
type input "96"
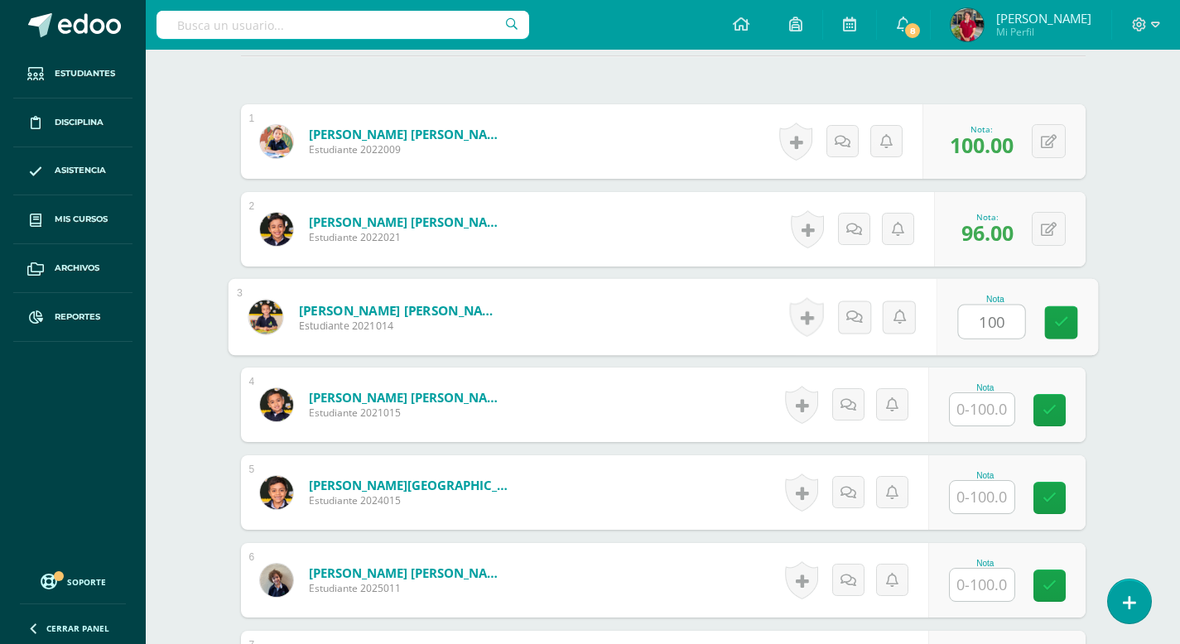
type input "100"
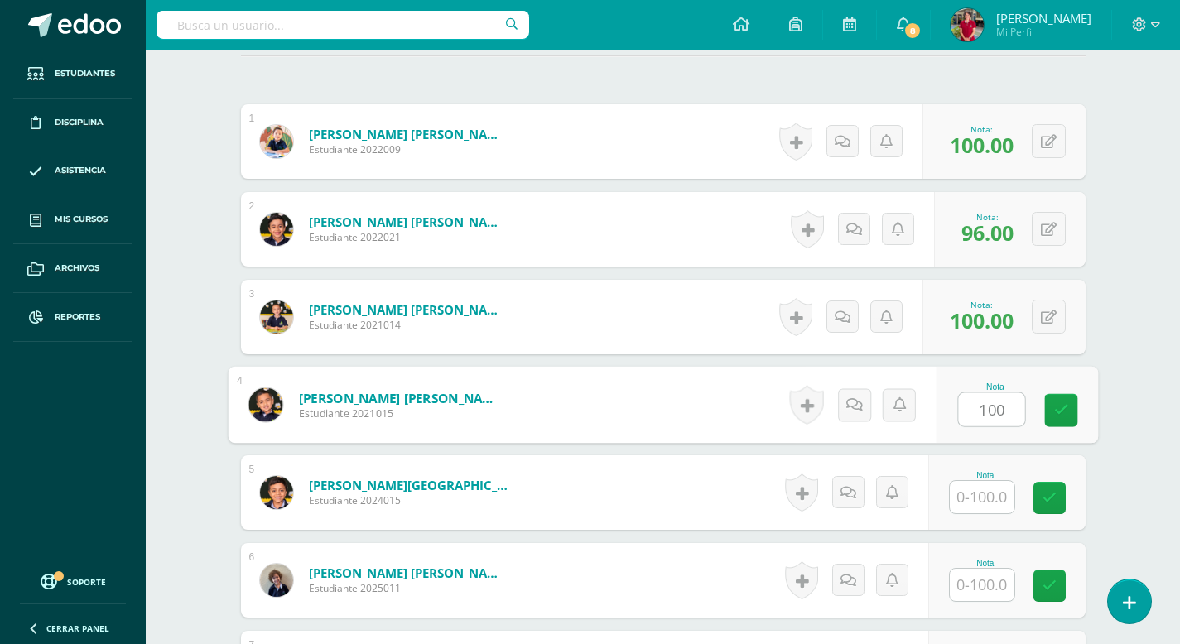
type input "100"
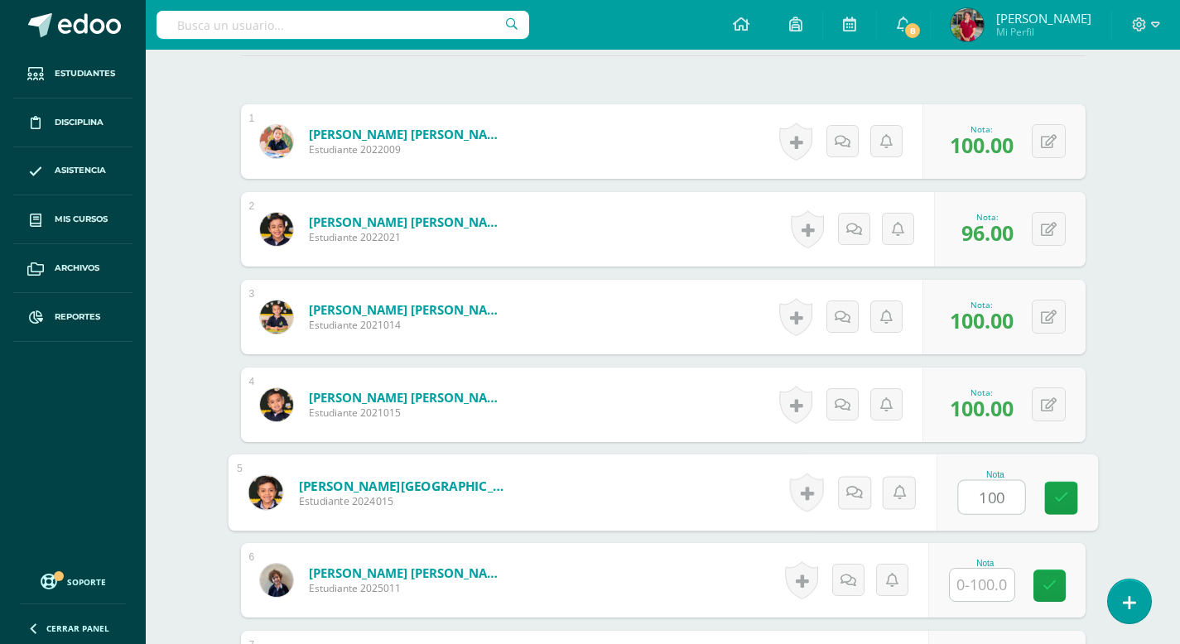
type input "100"
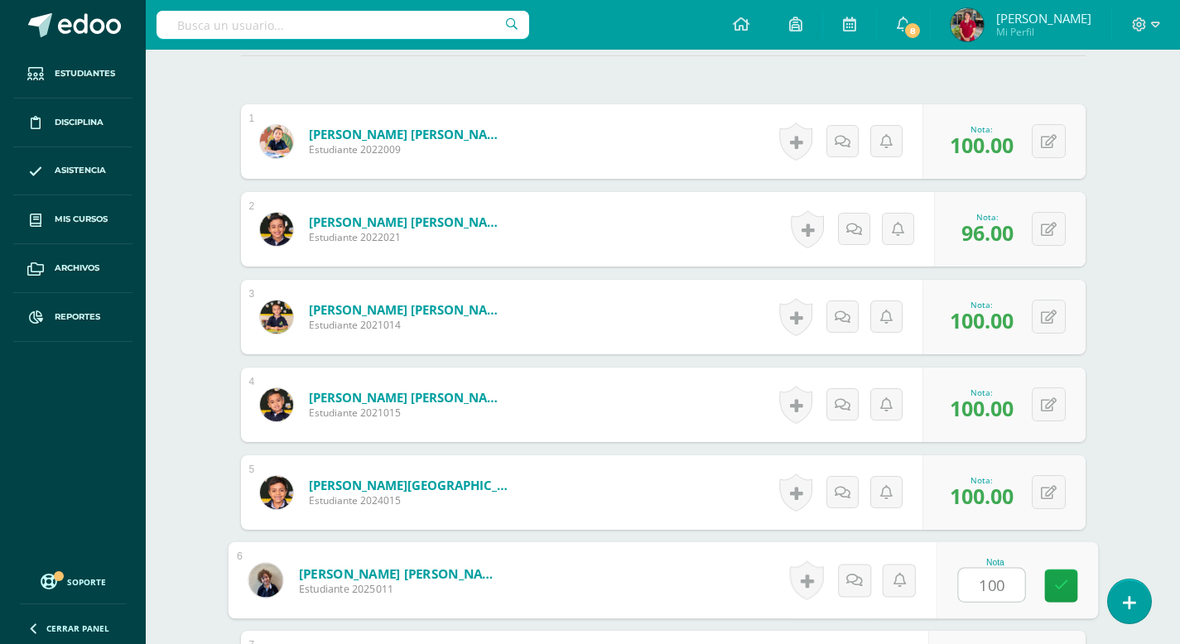
type input "100"
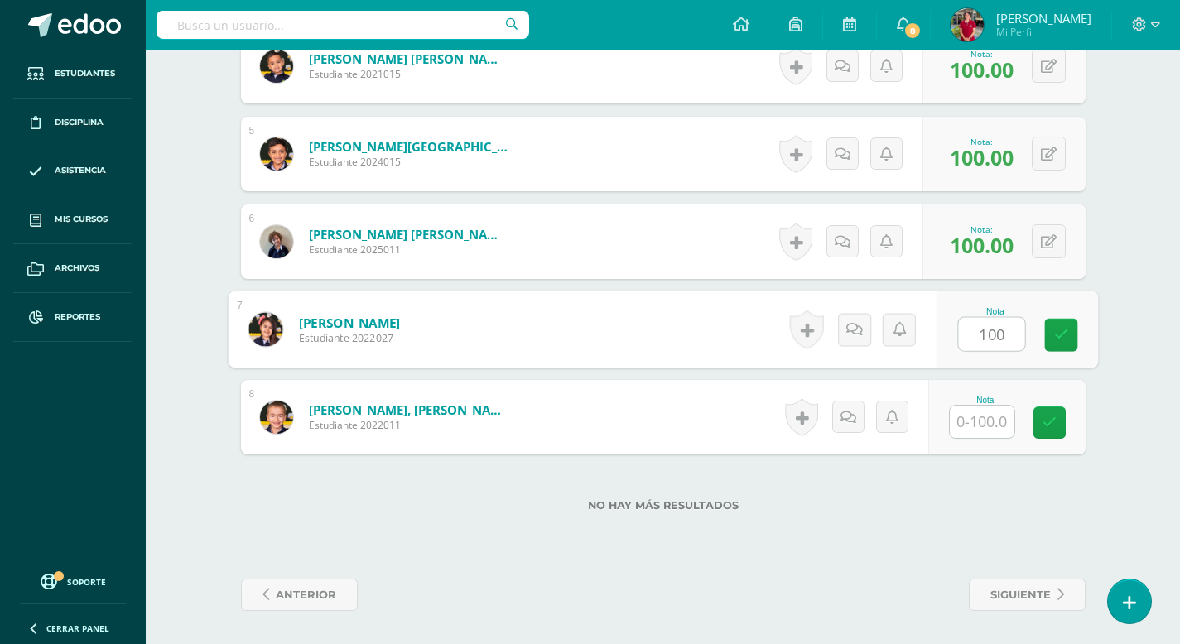
type input "100"
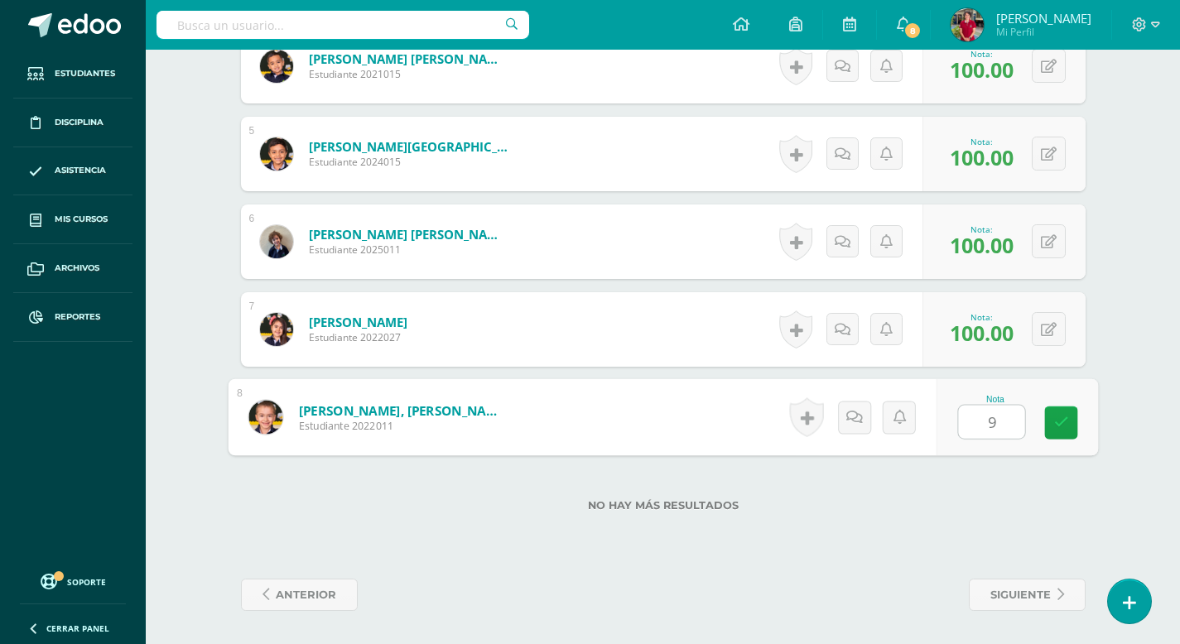
type input "92"
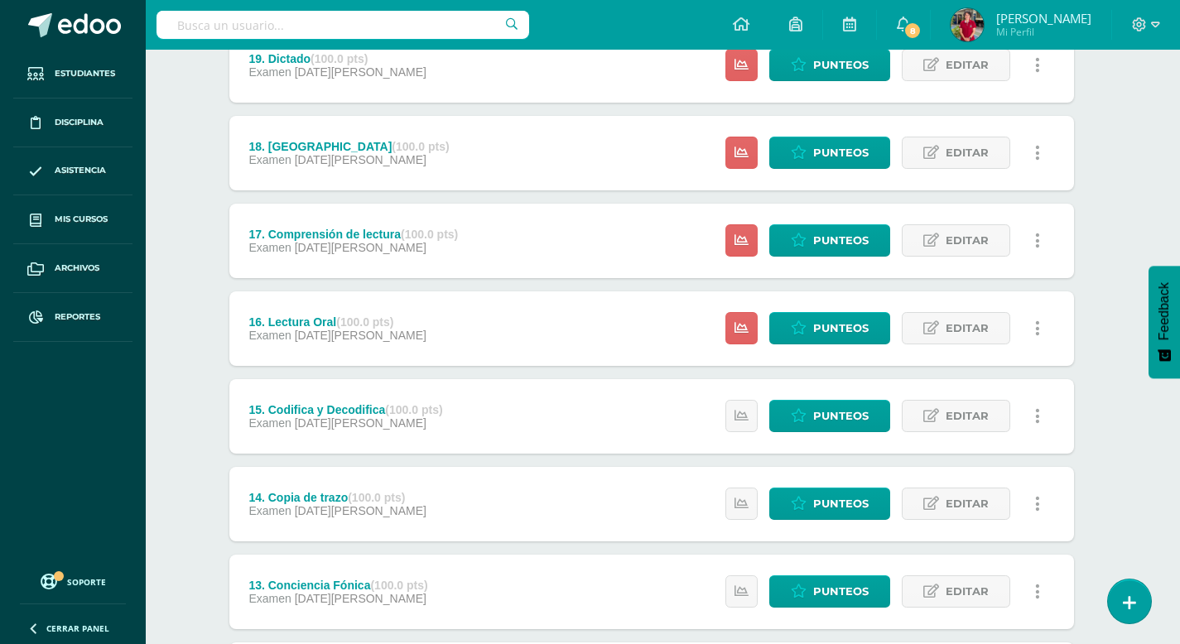
scroll to position [1323, 12]
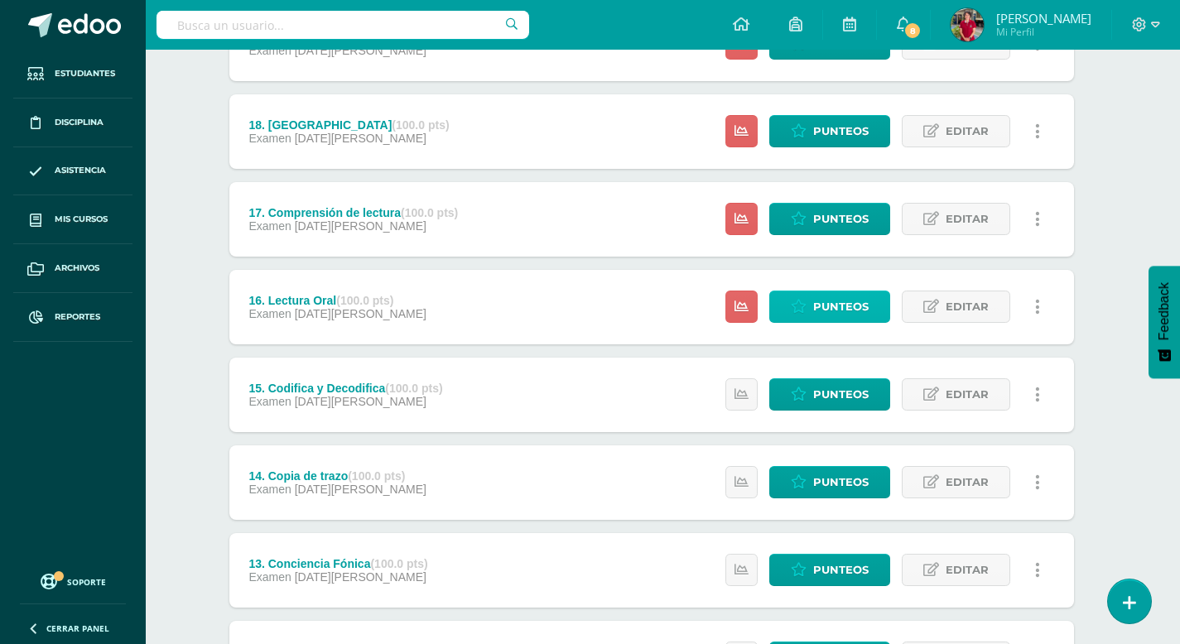
click at [861, 306] on span "Punteos" at bounding box center [840, 307] width 55 height 31
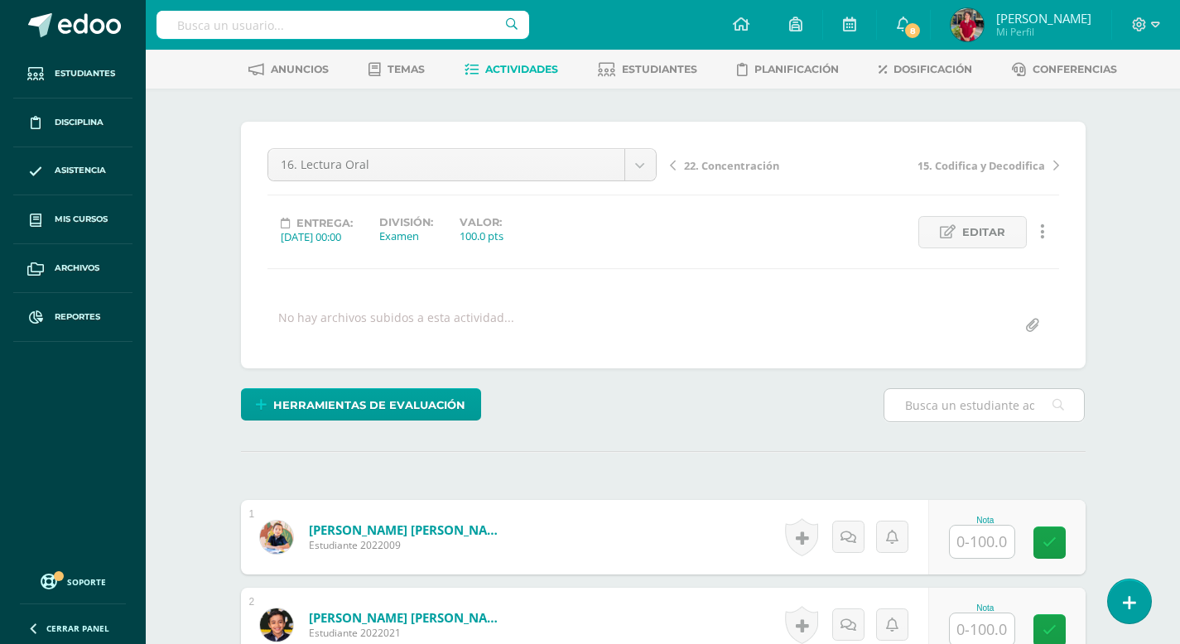
scroll to position [77, 0]
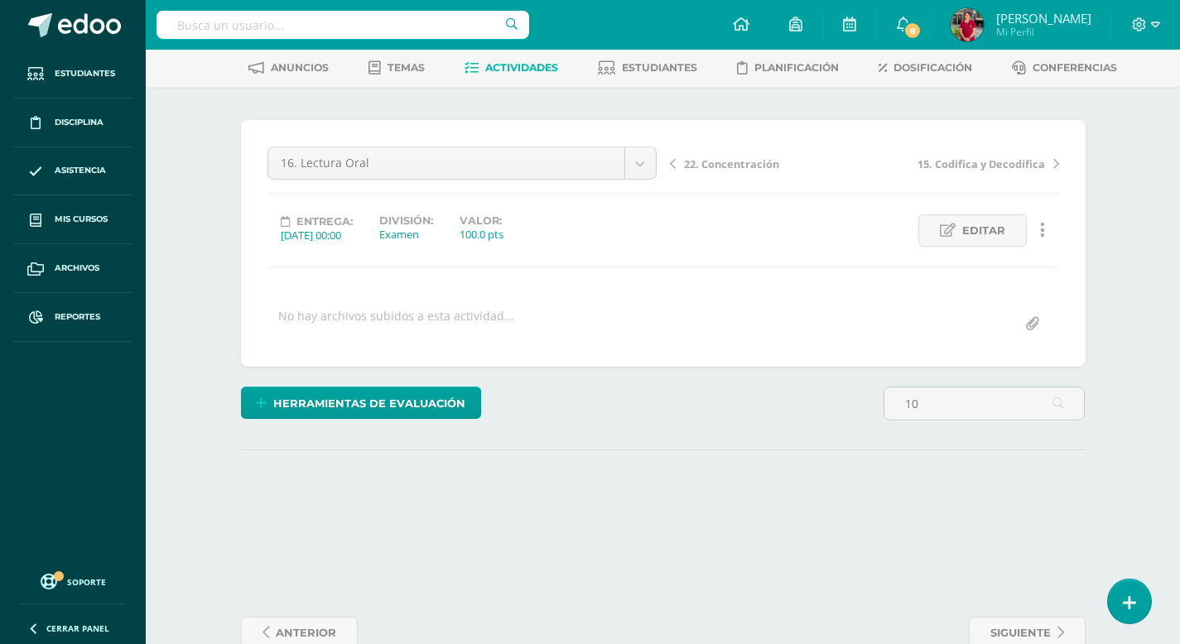
type input "1"
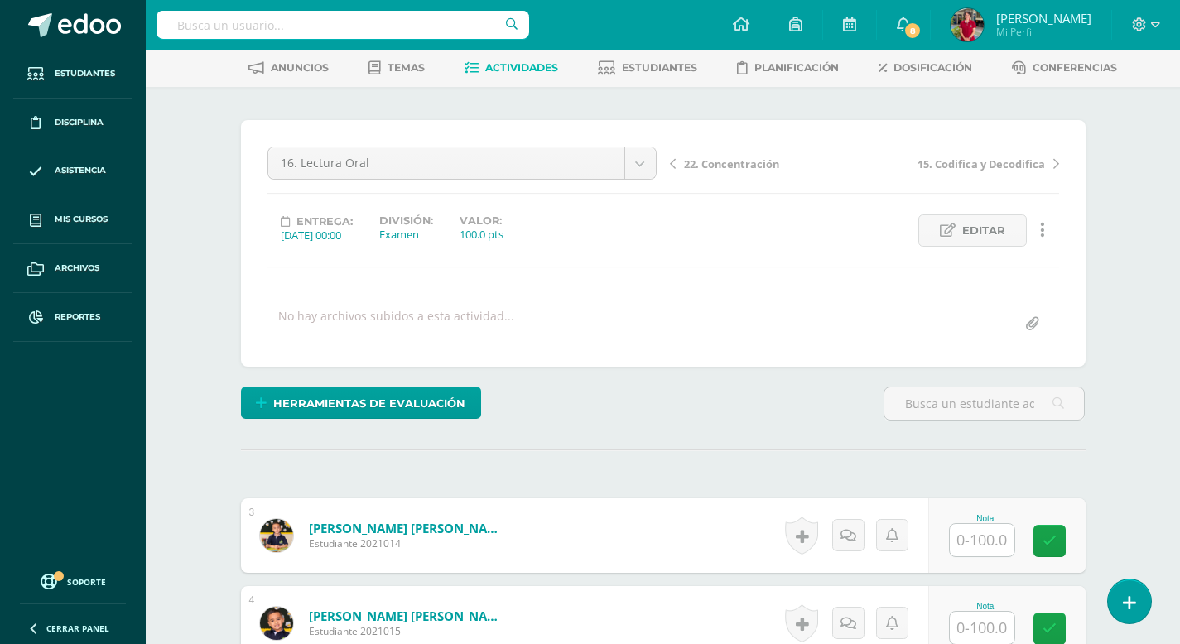
scroll to position [78, 0]
click at [983, 547] on input "text" at bounding box center [982, 539] width 65 height 32
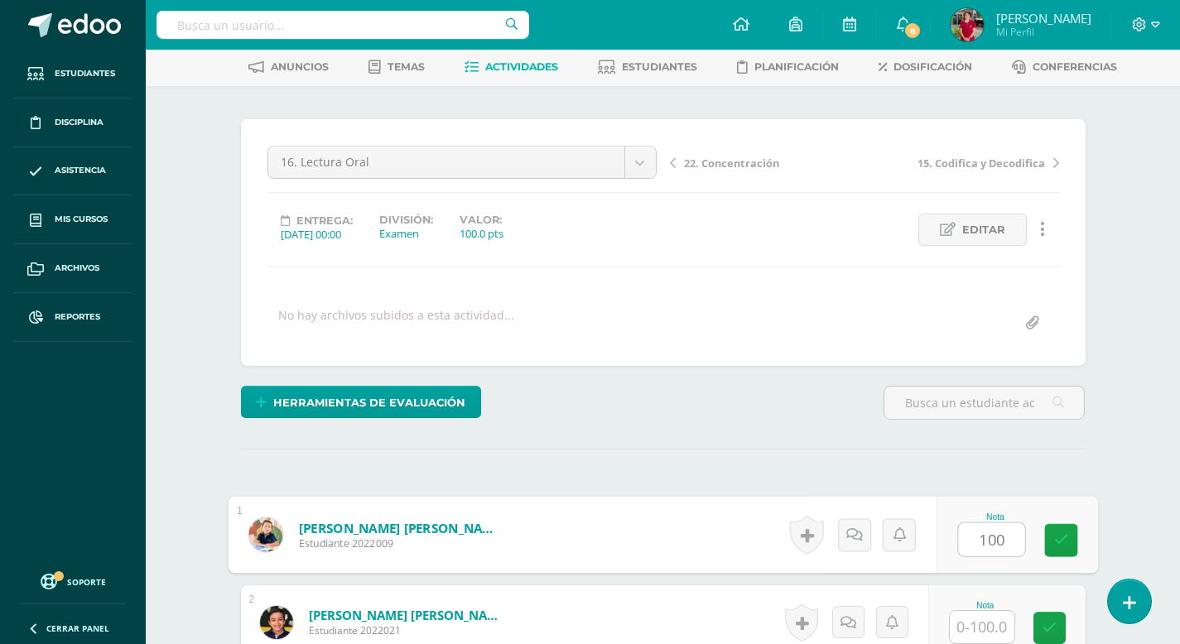
type input "100"
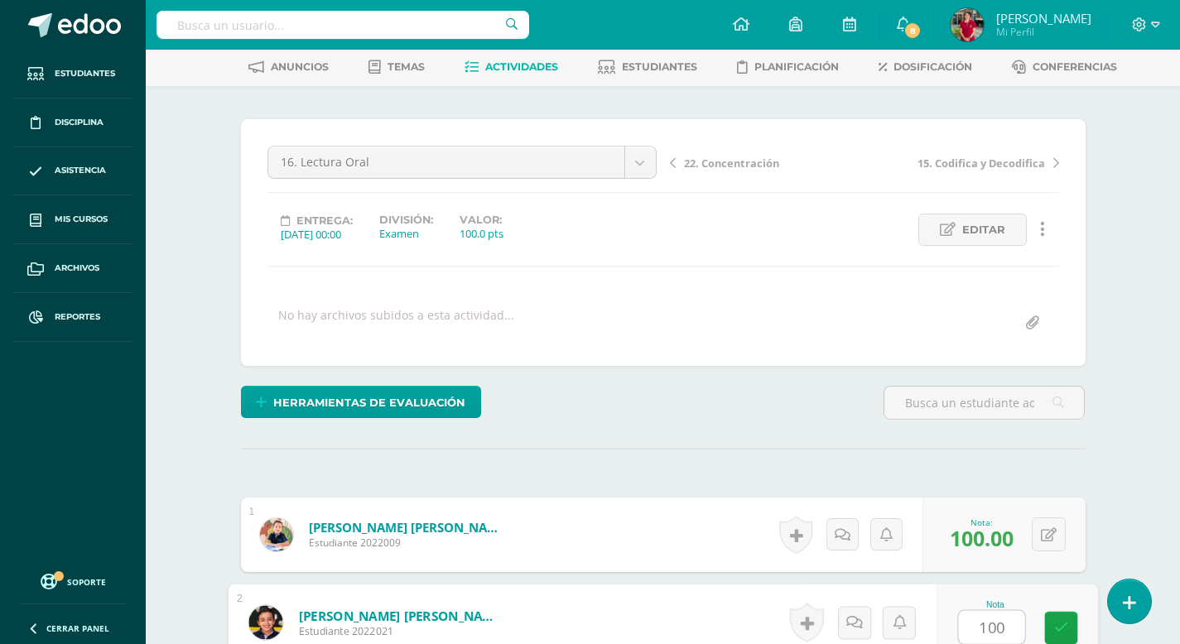
type input "100"
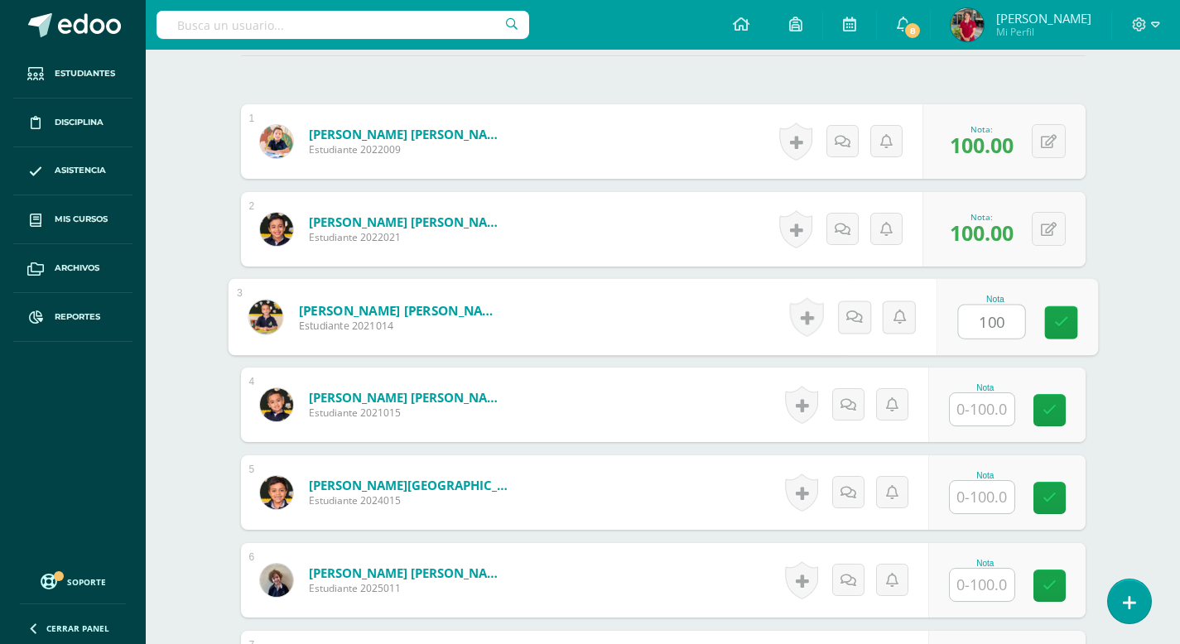
type input "100"
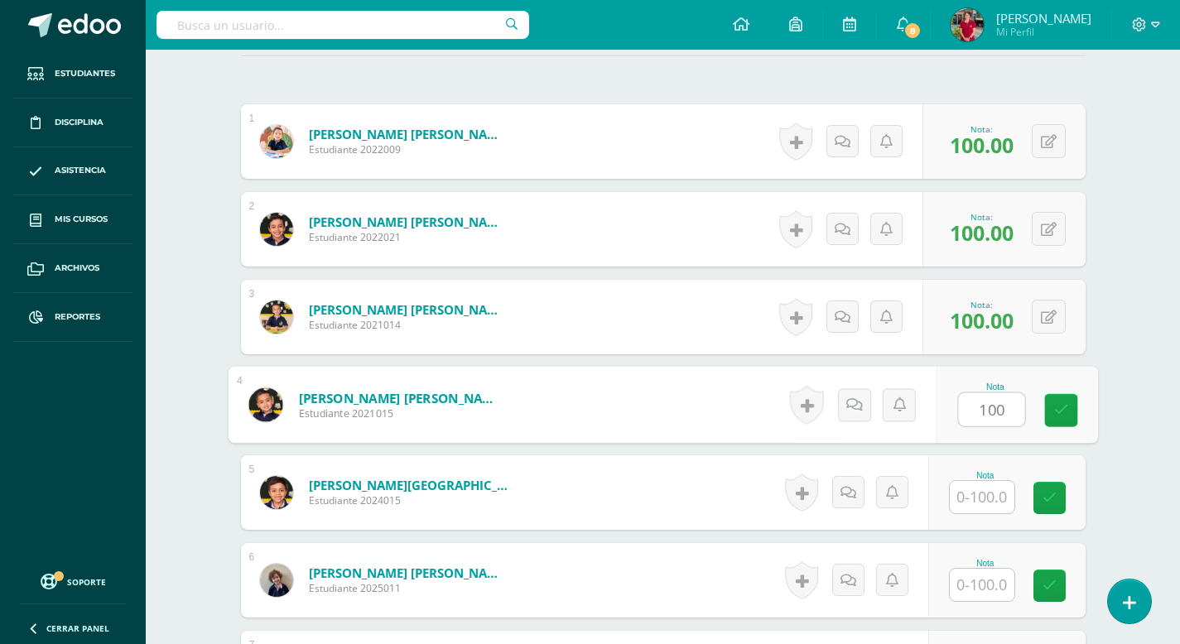
type input "100"
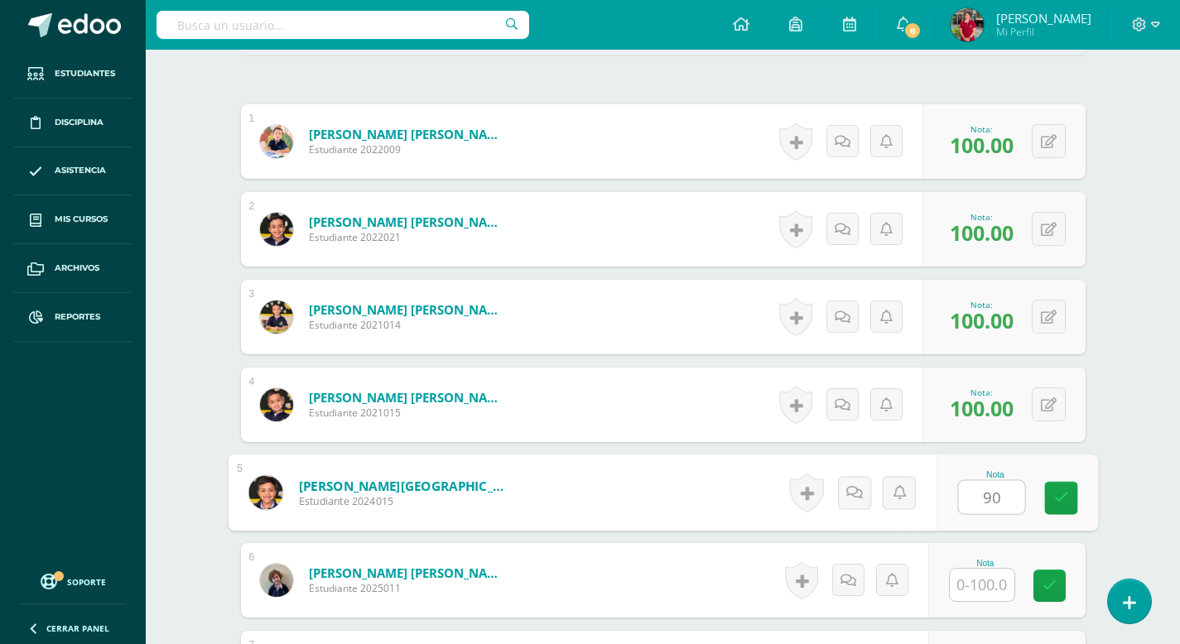
type input "90"
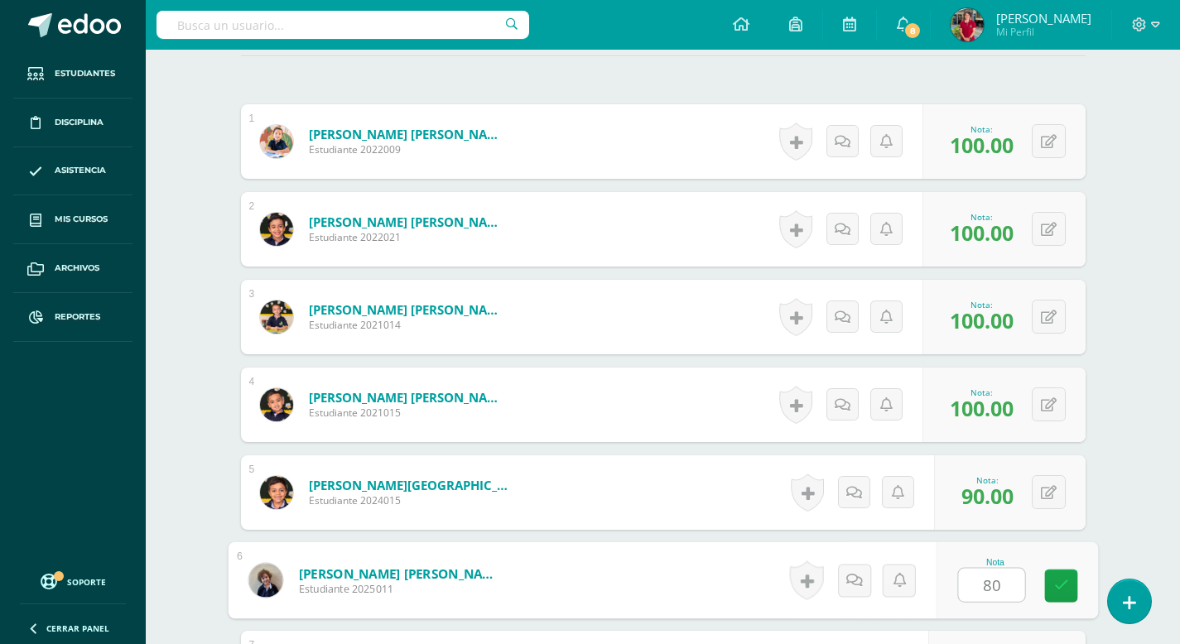
type input "80"
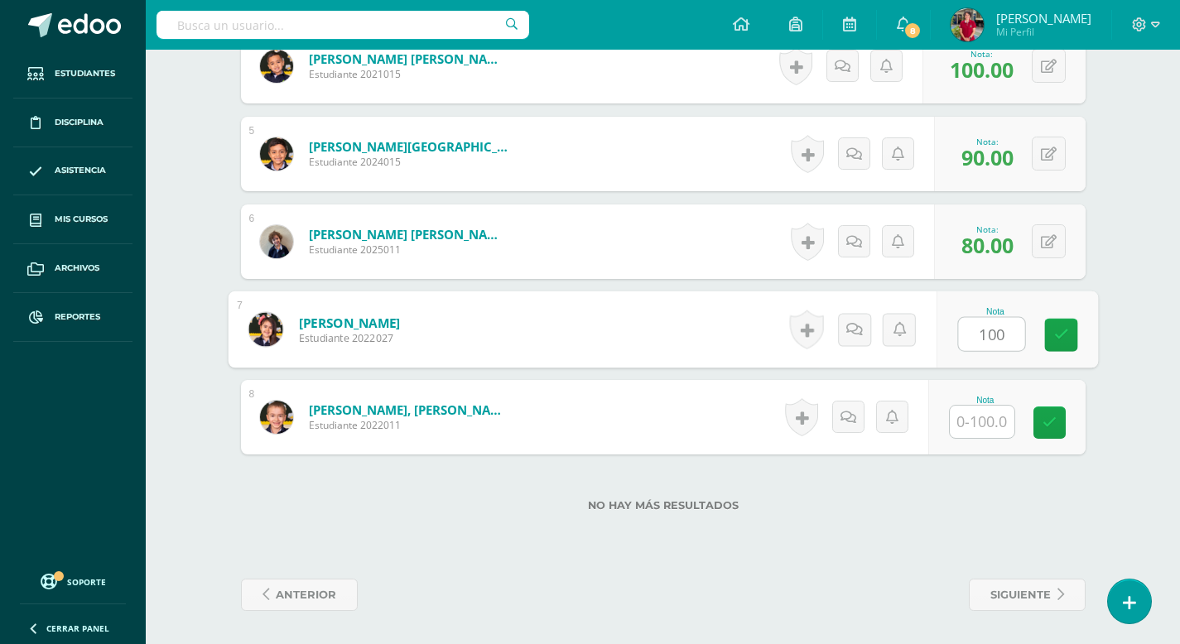
type input "100"
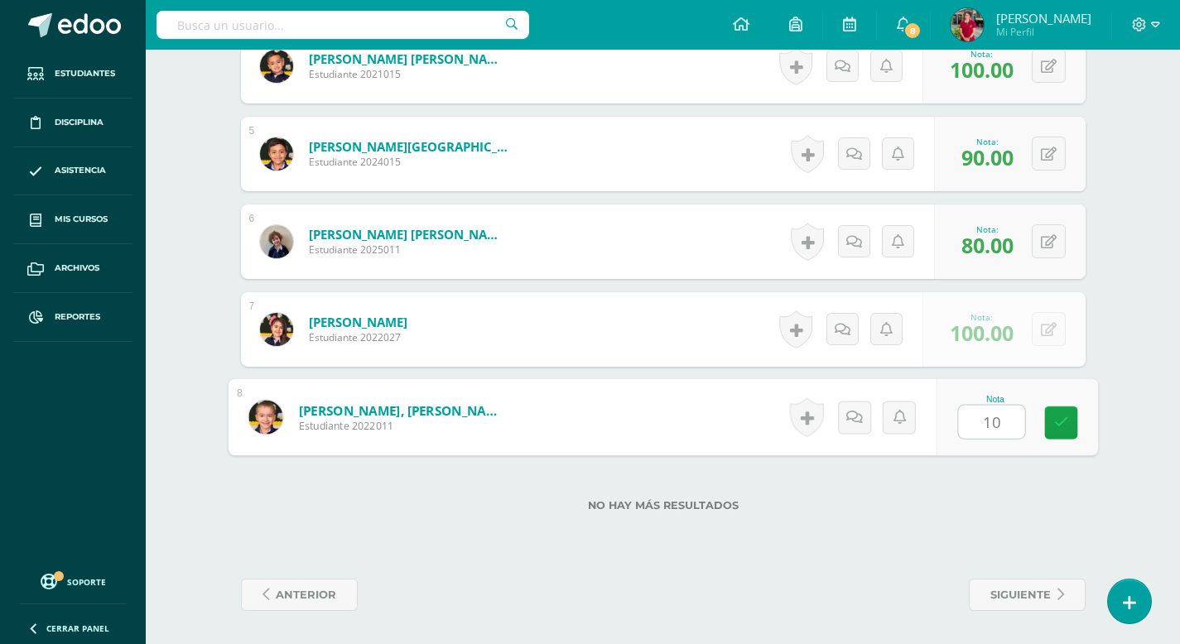
type input "100"
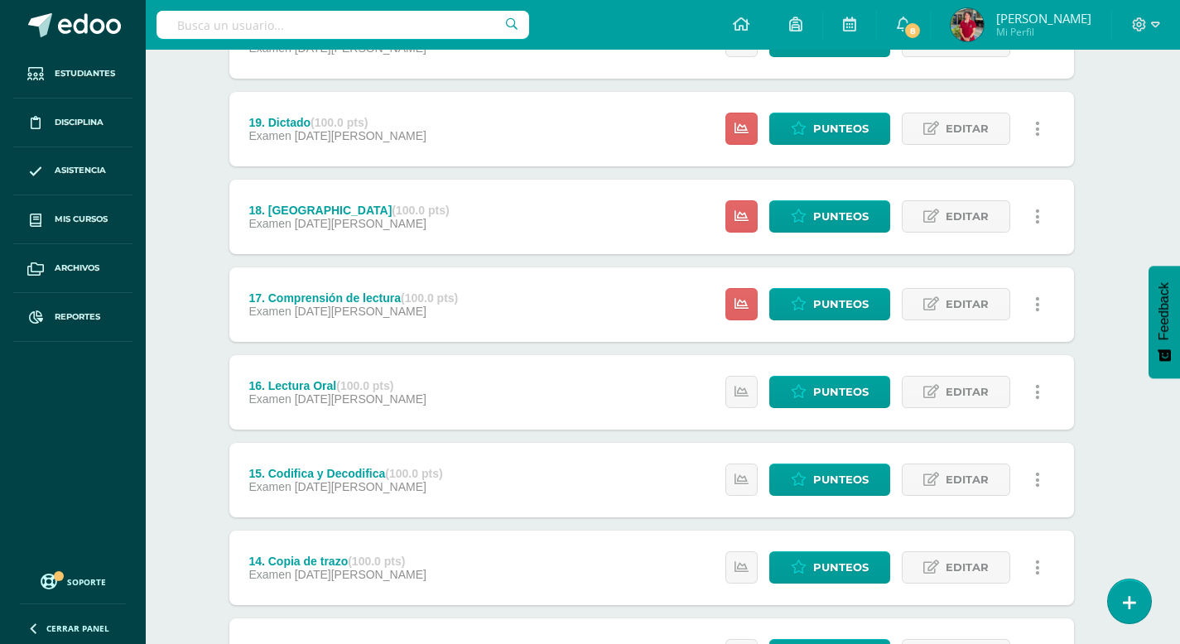
scroll to position [1503, 12]
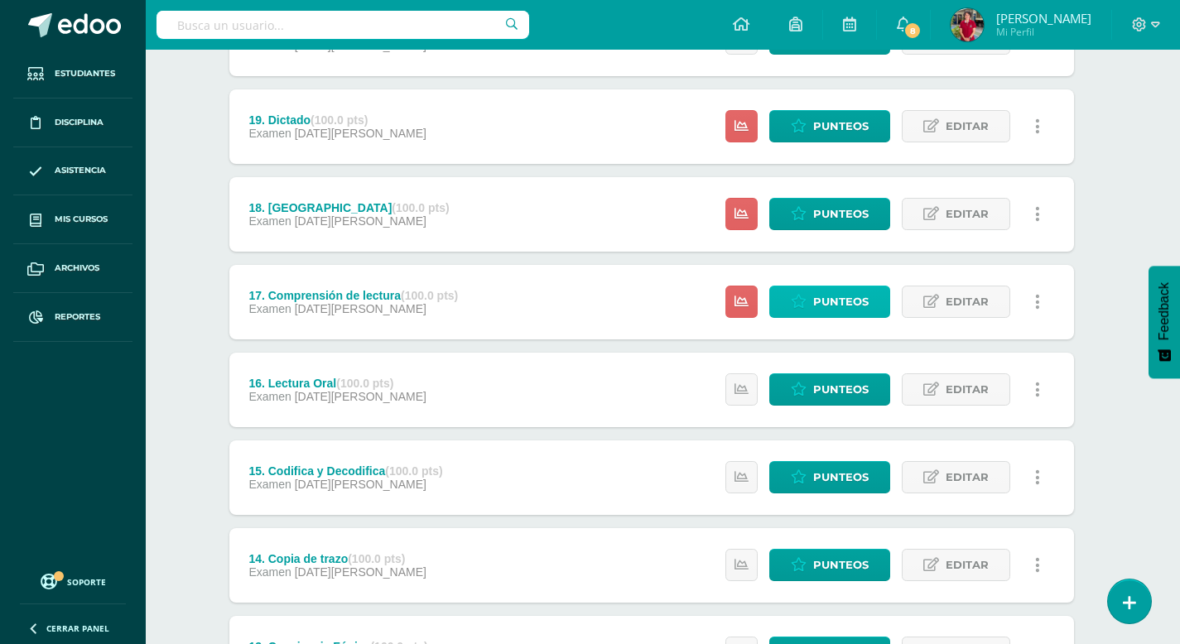
click at [826, 298] on span "Punteos" at bounding box center [840, 302] width 55 height 31
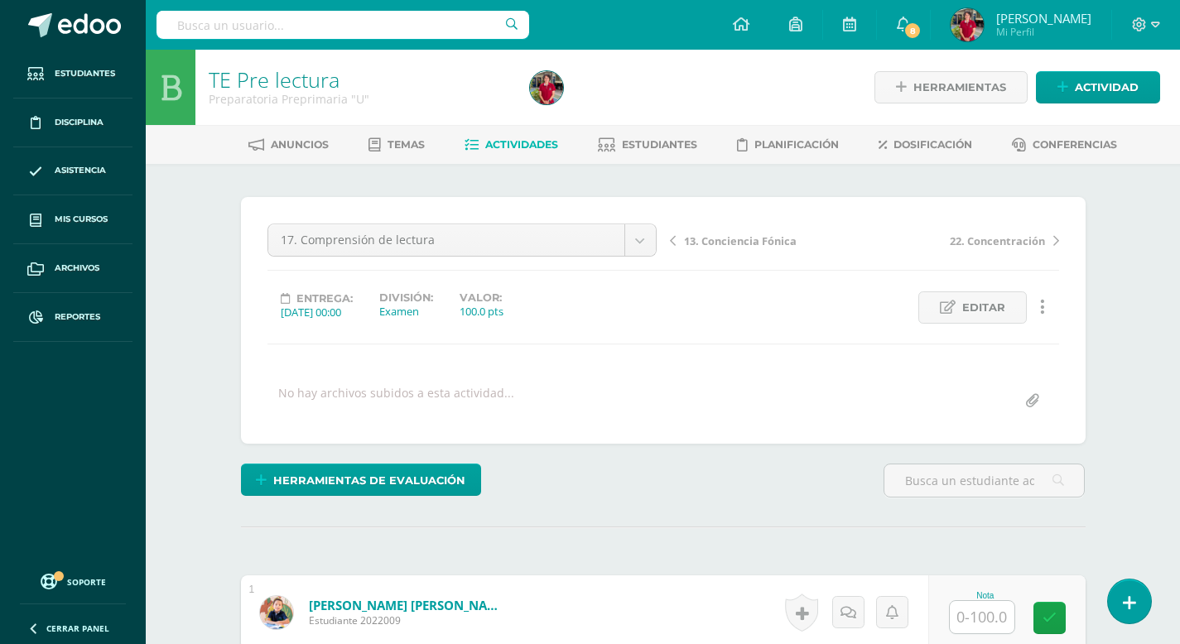
scroll to position [1, 0]
click at [971, 615] on input "text" at bounding box center [982, 617] width 65 height 32
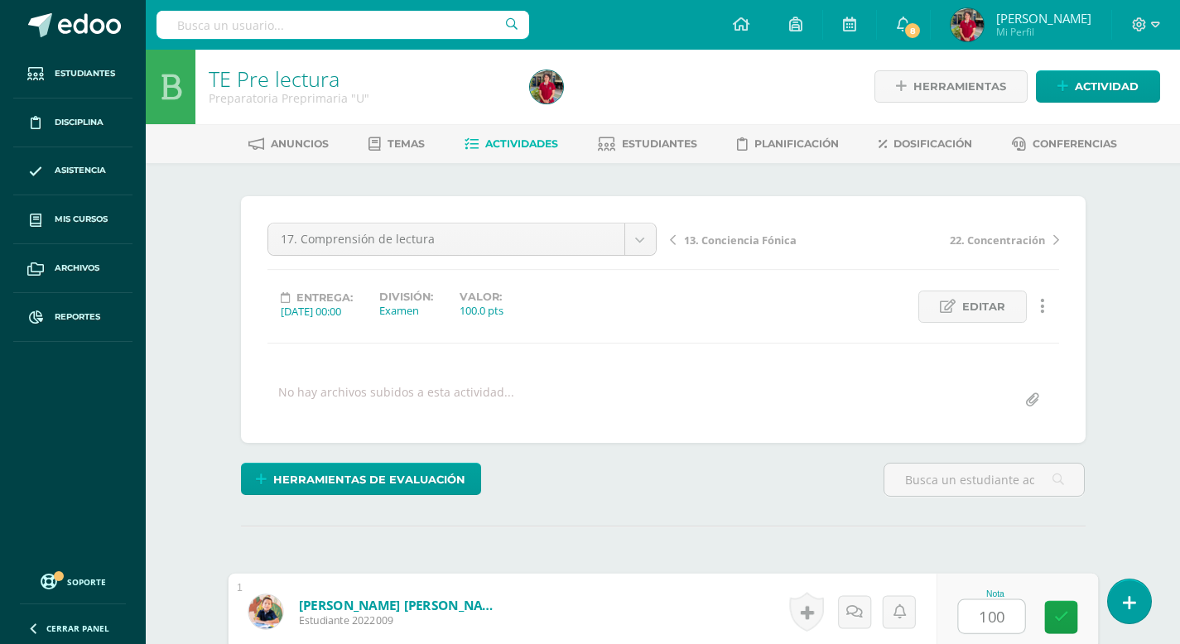
type input "100"
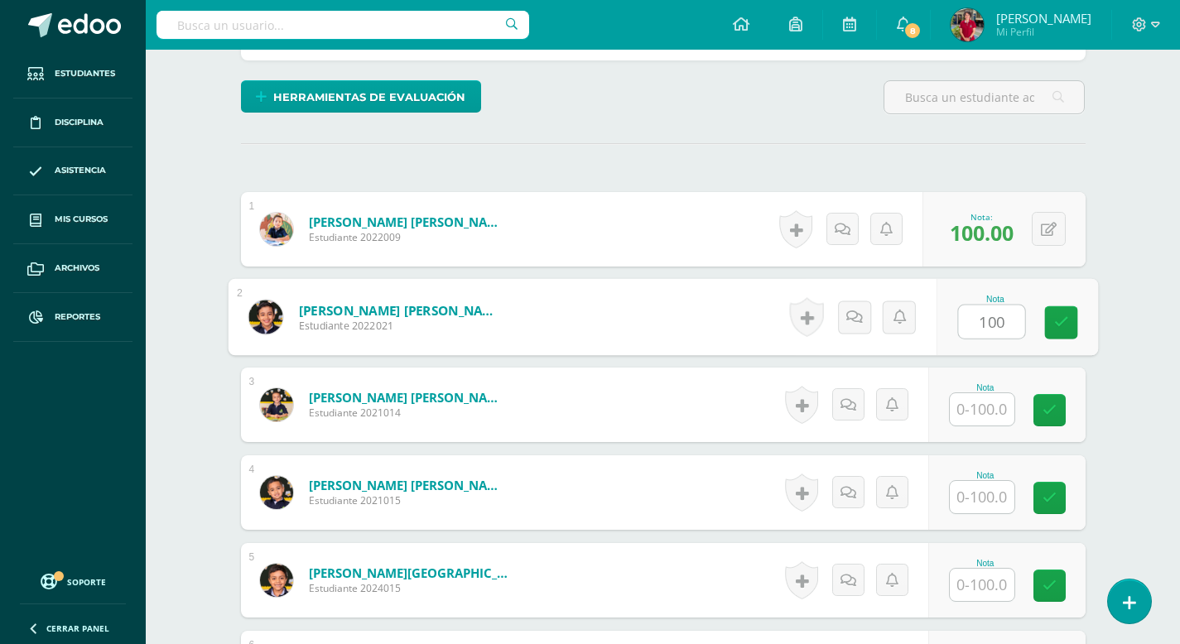
type input "100"
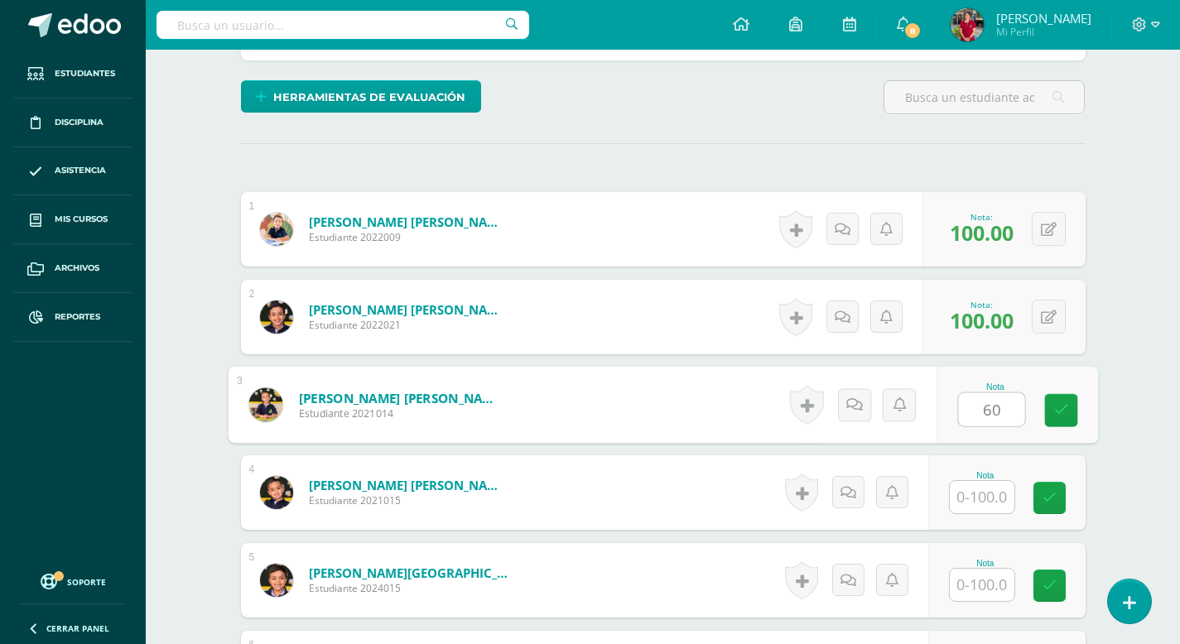
type input "60"
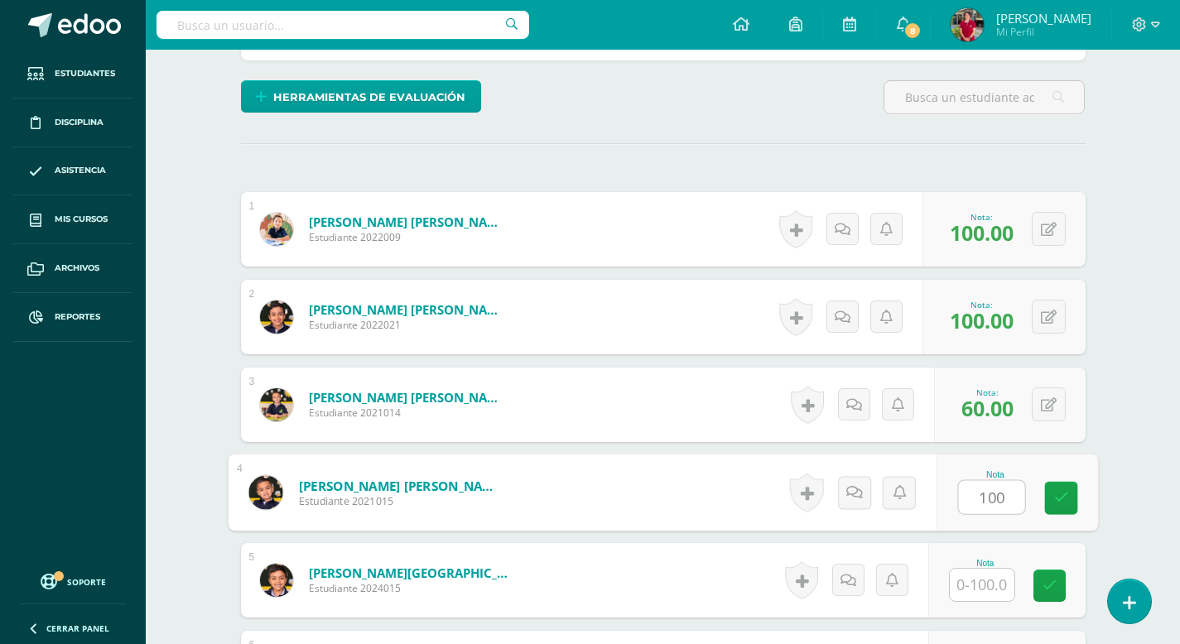
type input "100"
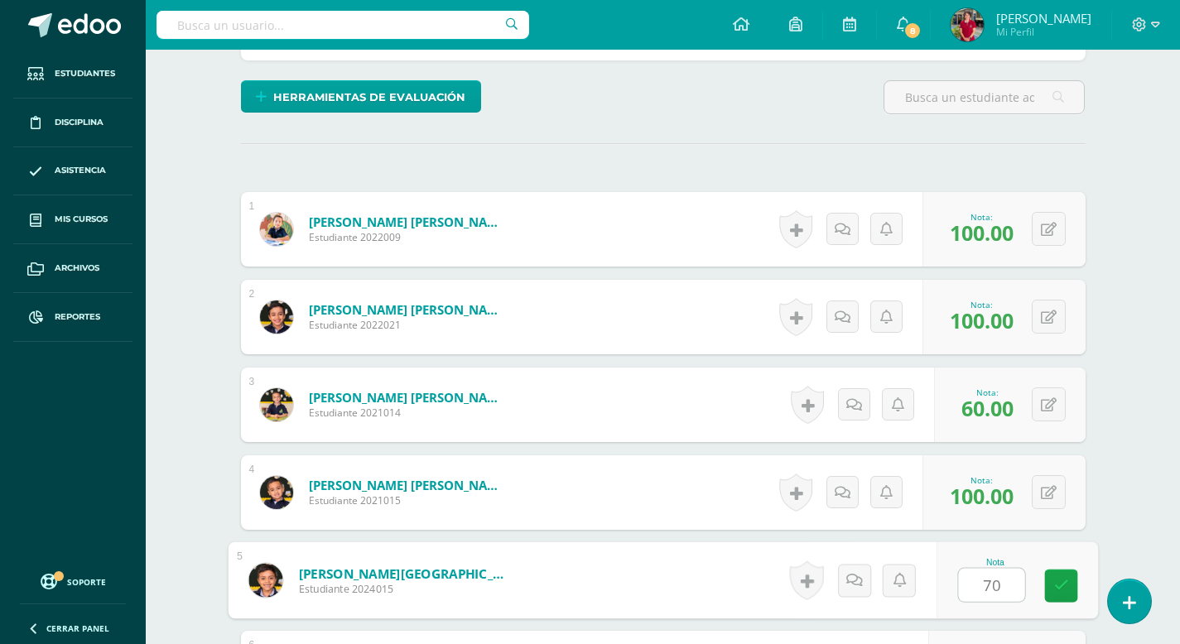
type input "70"
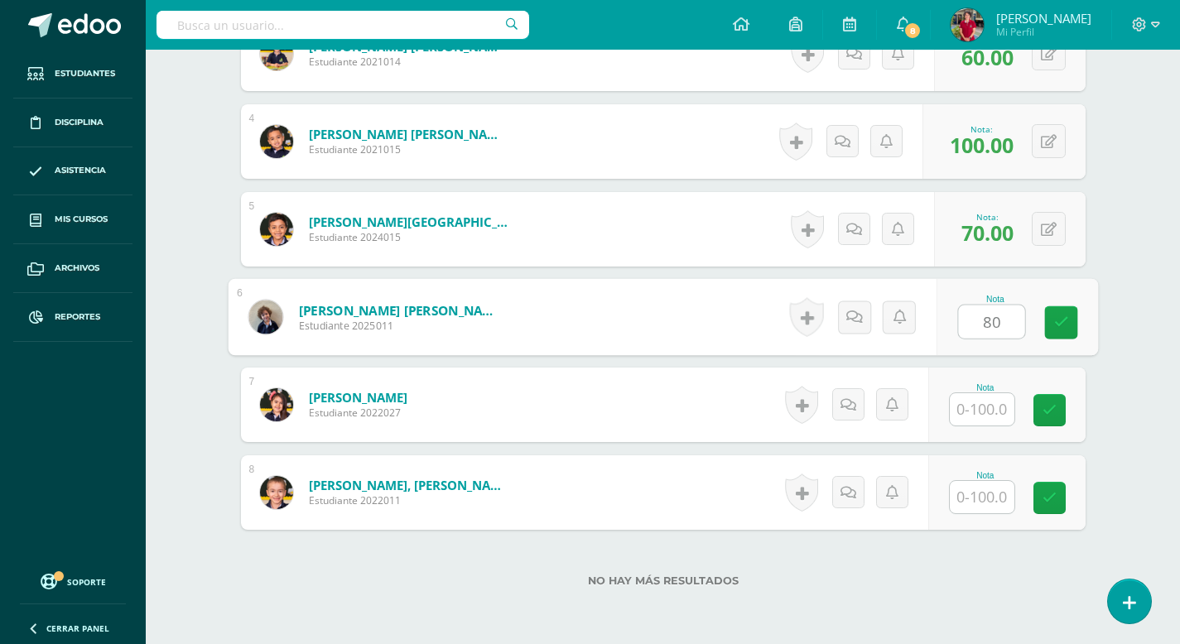
type input "80"
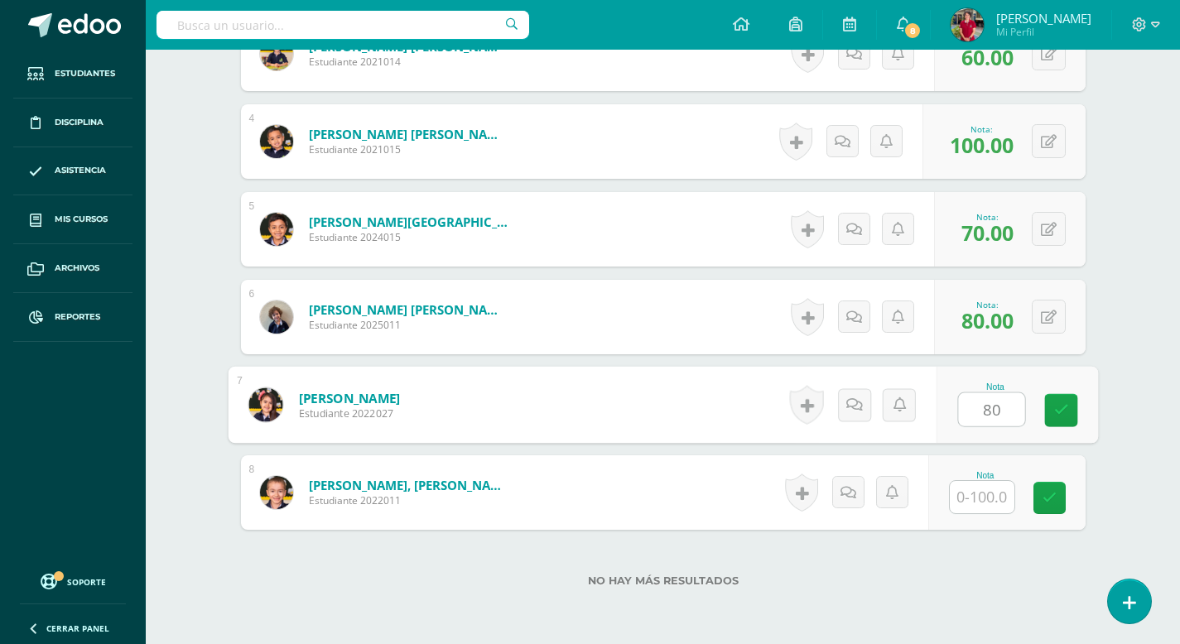
type input "80"
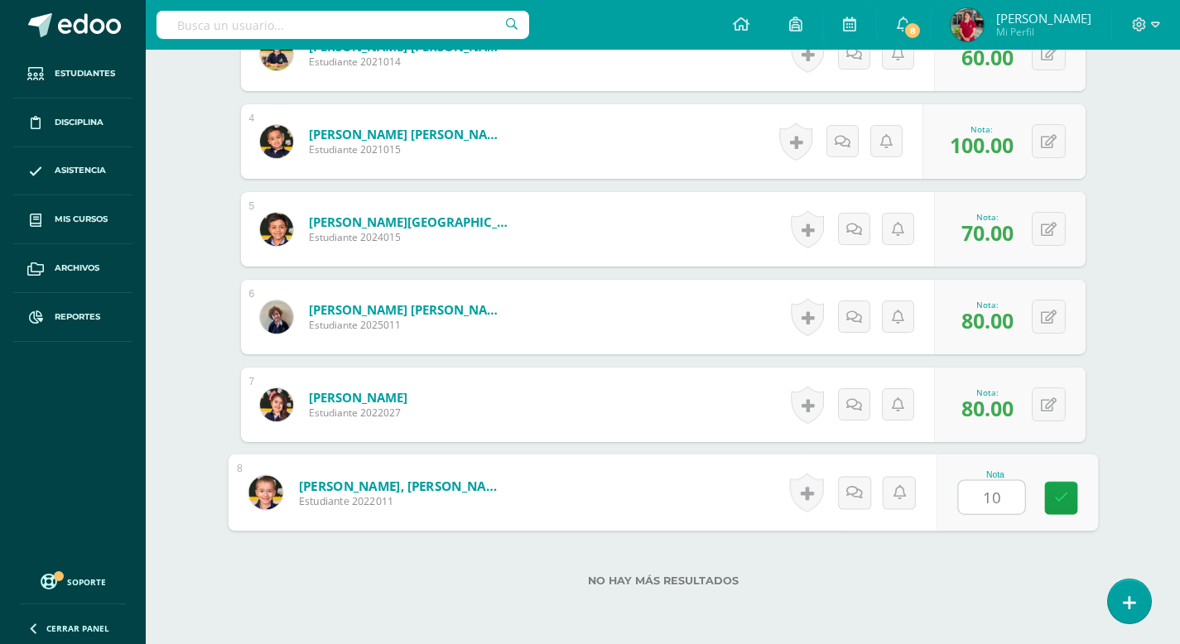
type input "100"
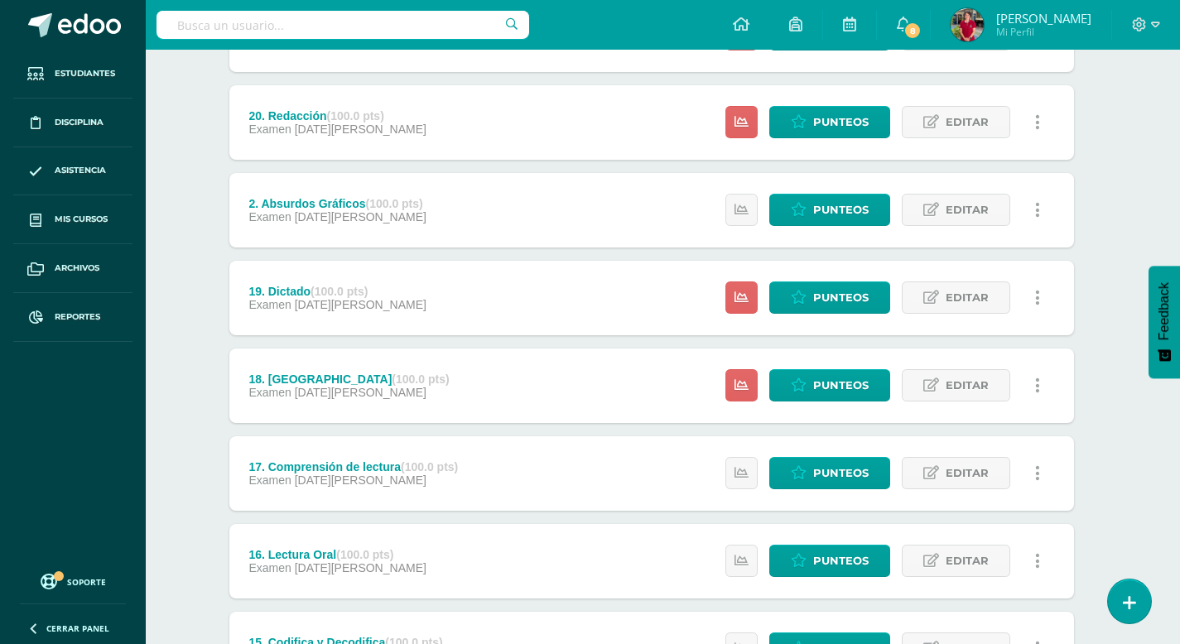
scroll to position [1072, 12]
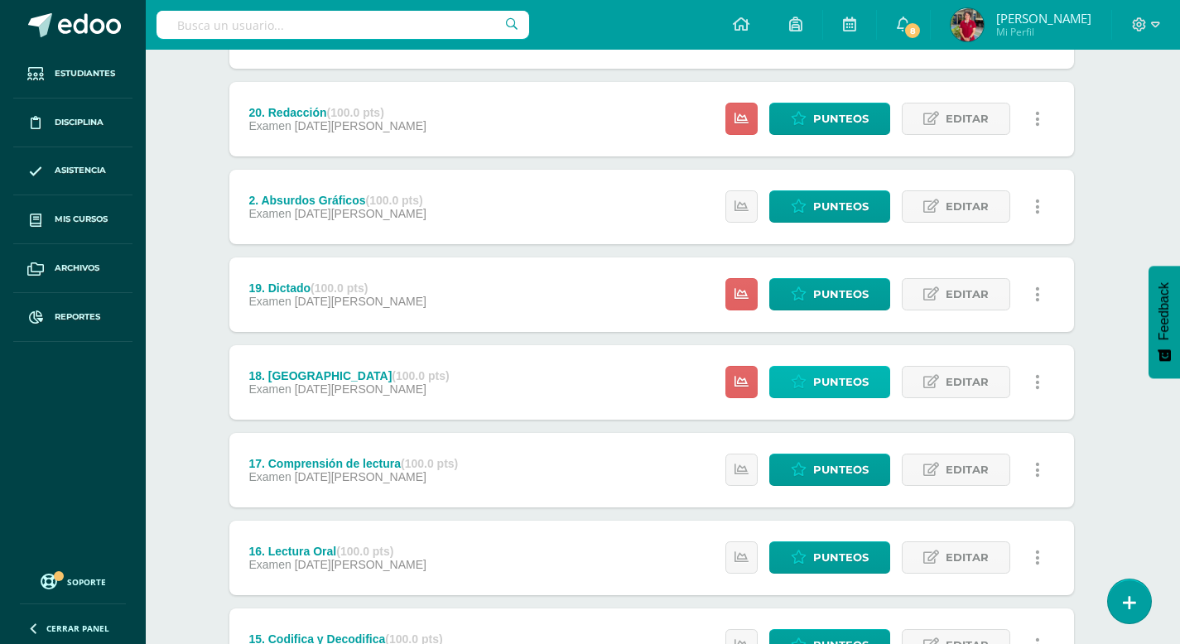
click at [829, 383] on span "Punteos" at bounding box center [840, 382] width 55 height 31
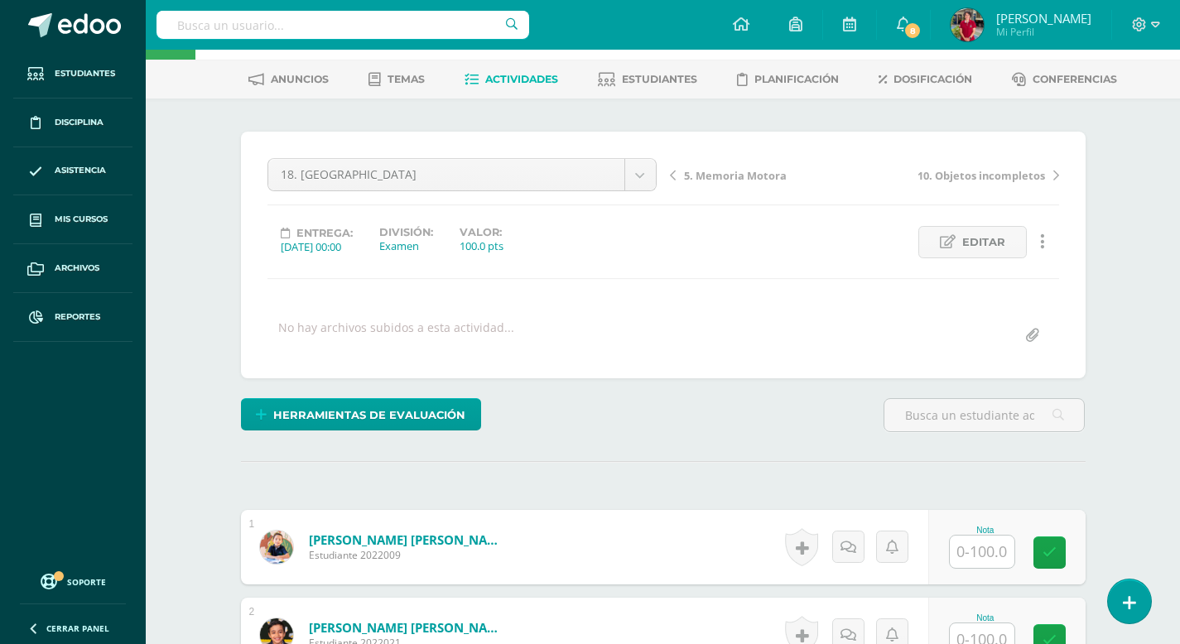
scroll to position [89, 0]
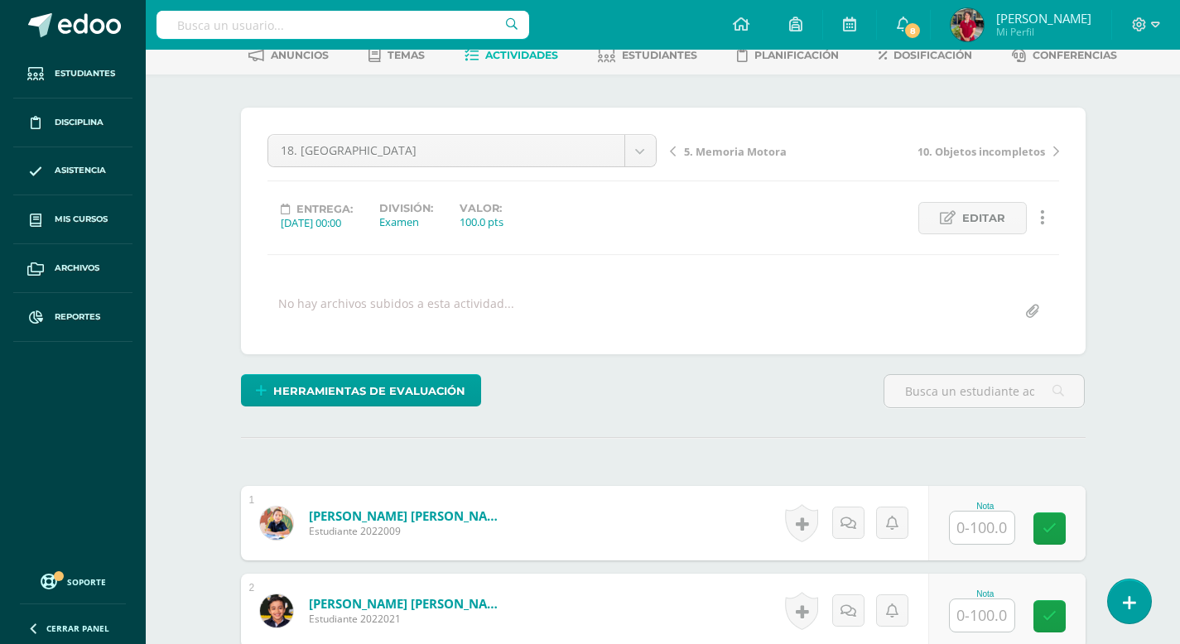
click at [972, 525] on input "text" at bounding box center [982, 528] width 65 height 32
type input "100"
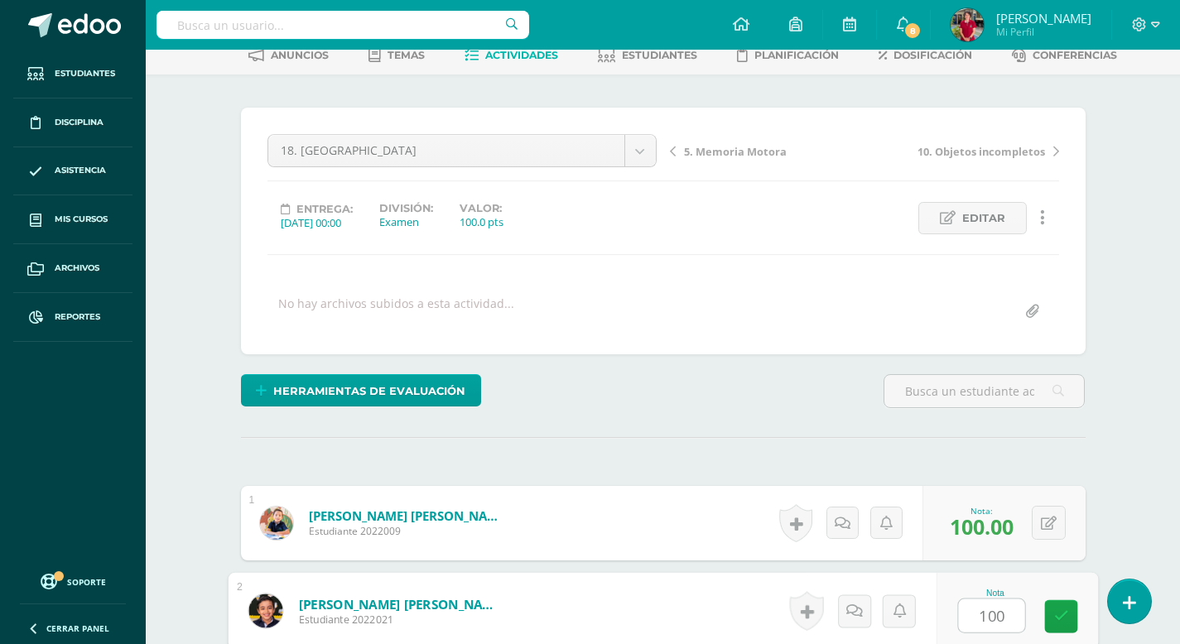
type input "100"
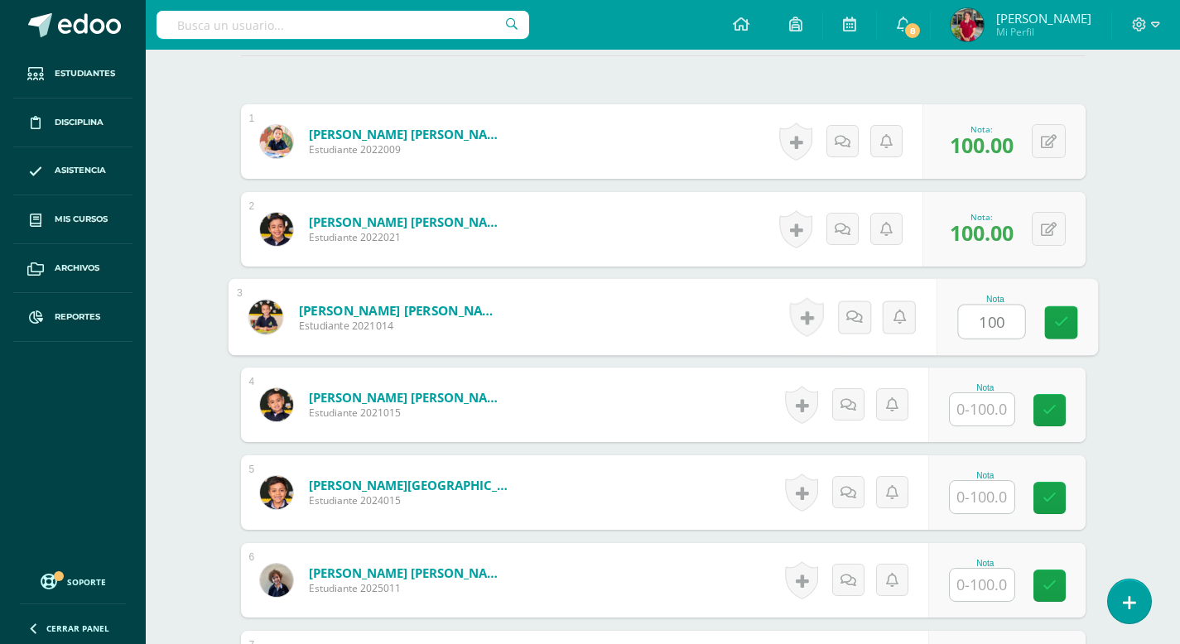
type input "100"
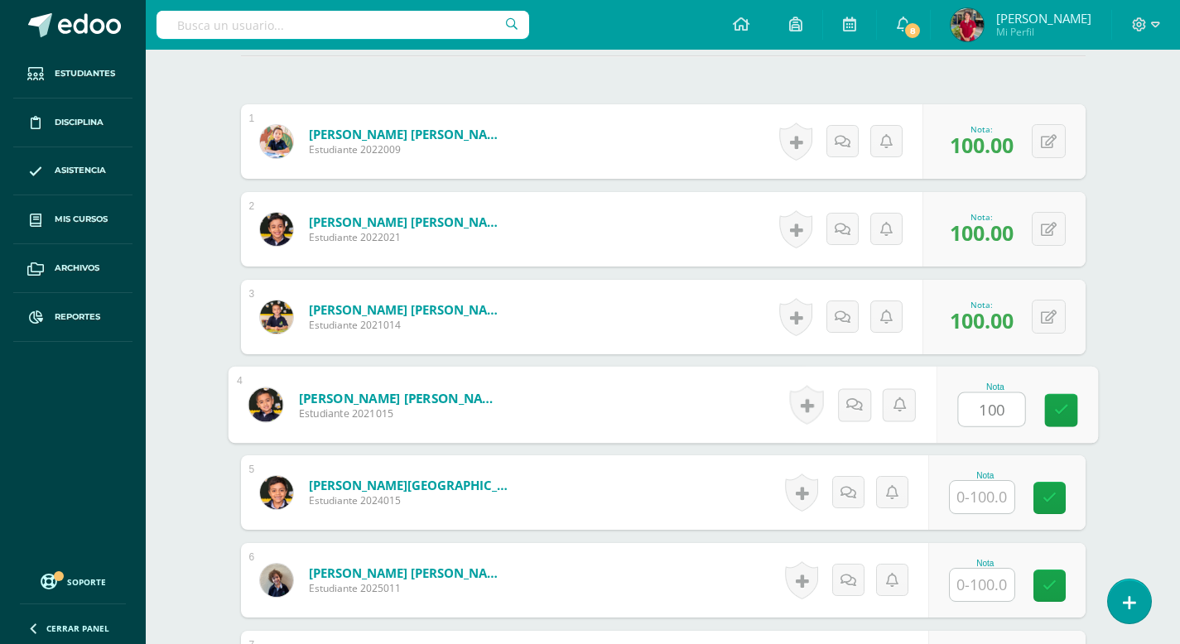
type input "100"
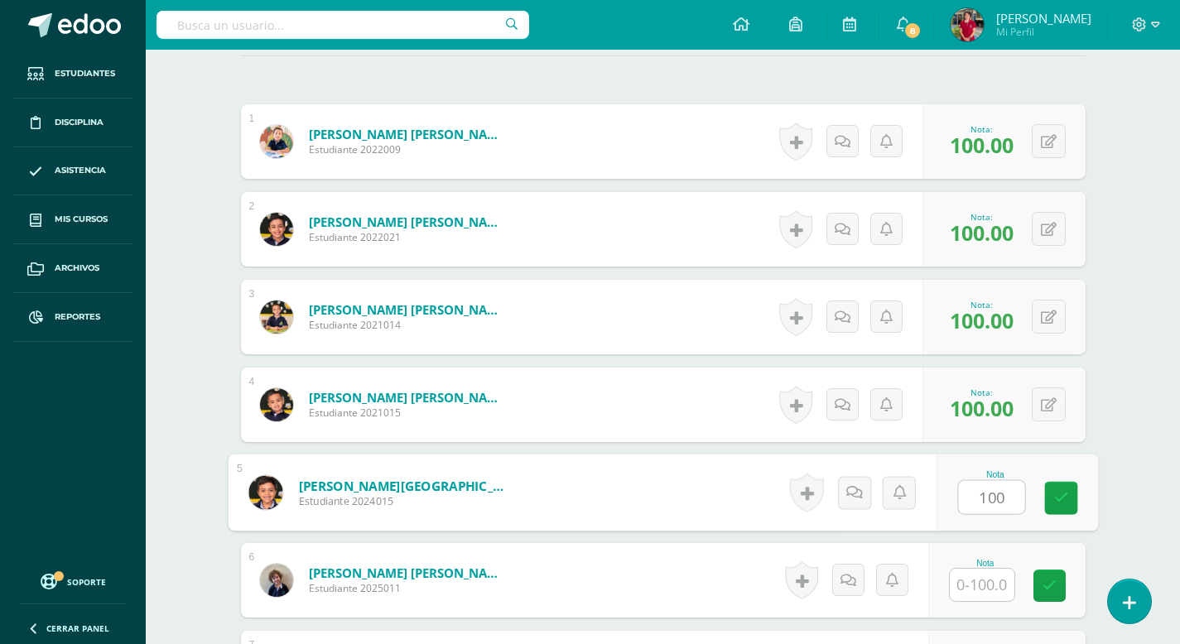
type input "100"
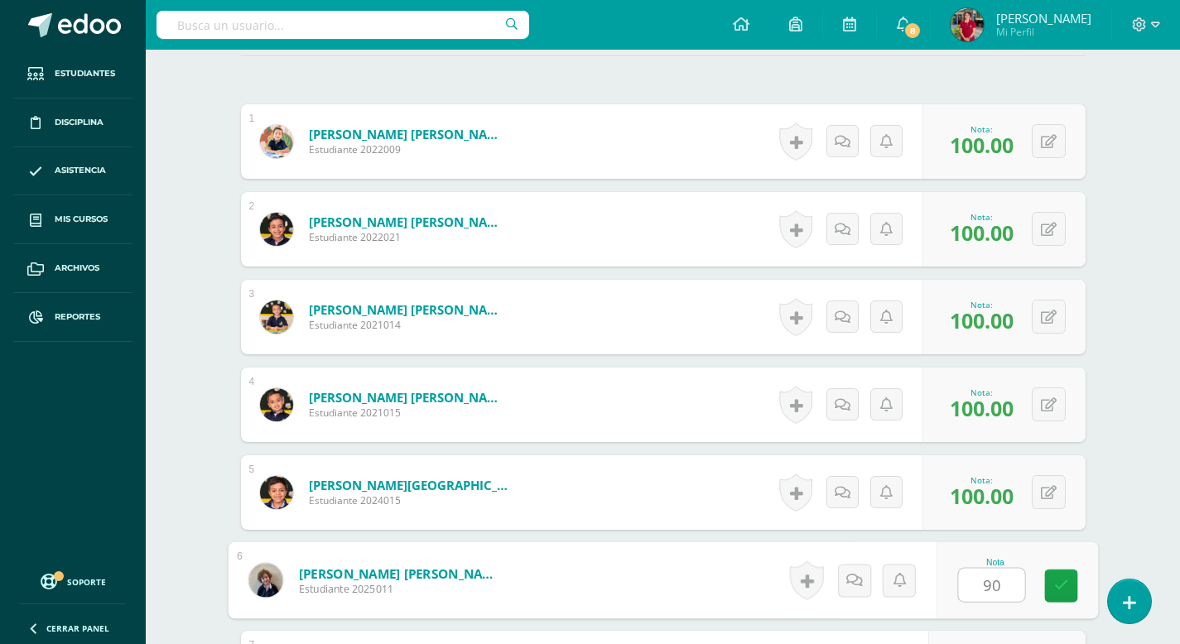
type input "90"
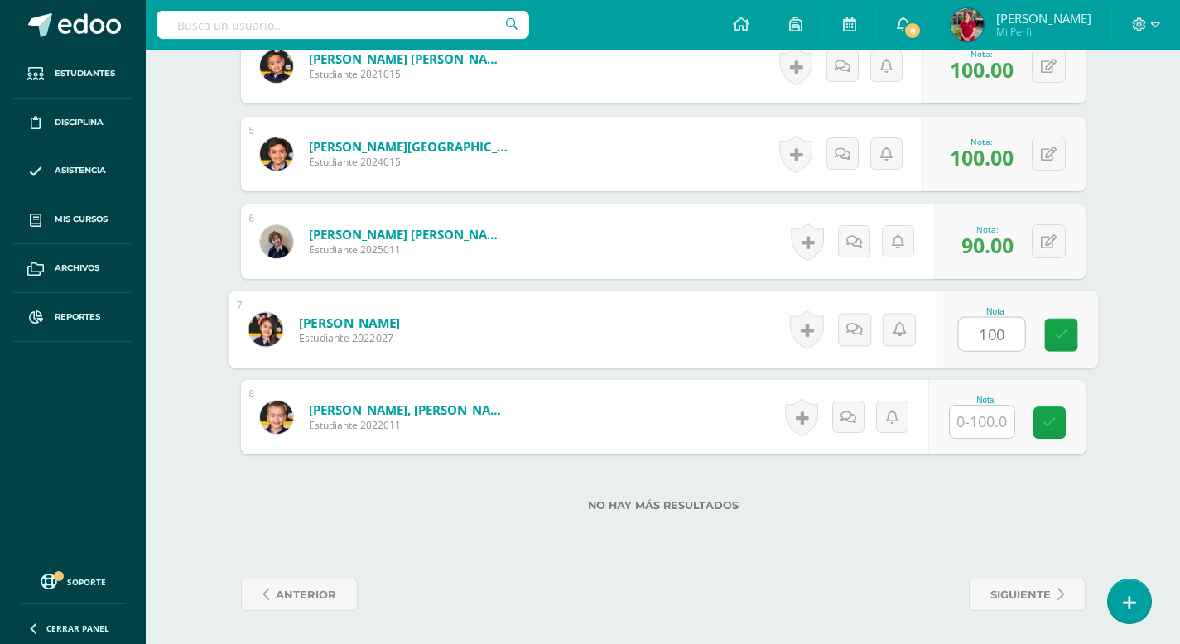
type input "100"
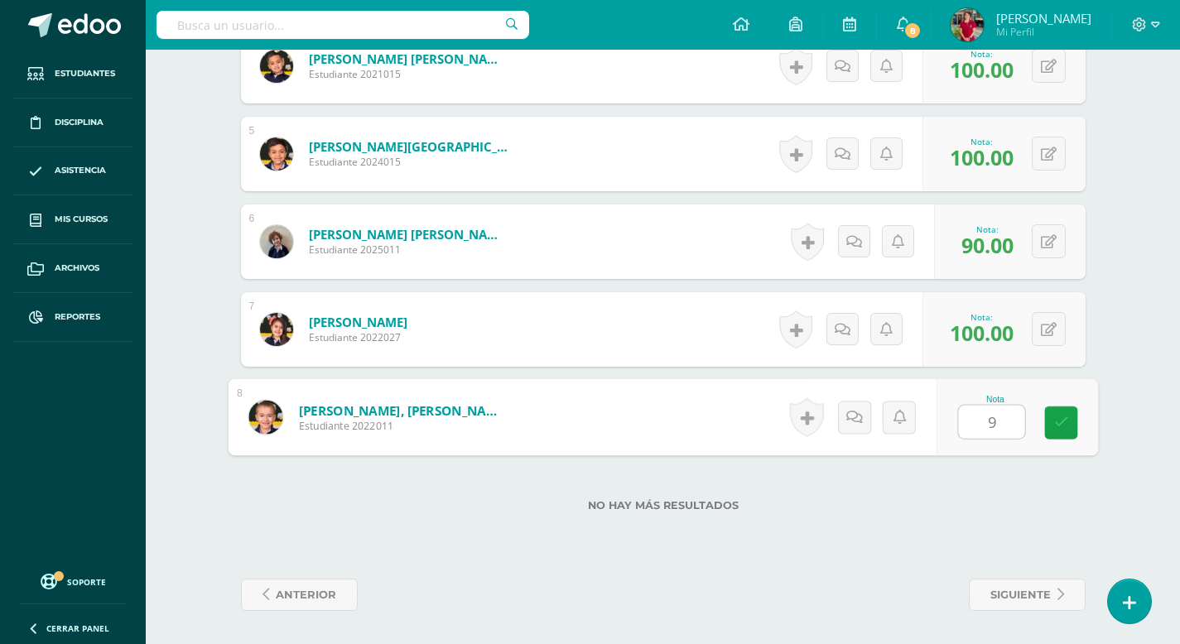
type input "90"
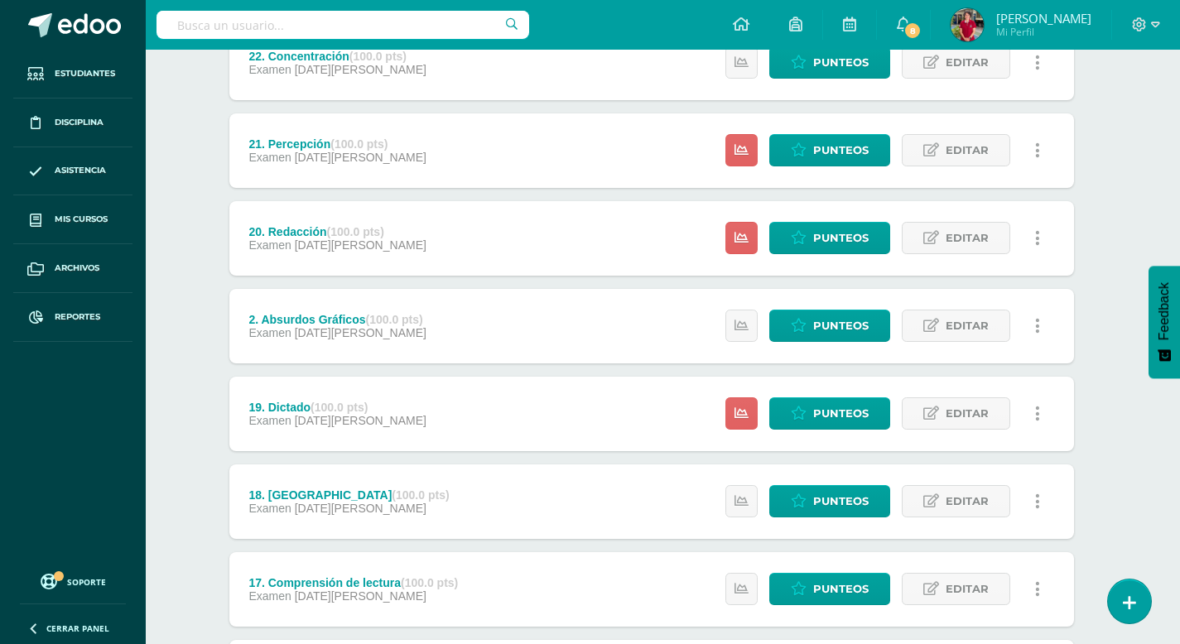
scroll to position [953, 12]
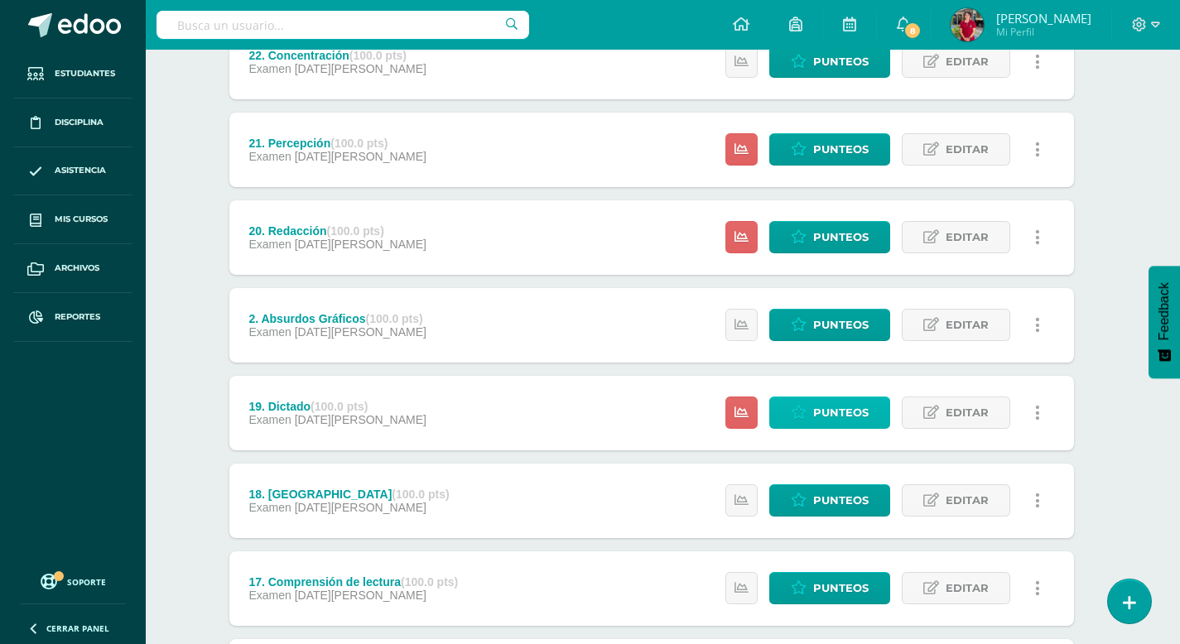
click at [861, 412] on span "Punteos" at bounding box center [840, 413] width 55 height 31
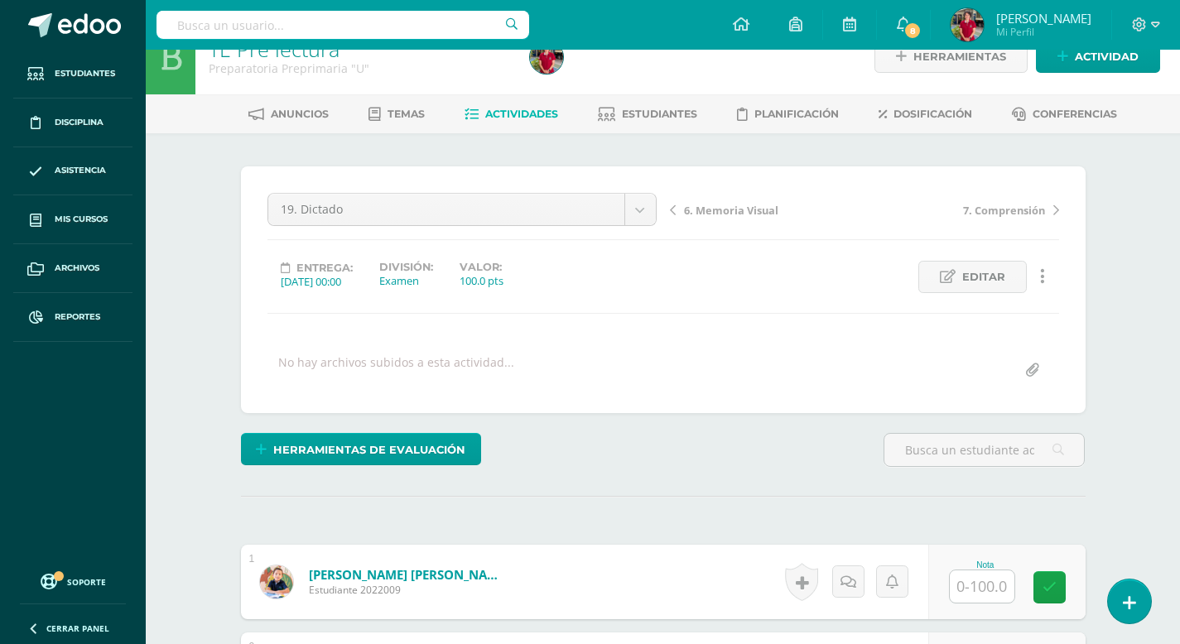
scroll to position [31, 0]
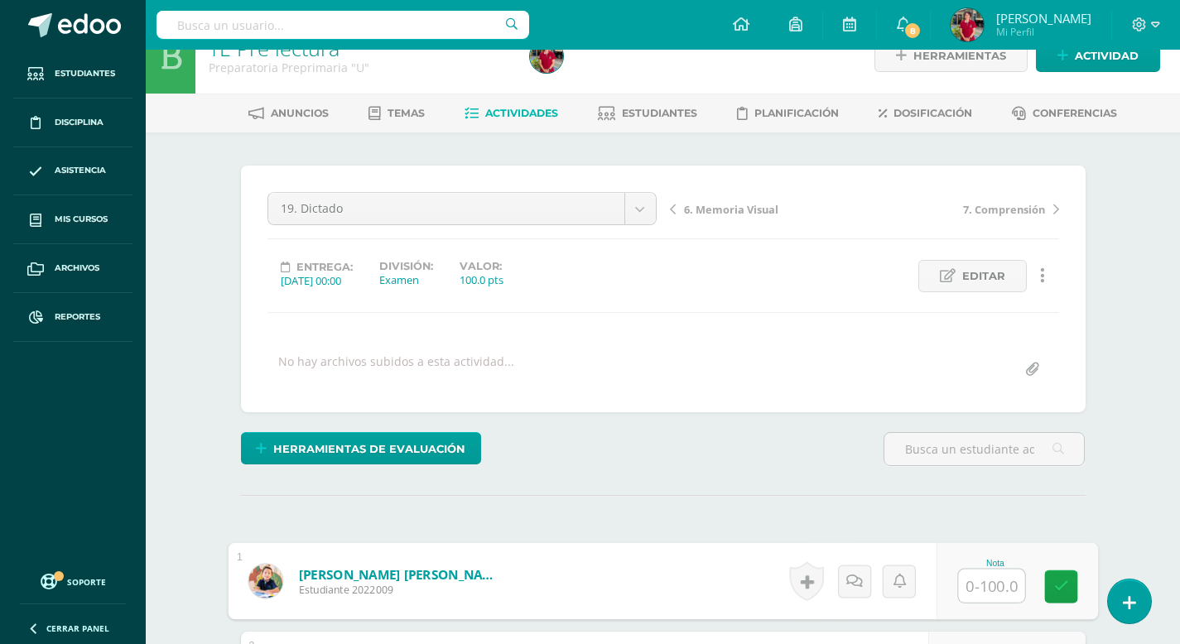
click at [984, 588] on input "text" at bounding box center [991, 586] width 66 height 33
type input "100"
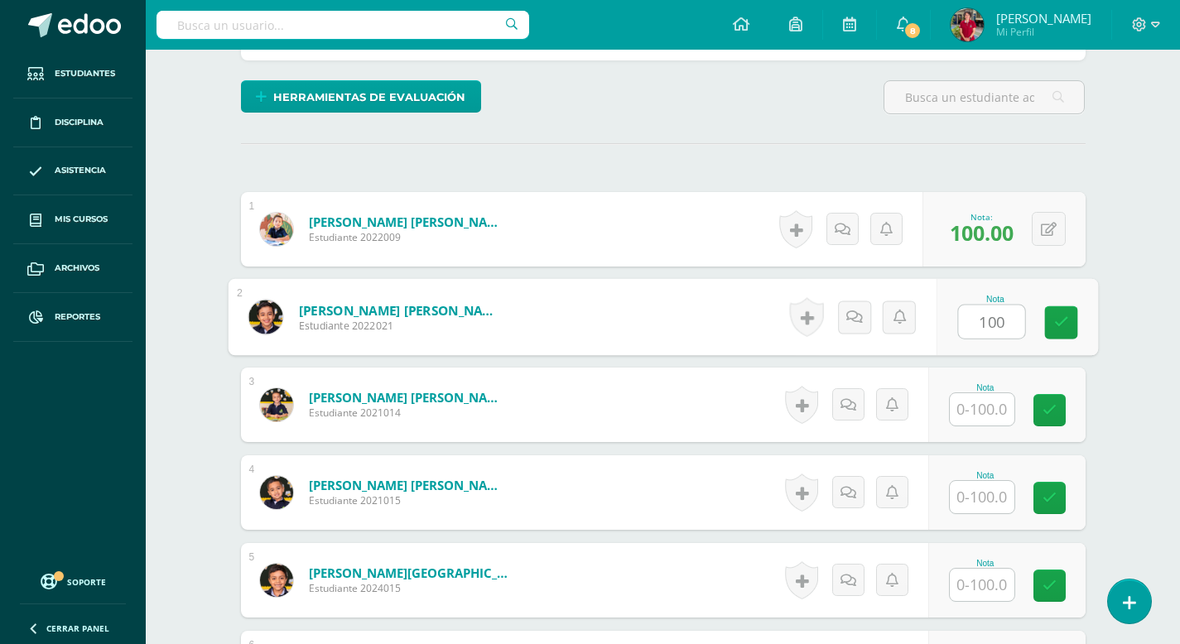
type input "100"
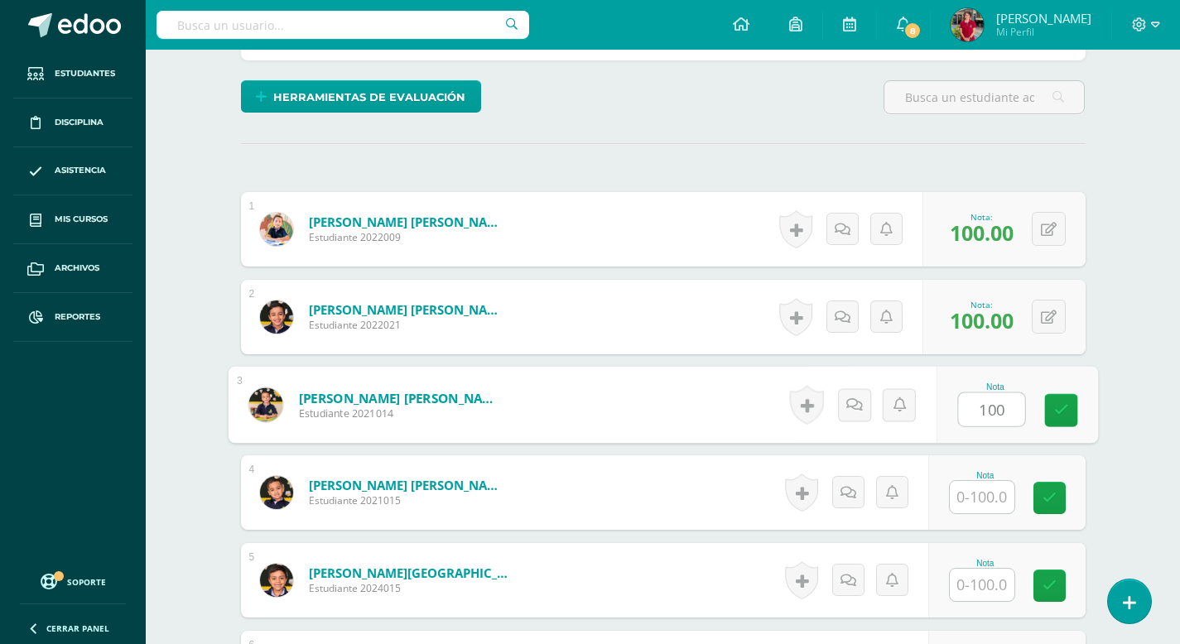
type input "100"
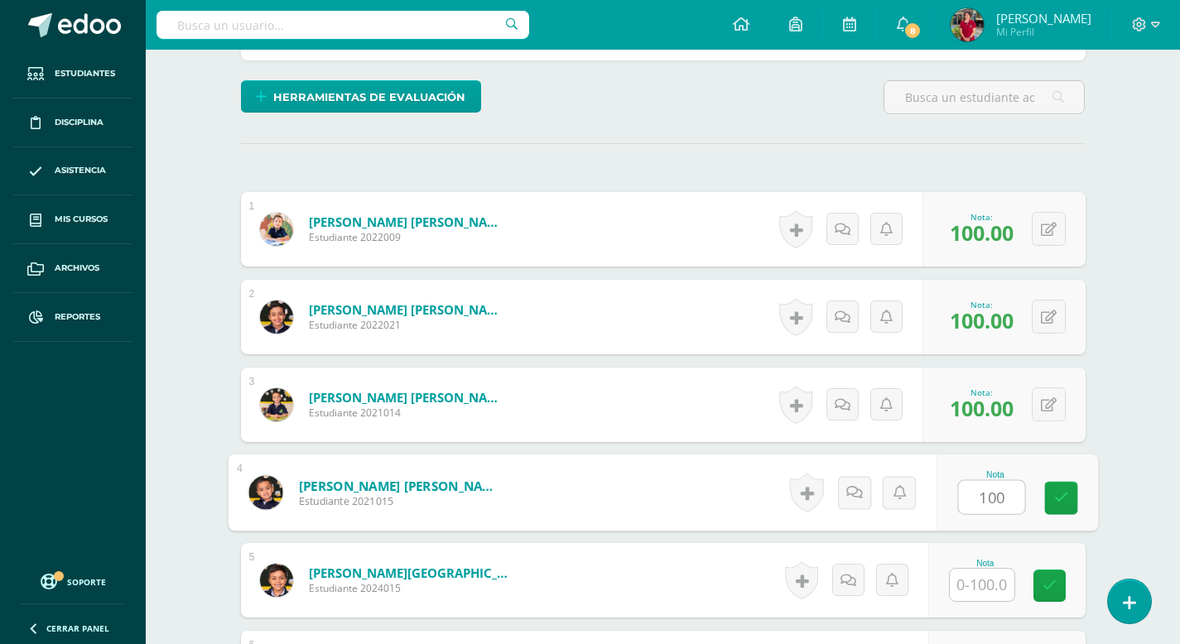
type input "100"
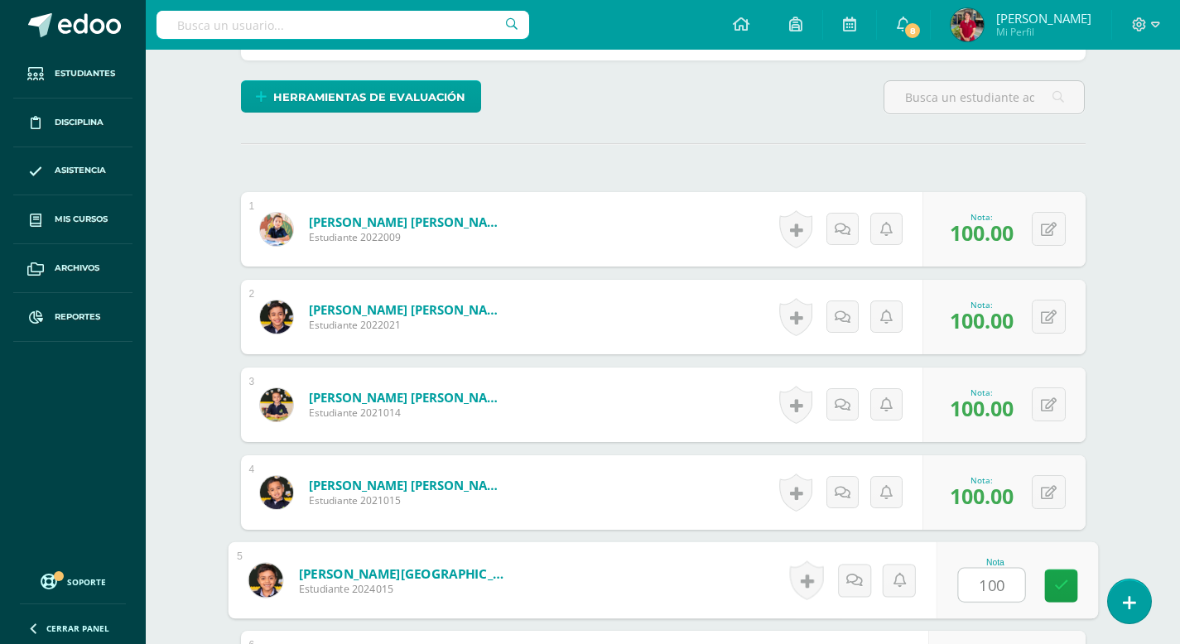
type input "100"
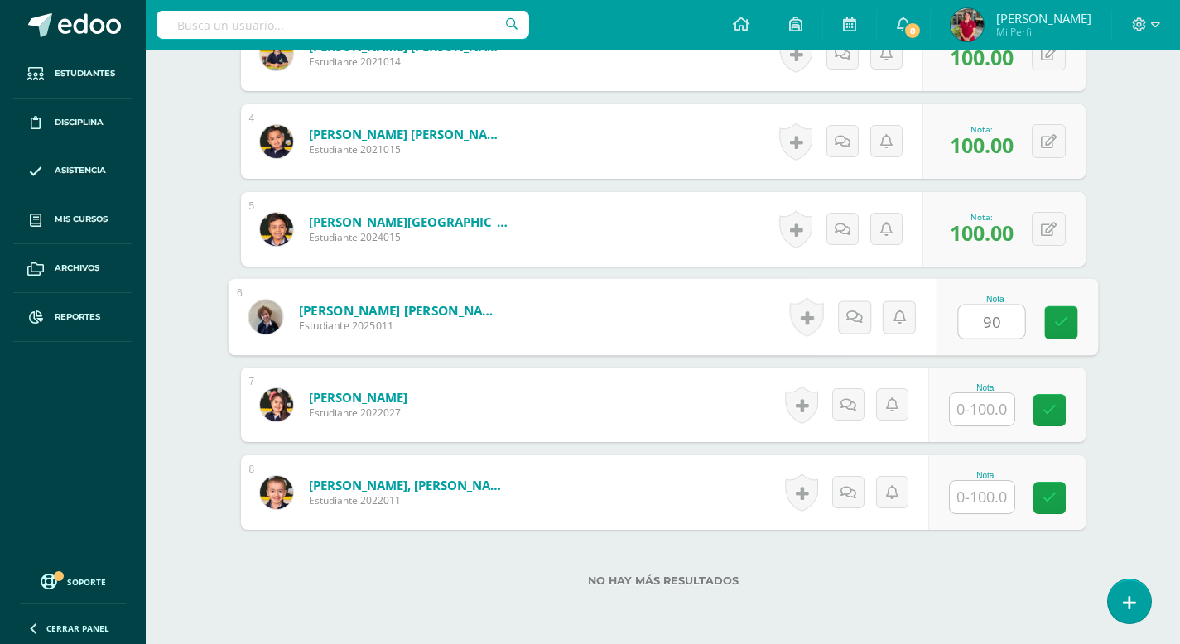
type input "90"
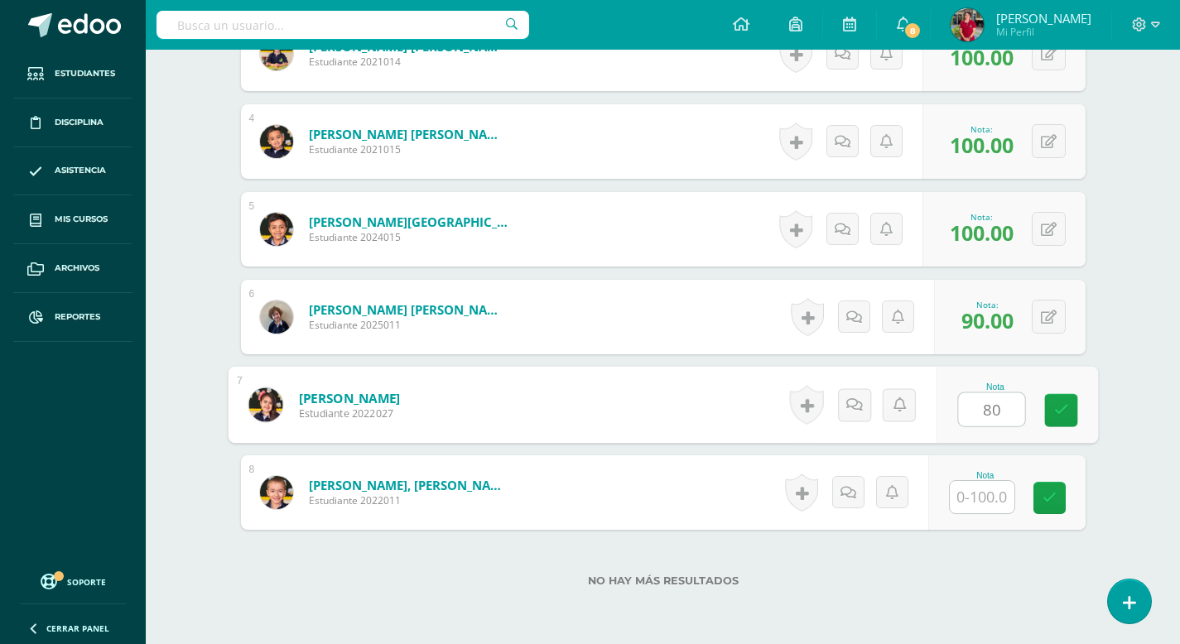
type input "80"
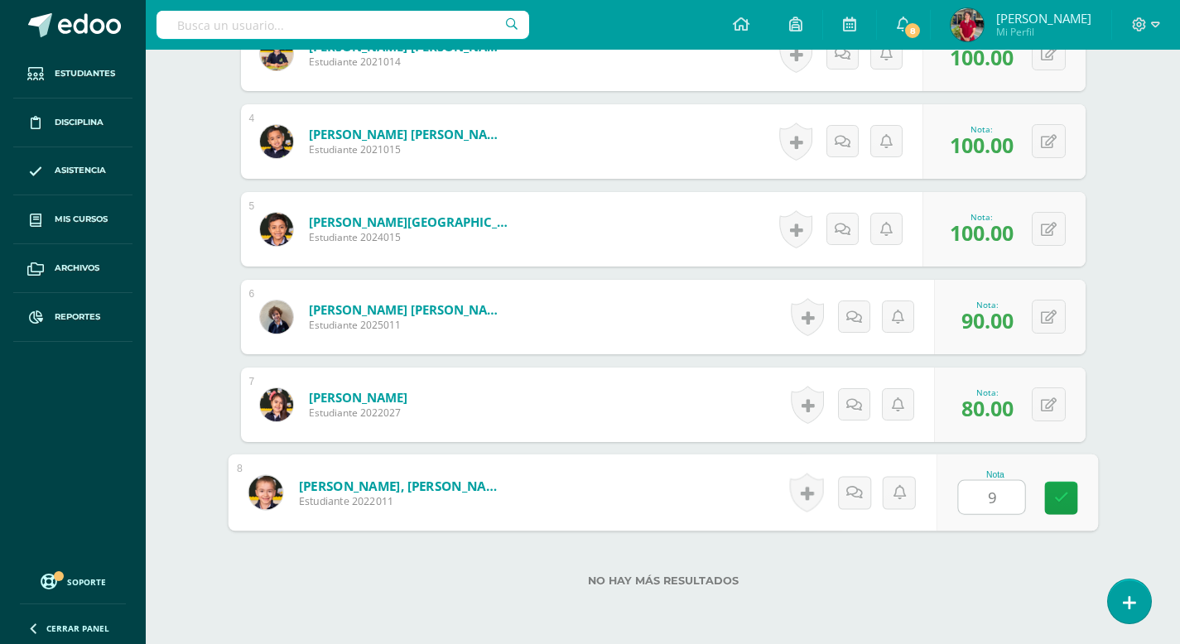
type input "95"
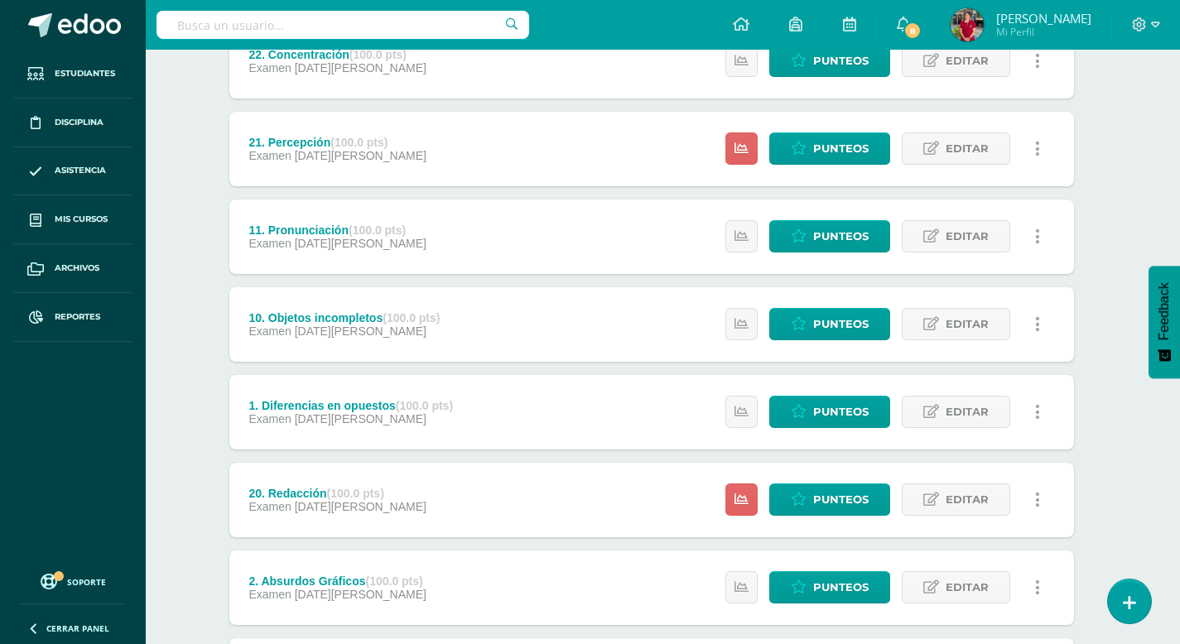
scroll to position [955, 12]
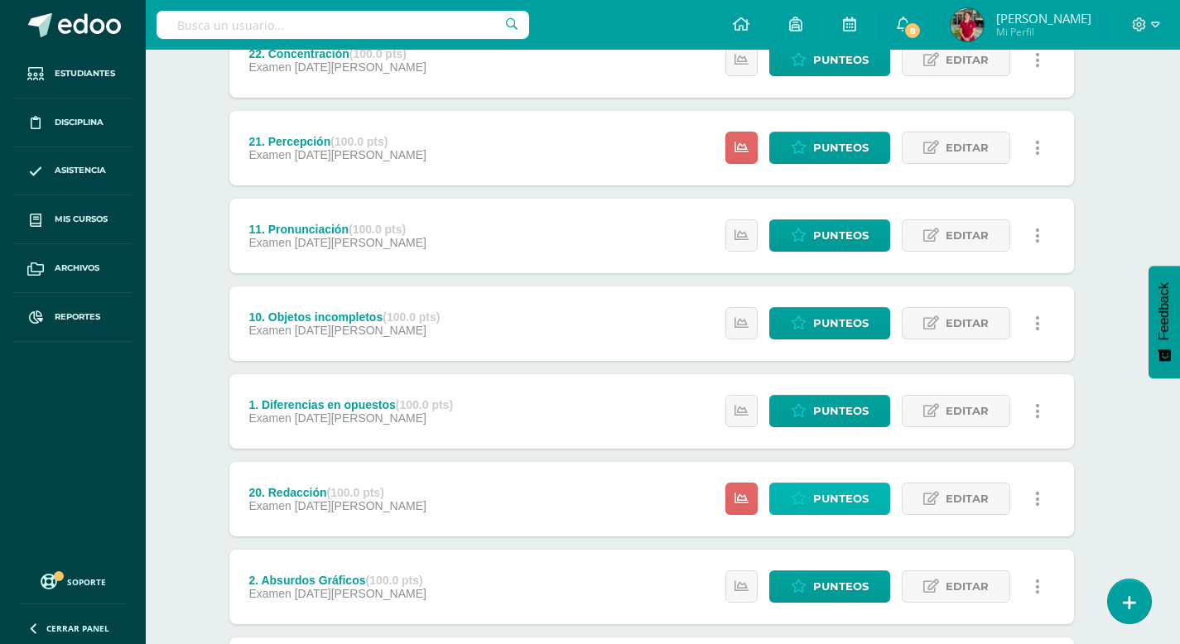
click at [852, 497] on span "Punteos" at bounding box center [840, 499] width 55 height 31
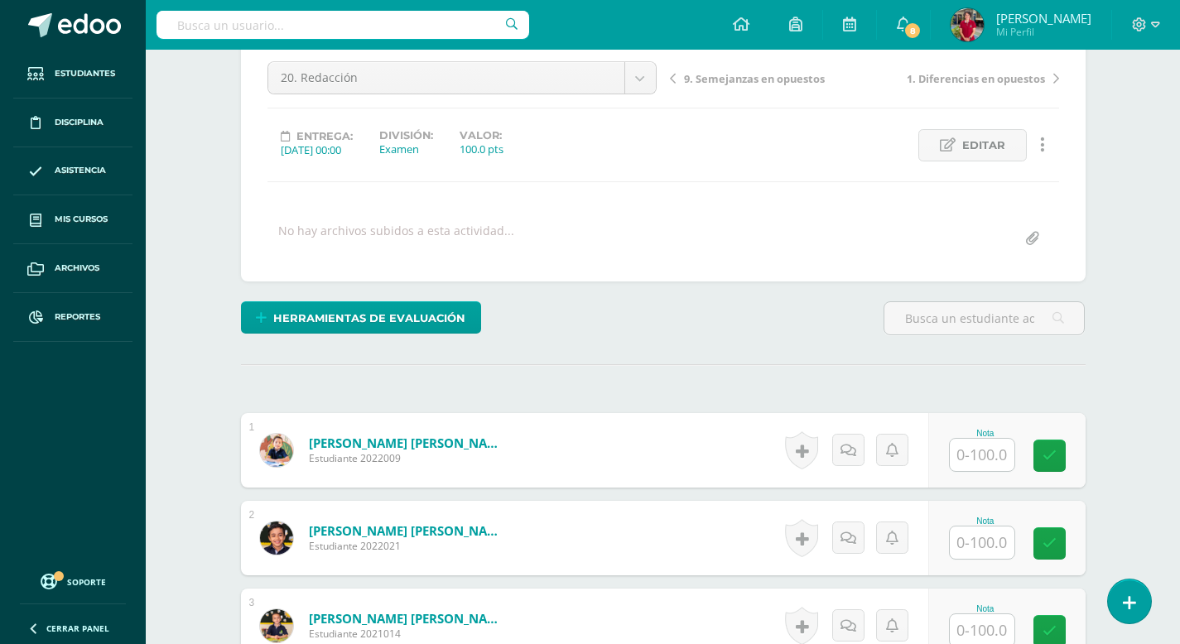
scroll to position [163, 0]
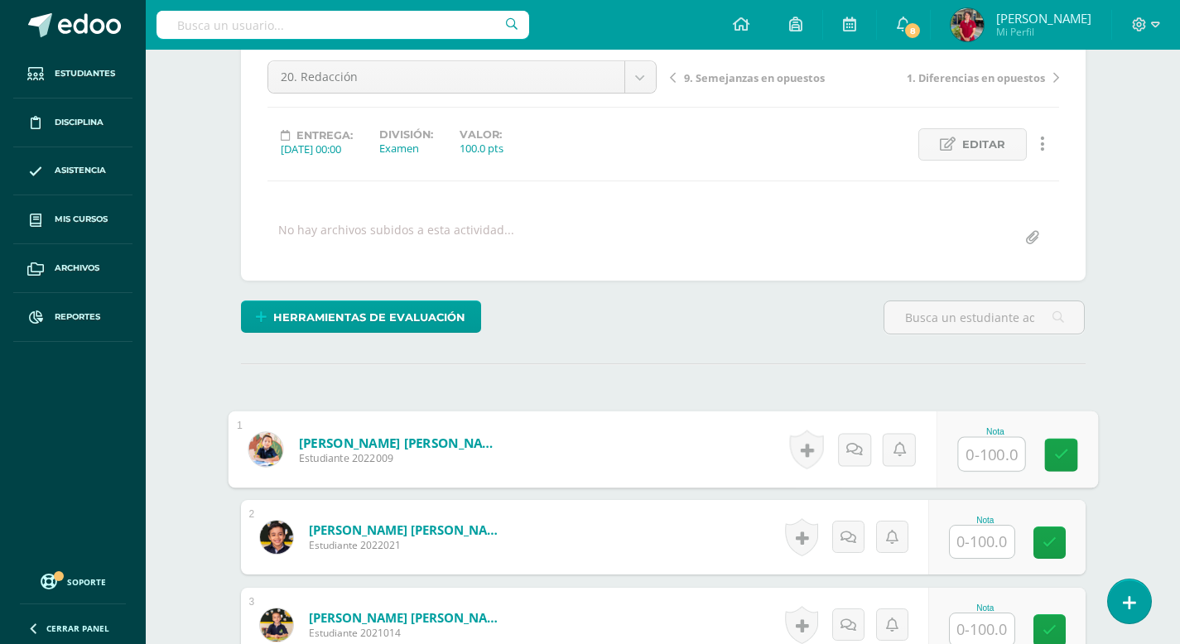
click at [977, 457] on input "text" at bounding box center [991, 454] width 66 height 33
type input "100"
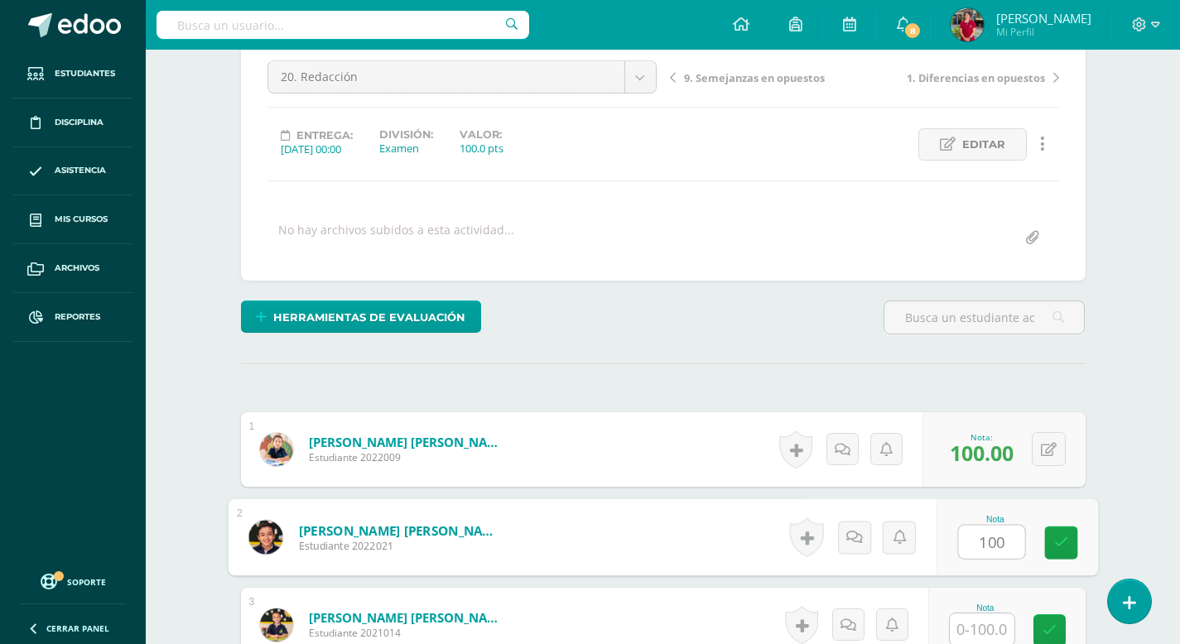
type input "100"
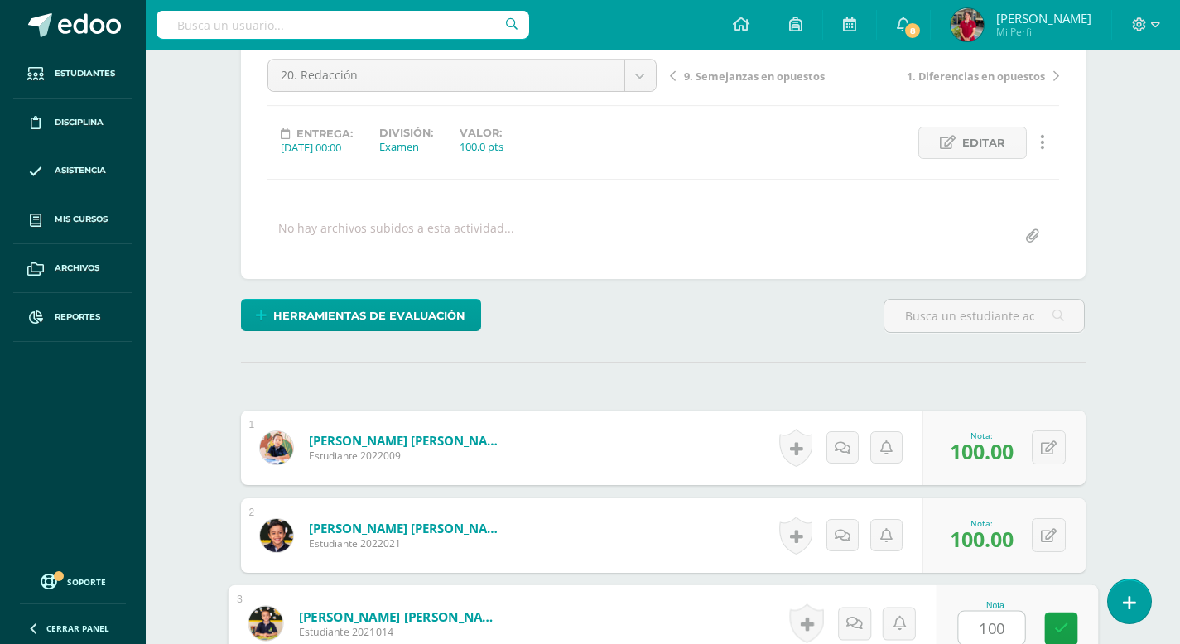
type input "100"
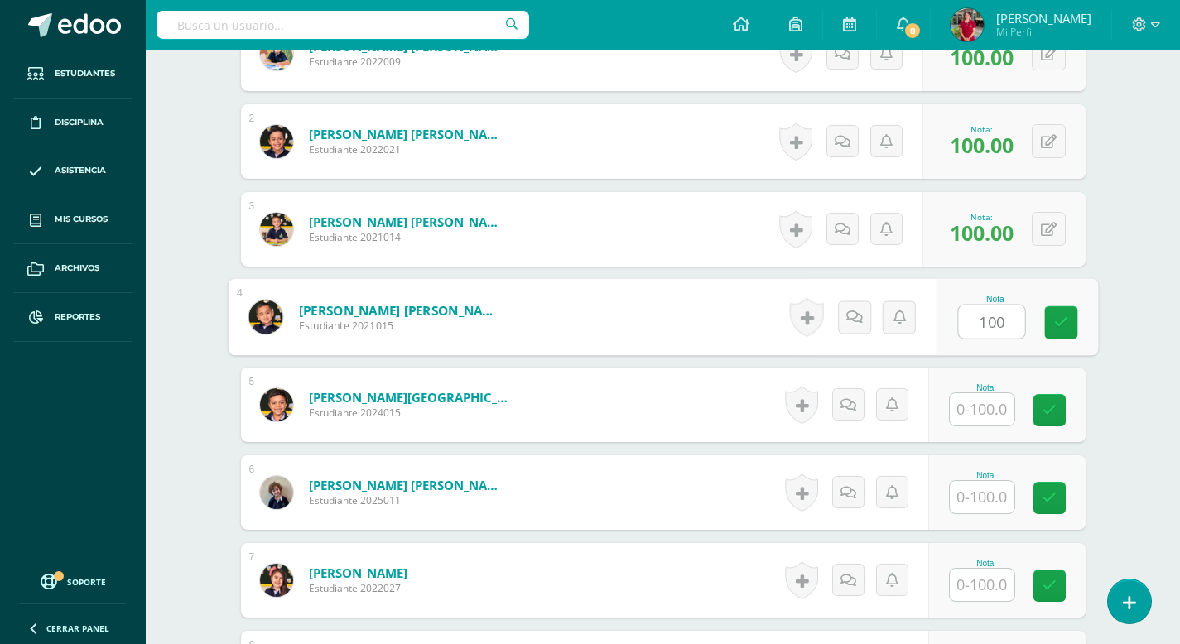
type input "100"
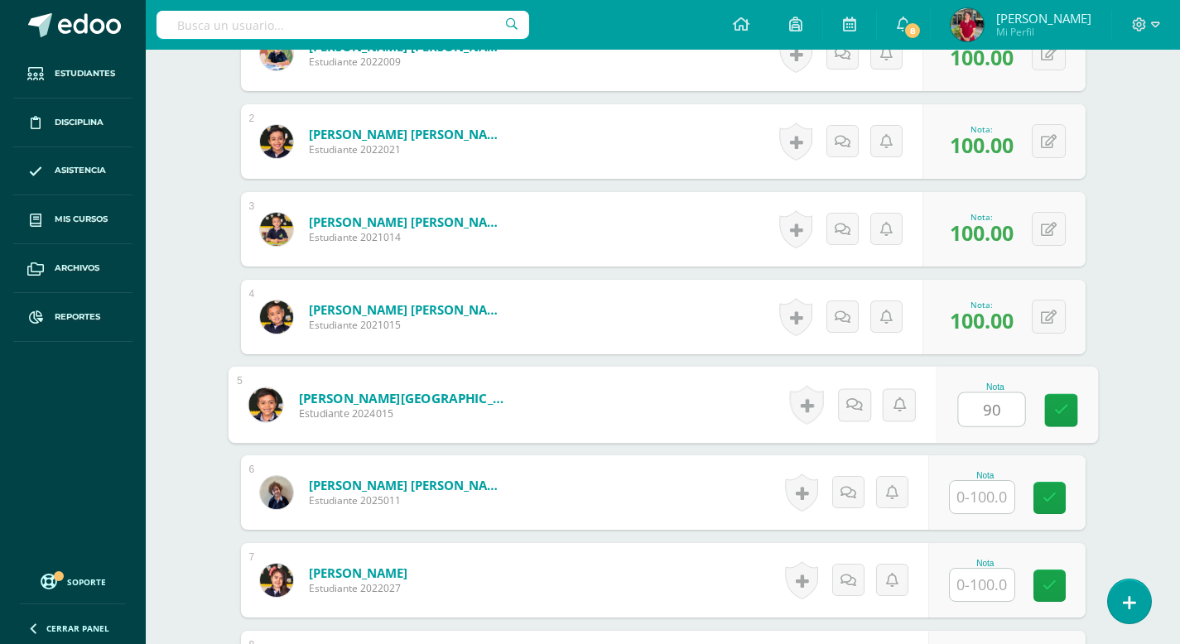
type input "90"
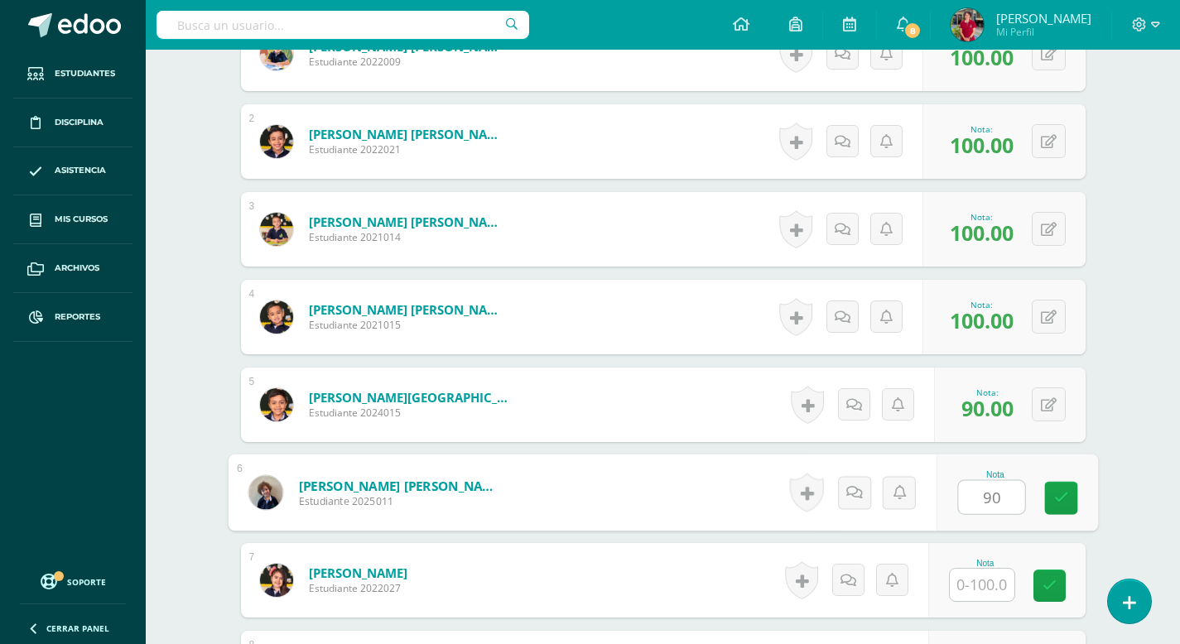
type input "90"
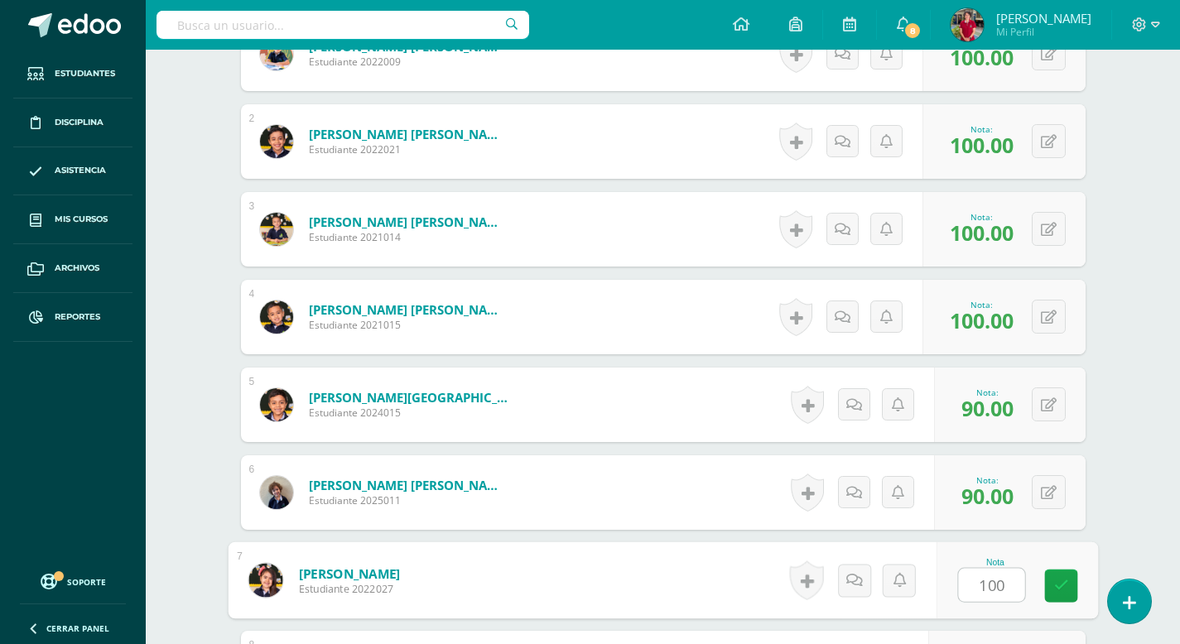
type input "100"
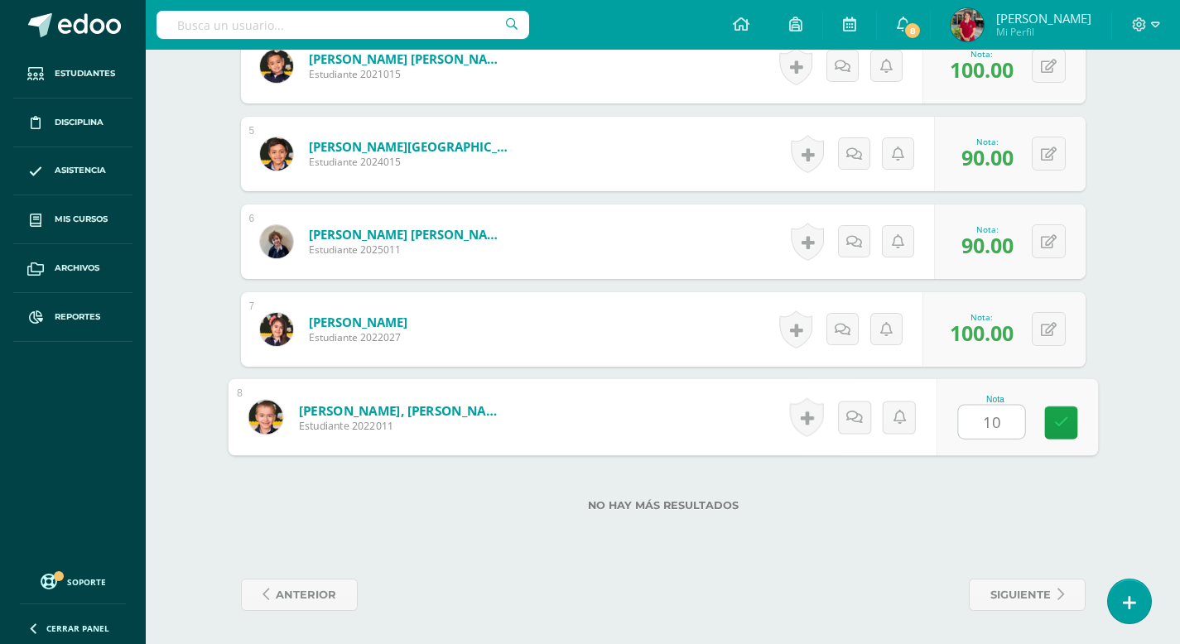
type input "100"
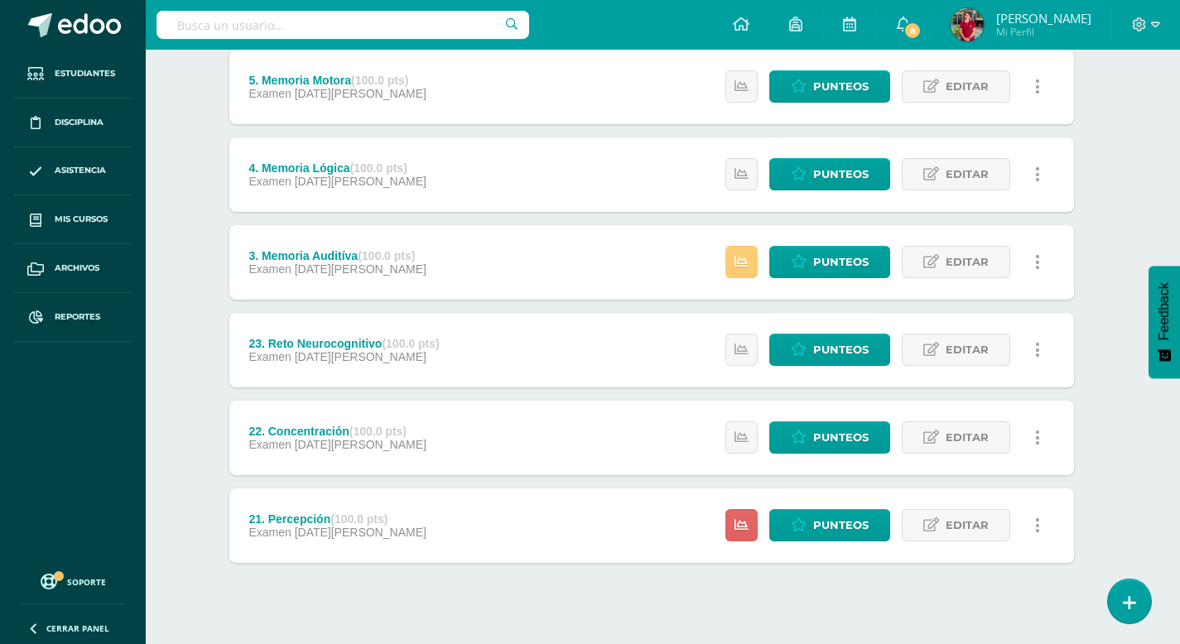
scroll to position [578, 12]
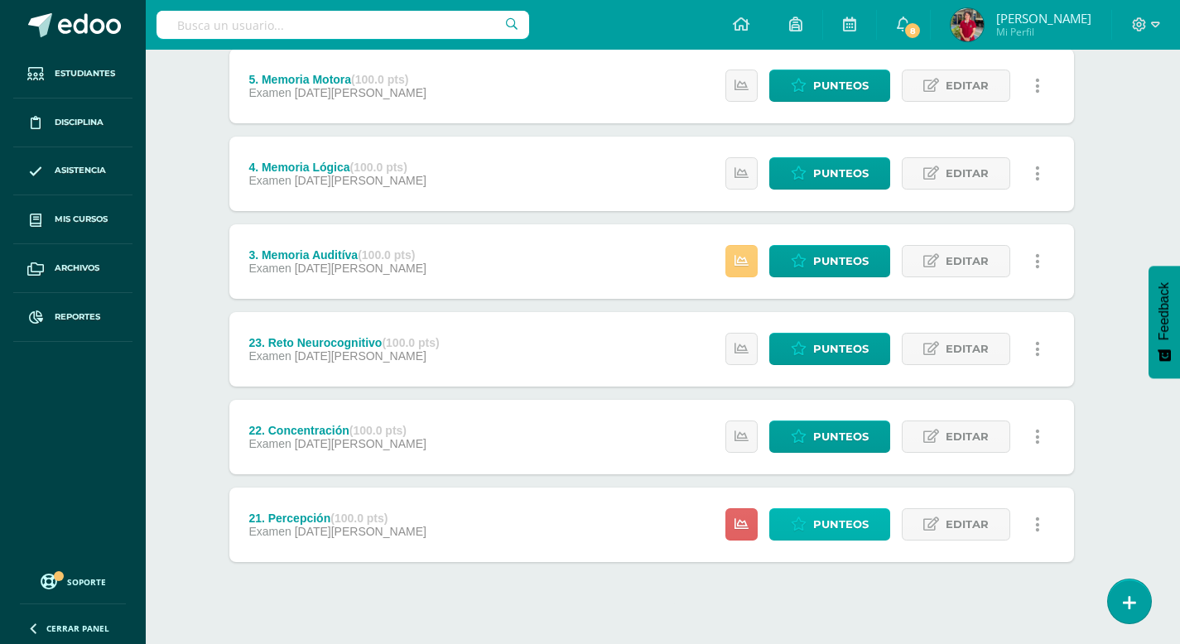
click at [842, 528] on span "Punteos" at bounding box center [840, 524] width 55 height 31
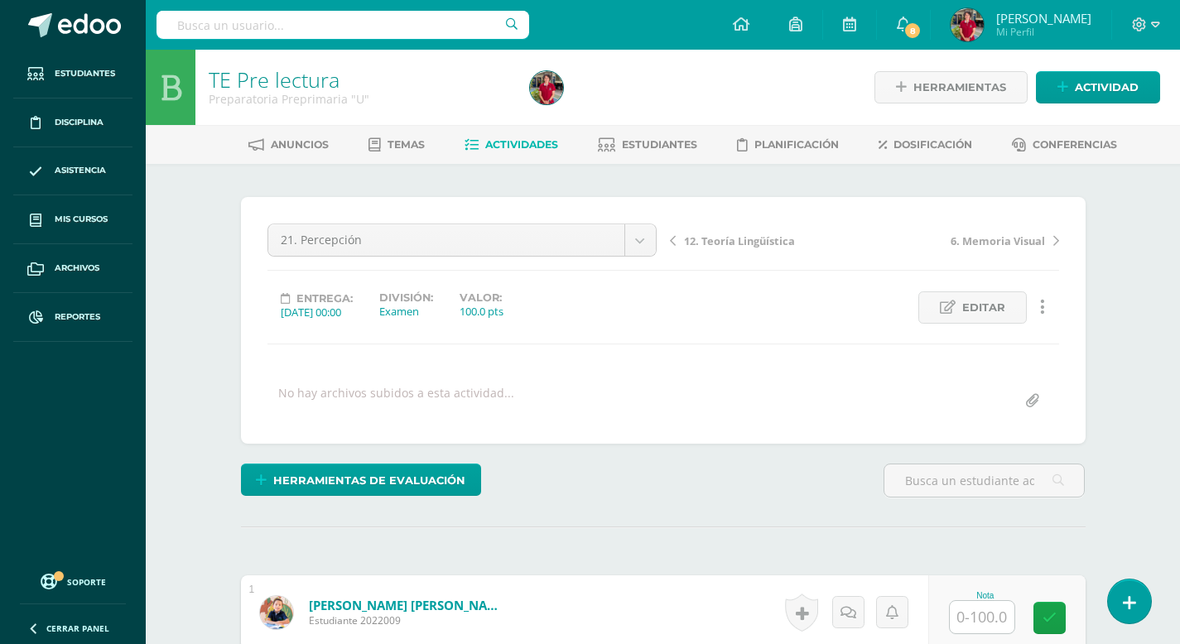
scroll to position [1, 0]
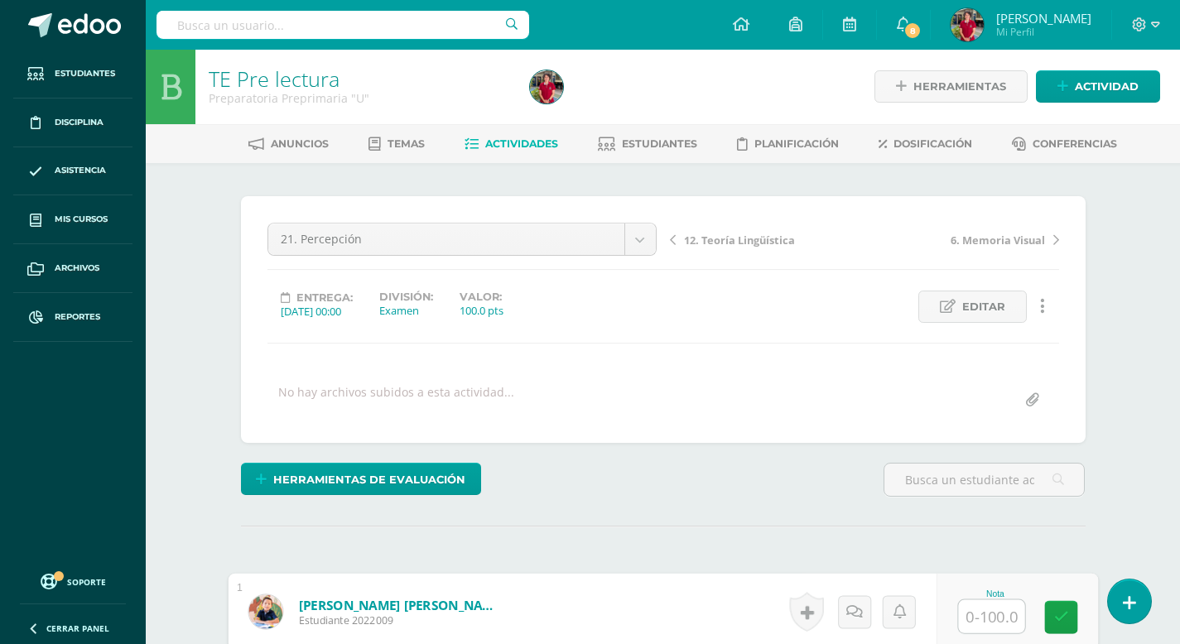
click at [980, 620] on input "text" at bounding box center [991, 617] width 66 height 33
type input "100"
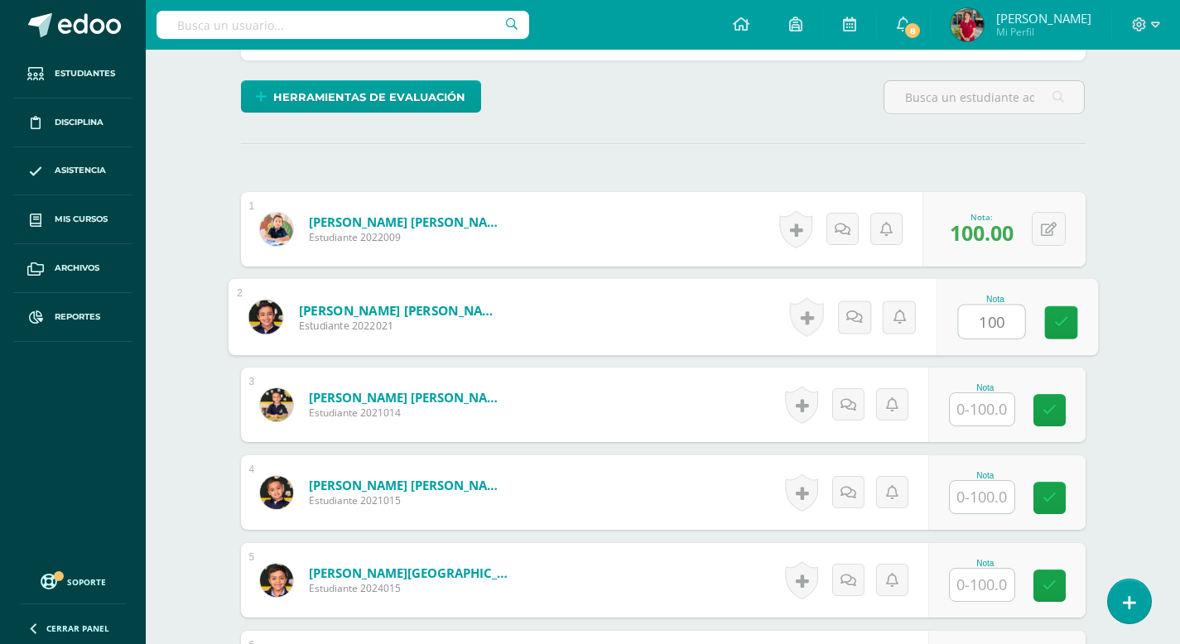
type input "100"
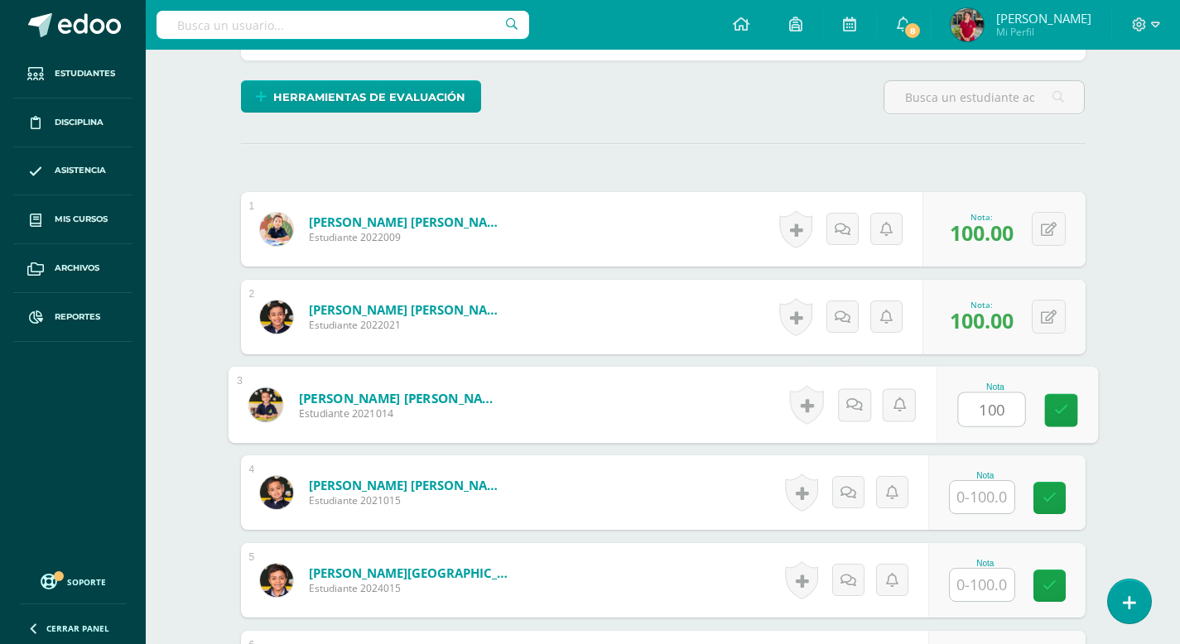
type input "100"
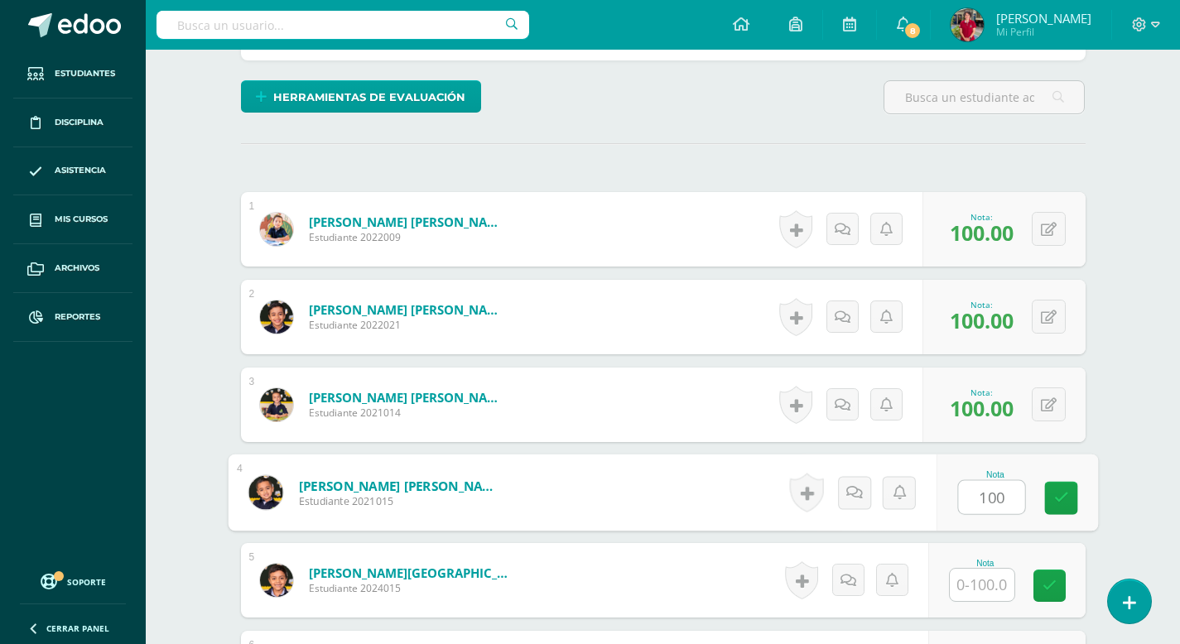
type input "100"
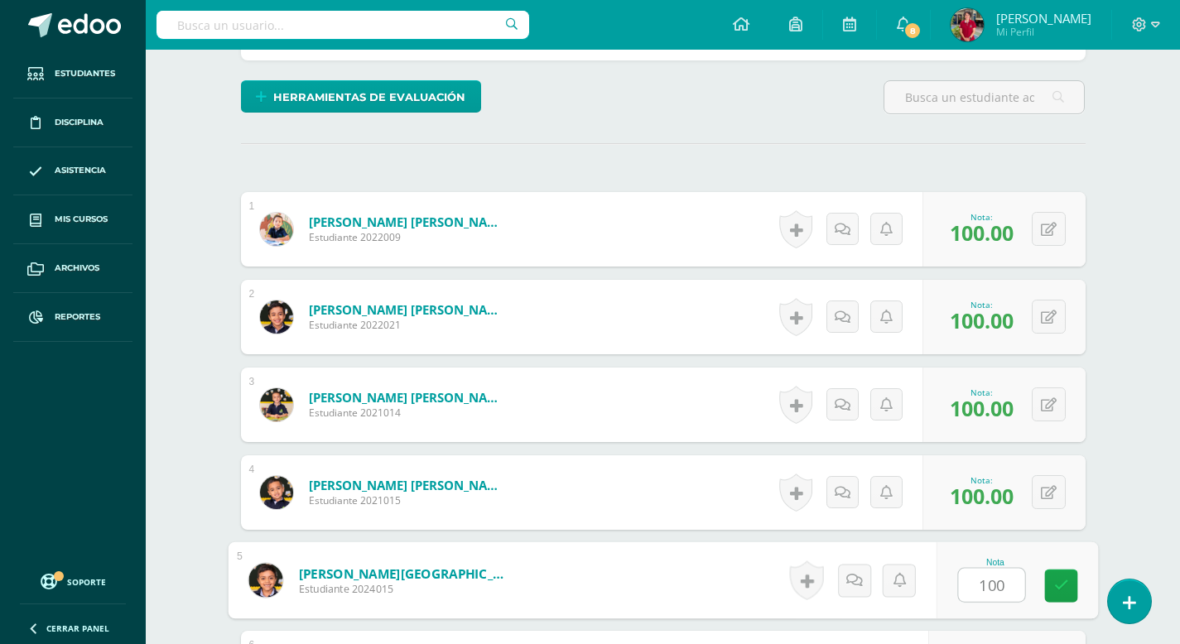
type input "100"
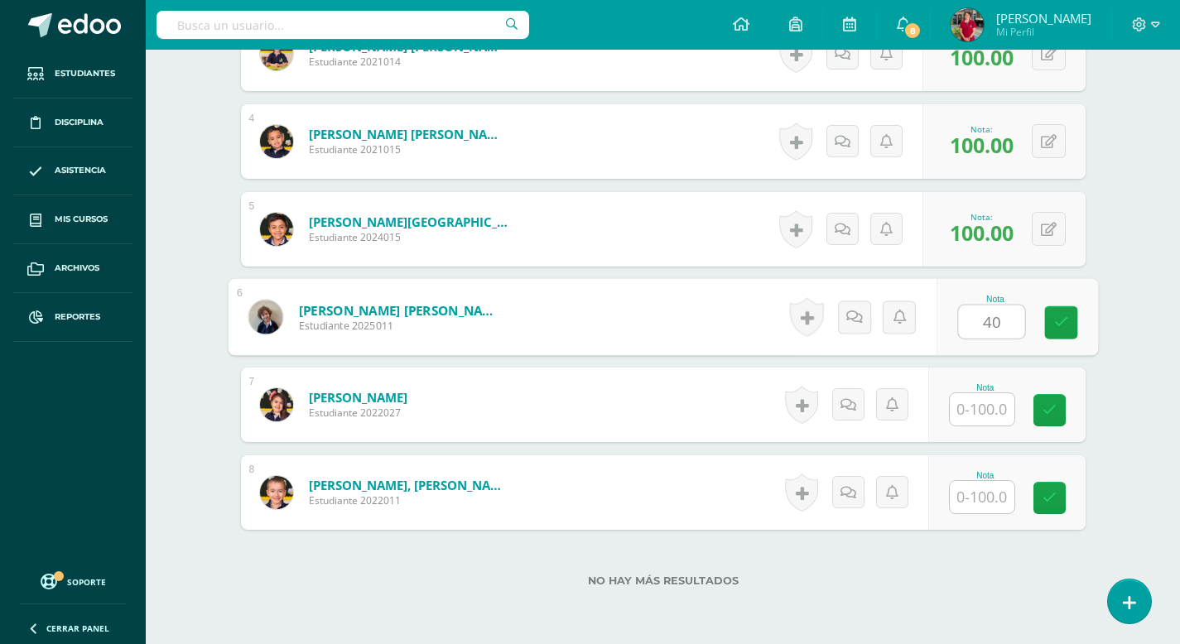
type input "40"
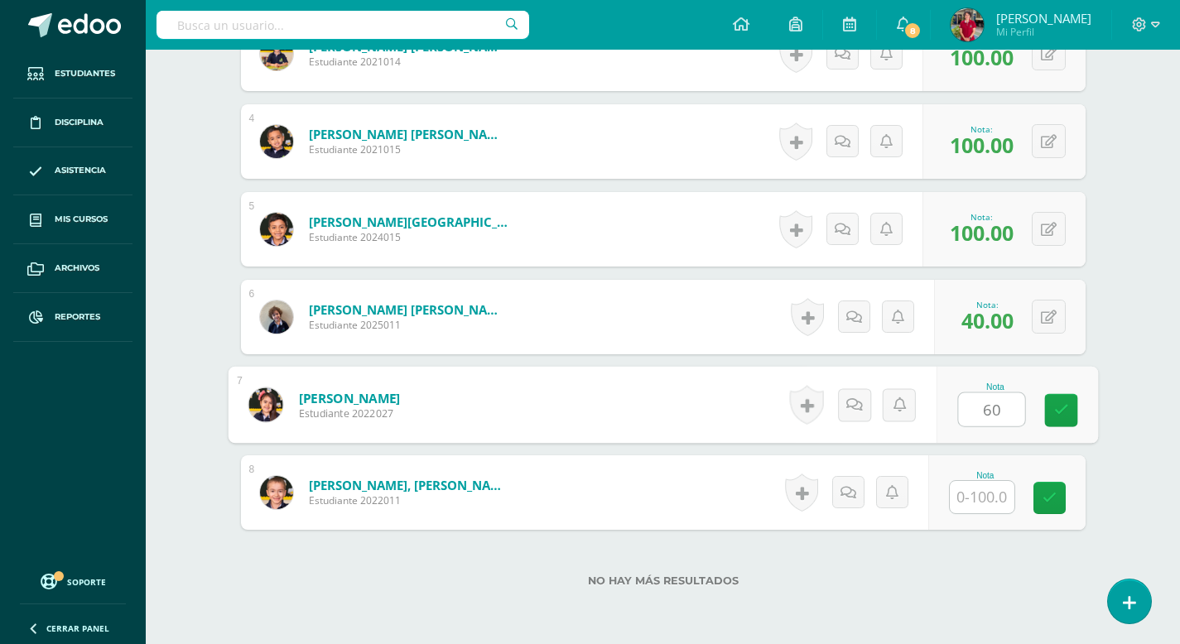
type input "60"
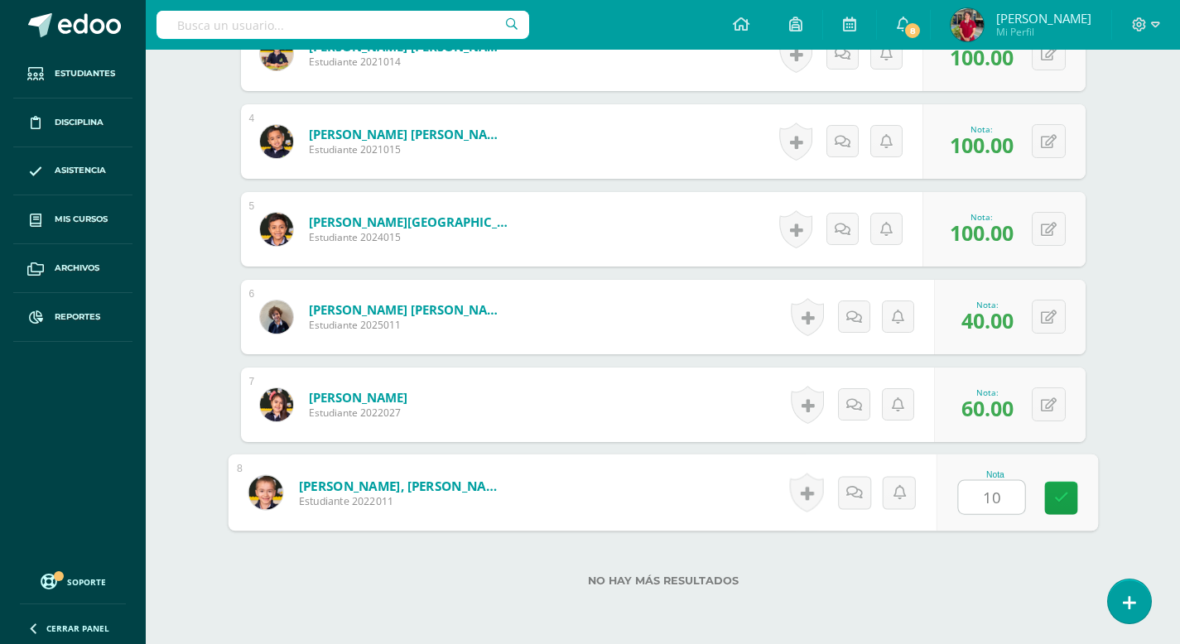
type input "100"
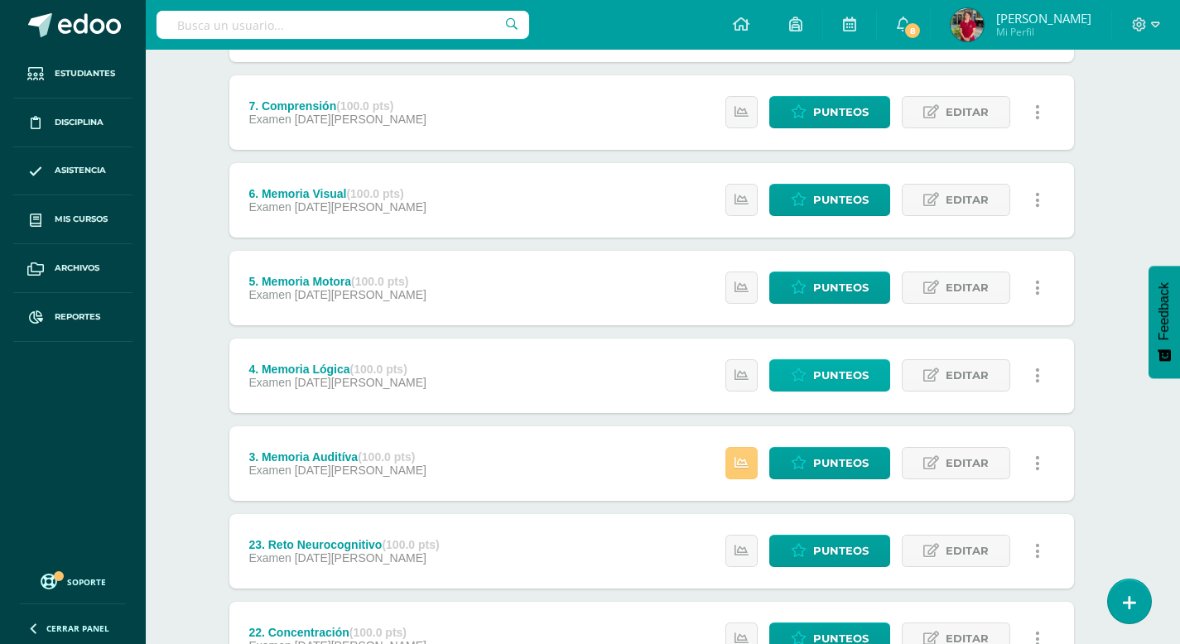
scroll to position [374, 12]
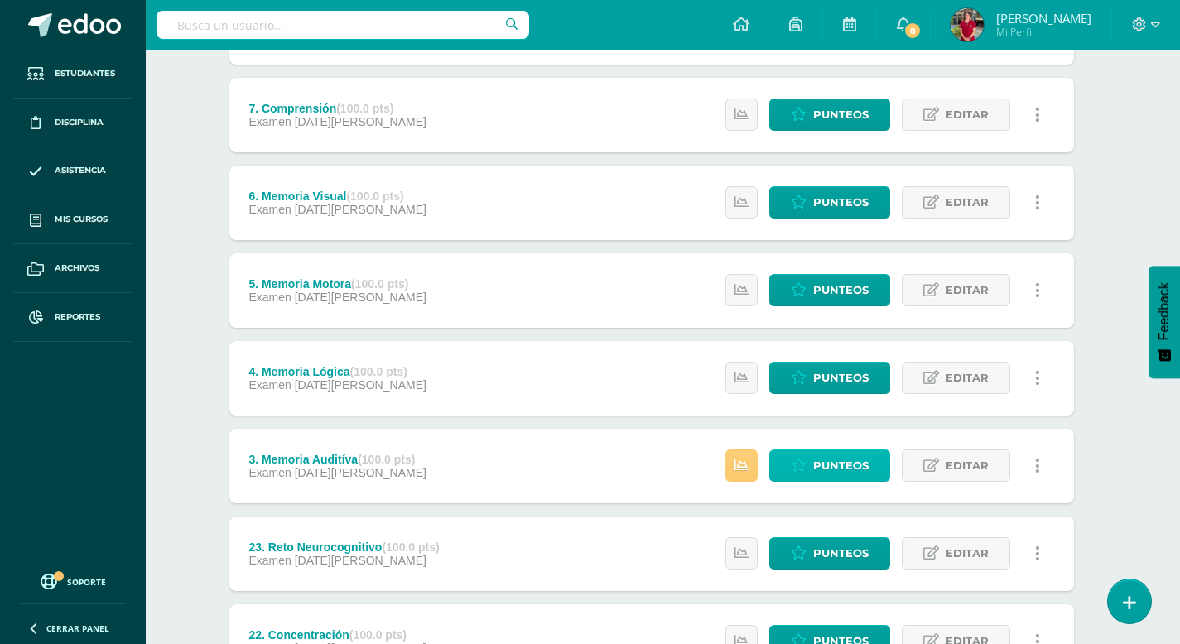
click at [830, 469] on span "Punteos" at bounding box center [840, 466] width 55 height 31
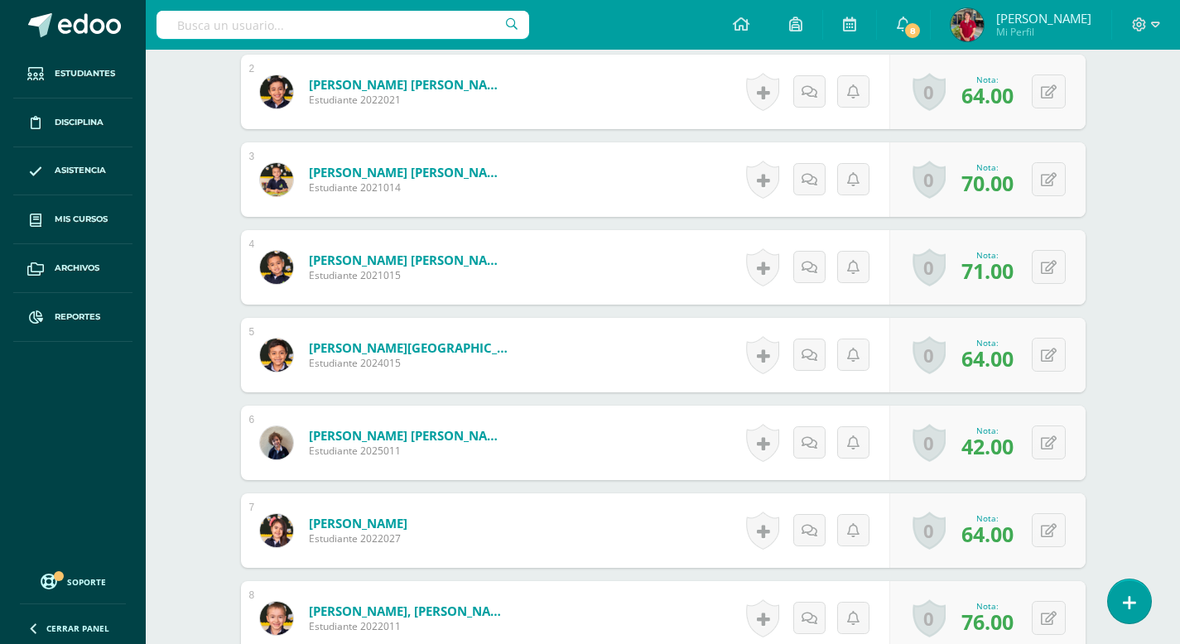
scroll to position [572, 0]
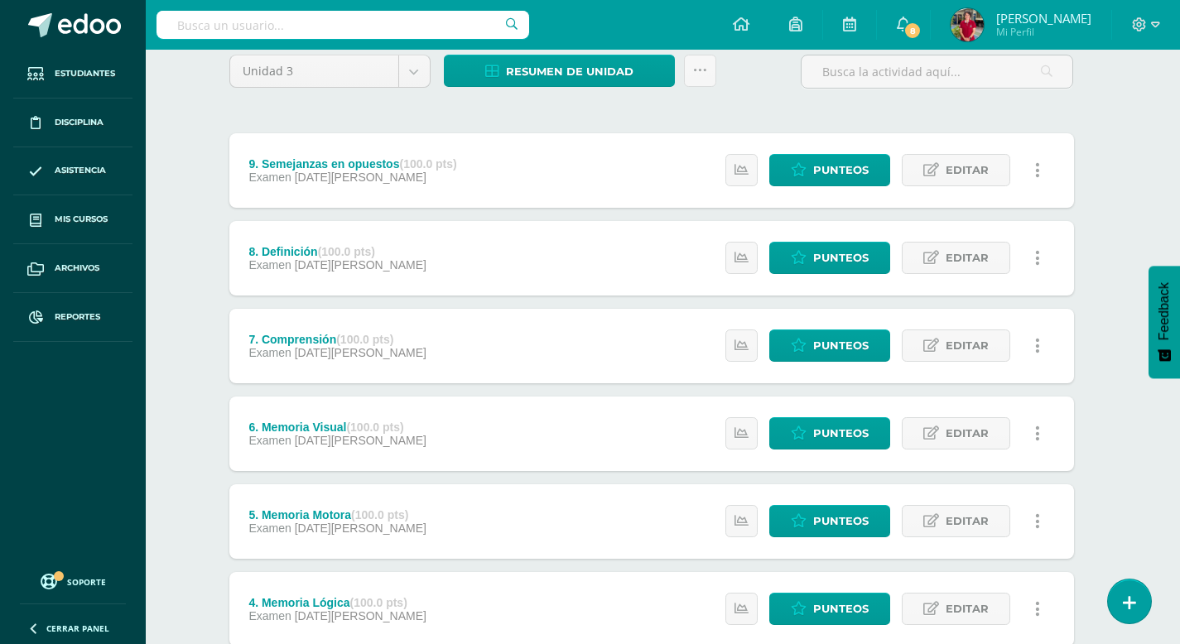
scroll to position [152, 12]
